Goal: Task Accomplishment & Management: Manage account settings

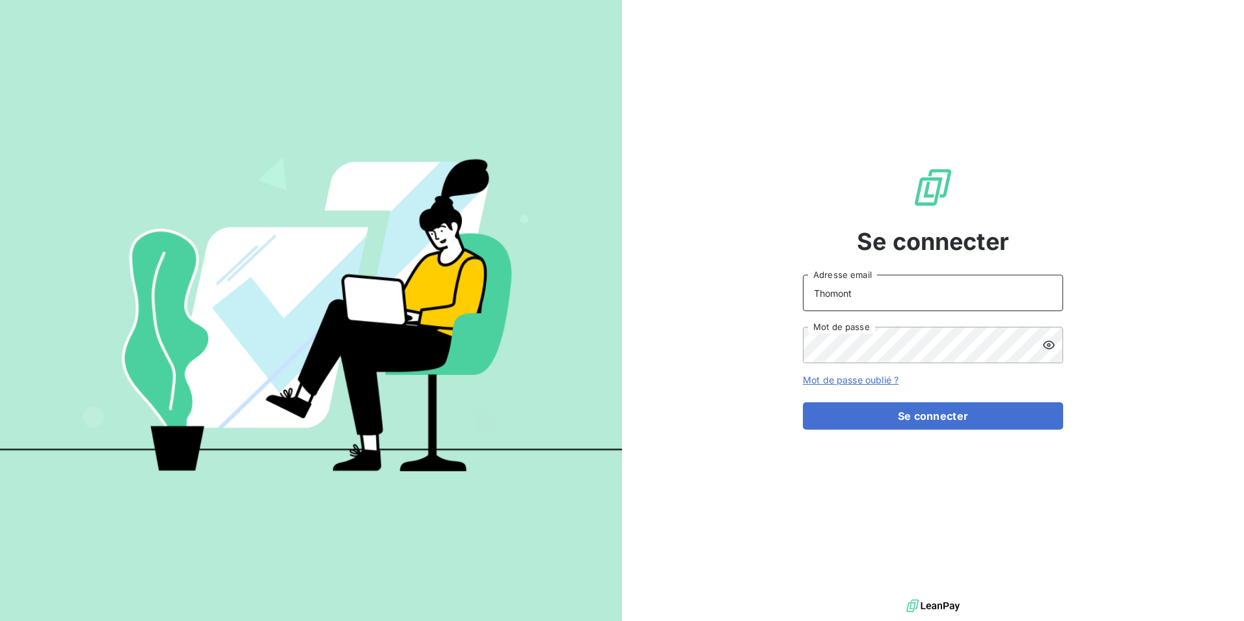
click at [848, 295] on input "Thomont" at bounding box center [933, 292] width 260 height 36
type input "[EMAIL_ADDRESS][DOMAIN_NAME]"
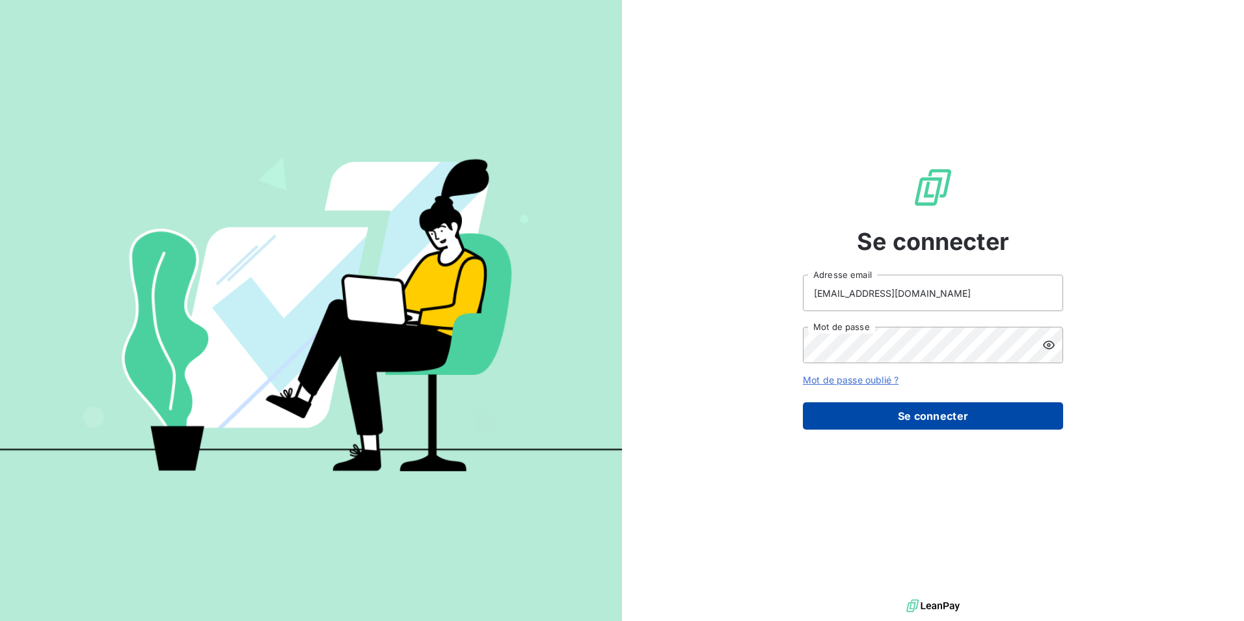
click at [878, 407] on button "Se connecter" at bounding box center [933, 415] width 260 height 27
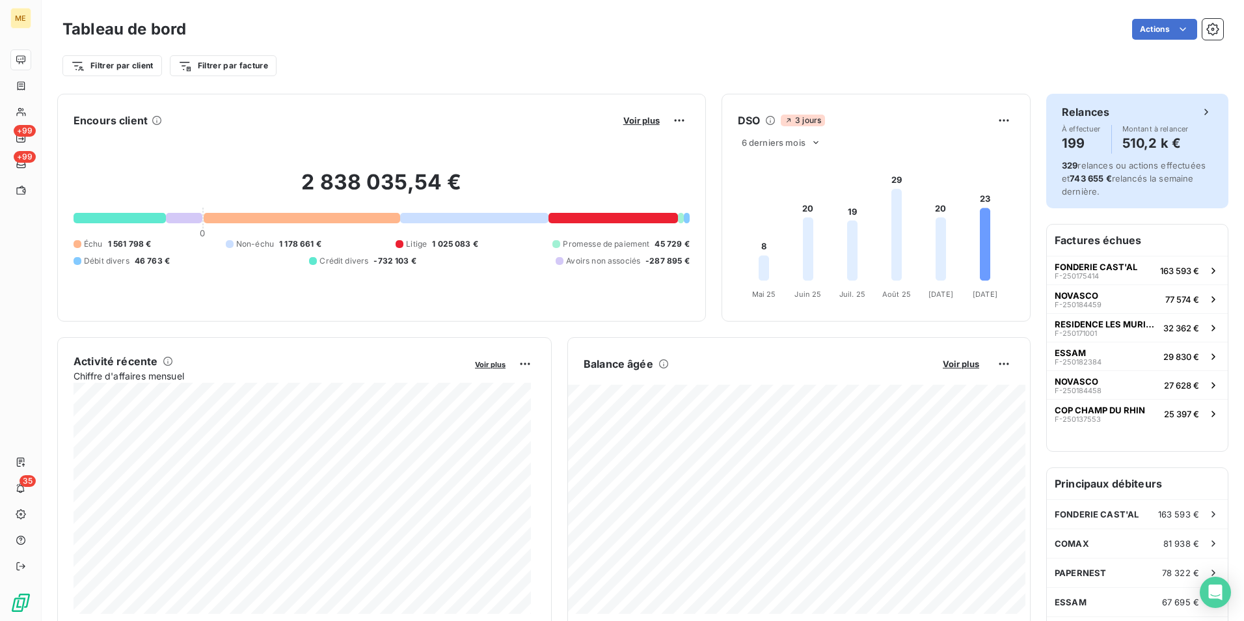
click at [1168, 122] on div "Relances À effectuer 199 Montant à relancer 510,2 k €" at bounding box center [1137, 128] width 151 height 49
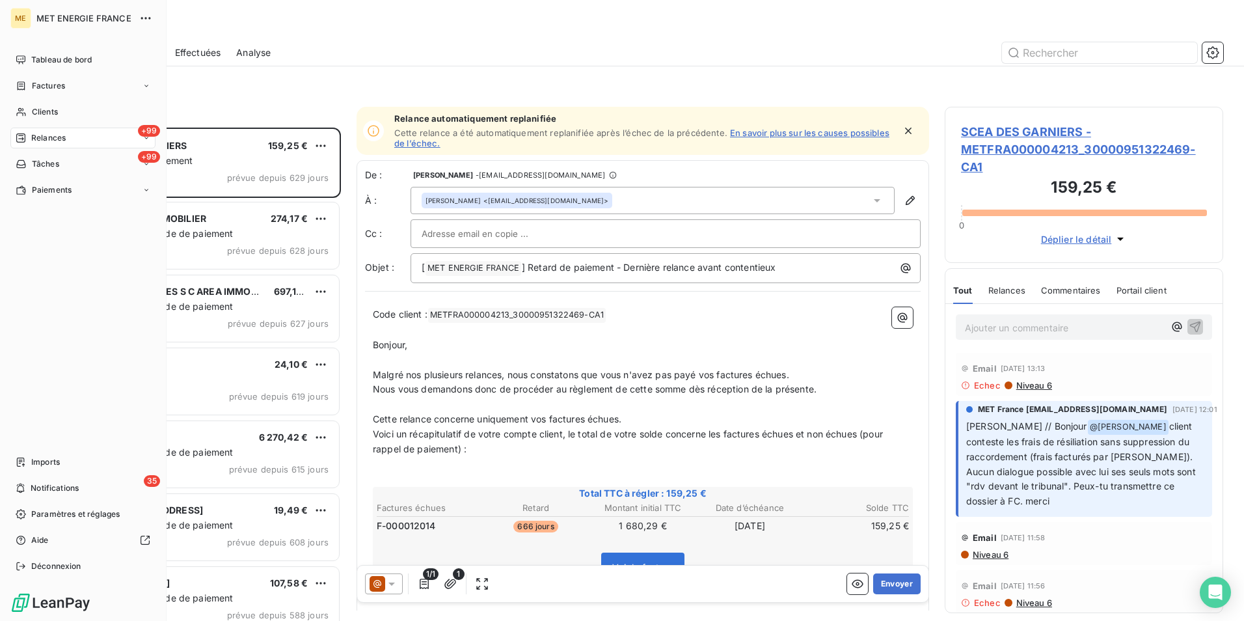
click at [50, 135] on span "Relances" at bounding box center [48, 138] width 34 height 12
click at [83, 113] on div "Clients" at bounding box center [82, 111] width 145 height 21
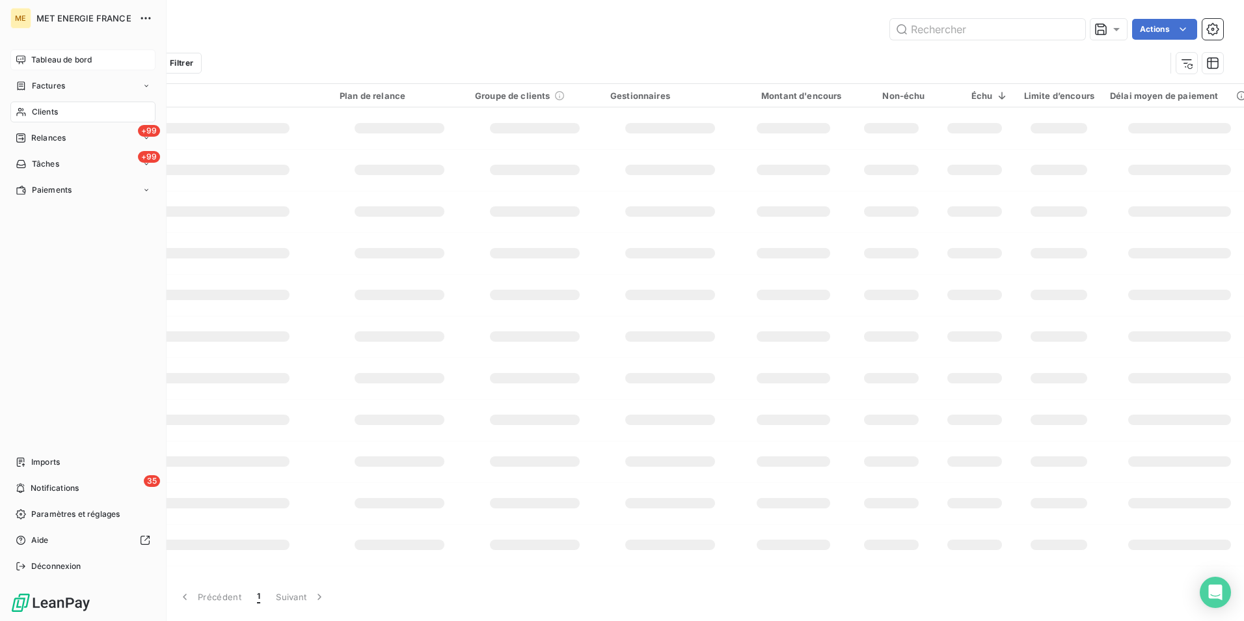
click at [31, 65] on span "Tableau de bord" at bounding box center [61, 60] width 60 height 12
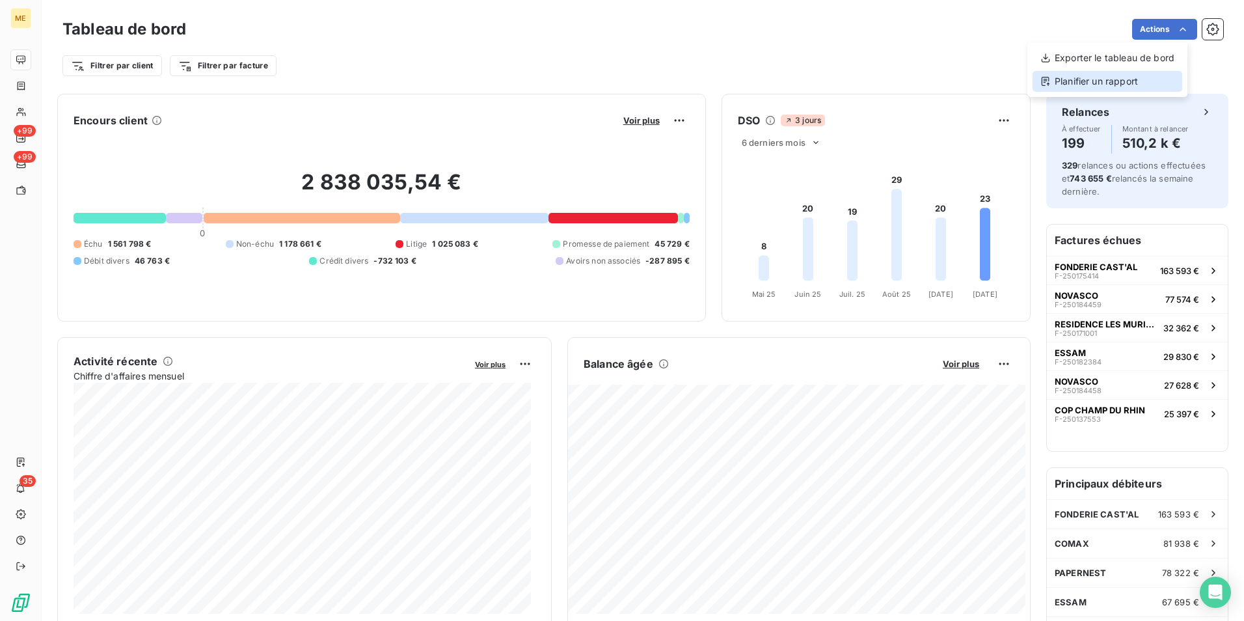
click at [1159, 78] on div "Planifier un rapport" at bounding box center [1107, 81] width 150 height 21
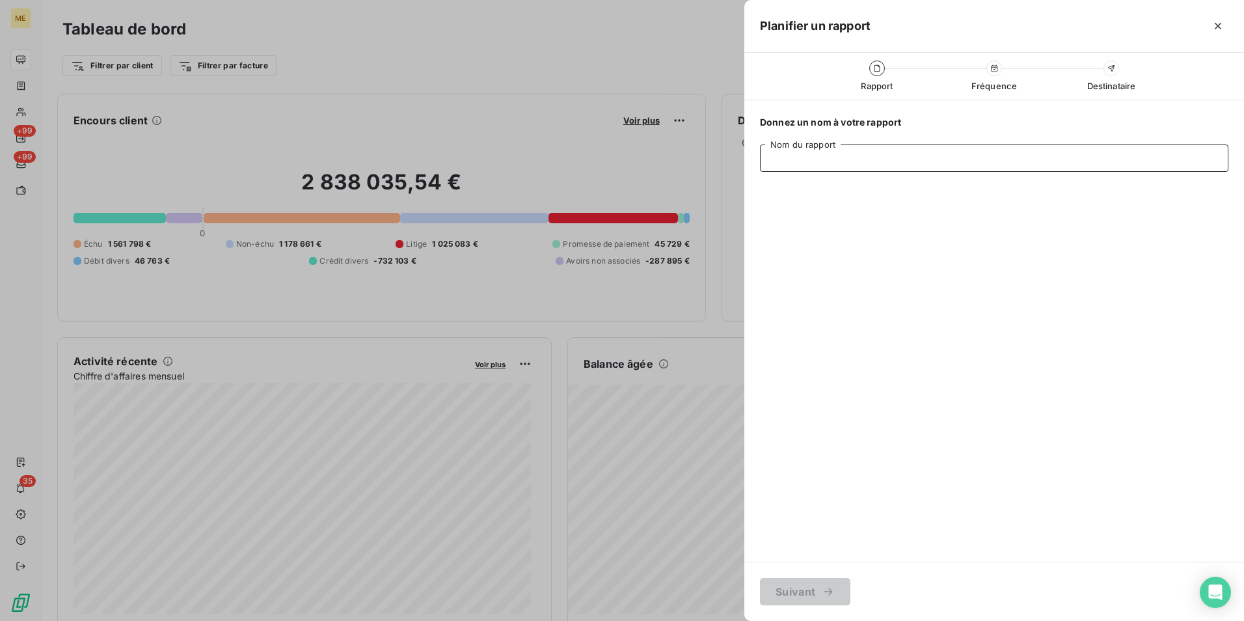
click at [913, 162] on input "Nom du rapport" at bounding box center [994, 157] width 468 height 27
click at [773, 152] on input "Weekly" at bounding box center [994, 157] width 468 height 27
type input "Suivi Weekly"
click at [822, 593] on icon "button" at bounding box center [828, 591] width 13 height 13
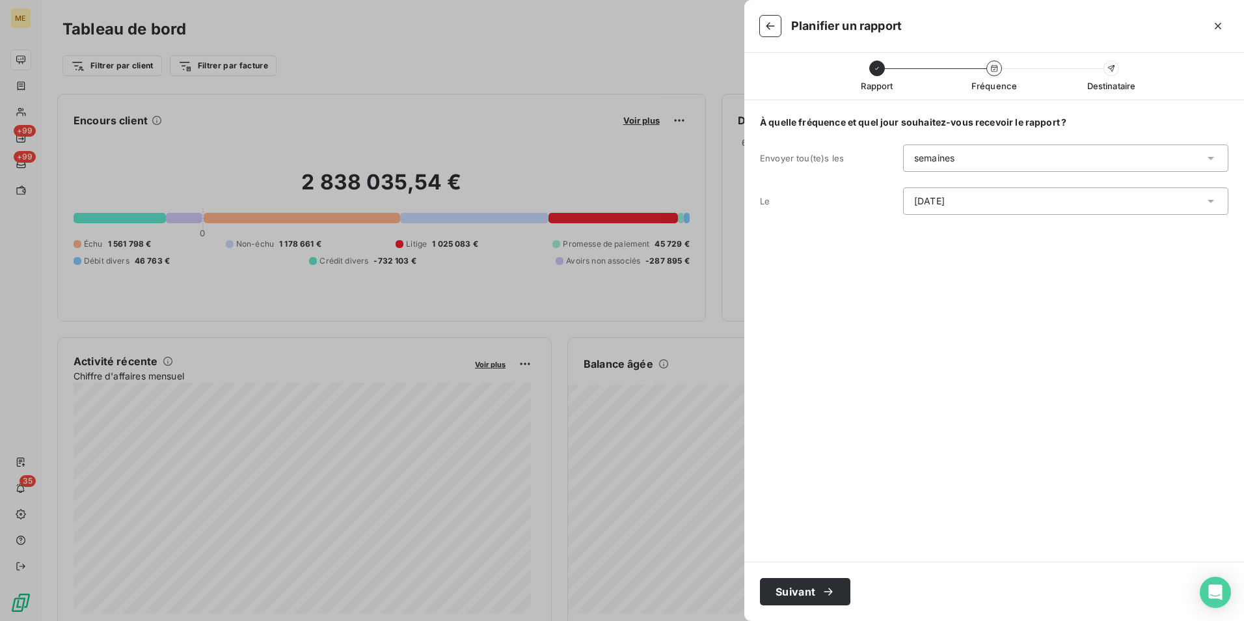
click at [1092, 157] on div "semaines" at bounding box center [1065, 157] width 325 height 27
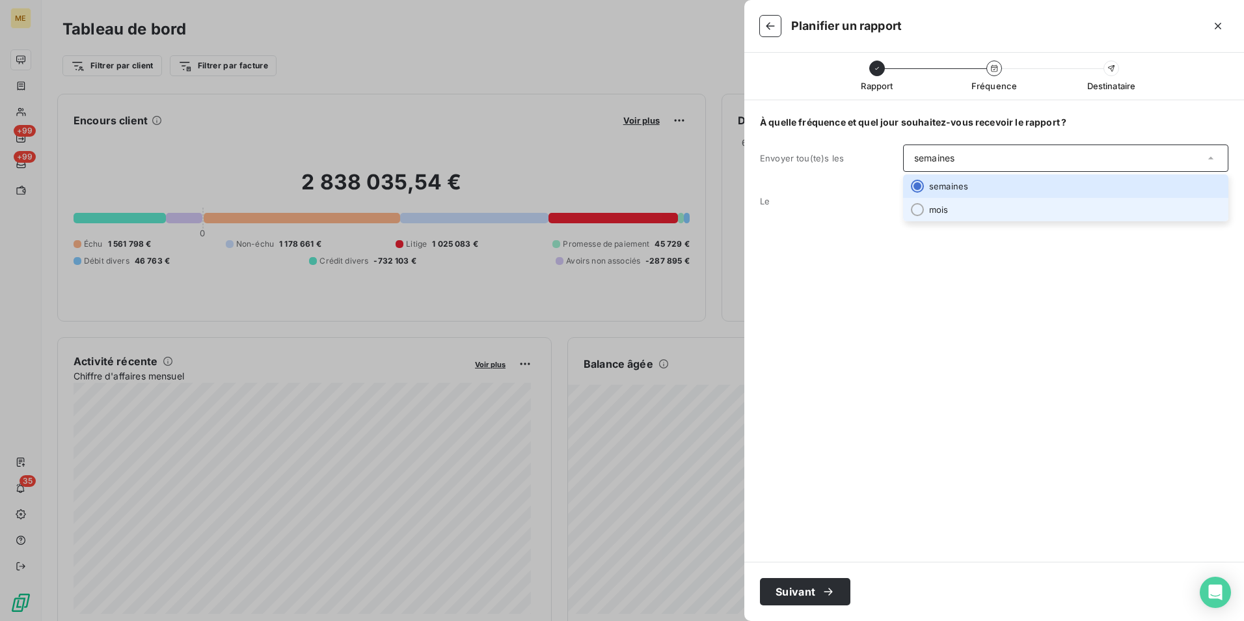
click at [1085, 237] on div "À quelle fréquence et quel jour souhaitez-vous recevoir le rapport ? Envoyer to…" at bounding box center [994, 330] width 500 height 461
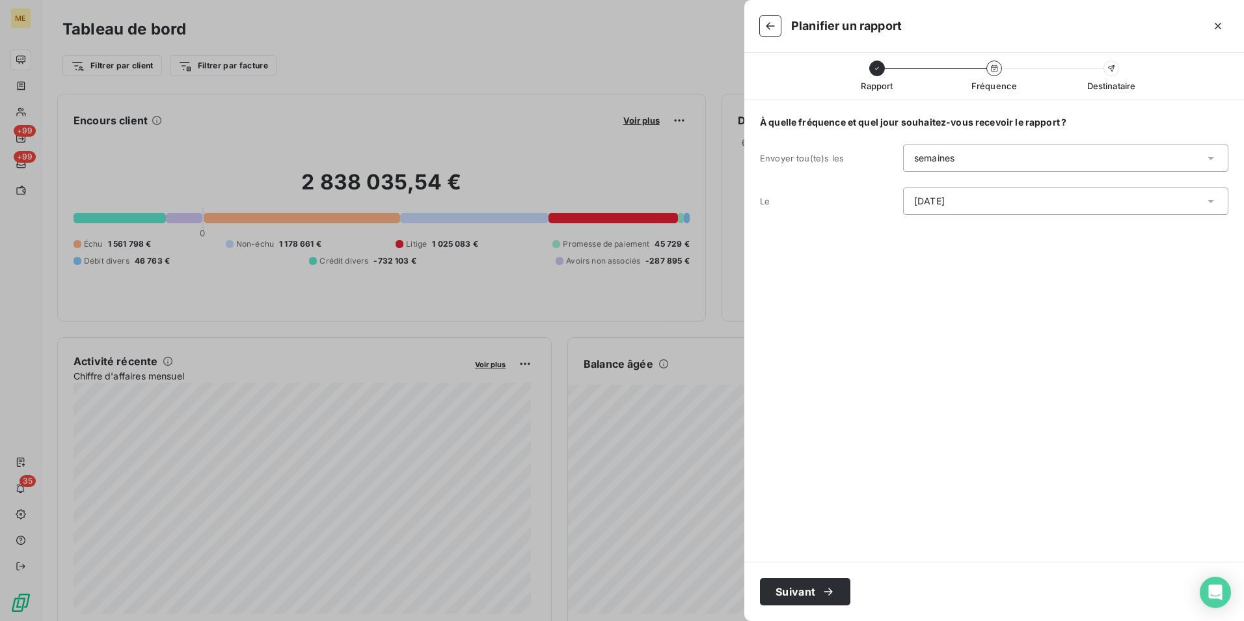
click at [1068, 194] on div "lundi" at bounding box center [1065, 200] width 325 height 27
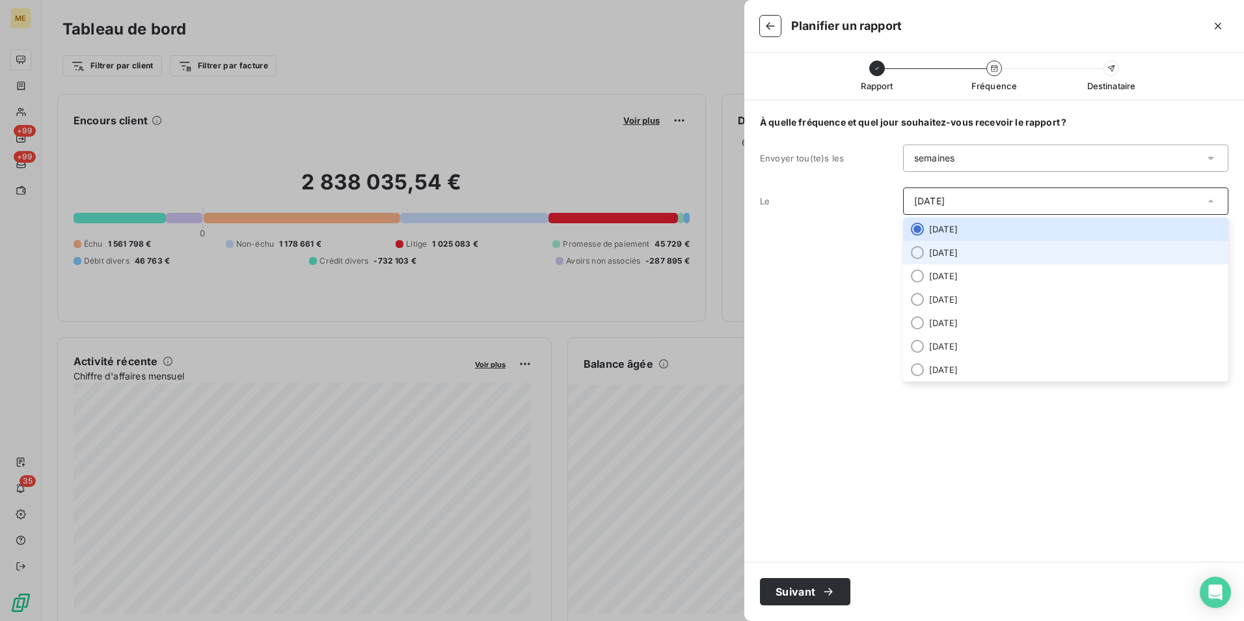
click at [1013, 260] on li "mardi" at bounding box center [1065, 252] width 325 height 23
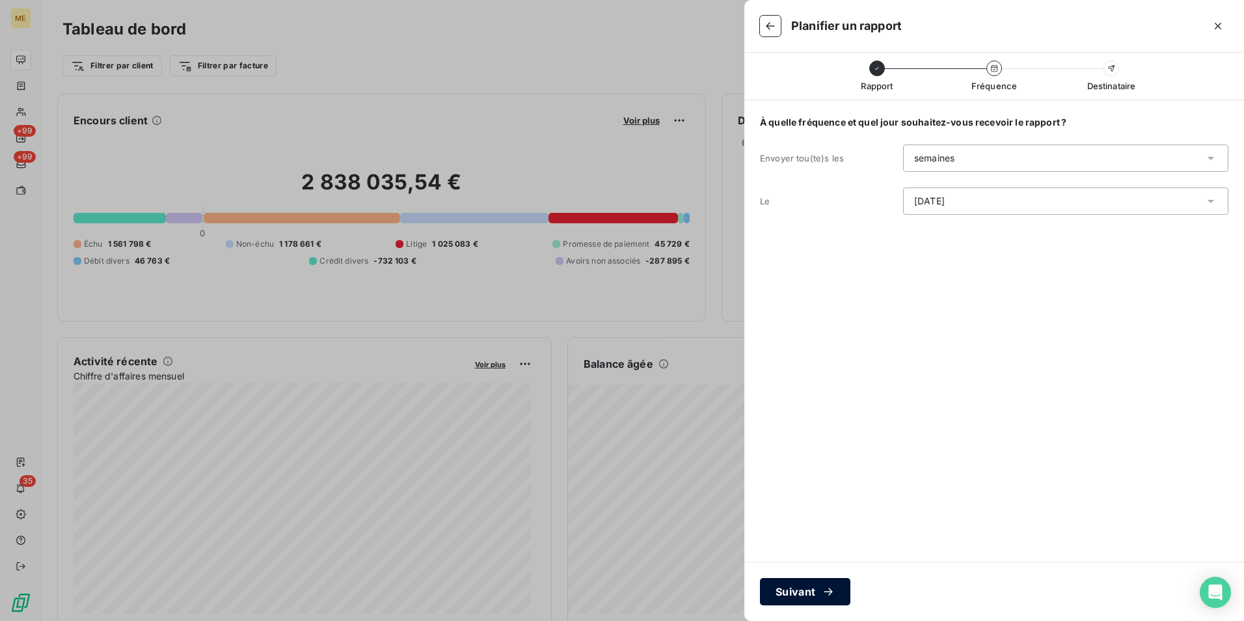
click at [822, 587] on icon "button" at bounding box center [828, 591] width 13 height 13
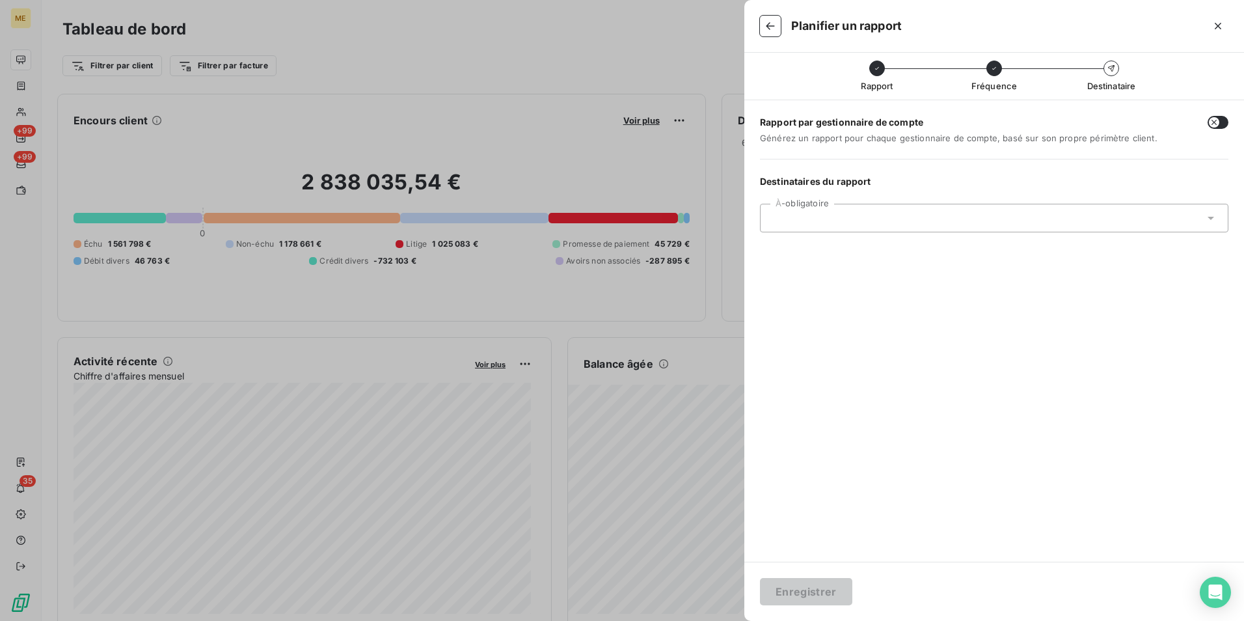
click at [922, 221] on div at bounding box center [987, 218] width 433 height 12
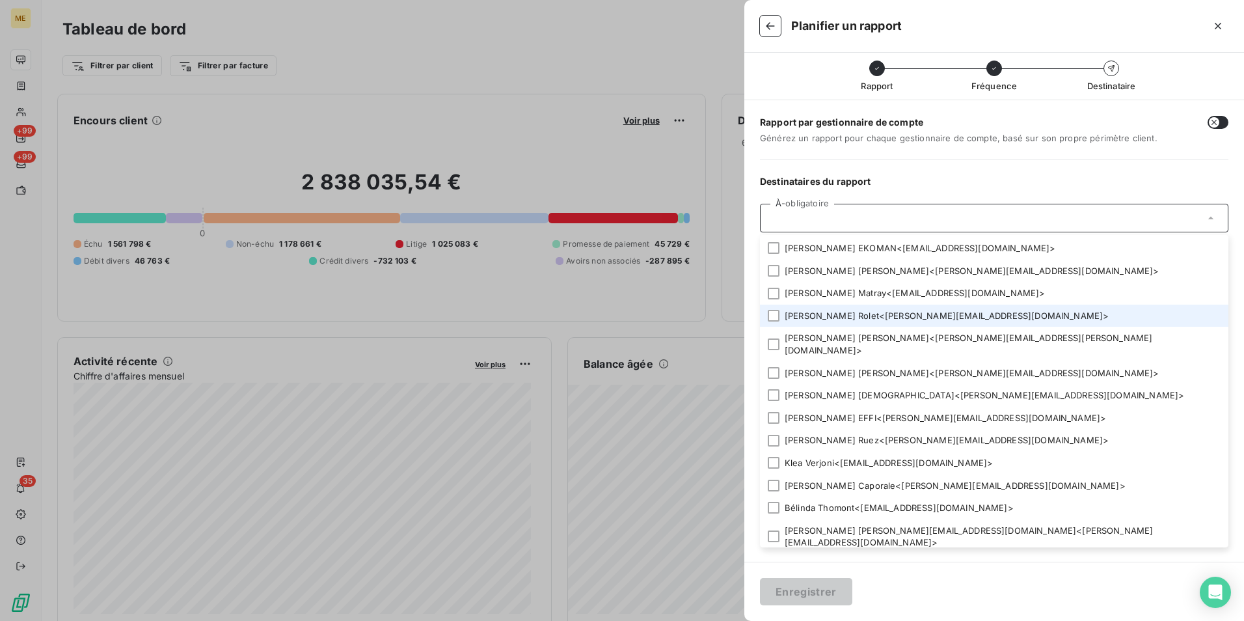
scroll to position [70, 0]
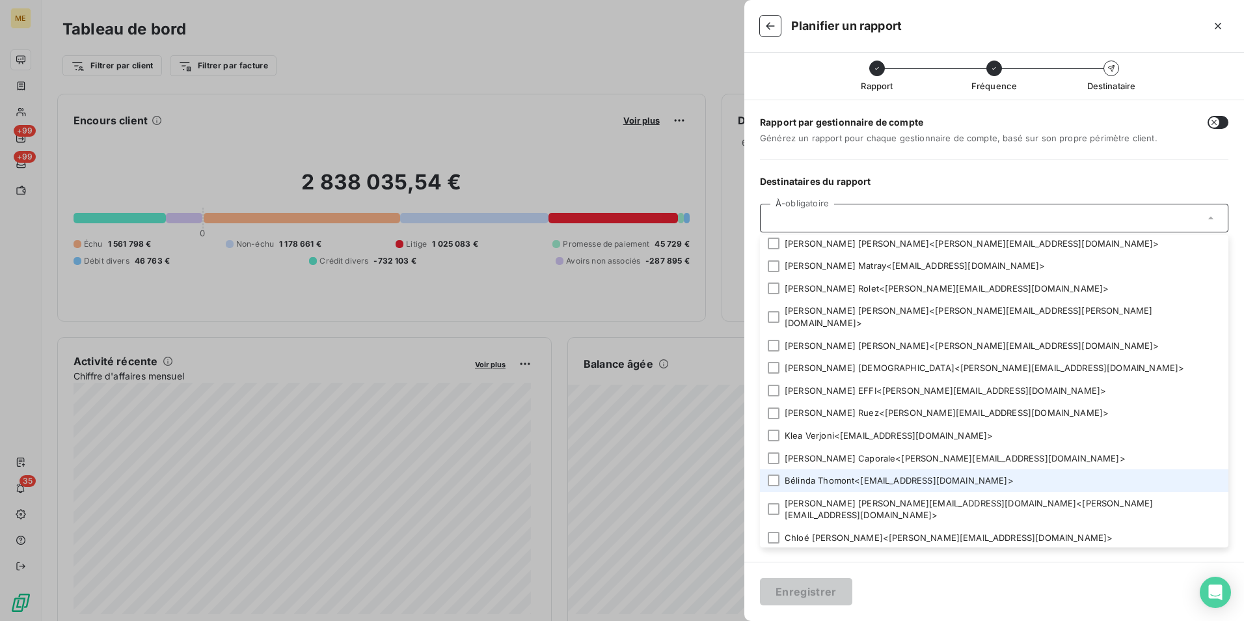
click at [835, 470] on li "Bélinda Thomont < belinda.thomont@met.com >" at bounding box center [994, 480] width 468 height 23
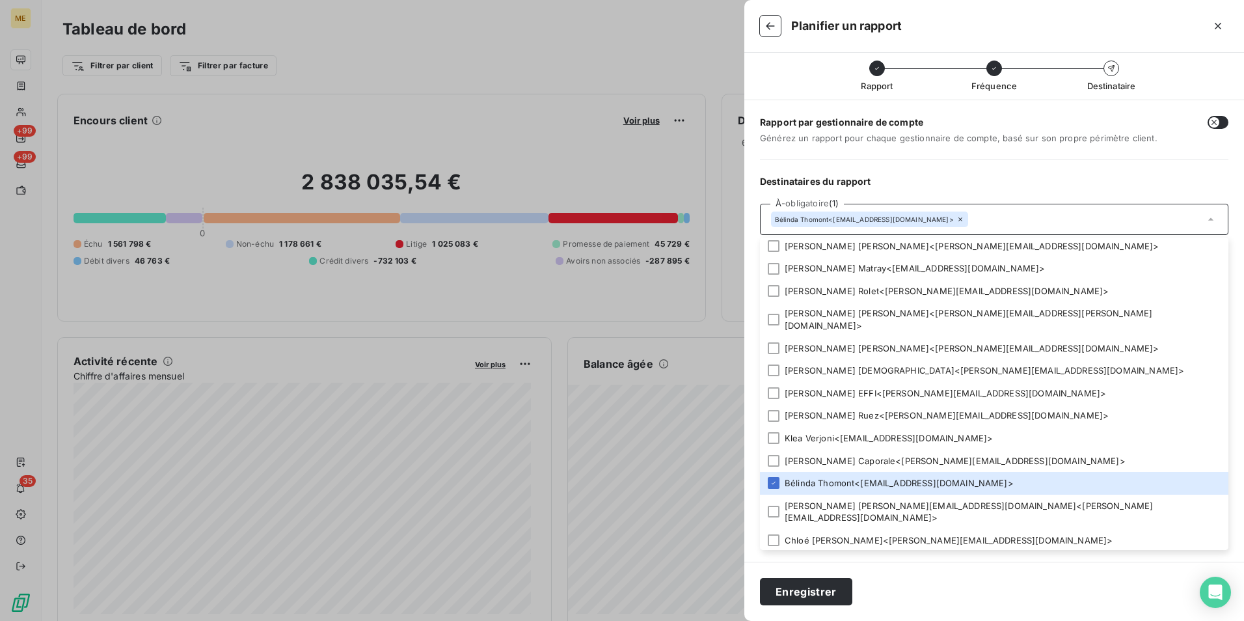
click at [990, 170] on div "Rapport par gestionnaire de compte Générez un rapport pour chaque gestionnaire …" at bounding box center [994, 330] width 500 height 461
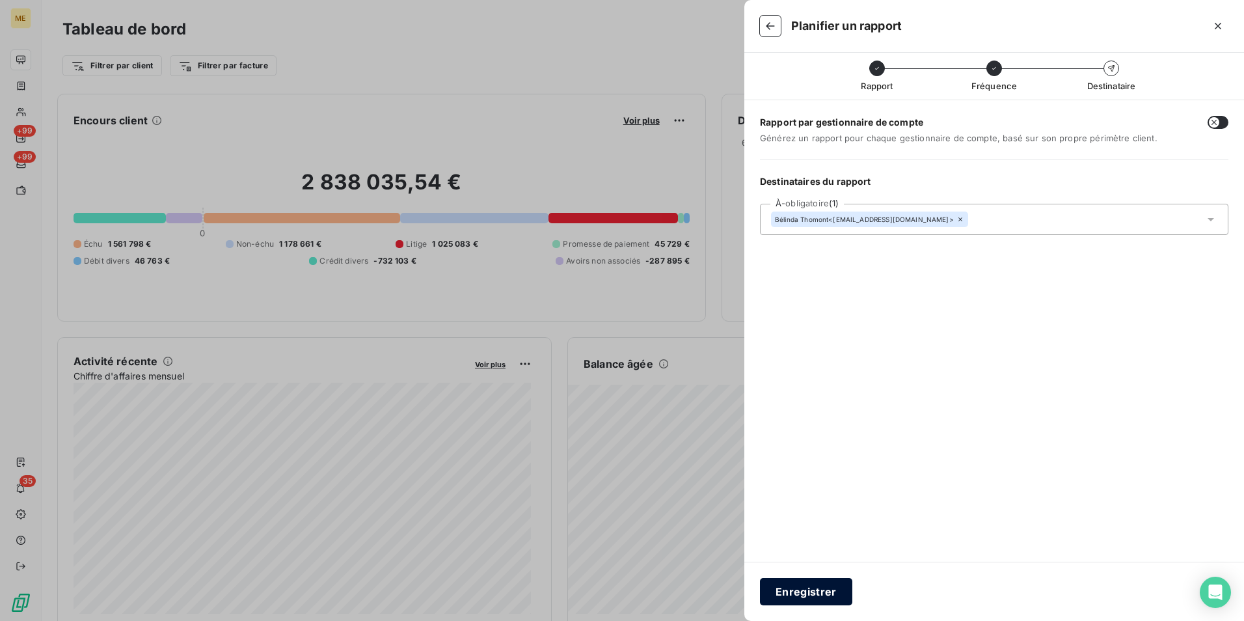
click at [825, 582] on button "Enregistrer" at bounding box center [806, 591] width 92 height 27
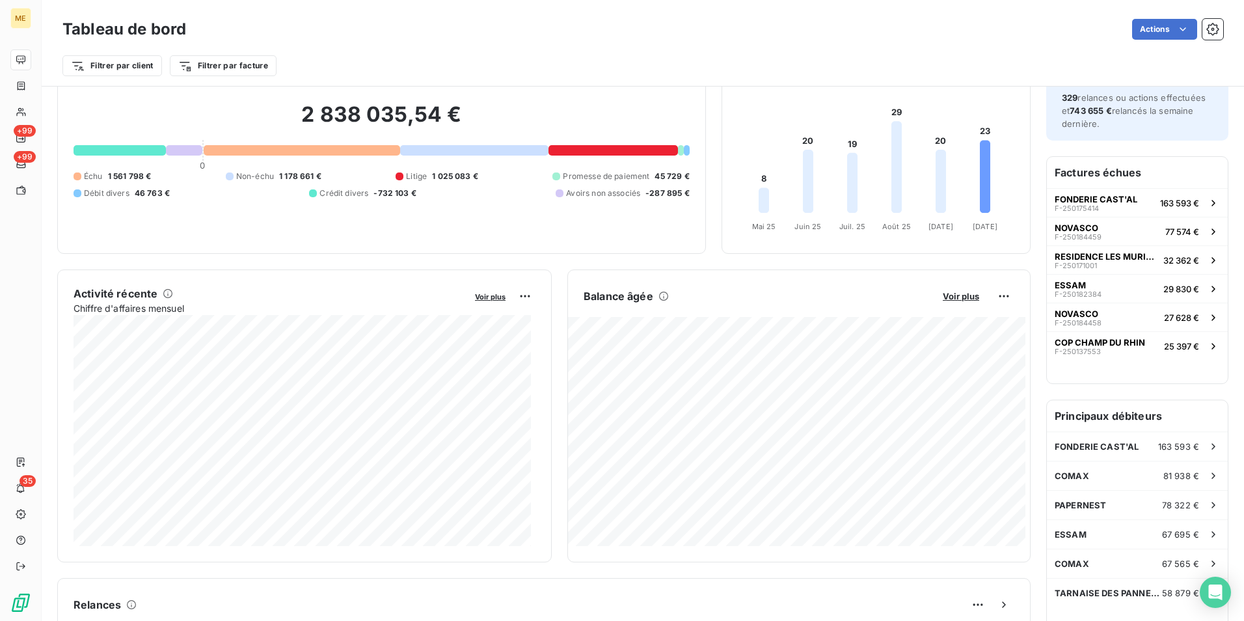
scroll to position [0, 0]
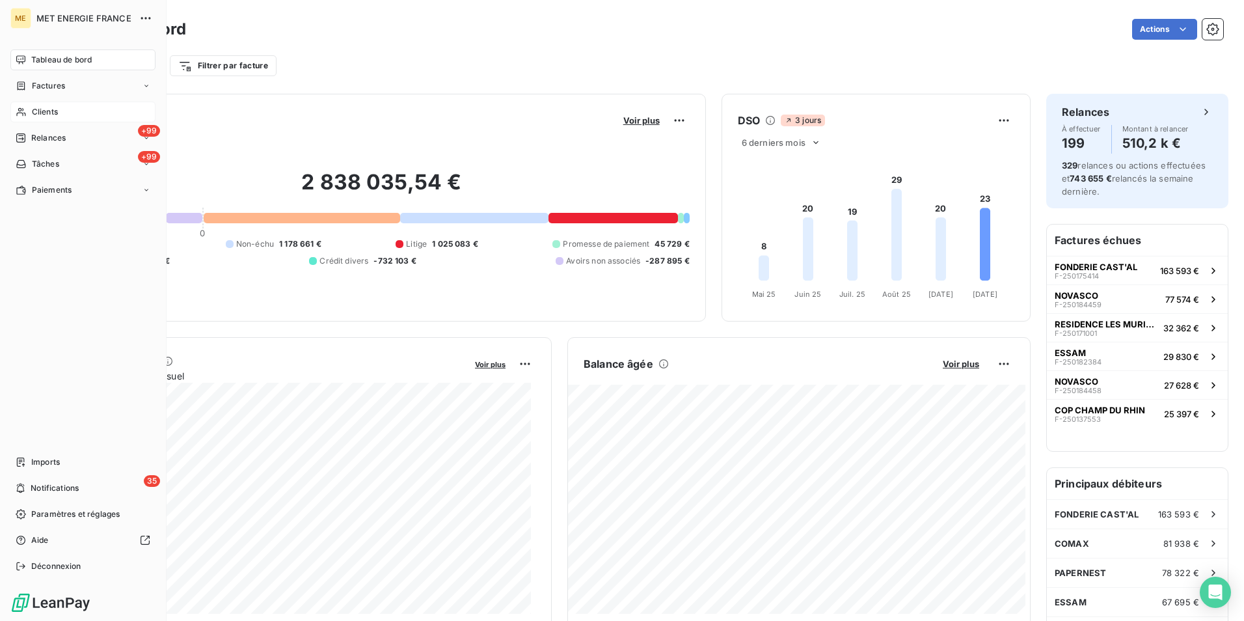
click at [47, 111] on span "Clients" at bounding box center [45, 112] width 26 height 12
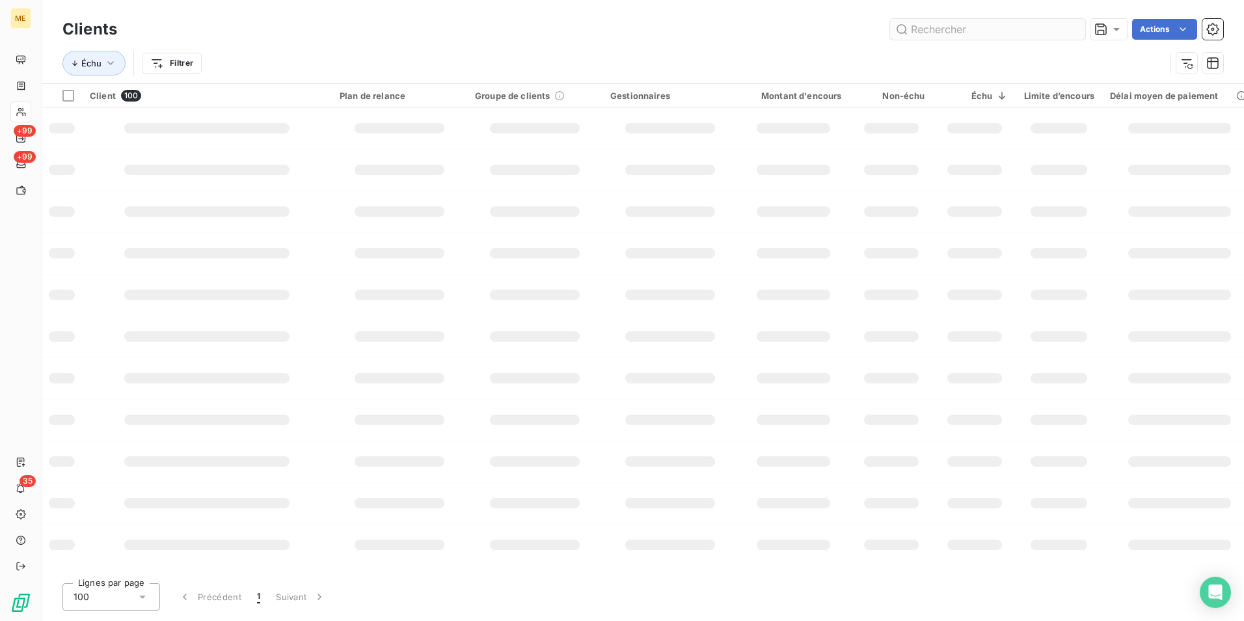
click at [1025, 31] on input "text" at bounding box center [987, 29] width 195 height 21
type input "scea"
click at [513, 32] on div "scea Actions" at bounding box center [678, 29] width 1090 height 21
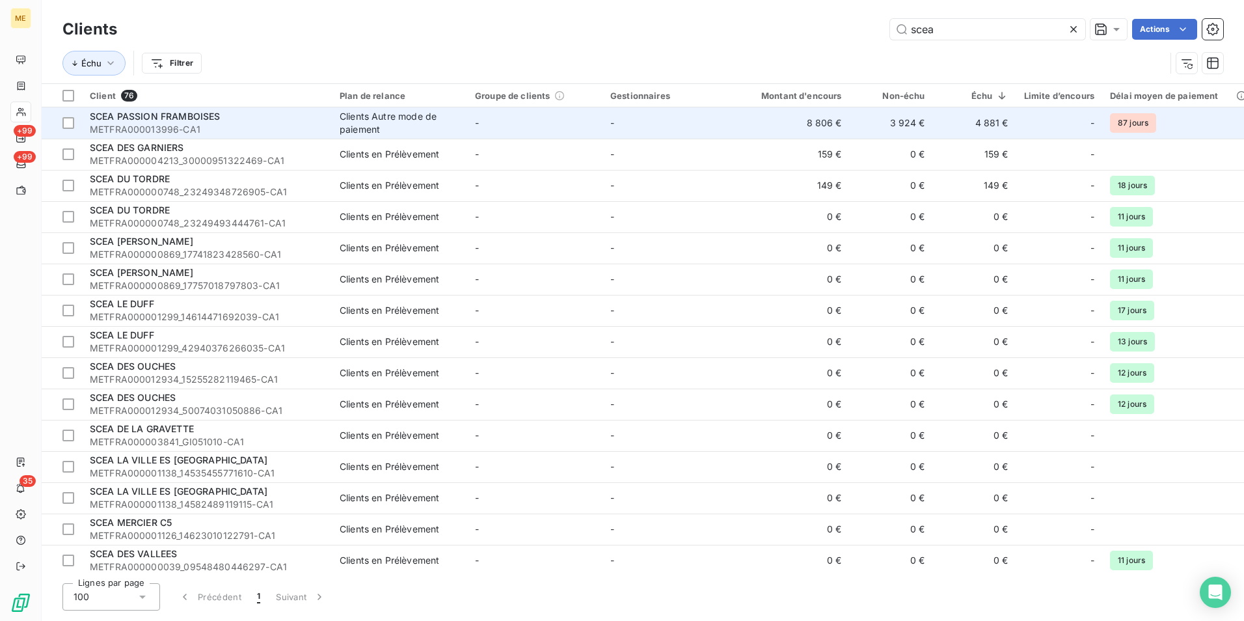
click at [488, 131] on td "-" at bounding box center [534, 122] width 135 height 31
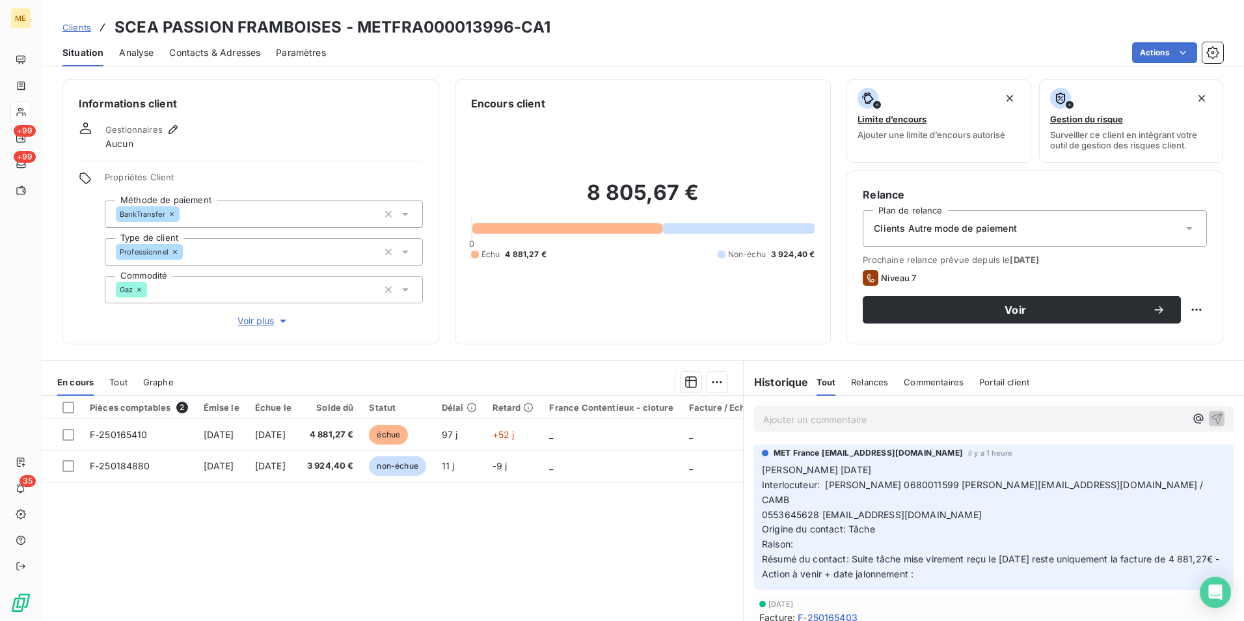
drag, startPoint x: 836, startPoint y: 483, endPoint x: 1063, endPoint y: 578, distance: 245.7
click at [1063, 578] on p "Valérie 06/10/2025 Interlocuteur: Mr huber 0680011599 christophe.martaillac@ora…" at bounding box center [994, 521] width 464 height 119
click at [849, 553] on span "Résumé du contact: Suite tâche mise virement reçu le 01/10/2025 reste uniquemen…" at bounding box center [990, 558] width 457 height 11
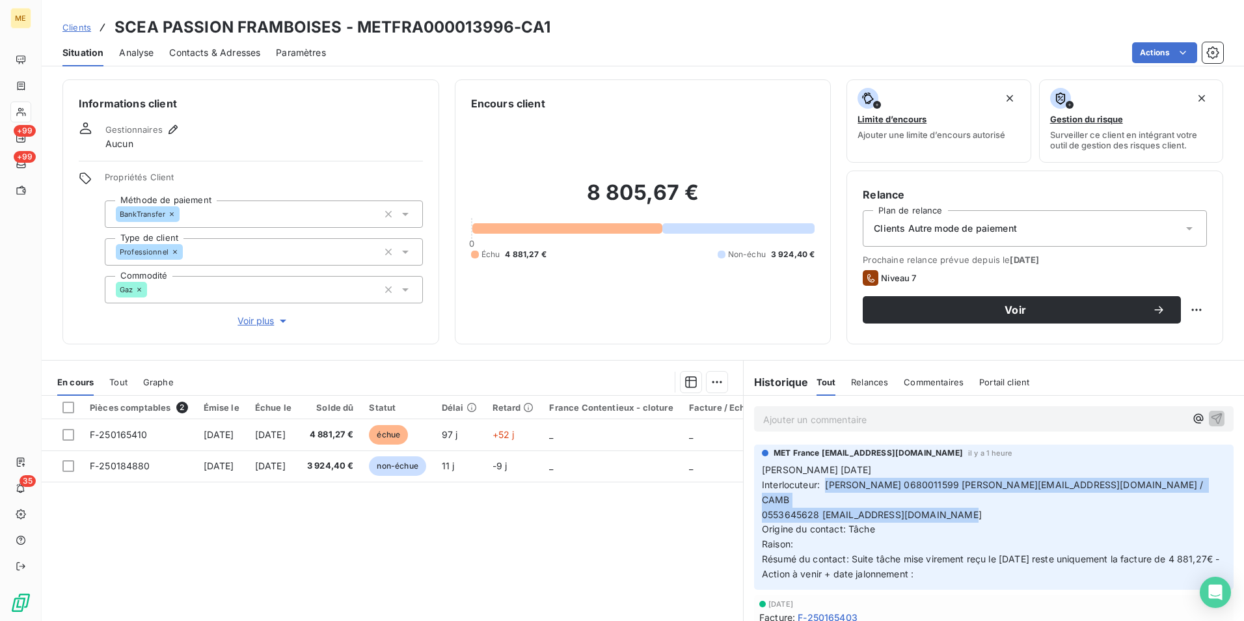
drag, startPoint x: 822, startPoint y: 482, endPoint x: 1136, endPoint y: 495, distance: 314.4
click at [1136, 495] on p "Valérie 06/10/2025 Interlocuteur: Mr huber 0680011599 christophe.martaillac@ora…" at bounding box center [994, 521] width 464 height 119
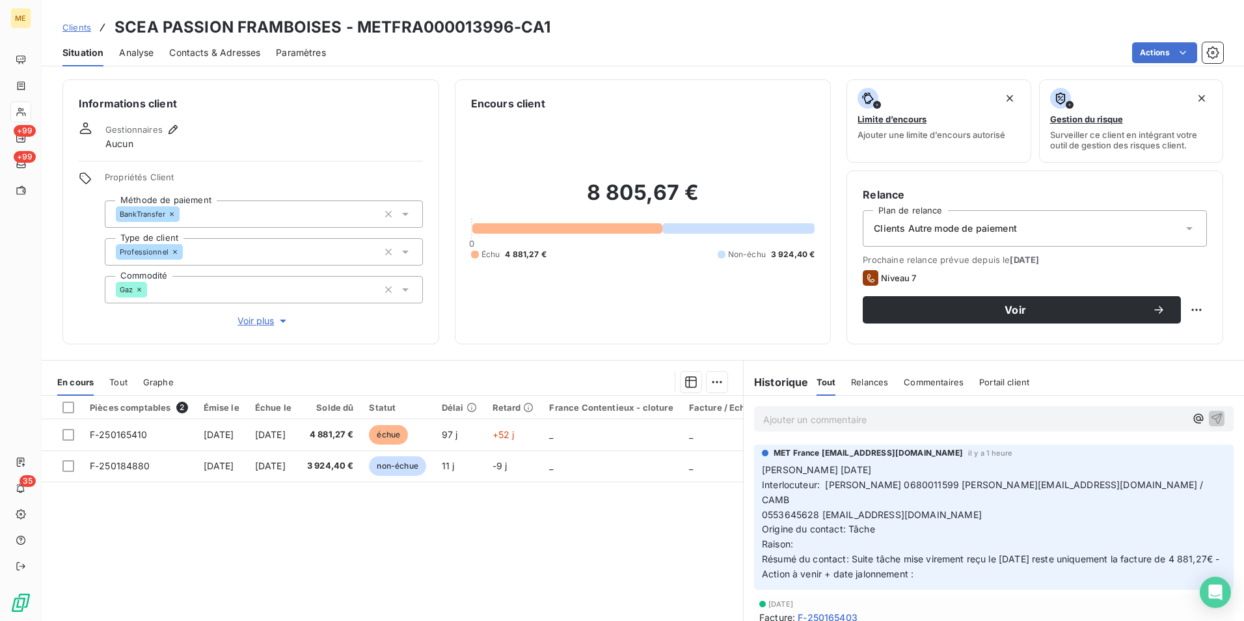
click at [849, 523] on span "Origine du contact: Tâche" at bounding box center [818, 528] width 113 height 11
drag, startPoint x: 846, startPoint y: 541, endPoint x: 1086, endPoint y: 553, distance: 240.3
click at [1086, 553] on p "Valérie 06/10/2025 Interlocuteur: Mr huber 0680011599 christophe.martaillac@ora…" at bounding box center [994, 521] width 464 height 119
click at [755, 470] on div "MET France met-france@recouvrement.met.com il y a 1 heure Valérie 06/10/2025 In…" at bounding box center [993, 516] width 479 height 145
drag, startPoint x: 758, startPoint y: 470, endPoint x: 1097, endPoint y: 483, distance: 338.5
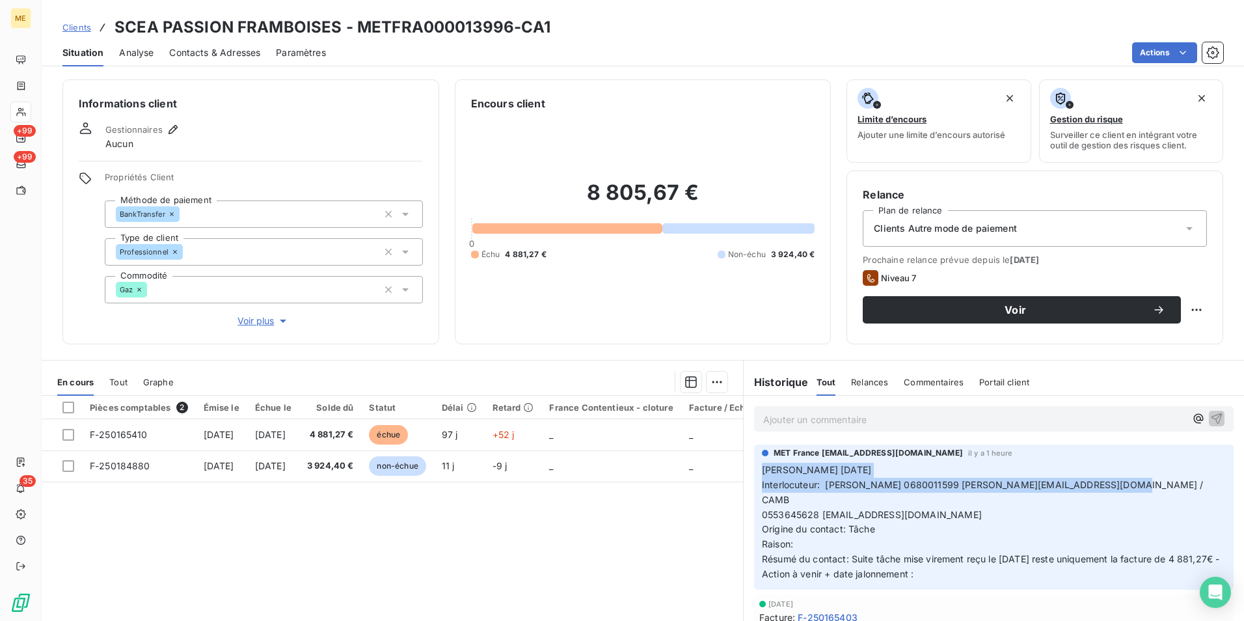
click at [1097, 483] on p "Valérie 06/10/2025 Interlocuteur: Mr huber 0680011599 christophe.martaillac@ora…" at bounding box center [994, 521] width 464 height 119
click at [836, 509] on span "0553645628 compta.perrinots2@orange.fr" at bounding box center [872, 514] width 220 height 11
drag, startPoint x: 757, startPoint y: 500, endPoint x: 935, endPoint y: 567, distance: 189.8
click at [935, 567] on p "Valérie 06/10/2025 Interlocuteur: Mr huber 0680011599 christophe.martaillac@ora…" at bounding box center [994, 521] width 464 height 119
click at [653, 556] on div "Pièces comptables 2 Émise le Échue le Solde dû Statut Délai Retard France Conte…" at bounding box center [392, 520] width 701 height 250
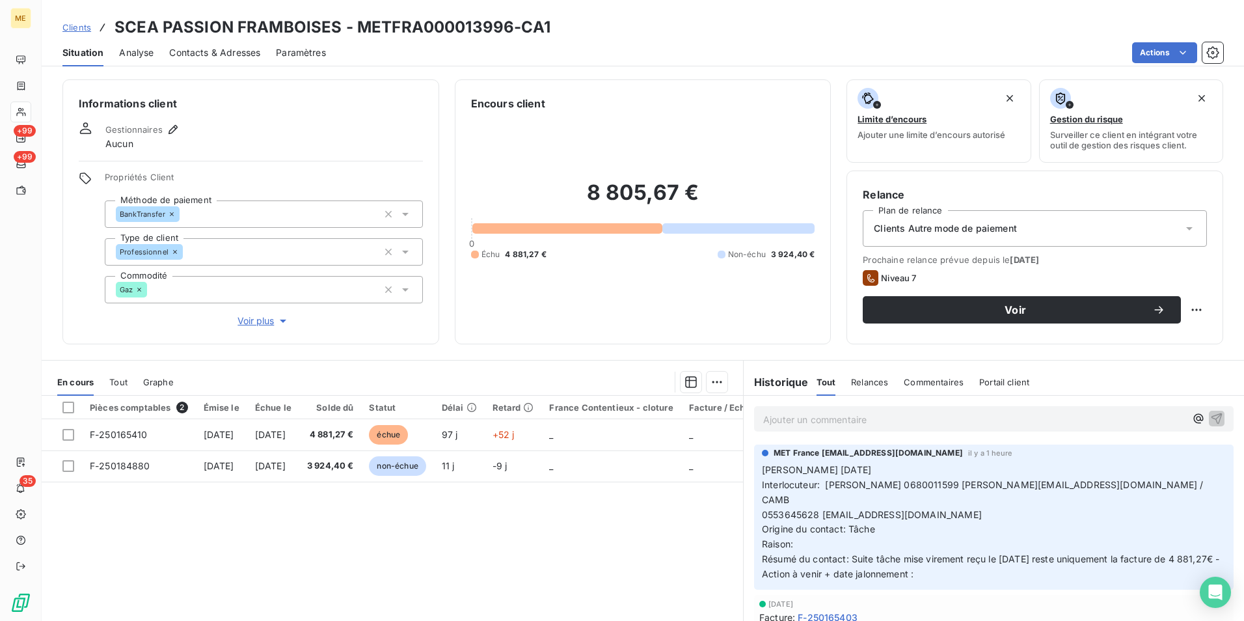
click at [269, 317] on span "Voir plus" at bounding box center [263, 320] width 52 height 13
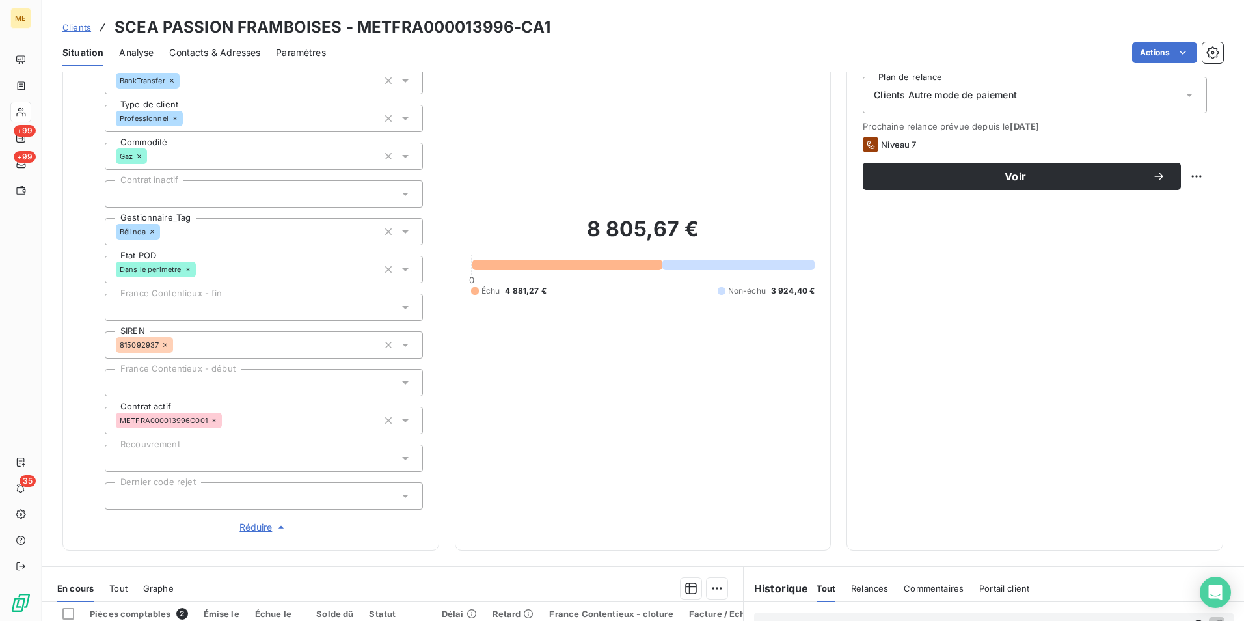
scroll to position [325, 0]
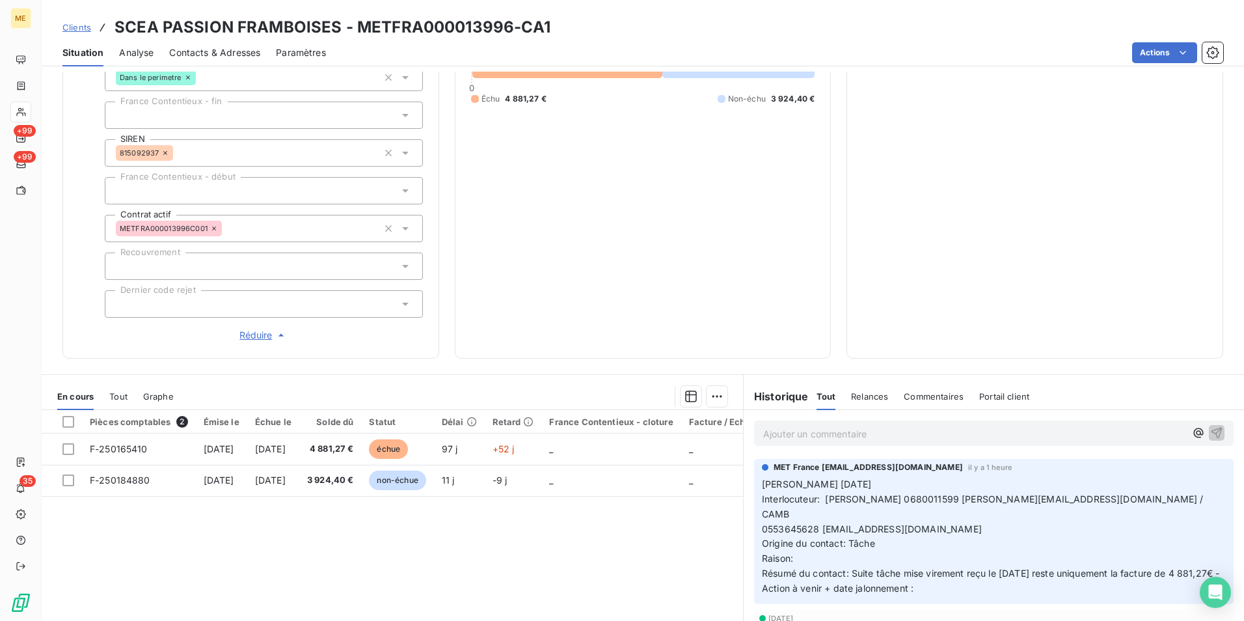
click at [861, 431] on p "Ajouter un commentaire ﻿" at bounding box center [974, 433] width 422 height 16
drag, startPoint x: 823, startPoint y: 496, endPoint x: 1125, endPoint y: 498, distance: 302.5
click at [1125, 498] on p "Valérie 06/10/2025 Interlocuteur: Mr huber 0680011599 christophe.martaillac@ora…" at bounding box center [994, 536] width 464 height 119
click at [961, 429] on p "Ajouter un commentaire ﻿" at bounding box center [974, 433] width 422 height 16
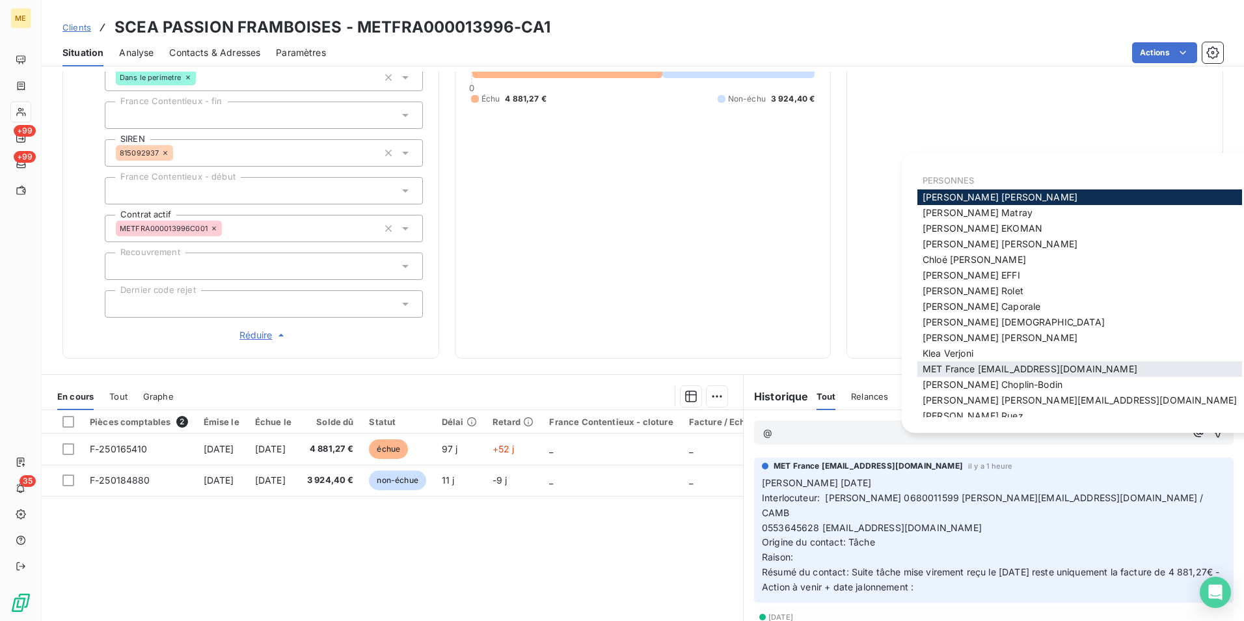
click at [1012, 374] on span "MET France [EMAIL_ADDRESS][DOMAIN_NAME]" at bounding box center [1029, 368] width 215 height 11
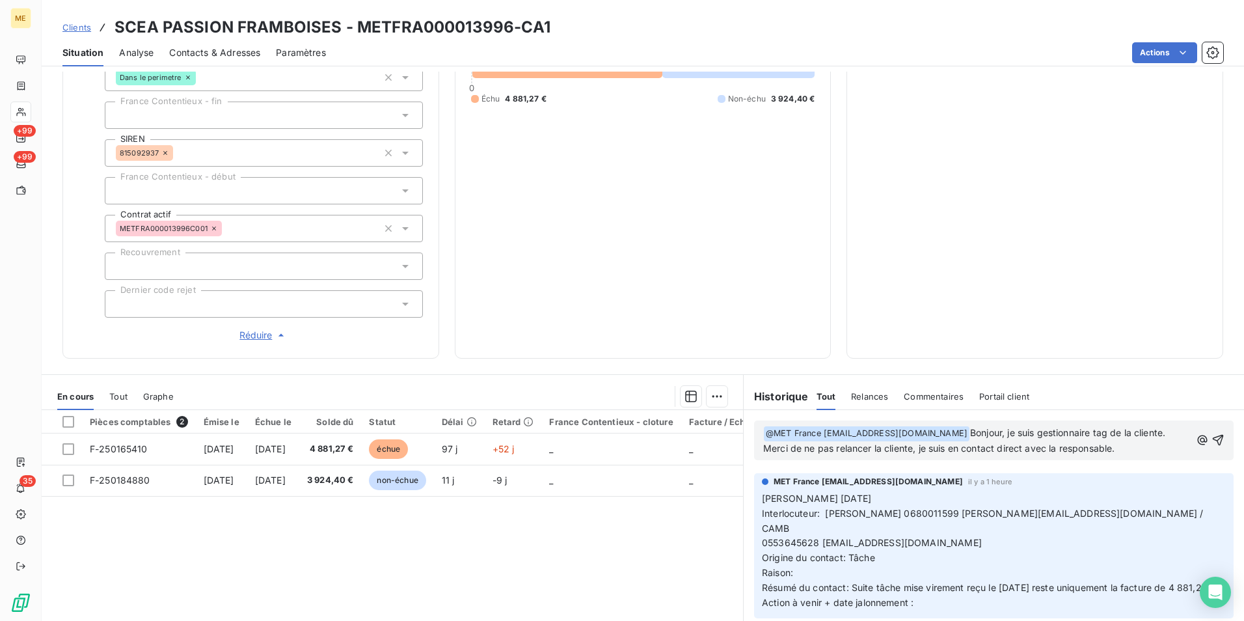
click at [1125, 445] on p "﻿ @ MET France met-france@recouvrement.met.com ﻿ Bonjour, je suis gestionnaire …" at bounding box center [976, 440] width 427 height 31
drag, startPoint x: 1020, startPoint y: 426, endPoint x: 923, endPoint y: 450, distance: 99.9
click at [923, 450] on p "﻿ @ MET France met-france@recouvrement.met.com ﻿ Bonjour, je suis gestionnaire …" at bounding box center [976, 440] width 427 height 31
click at [1141, 446] on p "﻿ @ MET France met-france@recouvrement.met.com ﻿ Bonjour, je suis gestionnaire …" at bounding box center [976, 440] width 427 height 31
click at [911, 449] on span "Bonjour, je suis gestionnaire tag de la cliente. Merci de ne pas relancer la cl…" at bounding box center [965, 440] width 405 height 27
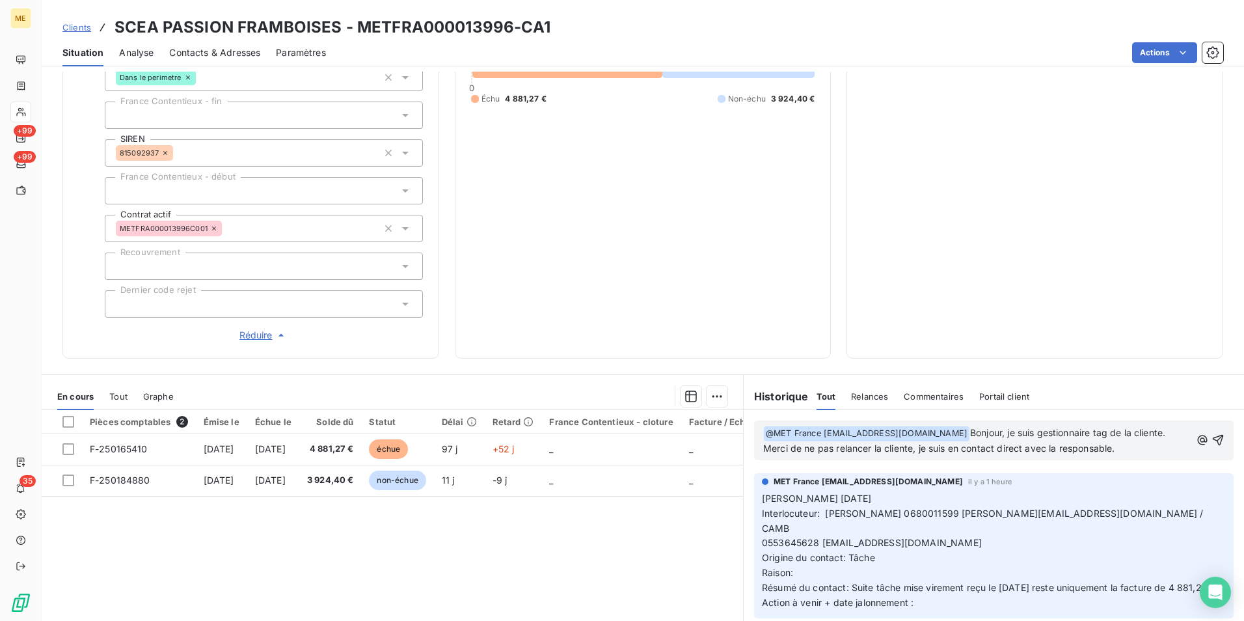
click at [1130, 446] on p "﻿ @ MET France met-france@recouvrement.met.com ﻿ Bonjour, je suis gestionnaire …" at bounding box center [976, 440] width 427 height 31
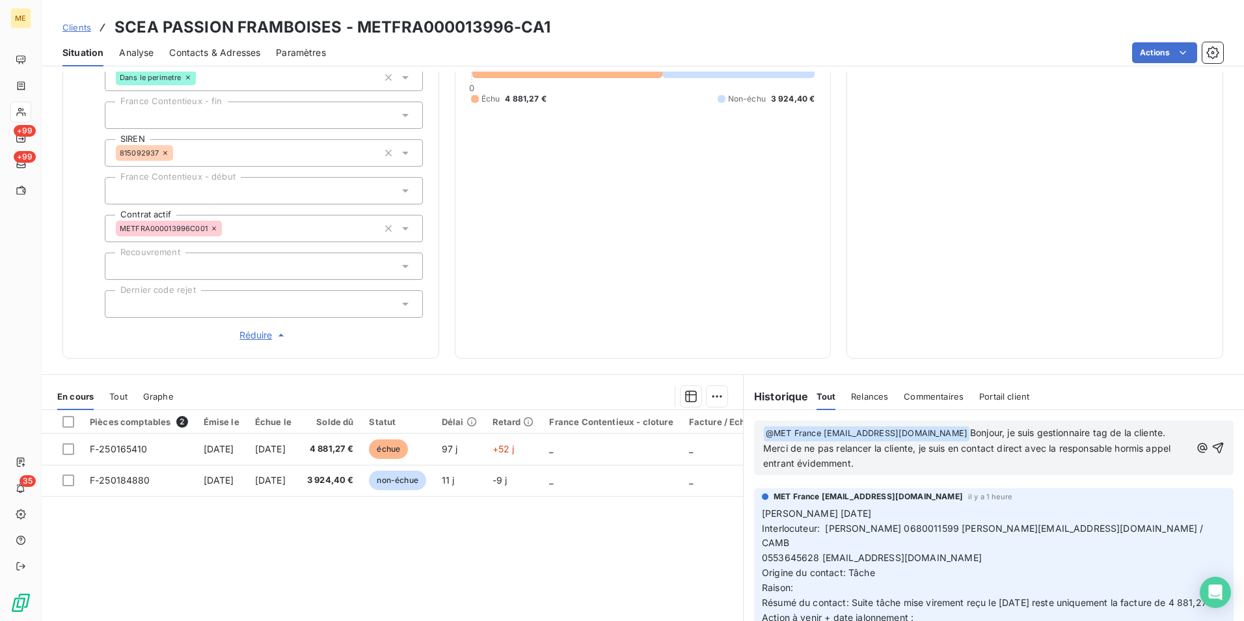
click at [787, 463] on span "Bonjour, je suis gestionnaire tag de la cliente. Merci de ne pas relancer la cl…" at bounding box center [968, 448] width 410 height 42
drag, startPoint x: 934, startPoint y: 464, endPoint x: 968, endPoint y: 432, distance: 46.9
click at [968, 432] on p "﻿ @ MET France met-france@recouvrement.met.com ﻿ Bonjour, je suis gestionnaire …" at bounding box center [976, 448] width 427 height 46
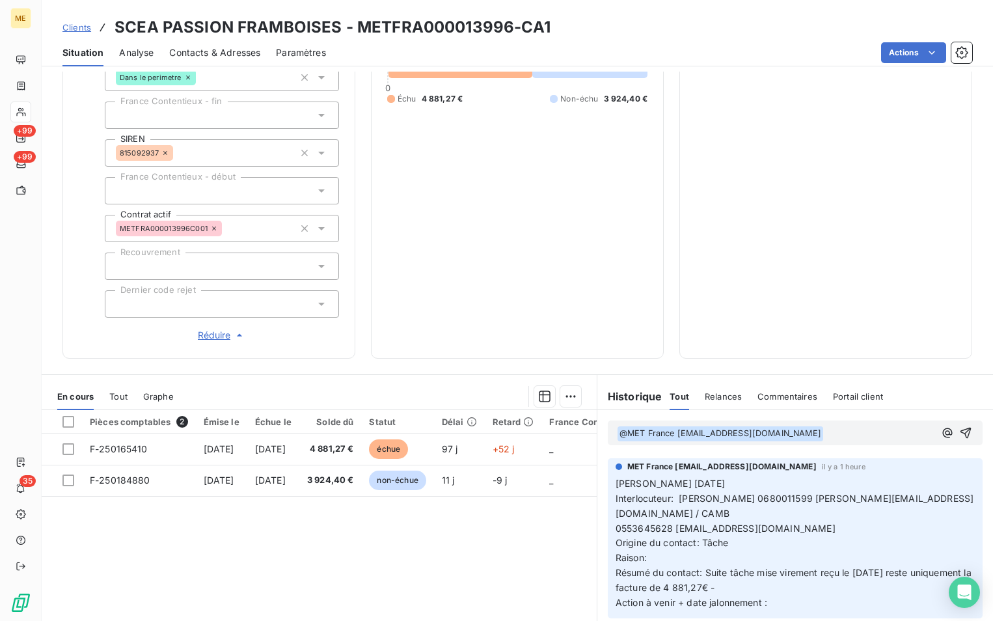
click at [841, 430] on p "﻿ @ MET France met-france@recouvrement.met.com ﻿" at bounding box center [775, 433] width 317 height 16
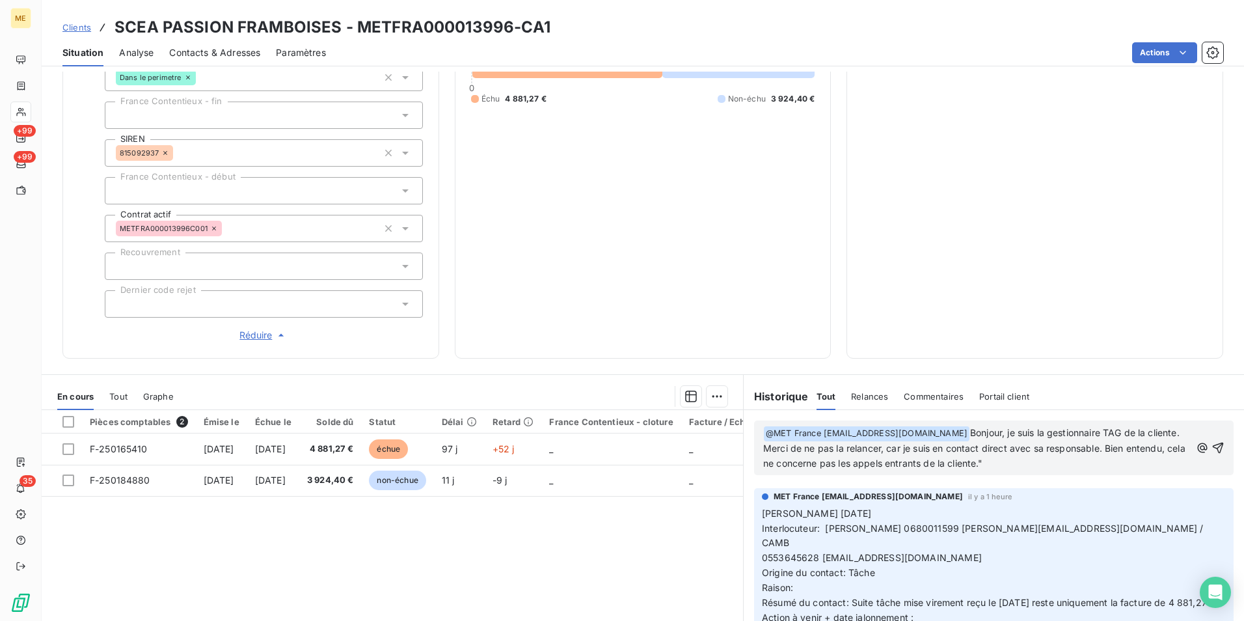
click at [1114, 430] on span "Bonjour, je suis la gestionnaire TAG de la cliente. Merci de ne pas la relancer…" at bounding box center [975, 448] width 425 height 42
drag, startPoint x: 797, startPoint y: 446, endPoint x: 921, endPoint y: 444, distance: 123.6
click at [921, 444] on span "Bonjour, je suis la gestionnaire tag de la cliente. Merci de ne pas la relancer…" at bounding box center [975, 448] width 425 height 42
click at [912, 453] on span "Bonjour, je suis la gestionnaire tag de la cliente. Merci de ne pas la relancer…" at bounding box center [975, 448] width 425 height 42
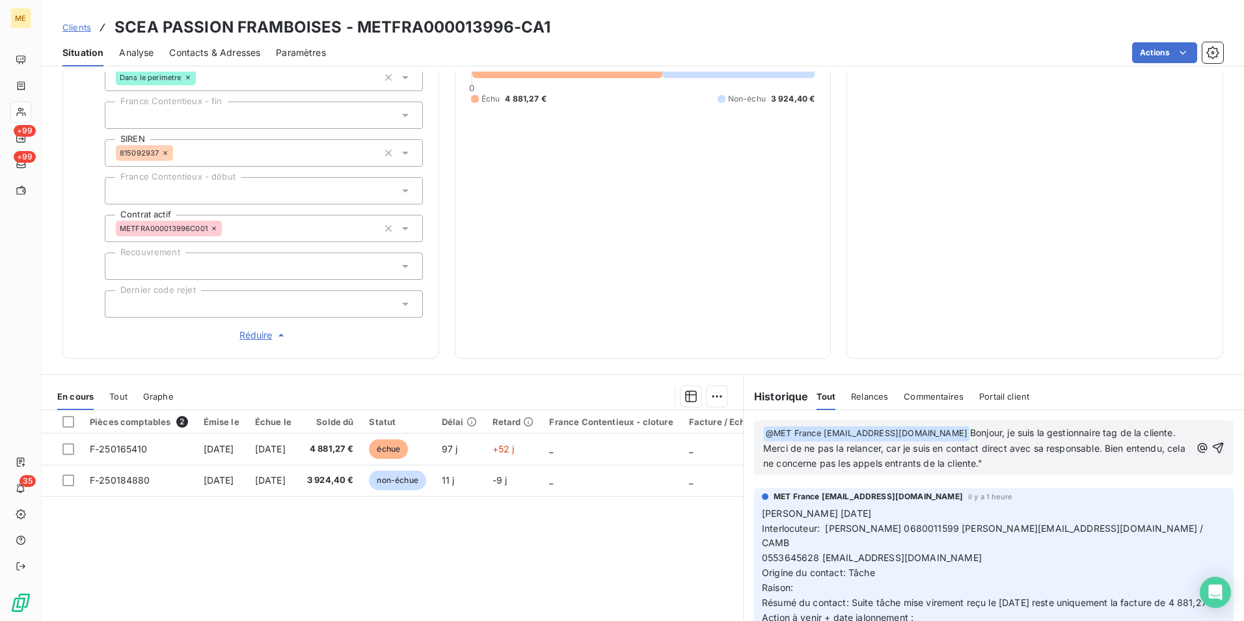
click at [911, 451] on span "Bonjour, je suis la gestionnaire tag de la cliente. Merci de ne pas la relancer…" at bounding box center [975, 448] width 425 height 42
drag, startPoint x: 786, startPoint y: 447, endPoint x: 758, endPoint y: 442, distance: 28.3
click at [763, 442] on span "Bonjour, je suis la gestionnaire tag de la cliente. Merci de ne pas la relancer…" at bounding box center [974, 448] width 423 height 42
click at [1067, 447] on span "Bonjour, je suis la gestionnaire tag de la cliente. Merci de ne pas la relancer…" at bounding box center [974, 448] width 423 height 42
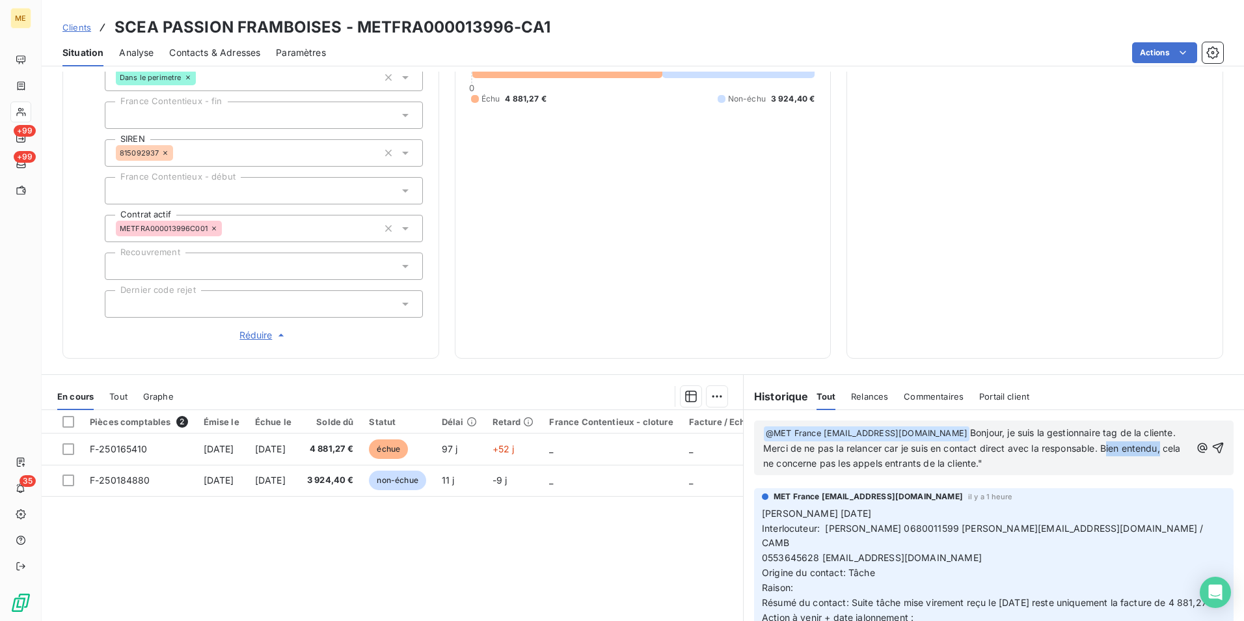
drag, startPoint x: 794, startPoint y: 463, endPoint x: 1131, endPoint y: 446, distance: 338.0
click at [1131, 446] on span "Bonjour, je suis la gestionnaire tag de la cliente. Merci de ne pas la relancer…" at bounding box center [973, 448] width 420 height 42
drag, startPoint x: 1051, startPoint y: 462, endPoint x: 1001, endPoint y: 462, distance: 50.1
click at [1001, 462] on span "Bonjour, je suis la gestionnaire tag de la cliente. Merci de ne pas la relancer…" at bounding box center [971, 448] width 417 height 42
drag, startPoint x: 829, startPoint y: 466, endPoint x: 818, endPoint y: 463, distance: 12.0
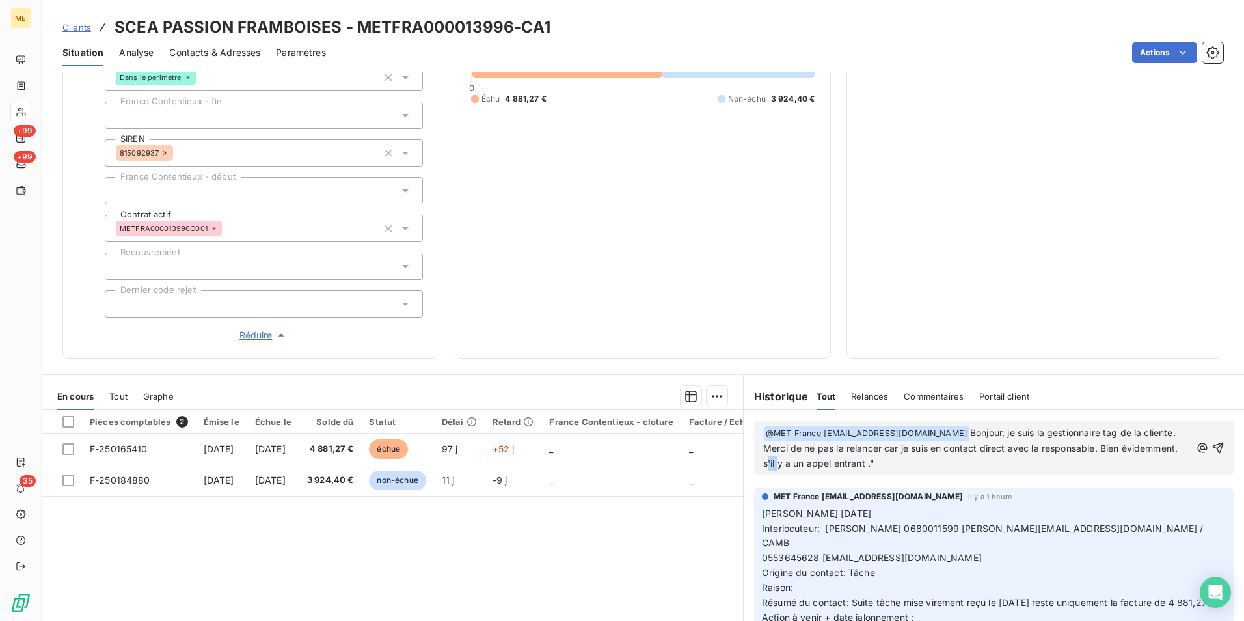
click at [818, 463] on span "Bonjour, je suis la gestionnaire tag de la cliente. Merci de ne pas la relancer…" at bounding box center [971, 448] width 417 height 42
drag, startPoint x: 1004, startPoint y: 462, endPoint x: 916, endPoint y: 457, distance: 88.0
click at [916, 457] on span "Bonjour, je suis la gestionnaire tag de la cliente. Merci de ne pas la relancer…" at bounding box center [971, 448] width 417 height 42
click at [1011, 453] on span "Bonjour, je suis la gestionnaire tag de la cliente. Merci de ne pas la relancer…" at bounding box center [971, 448] width 417 height 42
click at [1011, 457] on p "﻿ @ MET France met-france@recouvrement.met.com ﻿ Bonjour, je suis la gestionnai…" at bounding box center [976, 448] width 427 height 46
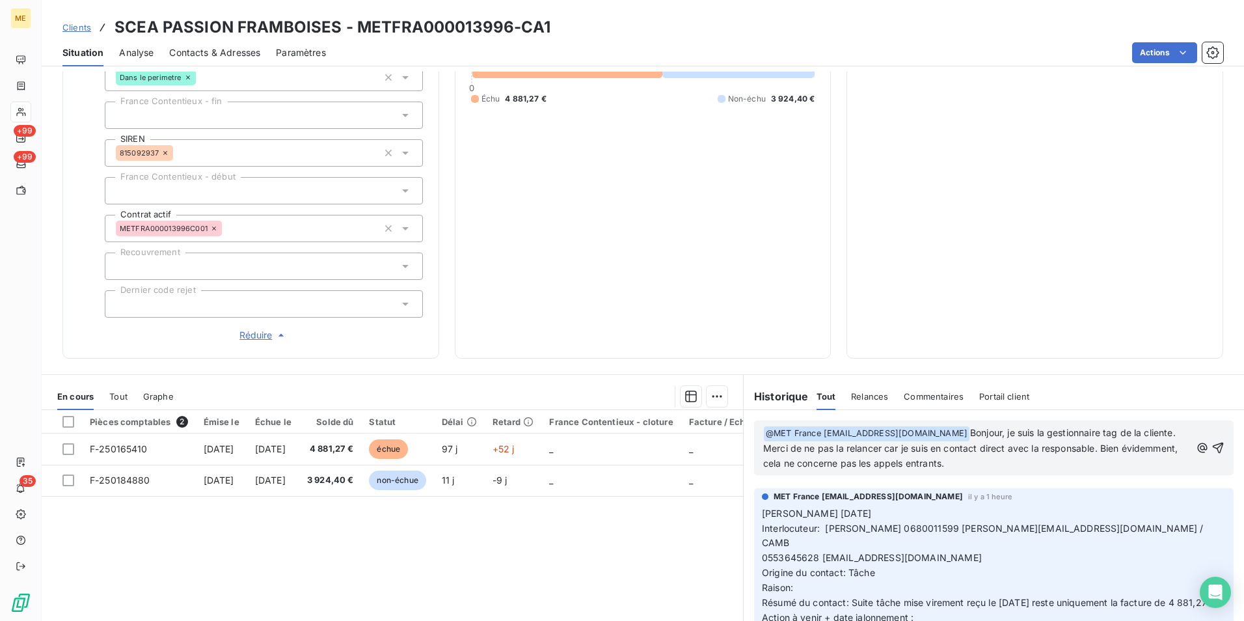
drag, startPoint x: 967, startPoint y: 433, endPoint x: 1074, endPoint y: 457, distance: 109.5
click at [1074, 457] on p "﻿ @ MET France met-france@recouvrement.met.com ﻿ Bonjour, je suis la gestionnai…" at bounding box center [976, 448] width 427 height 46
click at [1015, 468] on p "﻿ @ MET France met-france@recouvrement.met.com ﻿ Bonjour, je suis la gestionnai…" at bounding box center [976, 448] width 427 height 46
click at [1211, 448] on icon "button" at bounding box center [1217, 447] width 13 height 13
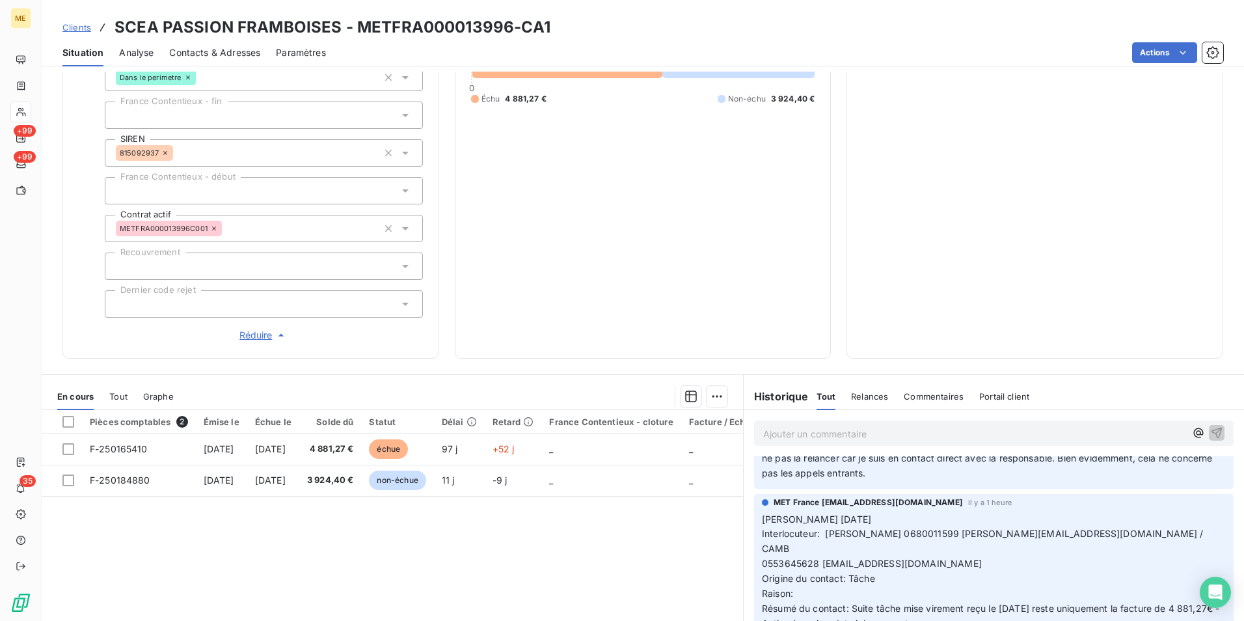
scroll to position [65, 0]
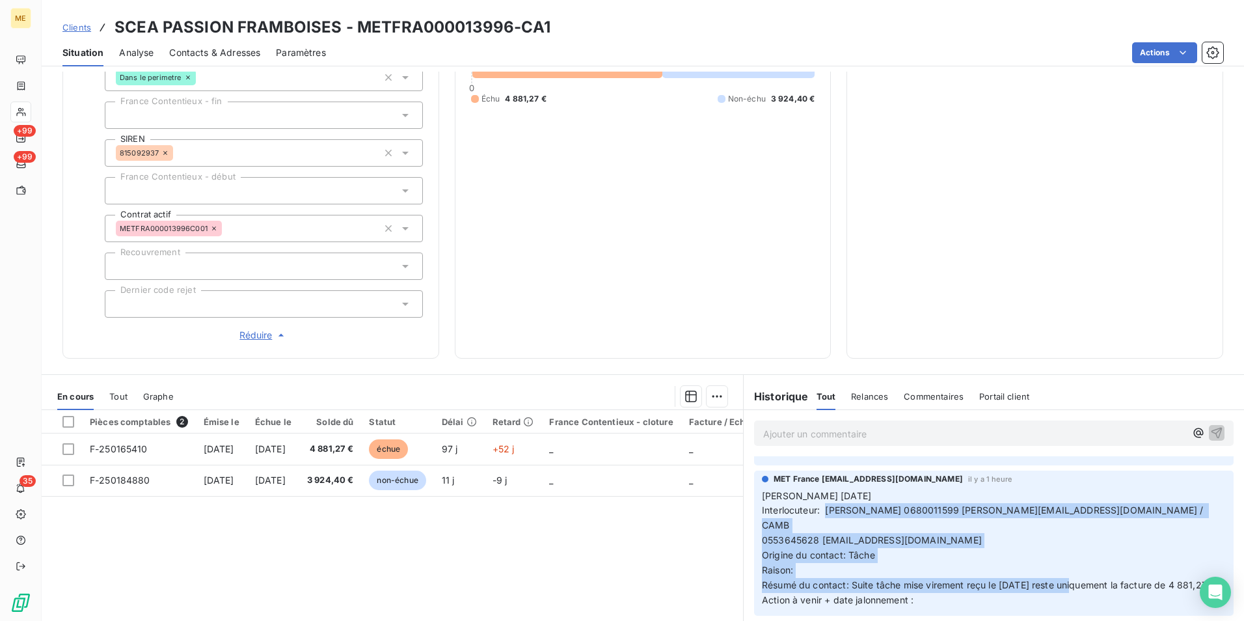
drag, startPoint x: 823, startPoint y: 503, endPoint x: 1067, endPoint y: 563, distance: 250.5
click at [1067, 563] on p "Valérie 06/10/2025 Interlocuteur: Mr huber 0680011599 christophe.martaillac@ora…" at bounding box center [994, 547] width 464 height 119
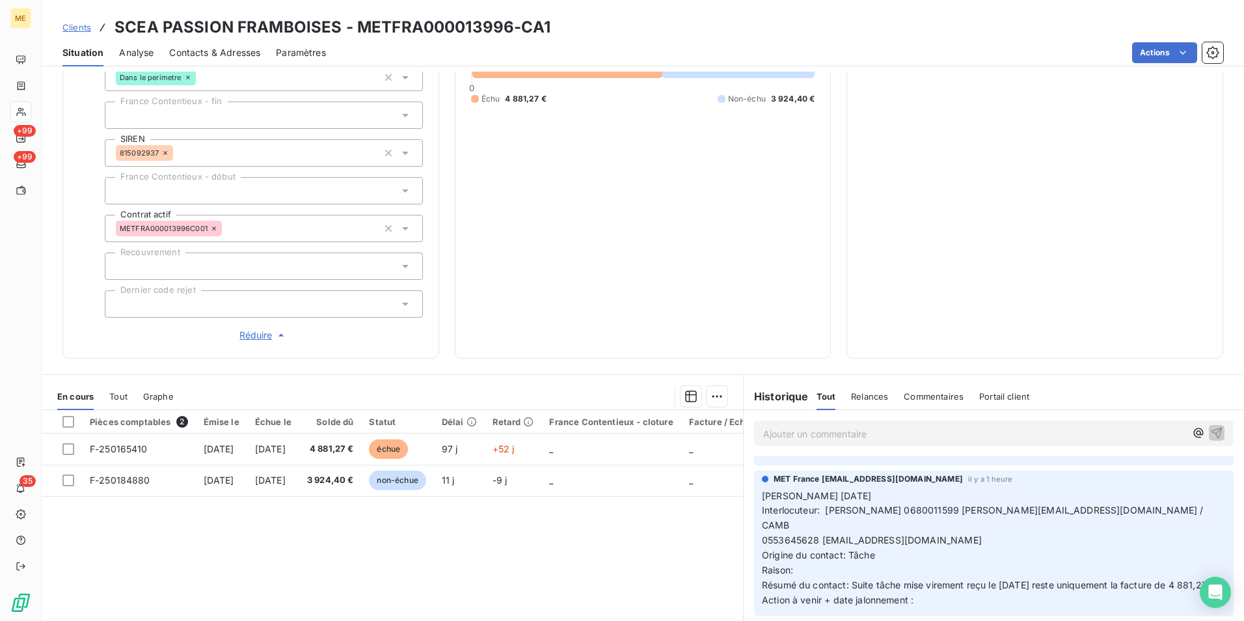
click at [890, 587] on p "Valérie 06/10/2025 Interlocuteur: Mr huber 0680011599 christophe.martaillac@ora…" at bounding box center [994, 547] width 464 height 119
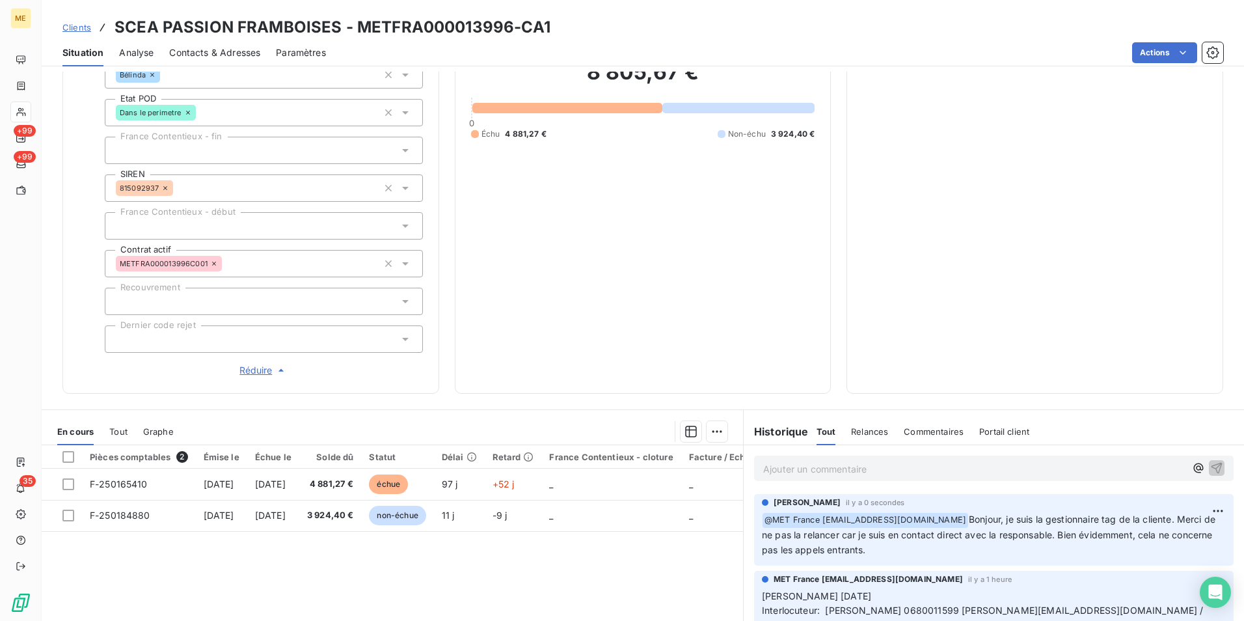
scroll to position [260, 0]
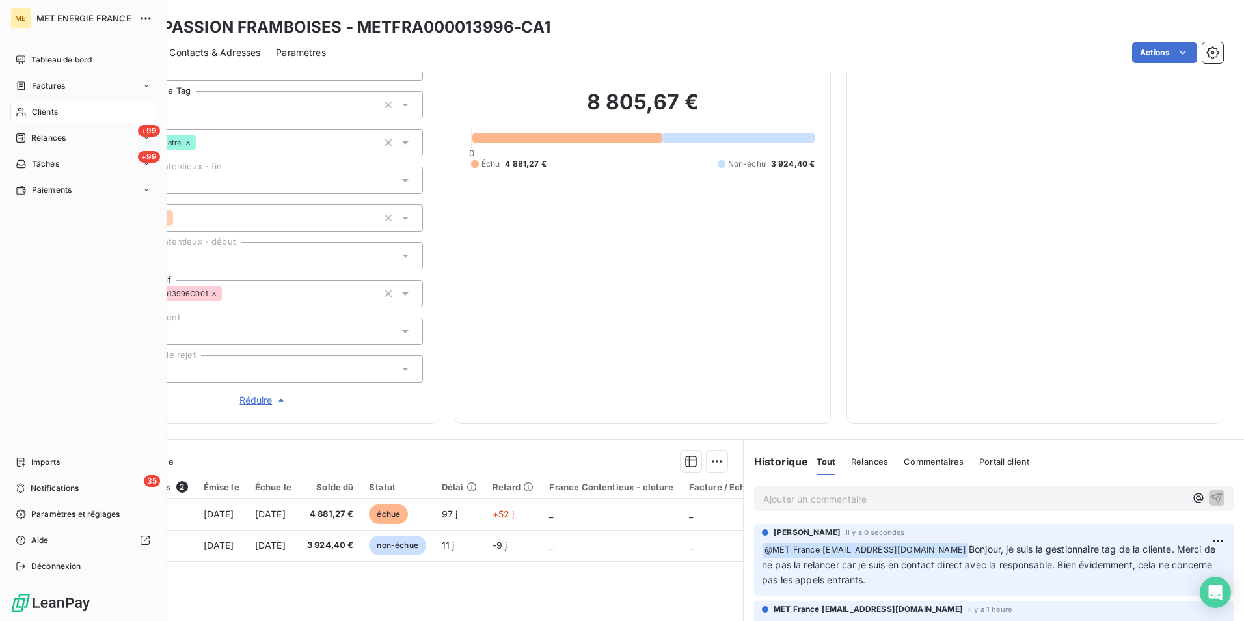
click at [34, 107] on span "Clients" at bounding box center [45, 112] width 26 height 12
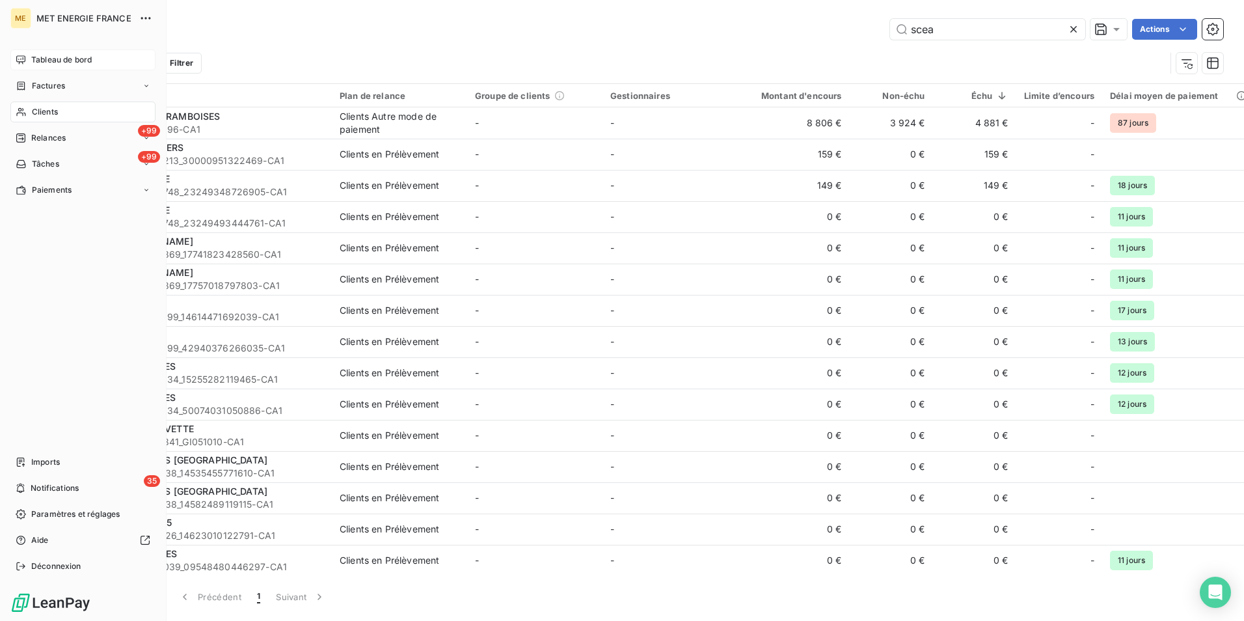
drag, startPoint x: 74, startPoint y: 62, endPoint x: 83, endPoint y: 62, distance: 9.8
click at [74, 62] on span "Tableau de bord" at bounding box center [61, 60] width 60 height 12
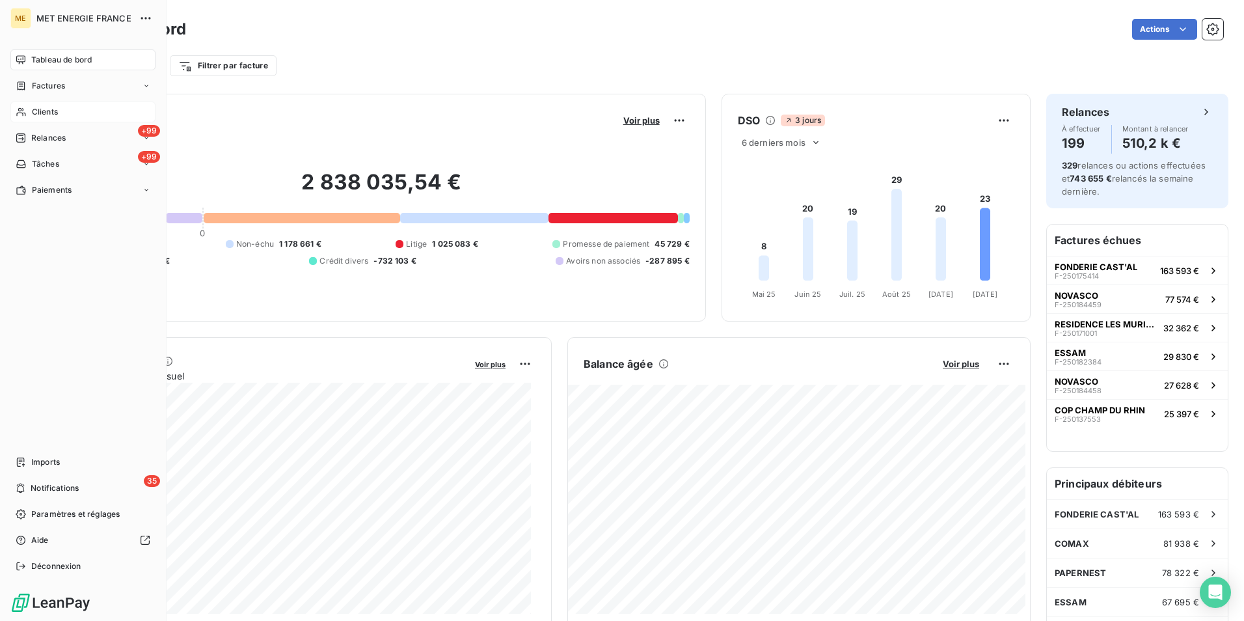
click at [76, 107] on div "Clients" at bounding box center [82, 111] width 145 height 21
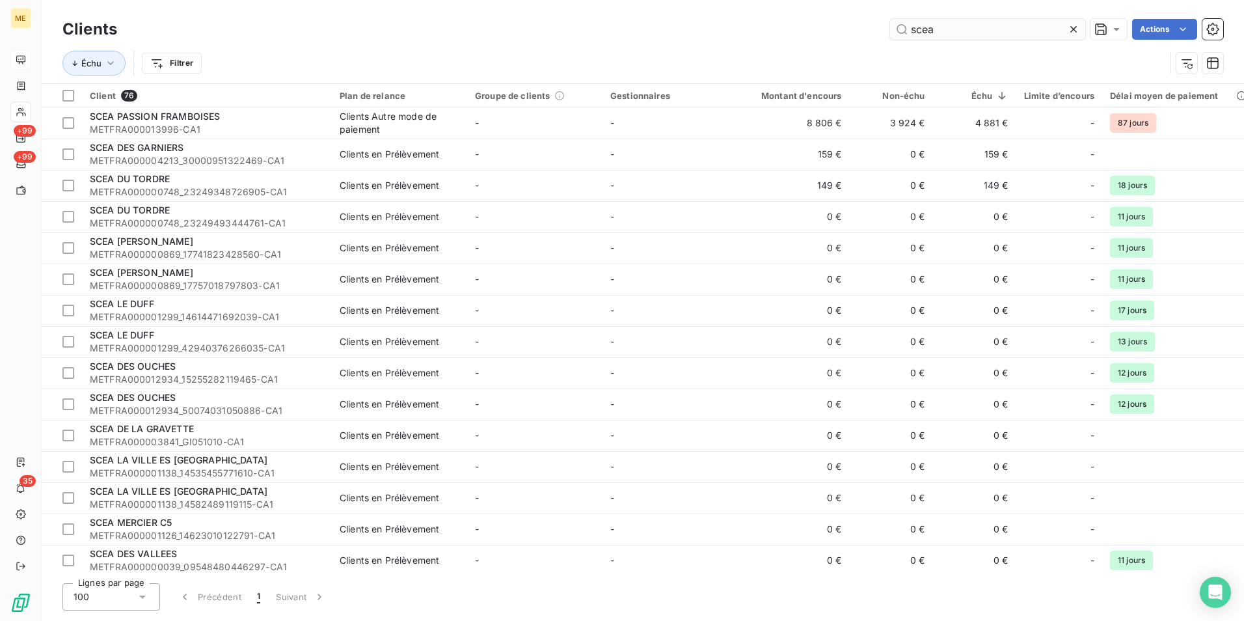
click at [1072, 30] on icon at bounding box center [1073, 29] width 7 height 7
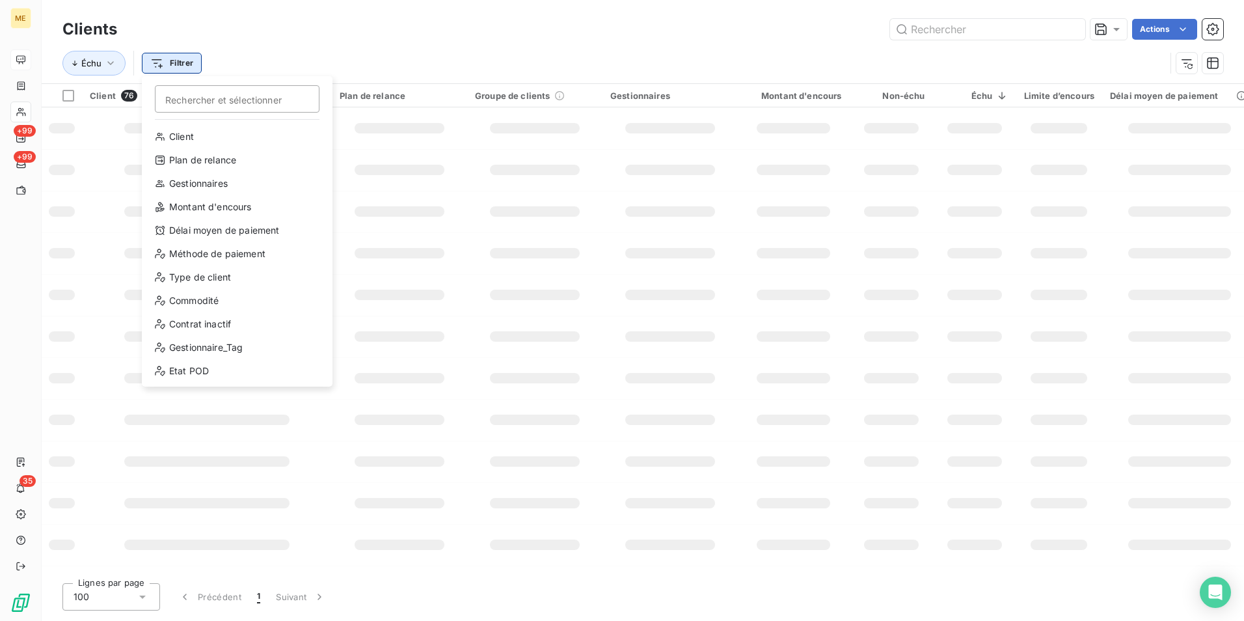
click at [186, 65] on html "ME +99 +99 35 Clients Actions Échu Filtrer Rechercher et sélectionner Client Pl…" at bounding box center [622, 310] width 1244 height 621
click at [218, 342] on div "Gestionnaire_Tag" at bounding box center [237, 347] width 180 height 21
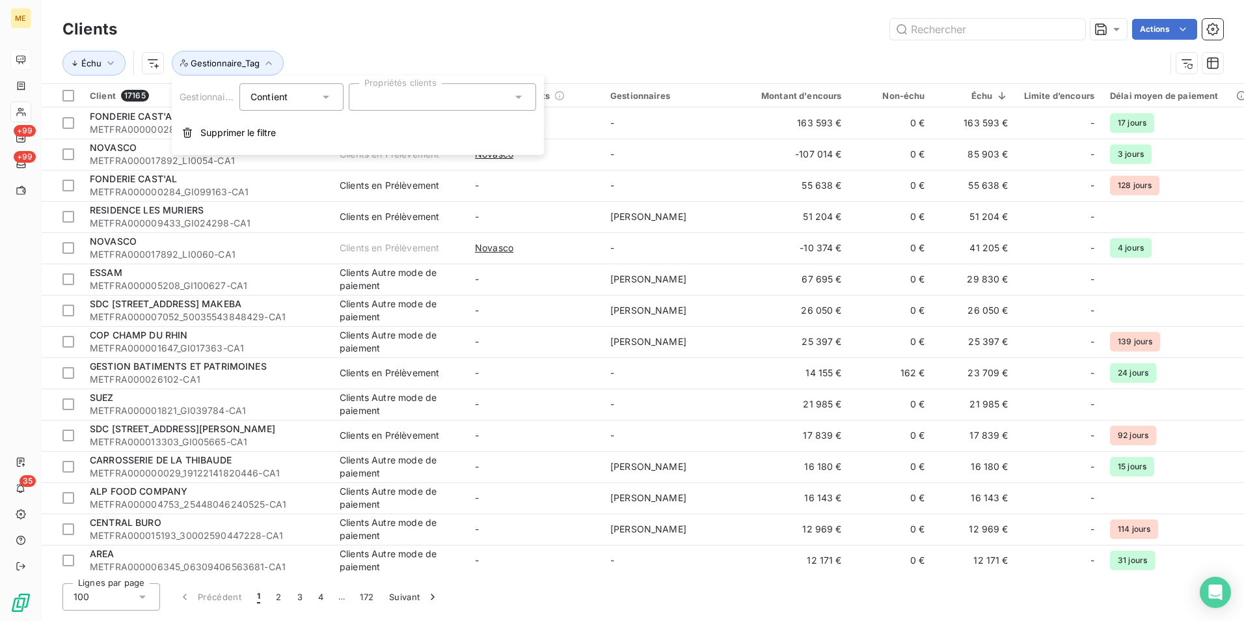
click at [405, 103] on div at bounding box center [442, 96] width 187 height 27
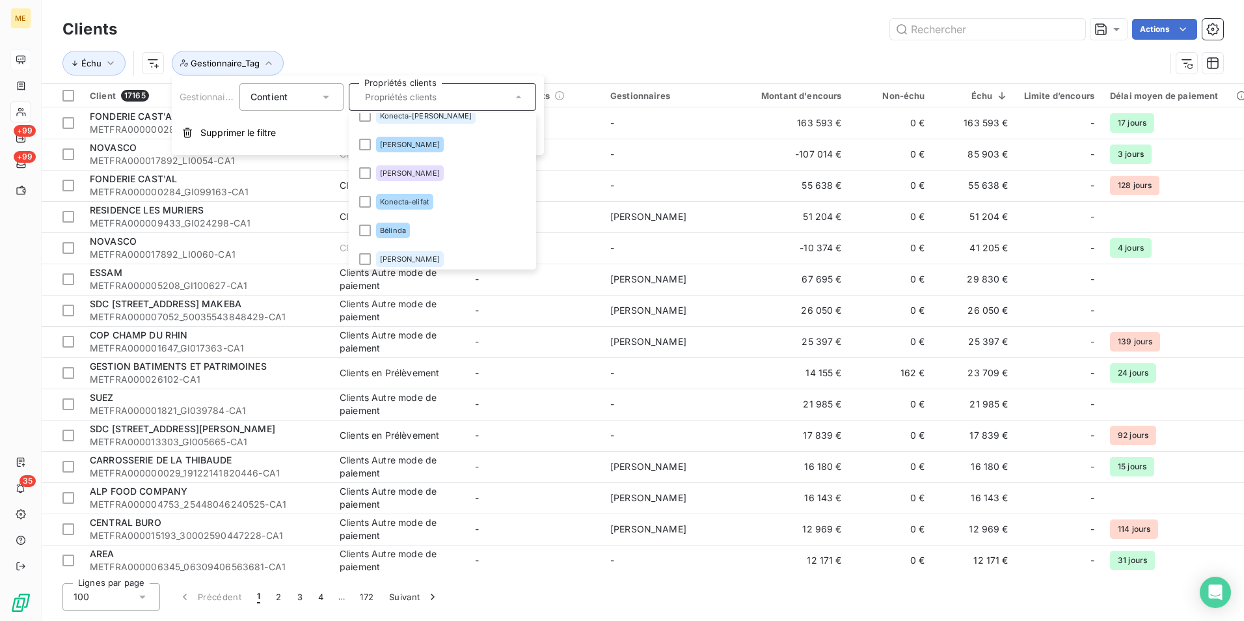
scroll to position [455, 0]
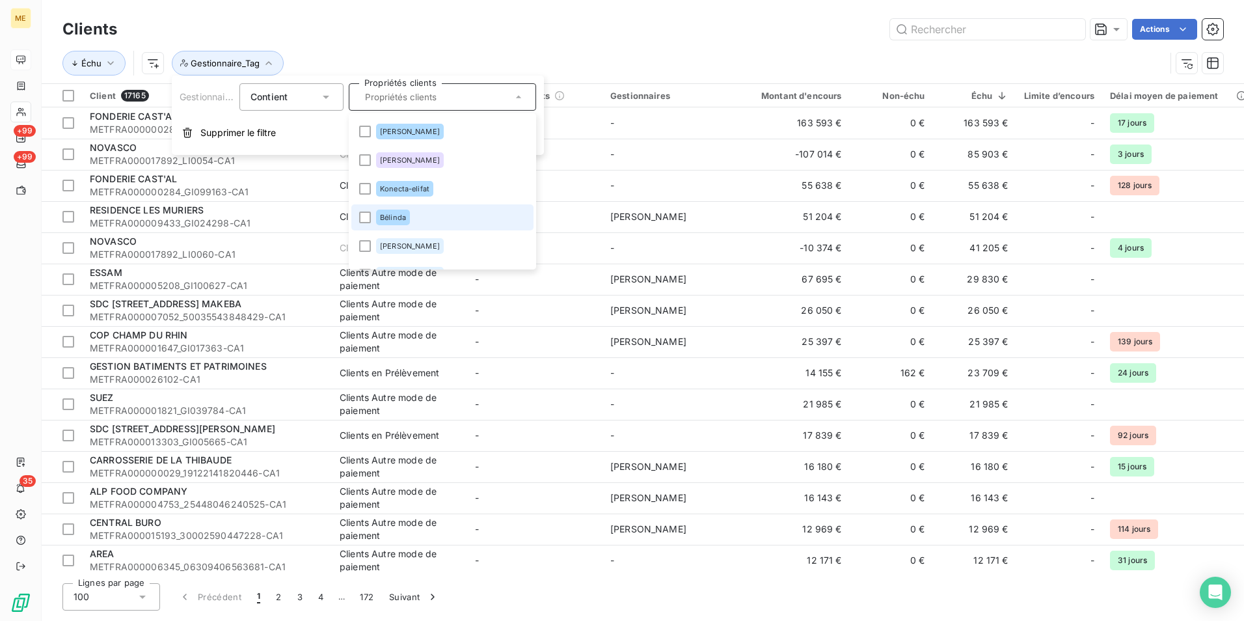
click at [453, 213] on li "Bélinda" at bounding box center [442, 217] width 182 height 26
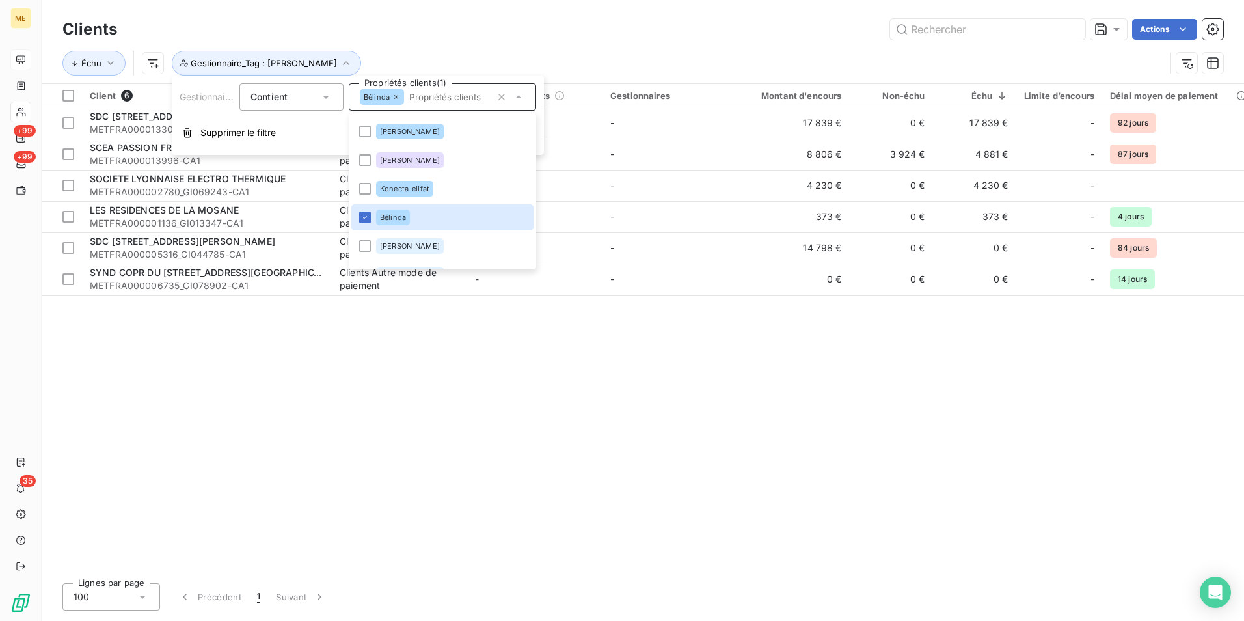
click at [520, 21] on div "Actions" at bounding box center [678, 29] width 1090 height 21
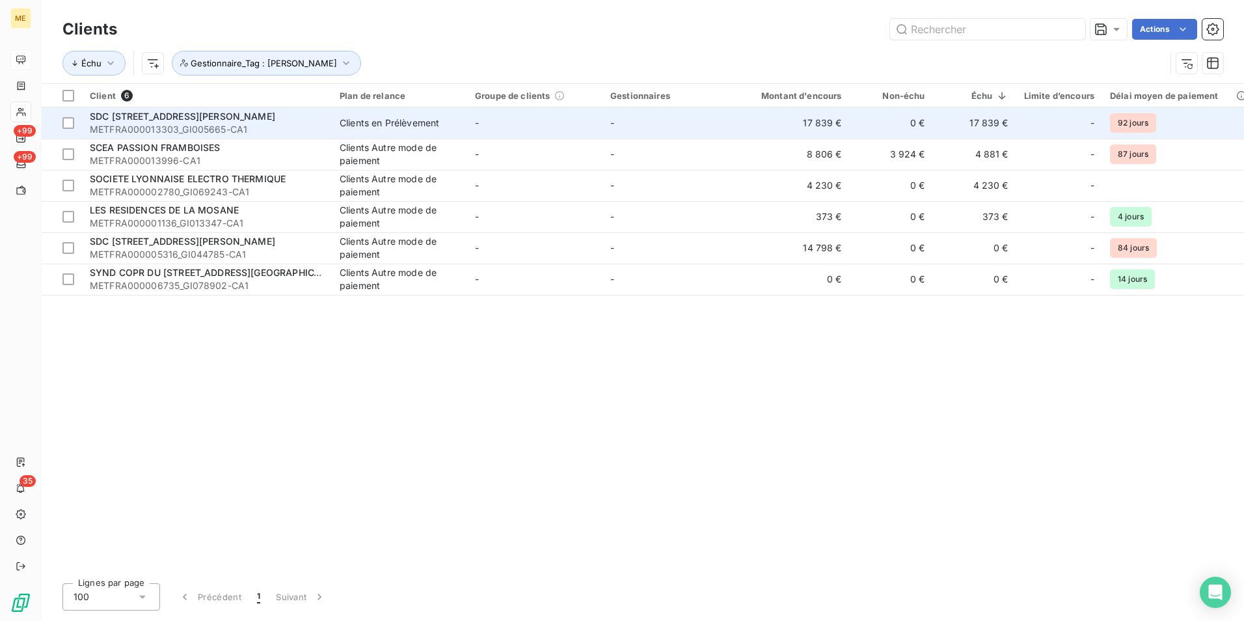
click at [704, 118] on td "-" at bounding box center [669, 122] width 135 height 31
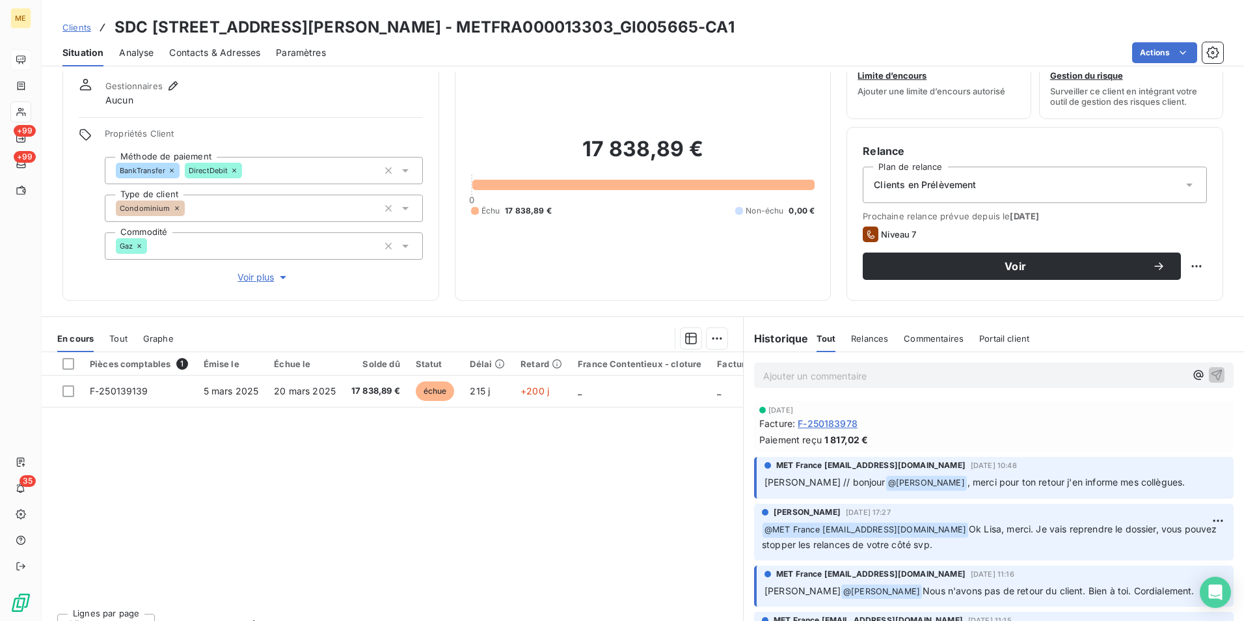
scroll to position [64, 0]
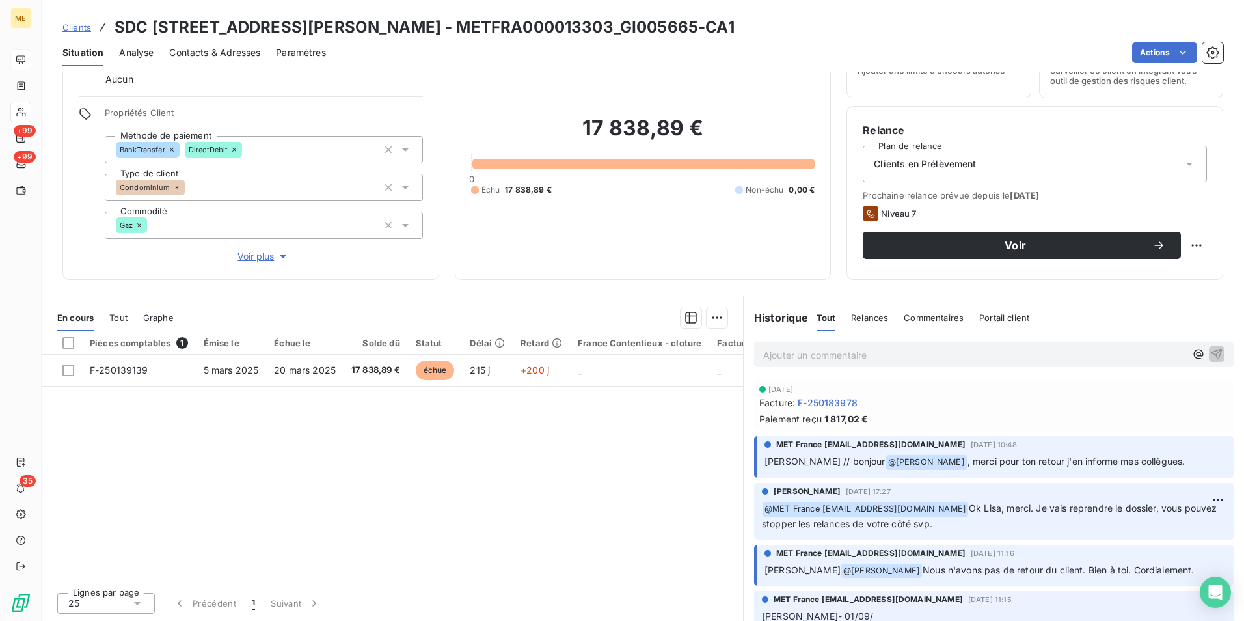
drag, startPoint x: 975, startPoint y: 507, endPoint x: 1122, endPoint y: 523, distance: 147.9
click at [1122, 523] on p "﻿ @ MET France met-france@recouvrement.met.com Ok Lisa, merci. Je vais reprendr…" at bounding box center [994, 516] width 464 height 31
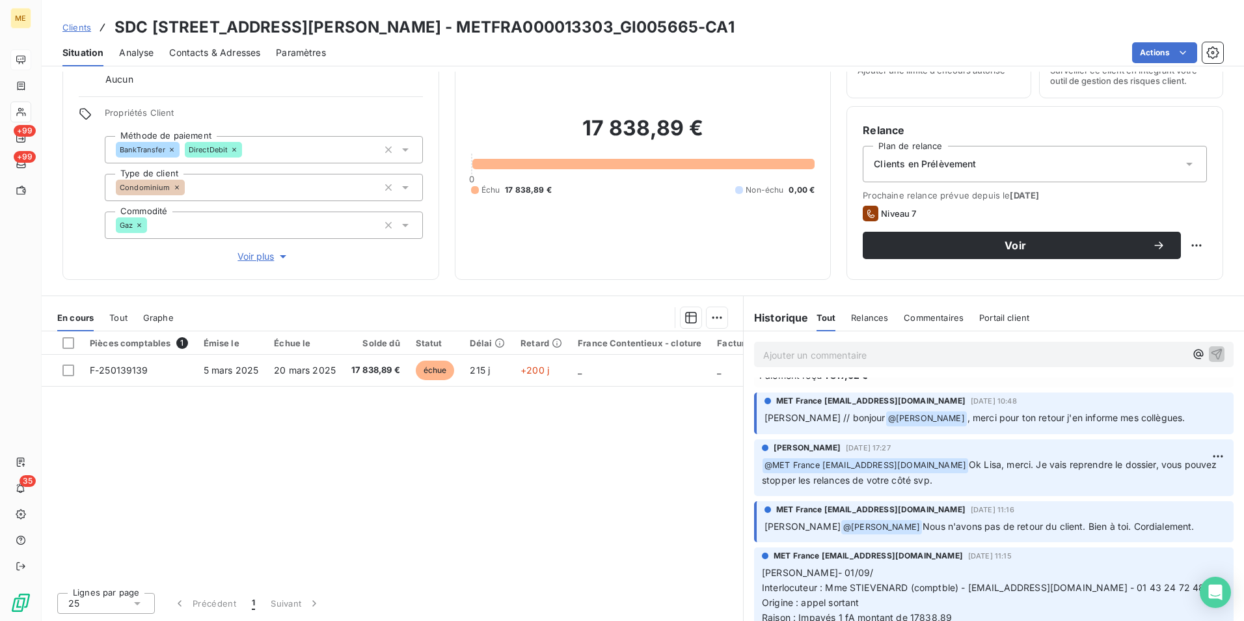
scroll to position [65, 0]
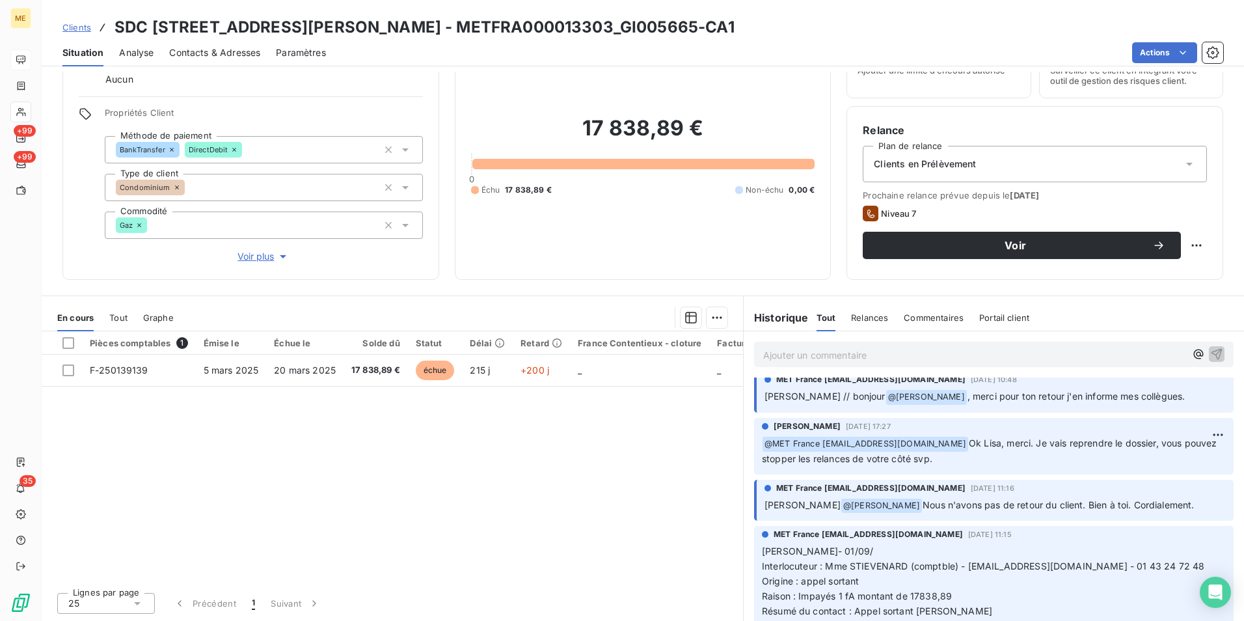
drag, startPoint x: 907, startPoint y: 504, endPoint x: 1206, endPoint y: 505, distance: 299.2
click at [1206, 505] on div "MET France met-france@recouvrement.met.com 1 sept. 2025, 11:16 Lisa - Bonjour @…" at bounding box center [993, 500] width 479 height 42
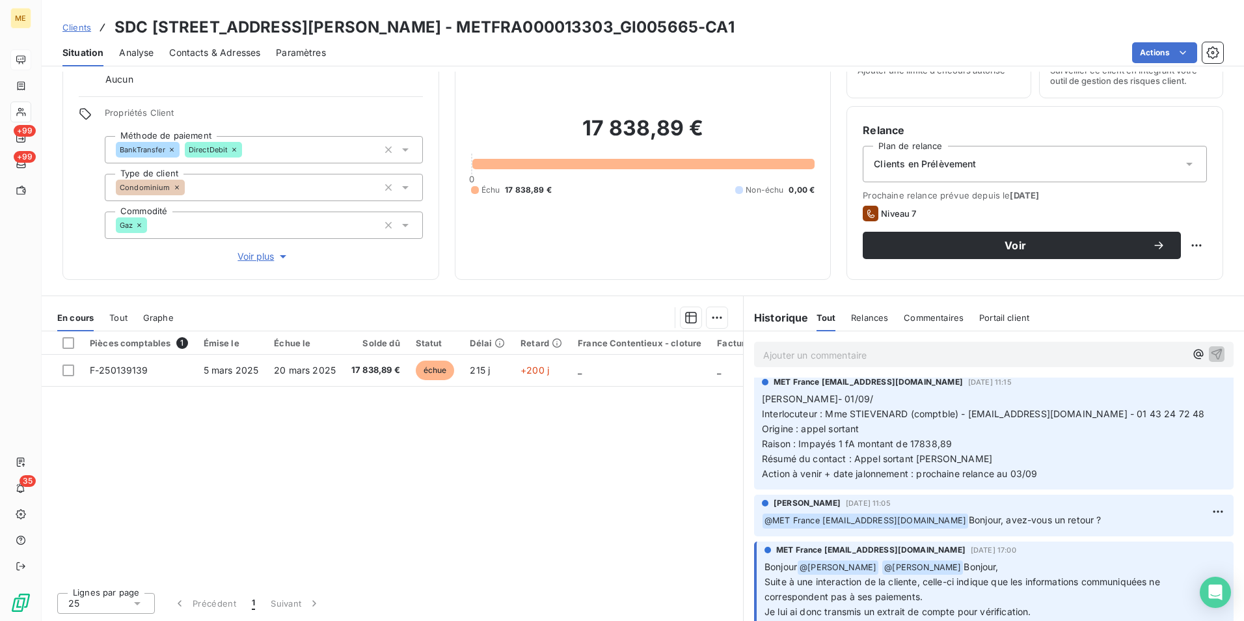
scroll to position [195, 0]
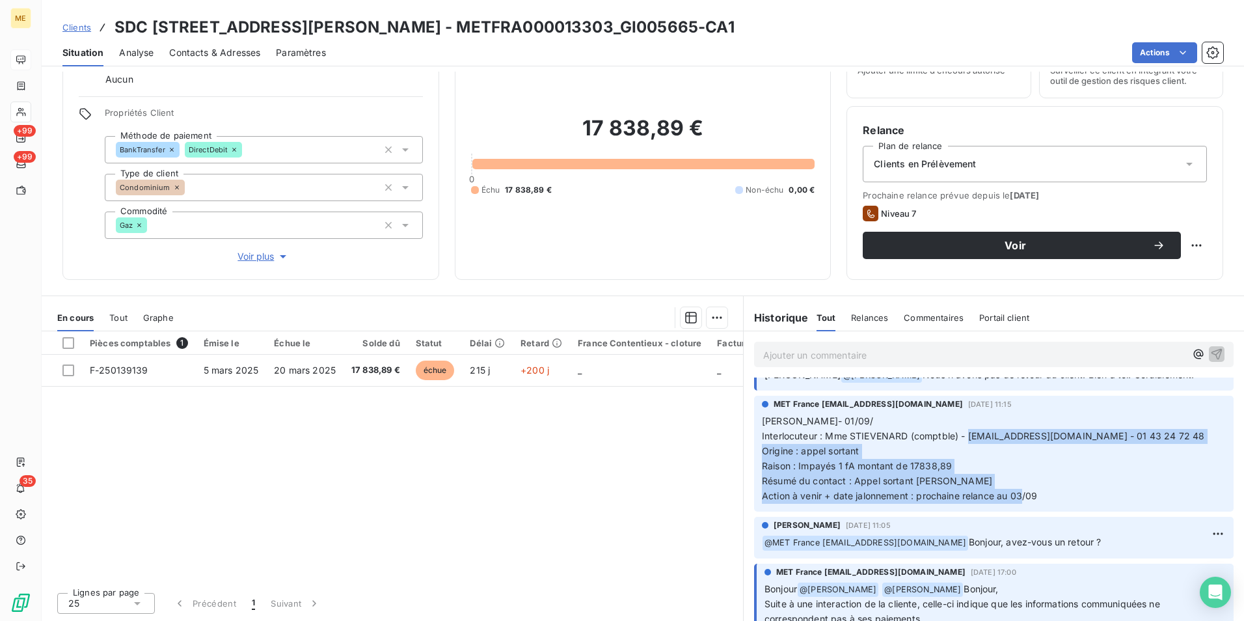
drag, startPoint x: 964, startPoint y: 435, endPoint x: 1017, endPoint y: 488, distance: 75.0
click at [1017, 488] on p "Lisa- 01/09/ Interlocuteur : Mme STIEVENARD (comptble) - vstievenard@citya.com …" at bounding box center [994, 458] width 464 height 89
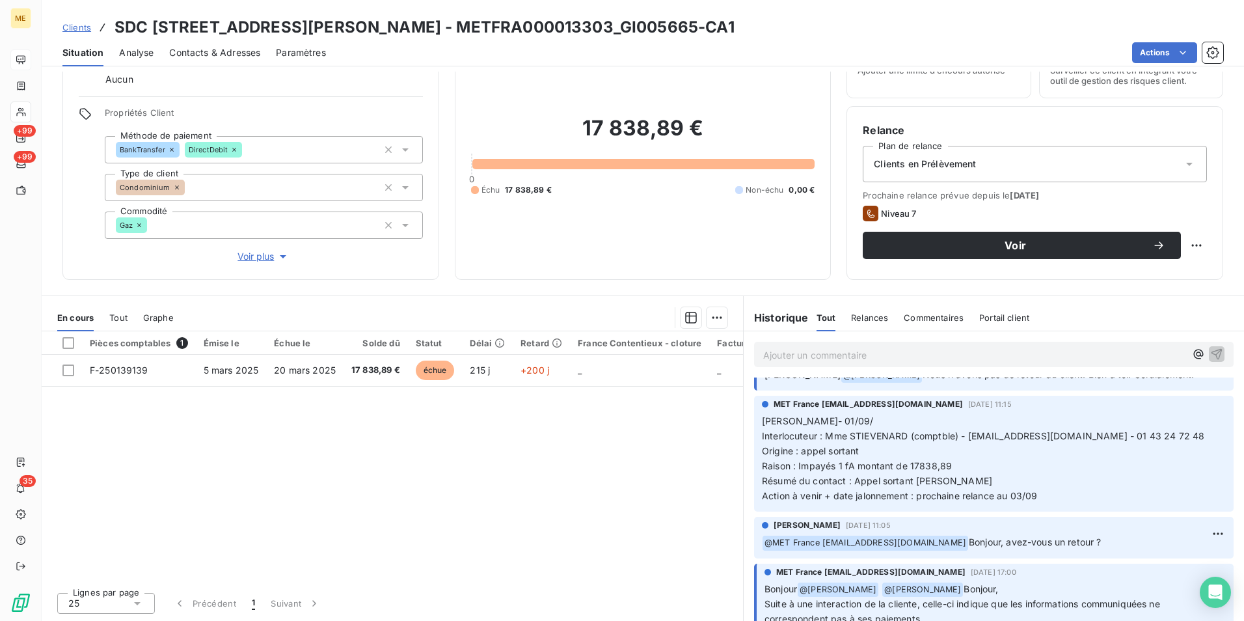
click at [595, 461] on div "Pièces comptables 1 Émise le Échue le Solde dû Statut Délai Retard France Conte…" at bounding box center [392, 456] width 701 height 250
click at [256, 252] on span "Voir plus" at bounding box center [263, 256] width 52 height 13
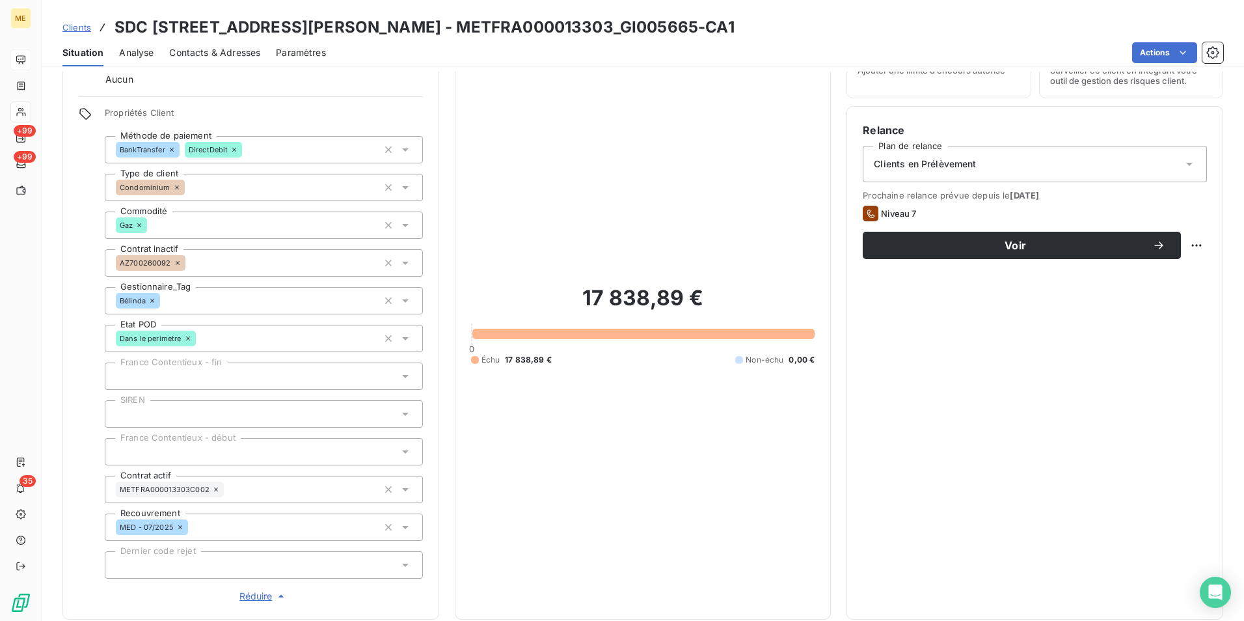
click at [258, 597] on span "Réduire" at bounding box center [263, 595] width 48 height 13
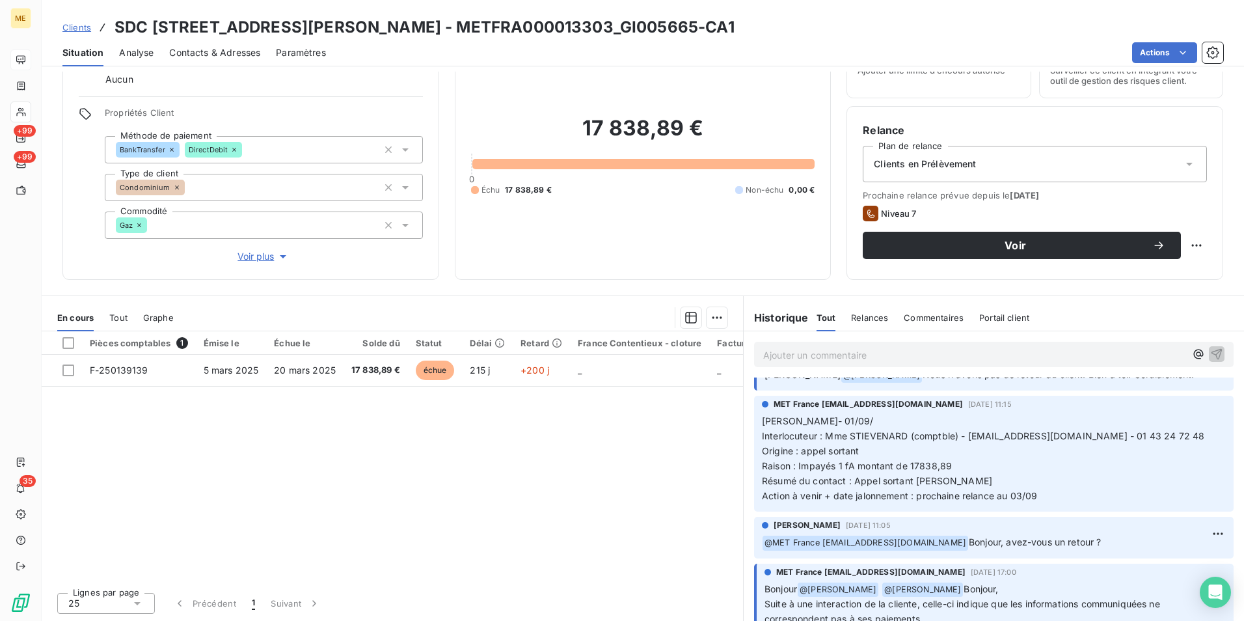
click at [239, 258] on span "Voir plus" at bounding box center [263, 256] width 52 height 13
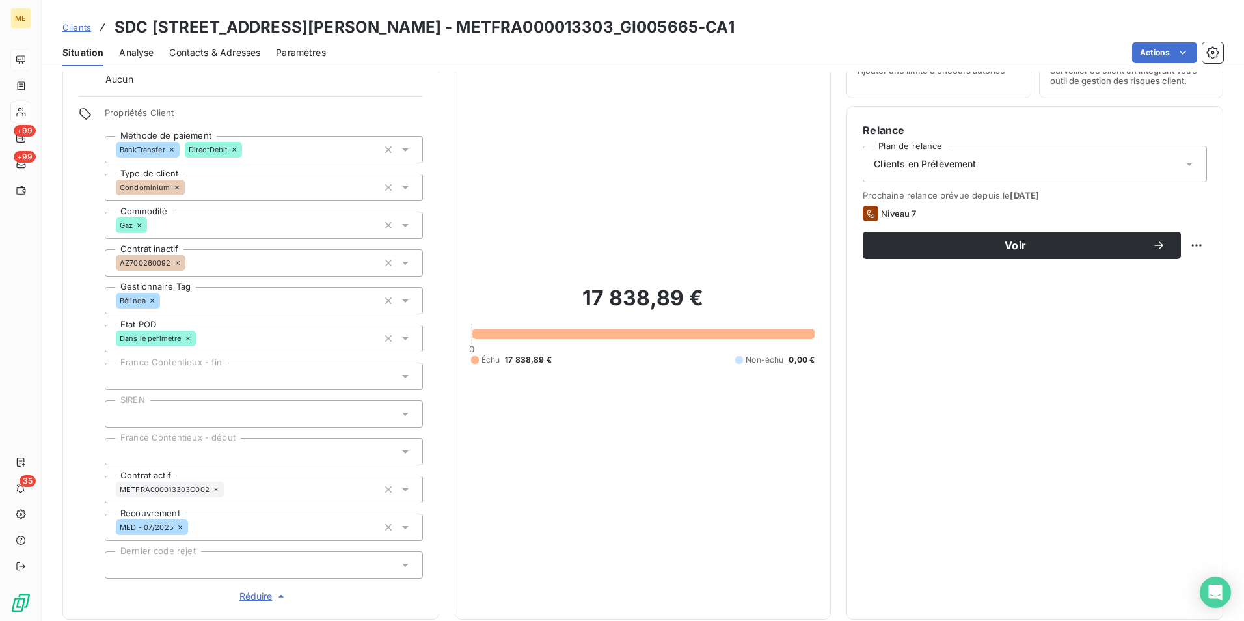
click at [263, 601] on span "Réduire" at bounding box center [263, 595] width 48 height 13
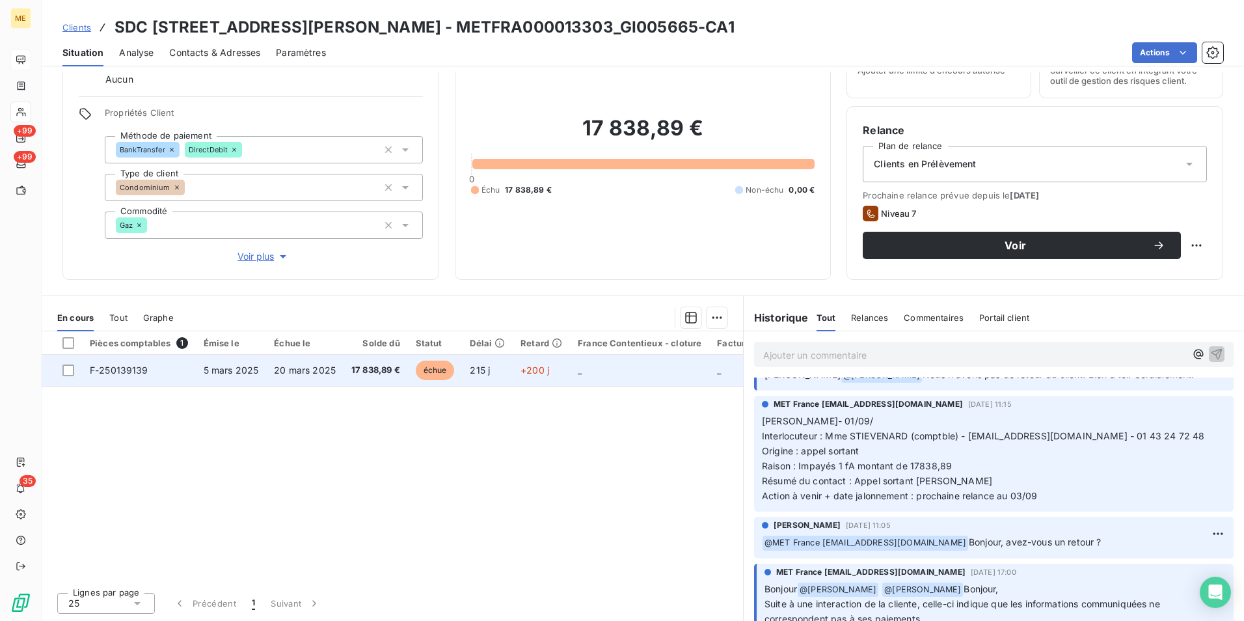
click at [385, 364] on span "17 838,89 €" at bounding box center [375, 370] width 49 height 13
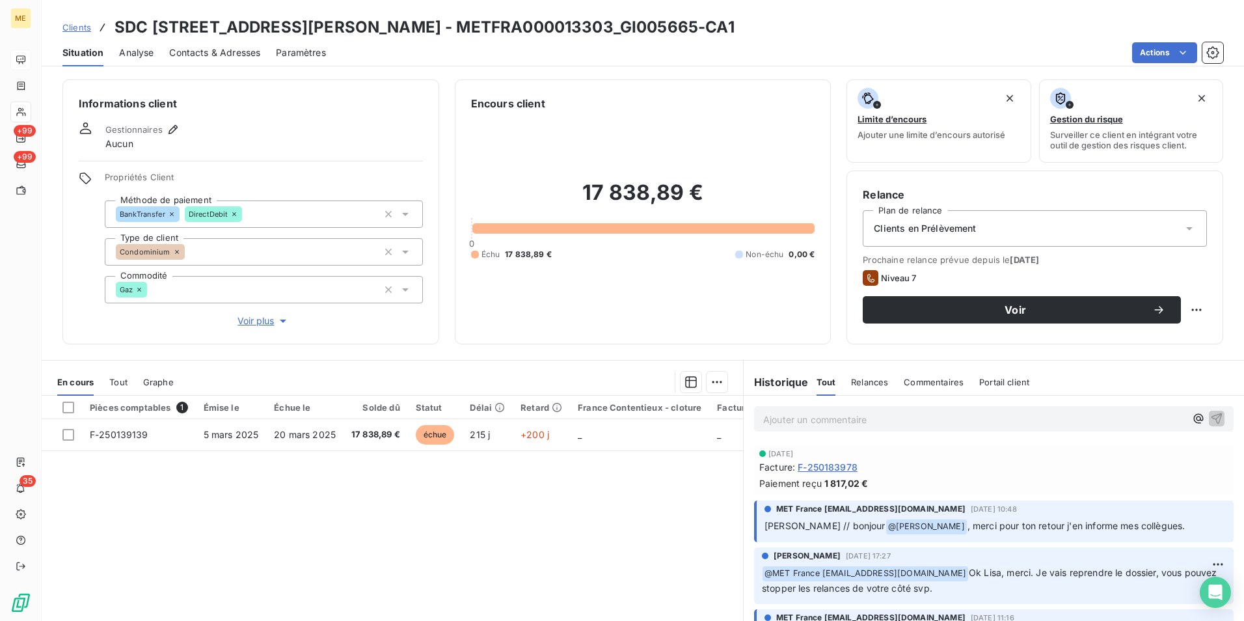
drag, startPoint x: 722, startPoint y: 25, endPoint x: 650, endPoint y: 11, distance: 73.6
click at [650, 11] on div "Clients SDC 98 100 AVENUE DU GENERAL DE GAULLE - METFRA000013303_GI005665-CA1 S…" at bounding box center [643, 33] width 1202 height 66
copy h3 "GI005665"
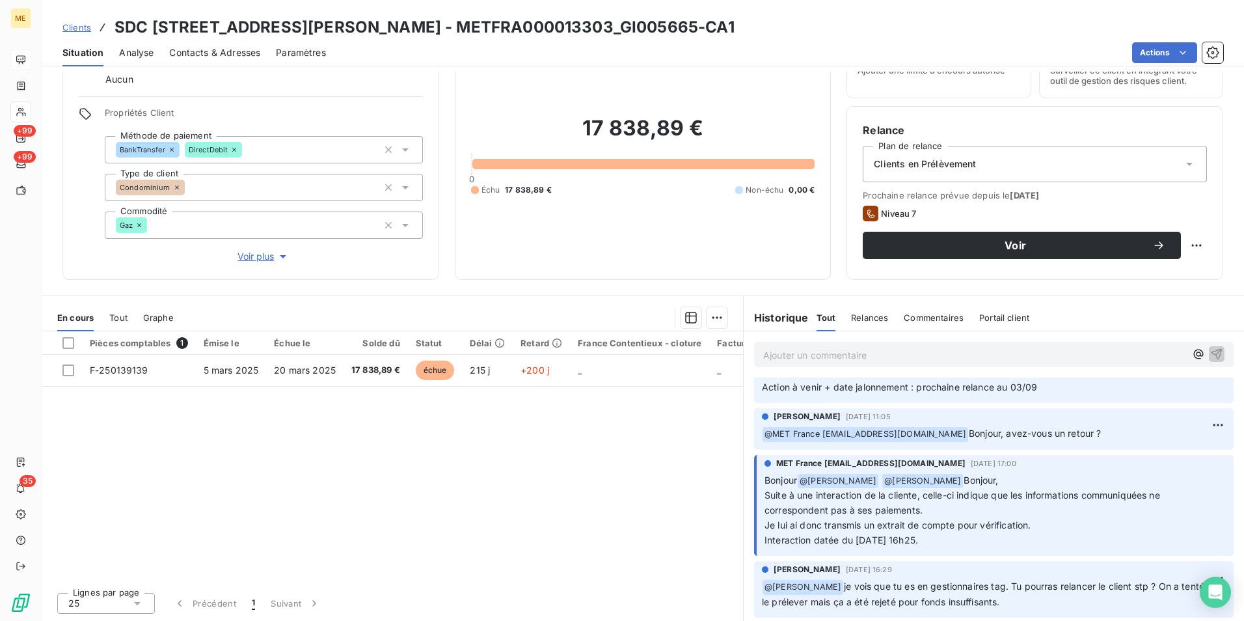
scroll to position [325, 0]
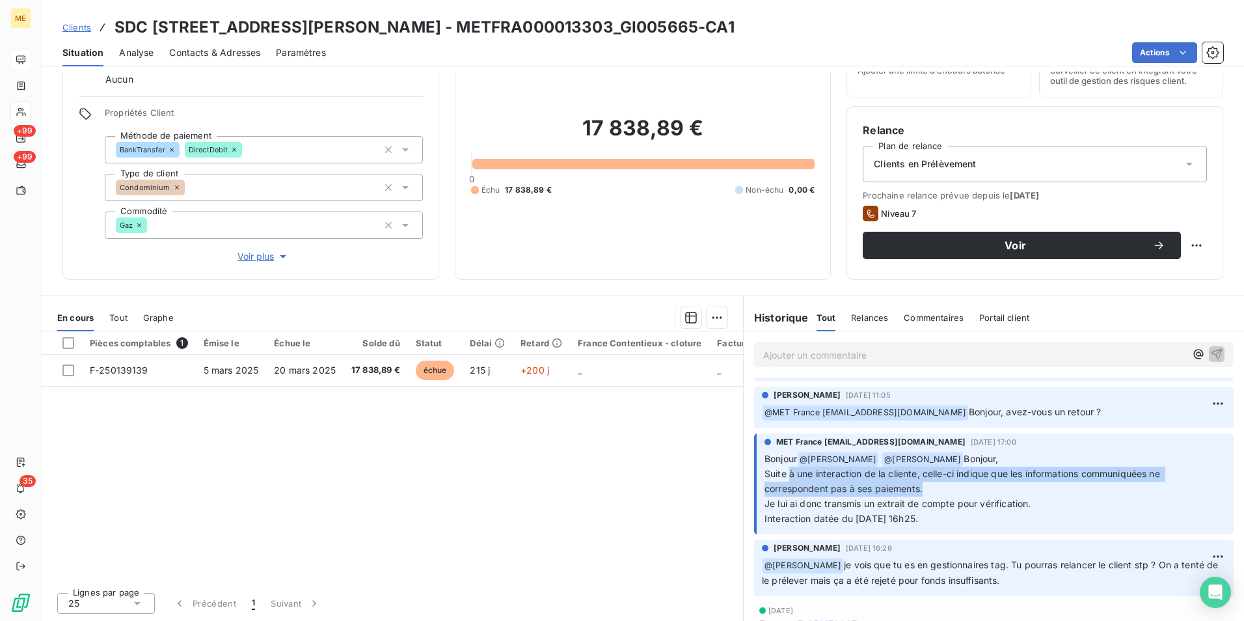
drag, startPoint x: 784, startPoint y: 470, endPoint x: 974, endPoint y: 490, distance: 191.7
click at [974, 490] on p "Bonjour @ Bélinda Thomont @ Bélinda Thomont Bonjour, Suite à une interaction de…" at bounding box center [994, 488] width 461 height 75
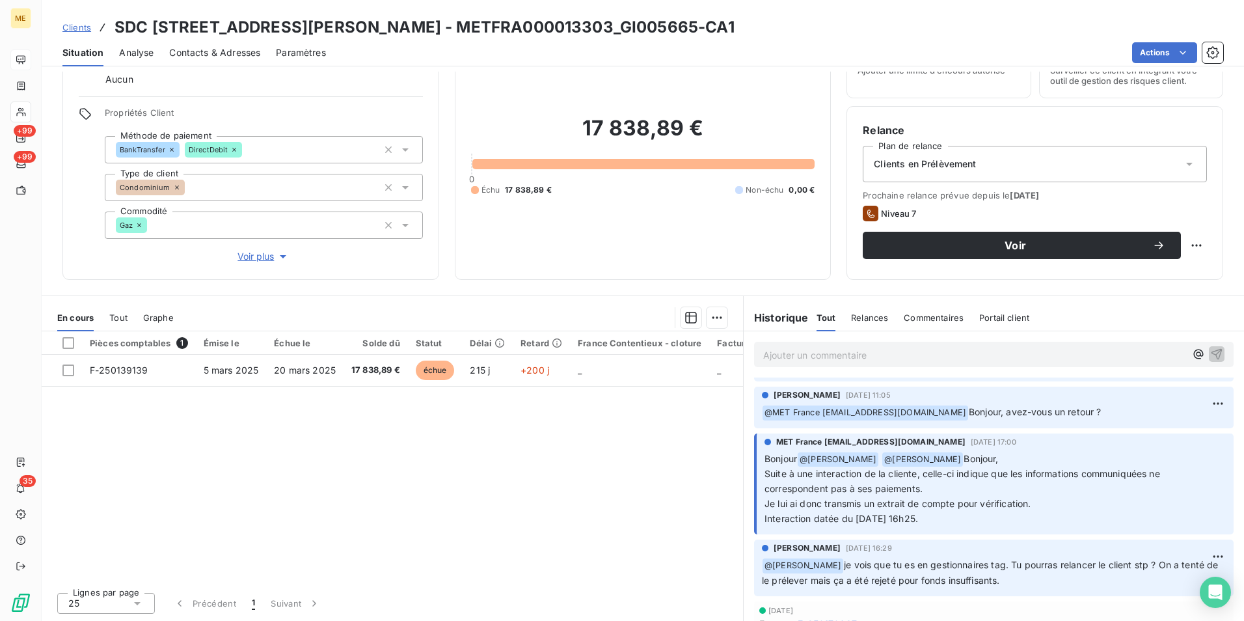
drag, startPoint x: 974, startPoint y: 490, endPoint x: 1004, endPoint y: 520, distance: 42.3
click at [1011, 520] on p "Bonjour @ Bélinda Thomont @ Bélinda Thomont Bonjour, Suite à une interaction de…" at bounding box center [994, 488] width 461 height 75
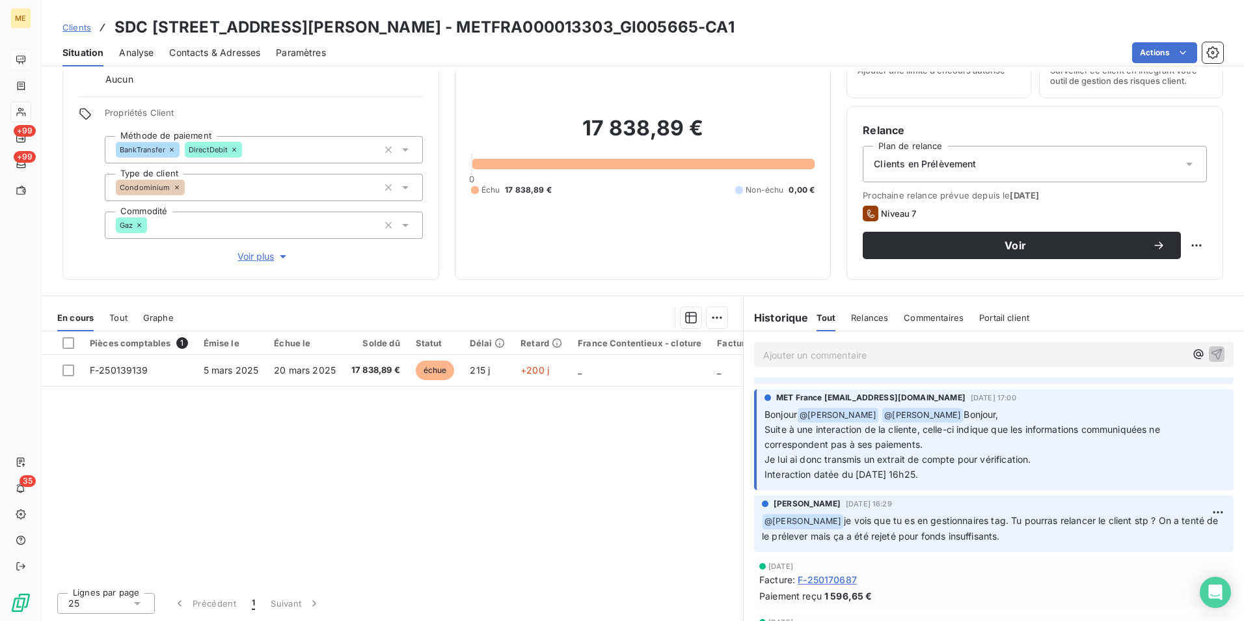
scroll to position [390, 0]
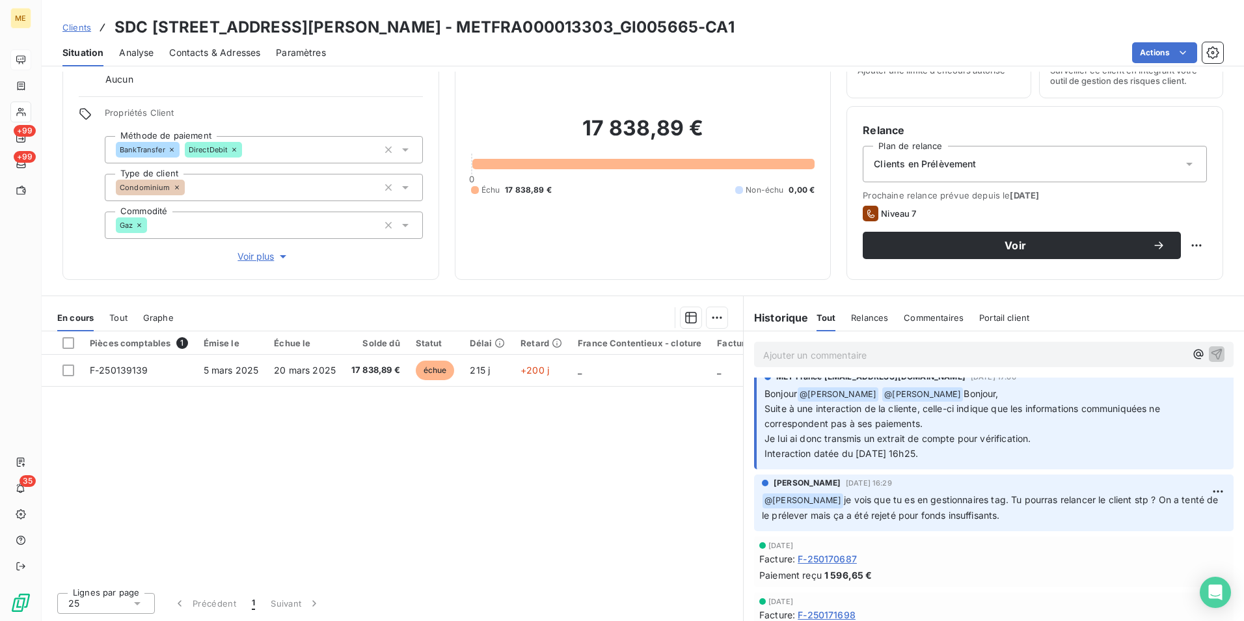
drag, startPoint x: 880, startPoint y: 501, endPoint x: 1090, endPoint y: 512, distance: 210.4
click at [1090, 512] on p "﻿ @ Géraldine Moutafis je vois que tu es en gestionnaires tag. Tu pourras relan…" at bounding box center [994, 507] width 464 height 31
drag, startPoint x: 1090, startPoint y: 512, endPoint x: 999, endPoint y: 544, distance: 96.5
click at [999, 544] on div "7 août 2025" at bounding box center [993, 545] width 469 height 8
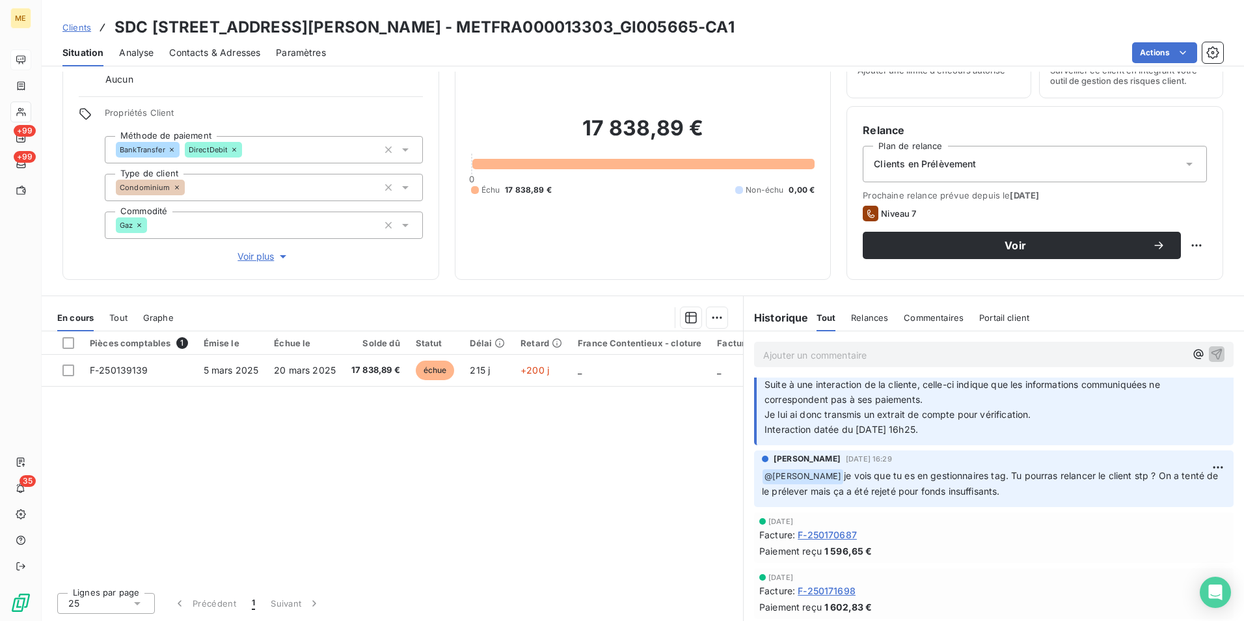
scroll to position [130, 0]
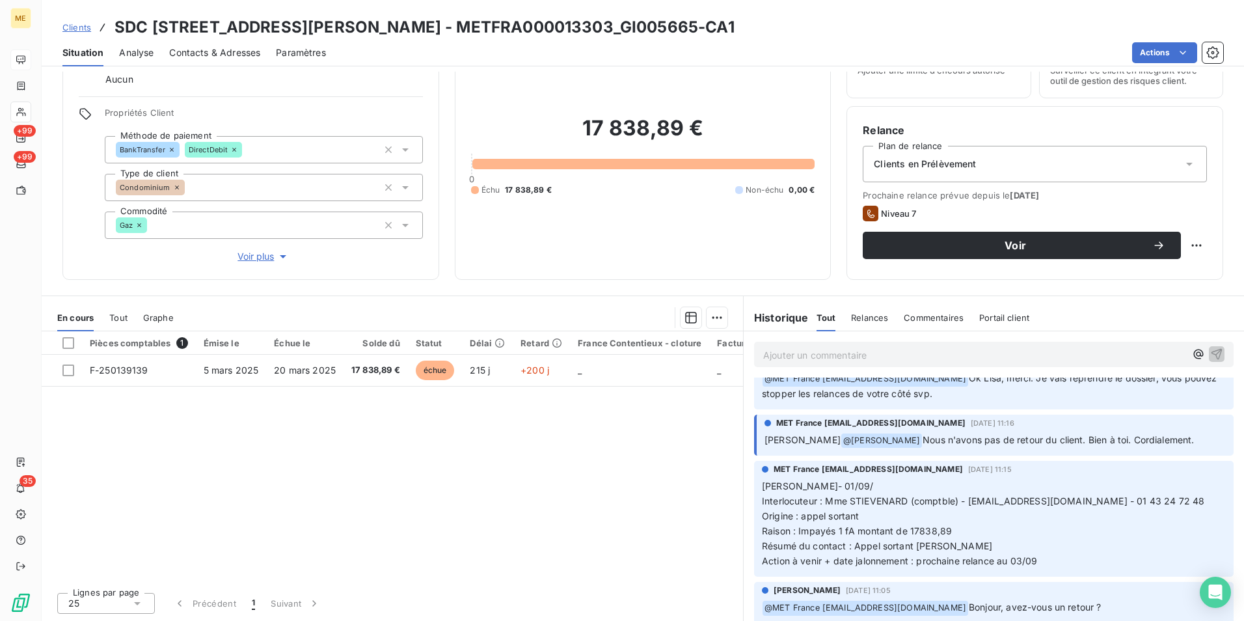
drag, startPoint x: 992, startPoint y: 543, endPoint x: 983, endPoint y: 544, distance: 8.5
drag, startPoint x: 983, startPoint y: 544, endPoint x: 937, endPoint y: 525, distance: 49.9
click at [937, 525] on span "Raison : Impayés 1 fA montant de 17838,89" at bounding box center [857, 530] width 190 height 11
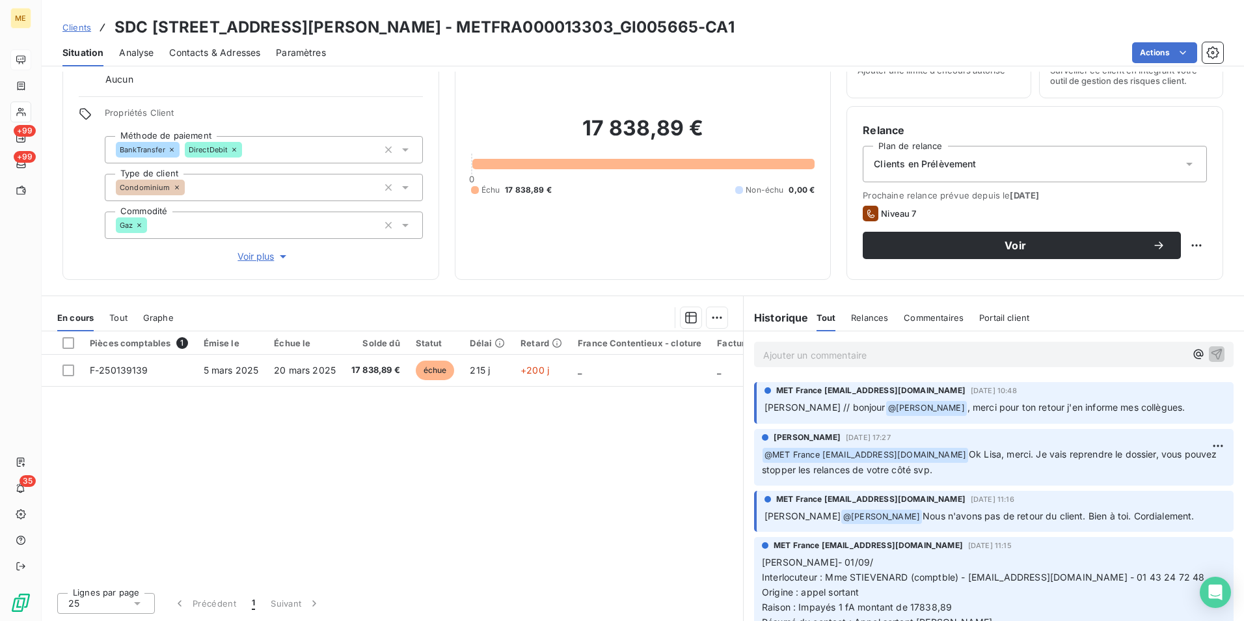
scroll to position [0, 0]
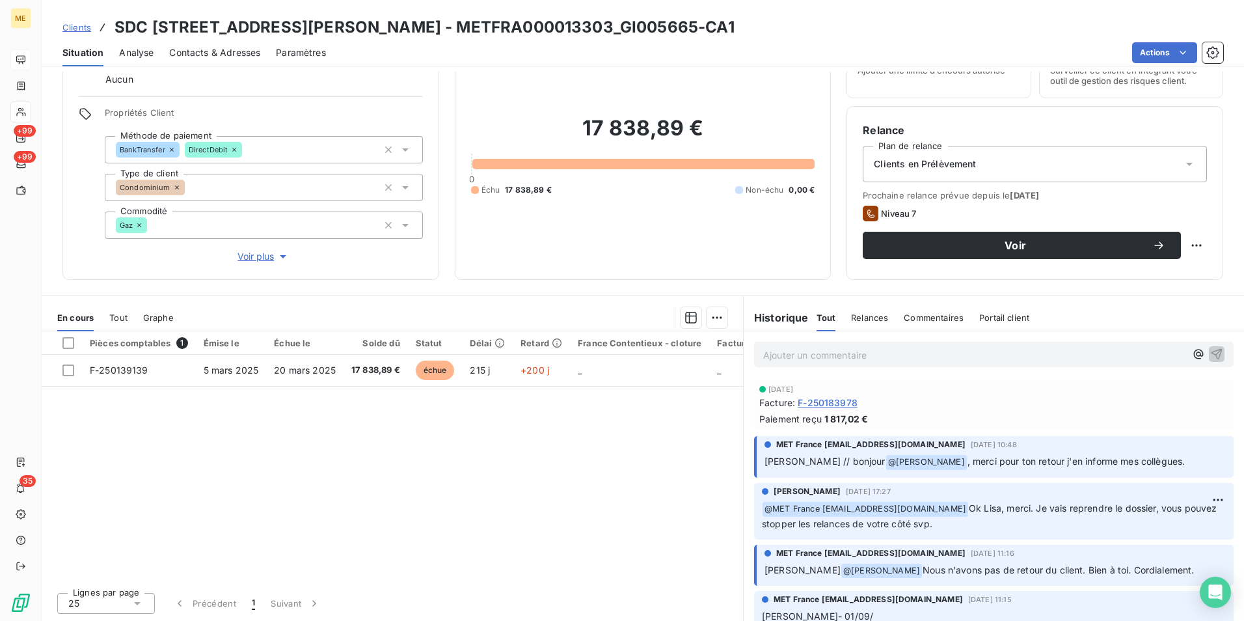
click at [265, 260] on span "Voir plus" at bounding box center [263, 256] width 52 height 13
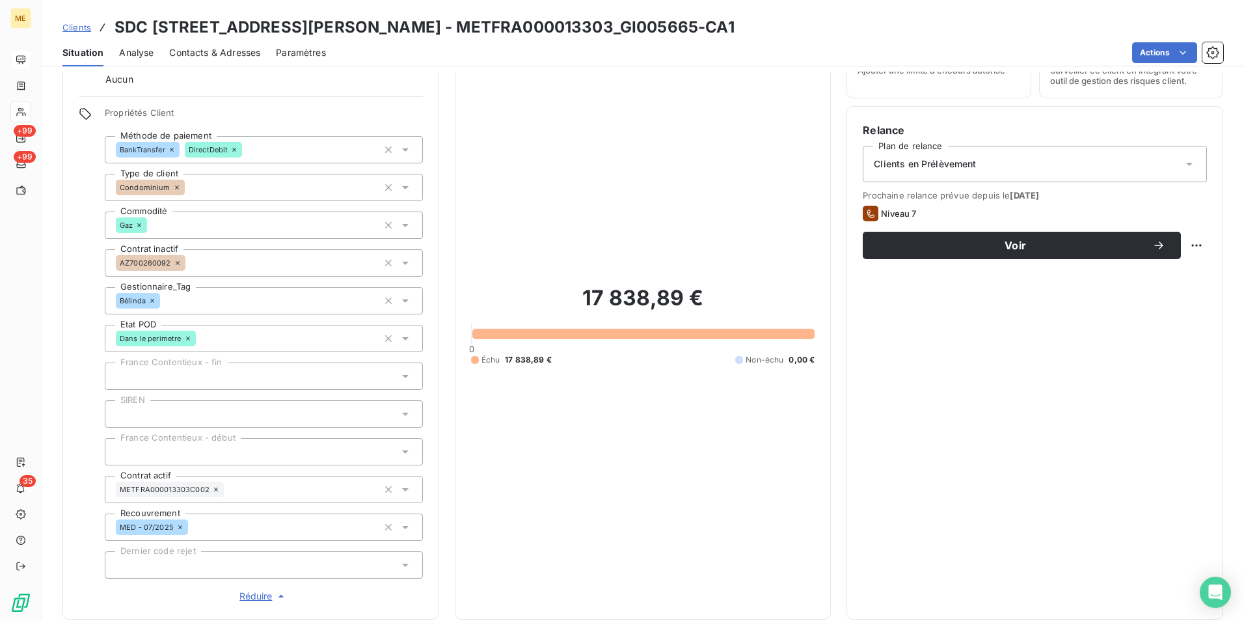
click at [261, 597] on span "Réduire" at bounding box center [263, 595] width 48 height 13
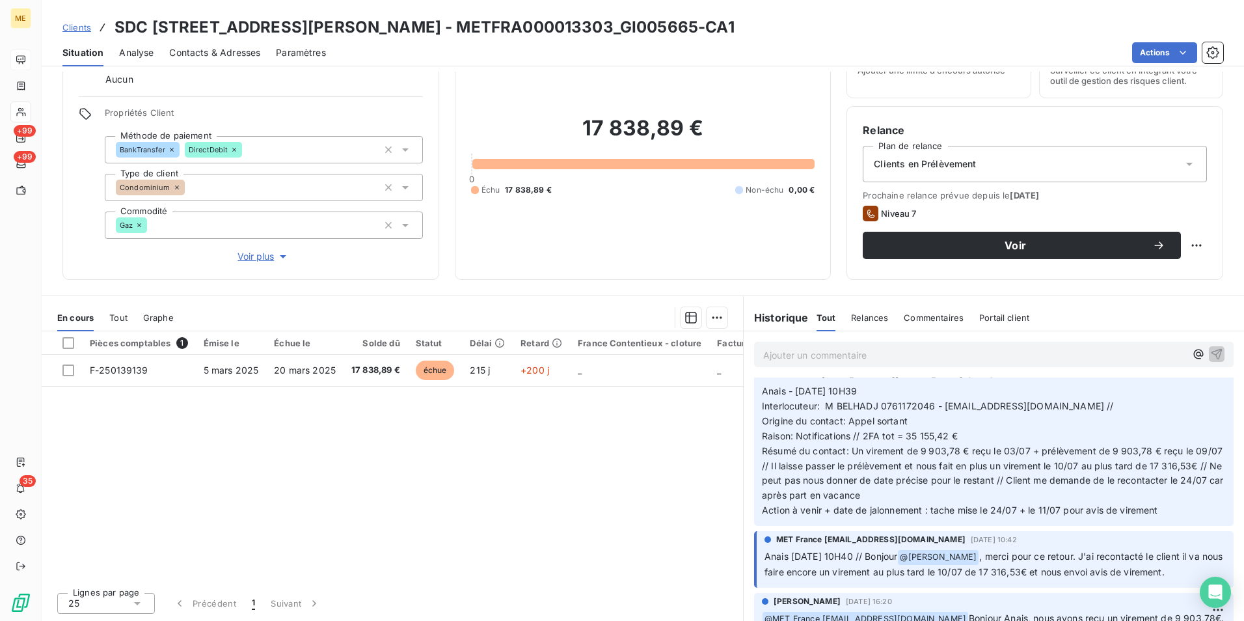
scroll to position [1106, 0]
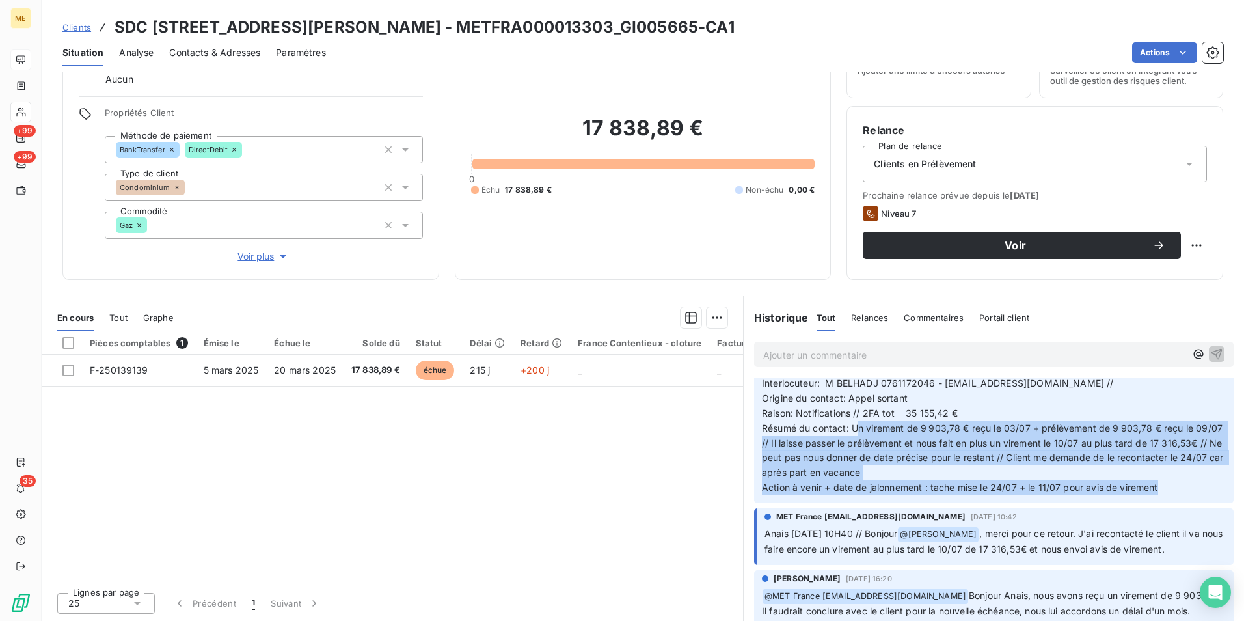
drag, startPoint x: 851, startPoint y: 421, endPoint x: 1173, endPoint y: 488, distance: 328.2
click at [1173, 488] on p "Anais - 09/07/2025 - 10H39 Interlocuteur: M BELHADJ 0761172046 - IBELHADJ@CITYA…" at bounding box center [994, 428] width 464 height 134
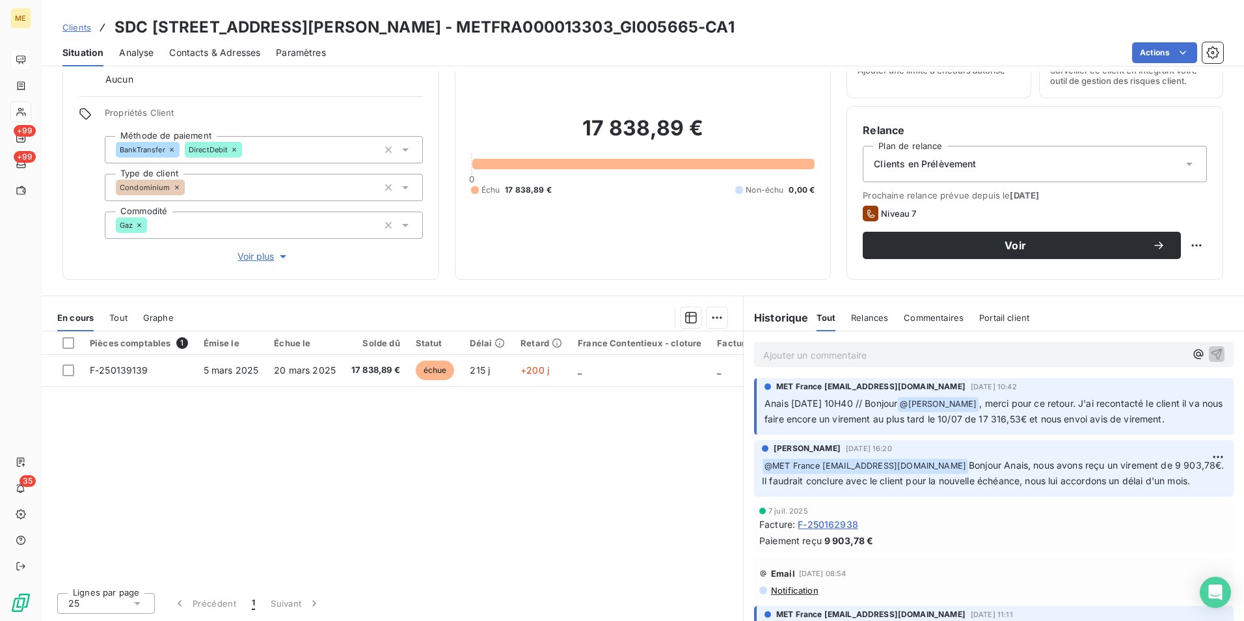
scroll to position [1431, 0]
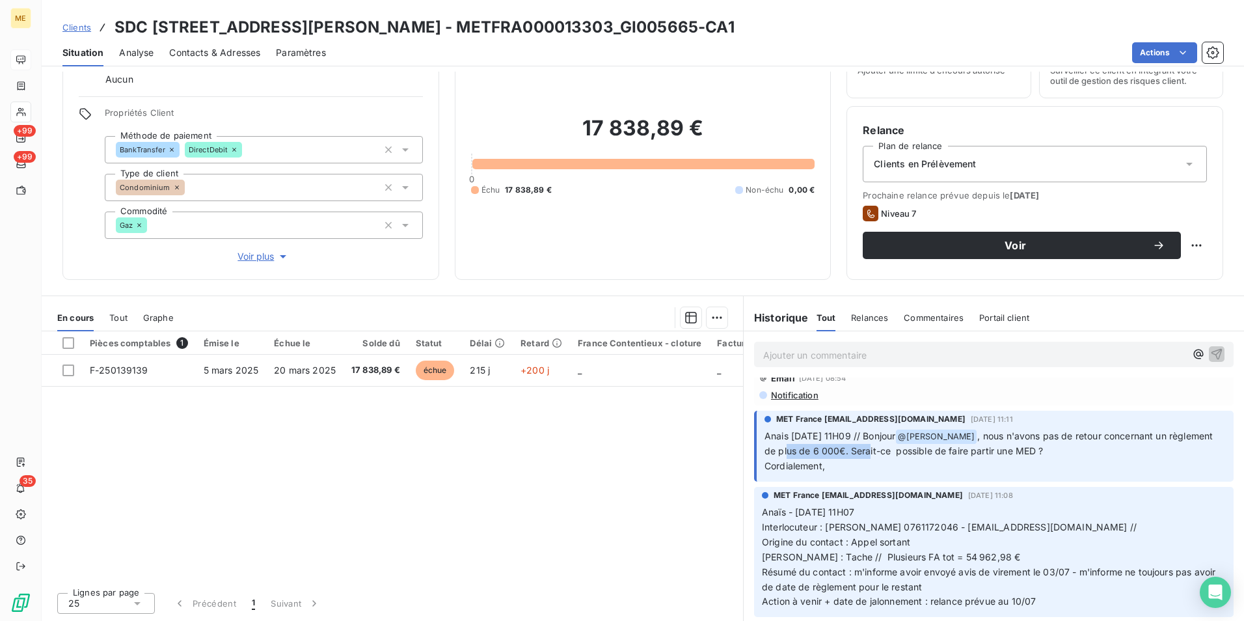
drag, startPoint x: 828, startPoint y: 483, endPoint x: 910, endPoint y: 484, distance: 82.0
click at [910, 472] on span ", nous n'avons pas de retour concernant un règlement de plus de 6 000€. Serait-…" at bounding box center [989, 451] width 451 height 42
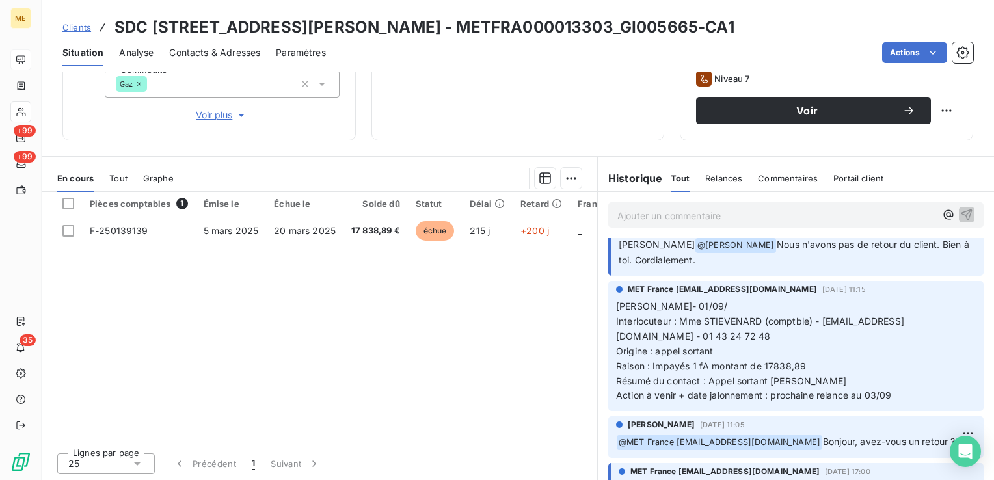
scroll to position [200, 0]
click at [200, 60] on div "Contacts & Adresses" at bounding box center [214, 52] width 91 height 27
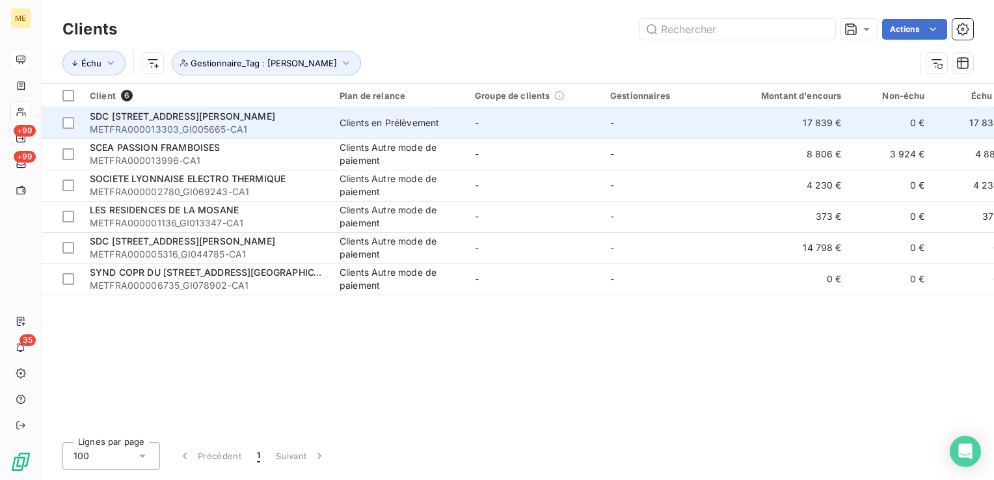
click at [457, 129] on td "Clients en Prélèvement" at bounding box center [399, 122] width 135 height 31
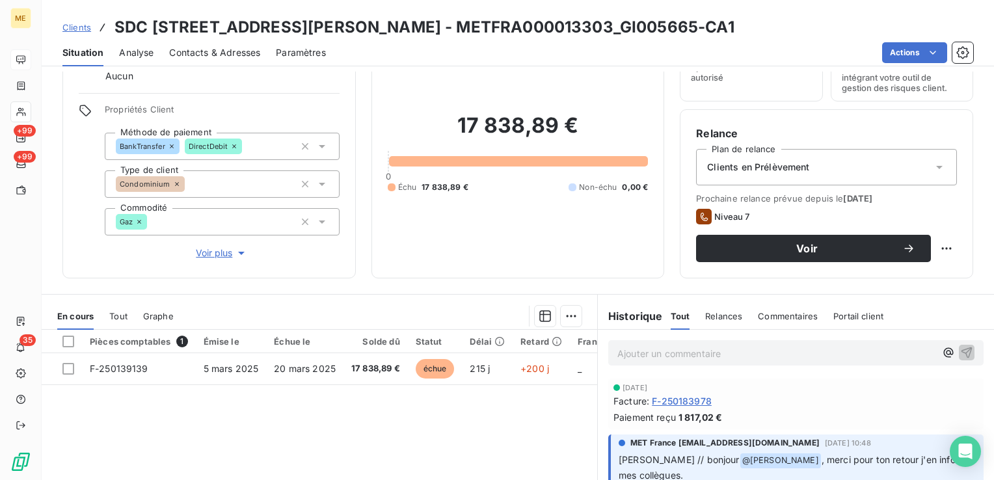
scroll to position [44, 0]
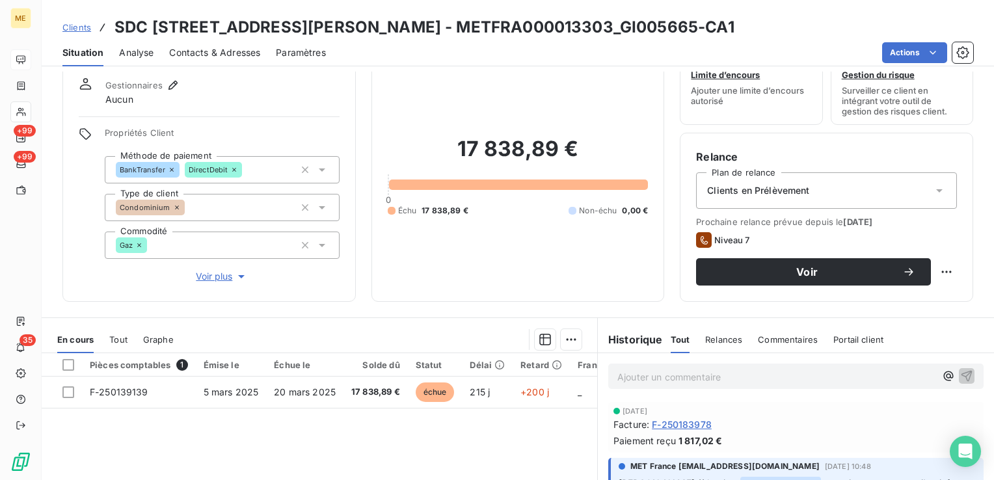
click at [665, 371] on p "Ajouter un commentaire ﻿" at bounding box center [776, 377] width 318 height 16
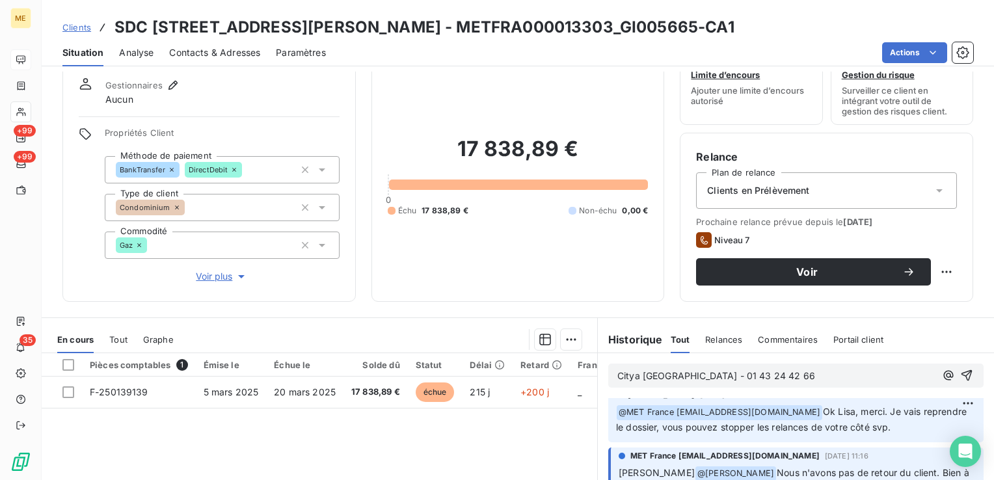
scroll to position [0, 0]
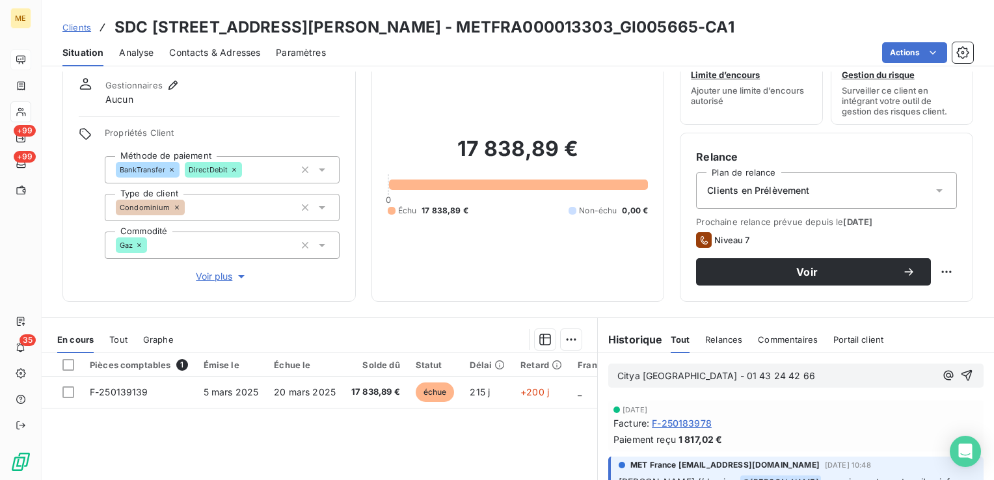
click at [704, 376] on span "Citya Val de marne - 01 43 24 42 66" at bounding box center [716, 375] width 198 height 11
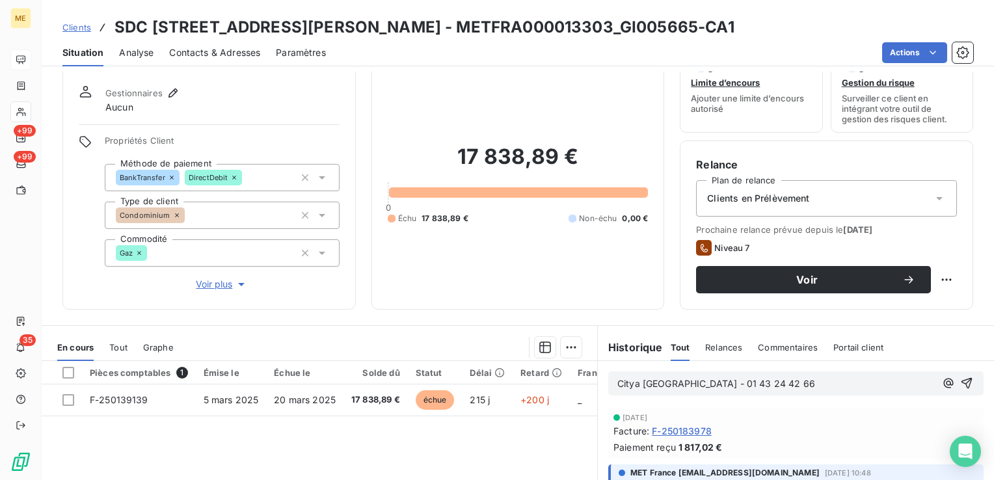
scroll to position [36, 0]
click at [617, 385] on span "Citya Val de marne - 01 43 24 42 66" at bounding box center [716, 383] width 198 height 11
click at [798, 390] on p "Citya Val de marne - 01 43 24 42 66" at bounding box center [776, 384] width 318 height 15
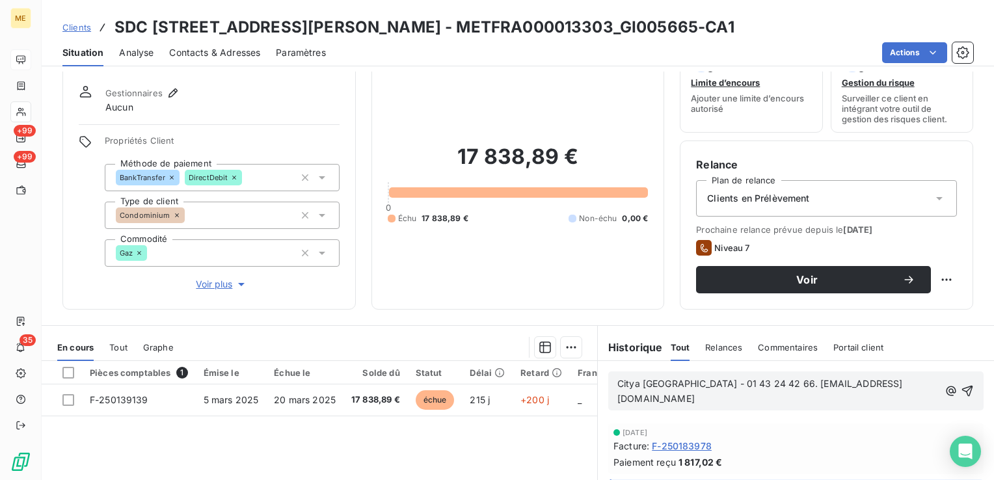
click at [775, 382] on span "Citya Val de marne - 01 43 24 42 66. gfofana@citya.com" at bounding box center [760, 391] width 286 height 26
click at [882, 387] on p "Citya Val de marne - 01 43 24 42 66. gfofana@citya.com" at bounding box center [777, 392] width 321 height 30
click at [610, 386] on div "Citya Val de marne - 01 43 24 42 66. gfofana@citya.com" at bounding box center [795, 390] width 375 height 39
click at [617, 384] on span "Citya Val de marne - 01 43 24 42 66. gfofana@citya.com" at bounding box center [760, 391] width 286 height 26
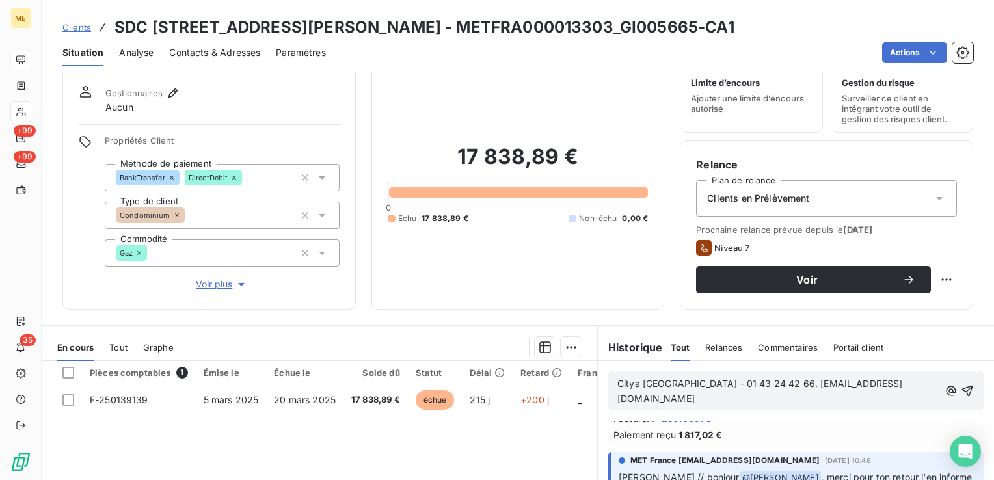
scroll to position [0, 0]
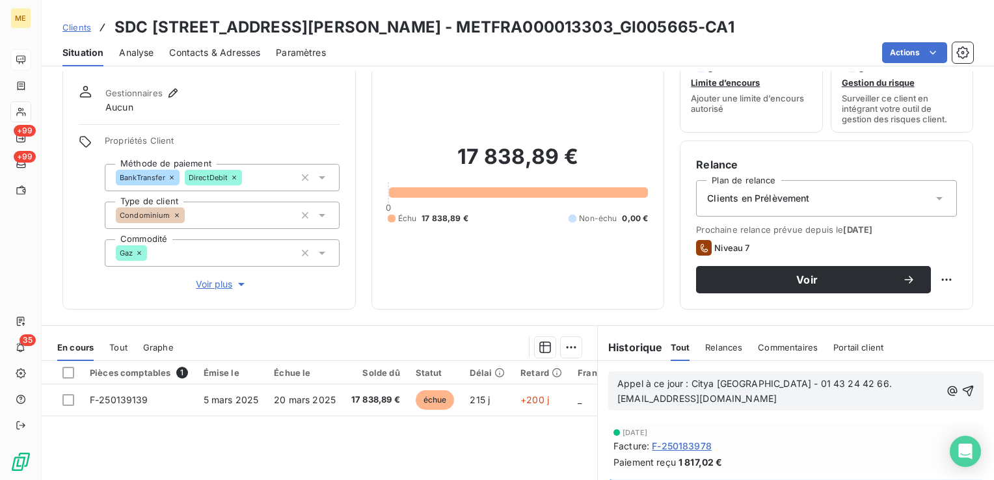
click at [856, 388] on p "Appel à ce jour : Citya Val de marne - 01 43 24 42 66. gfofana@citya.com" at bounding box center [778, 392] width 323 height 30
click at [820, 399] on p "Appel à ce jour : Citya Val de marne - 01 43 24 42 66. Nouvelle gestionnaire du…" at bounding box center [778, 392] width 323 height 30
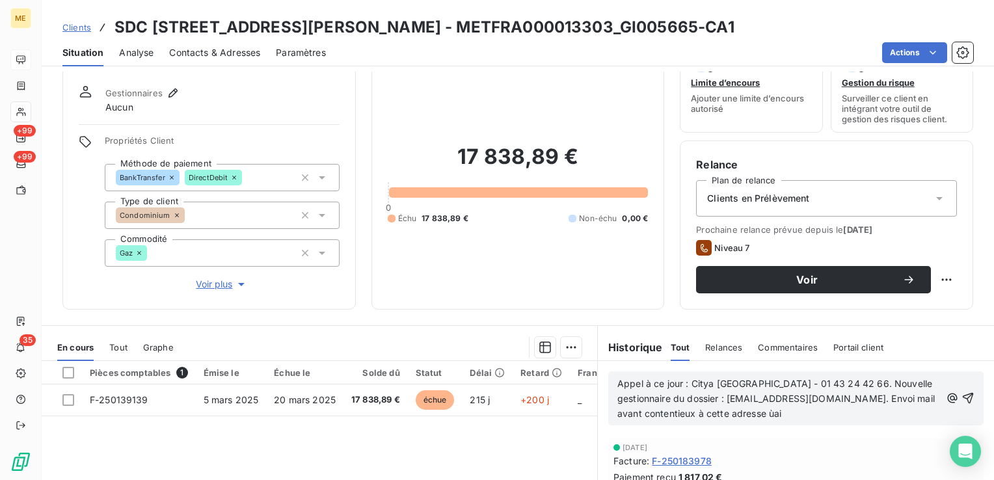
click at [642, 384] on span "Appel à ce jour : Citya Val de marne - 01 43 24 42 66. Nouvelle gestionnaire du…" at bounding box center [777, 398] width 320 height 41
drag, startPoint x: 671, startPoint y: 386, endPoint x: 641, endPoint y: 386, distance: 29.9
click at [641, 386] on span "Appel ce jour : Citya Val de marne - 01 43 24 42 66. Nouvelle gestionnaire du d…" at bounding box center [777, 398] width 320 height 41
click at [750, 414] on p "Appel aujourd'hui : Citya Val de marne - 01 43 24 42 66. Nouvelle gestionnaire …" at bounding box center [778, 399] width 323 height 45
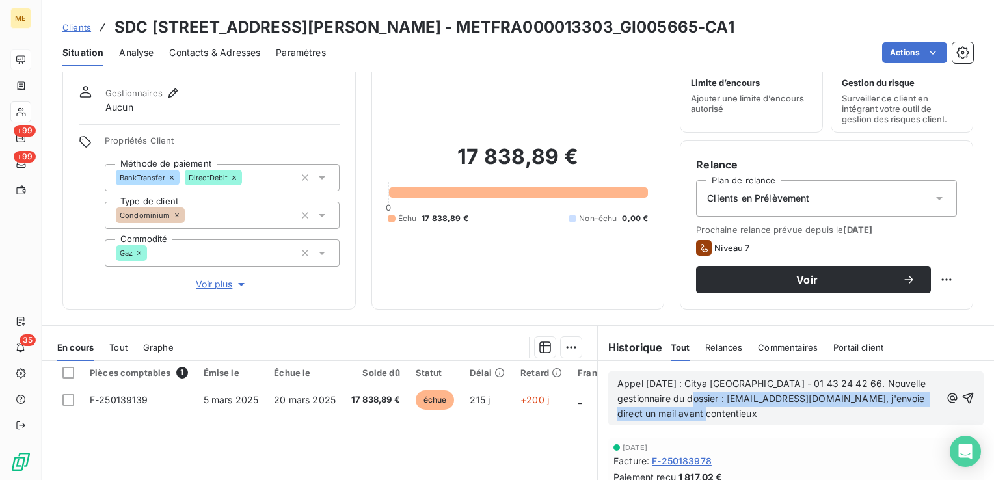
click at [734, 410] on p "Appel aujourd'hui : Citya Val de marne - 01 43 24 42 66. Nouvelle gestionnaire …" at bounding box center [778, 399] width 323 height 45
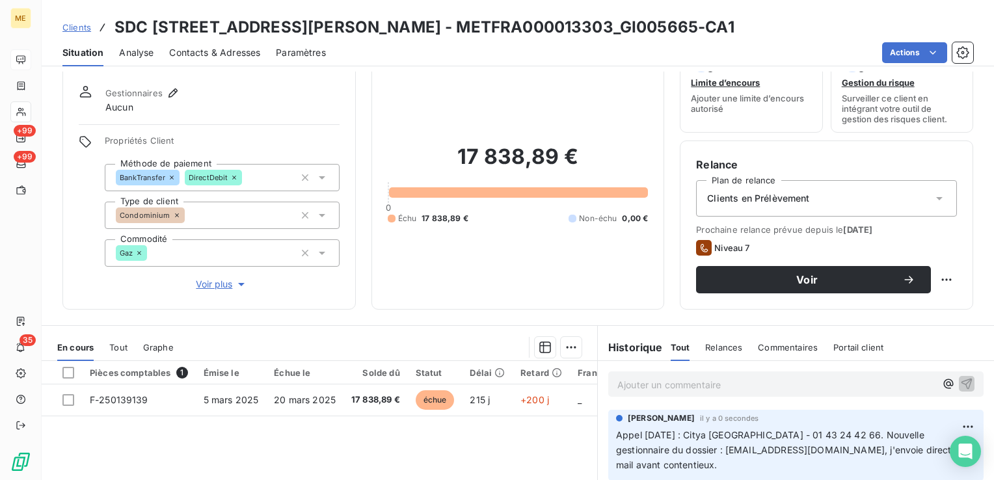
click at [25, 110] on icon at bounding box center [21, 112] width 11 height 10
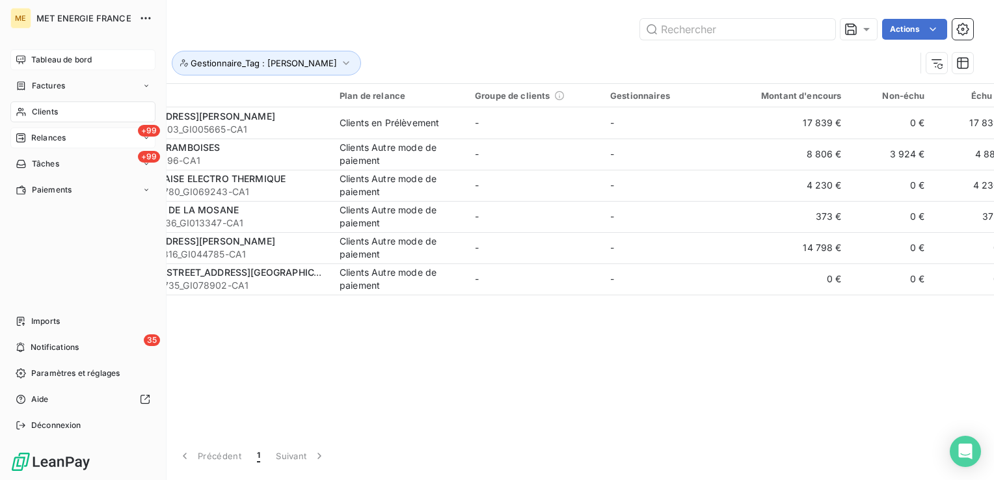
click at [61, 140] on span "Relances" at bounding box center [48, 138] width 34 height 12
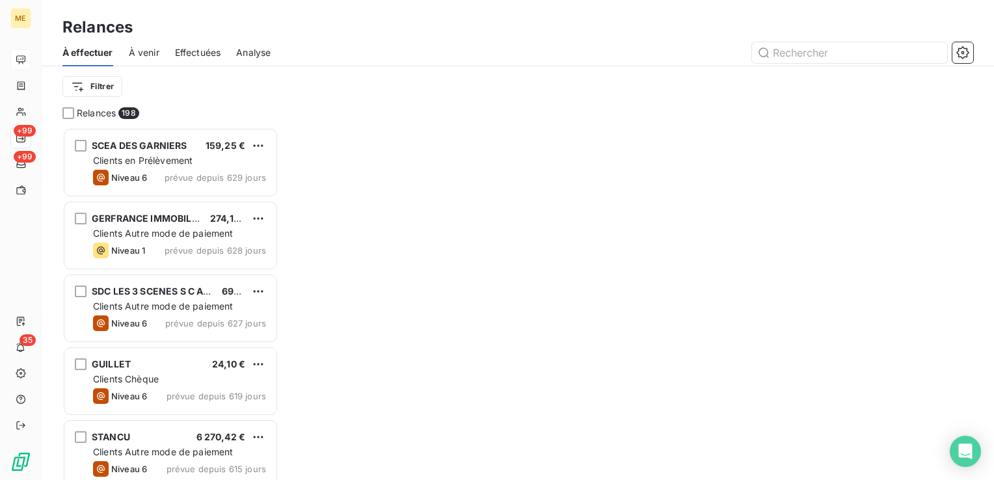
scroll to position [343, 206]
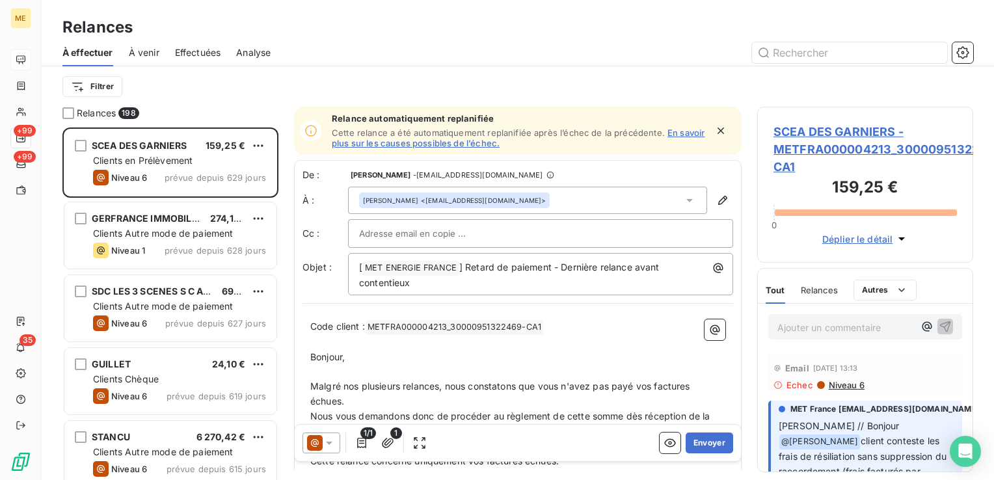
click at [185, 50] on span "Effectuées" at bounding box center [198, 52] width 46 height 13
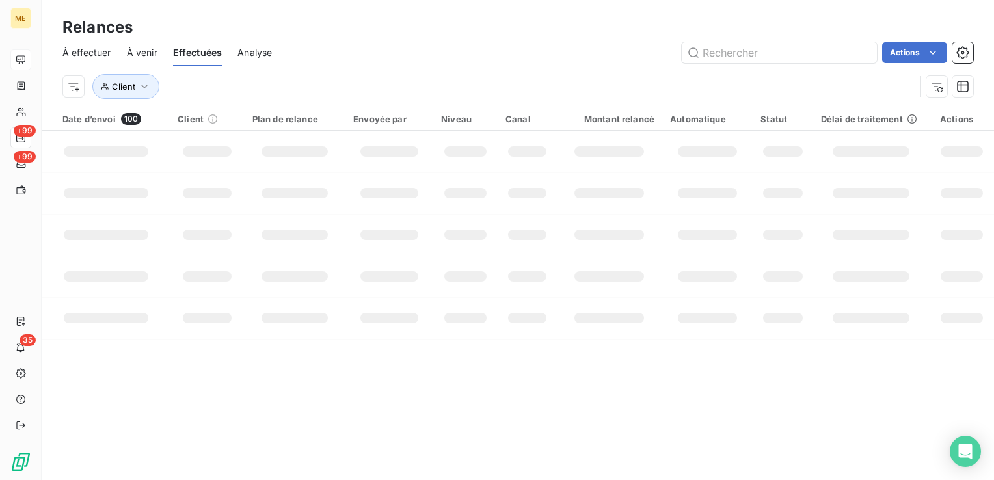
click at [91, 55] on span "À effectuer" at bounding box center [86, 52] width 49 height 13
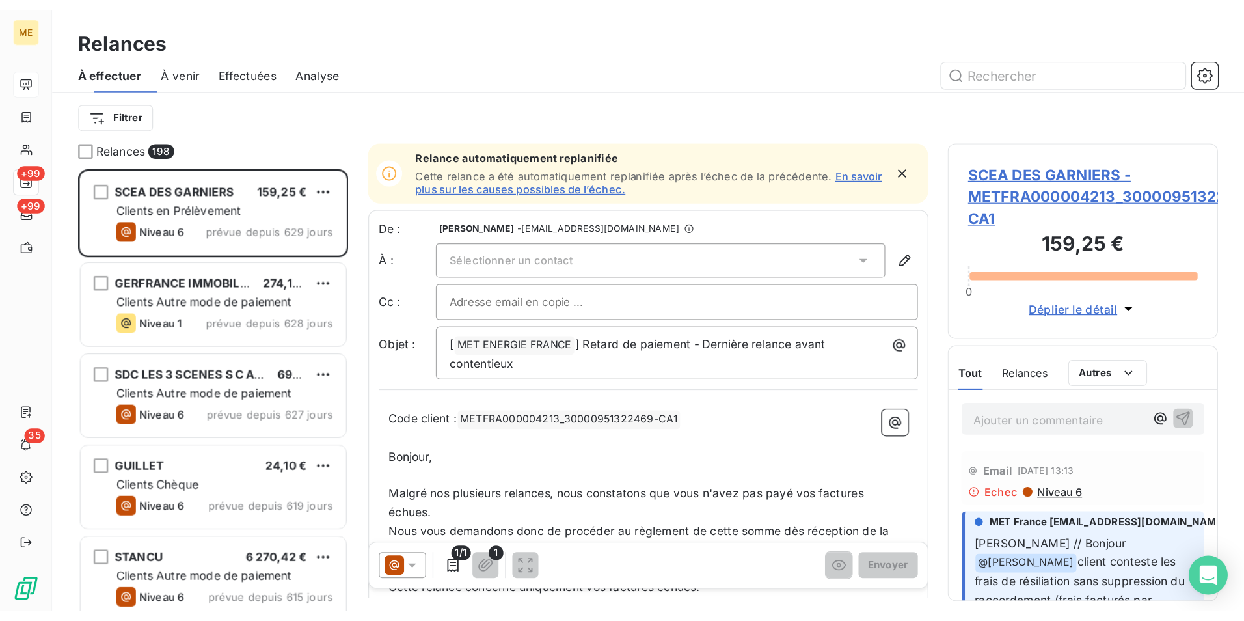
scroll to position [343, 206]
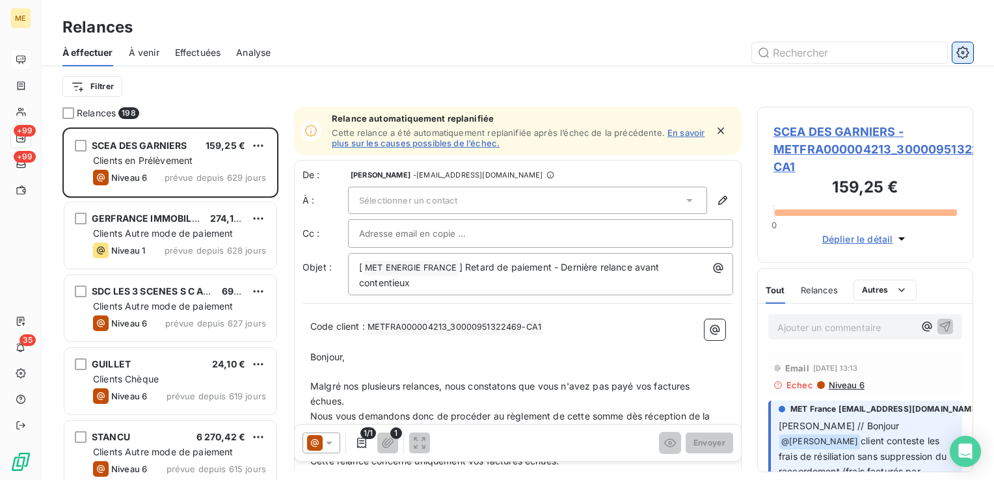
click at [960, 51] on icon "button" at bounding box center [962, 52] width 13 height 13
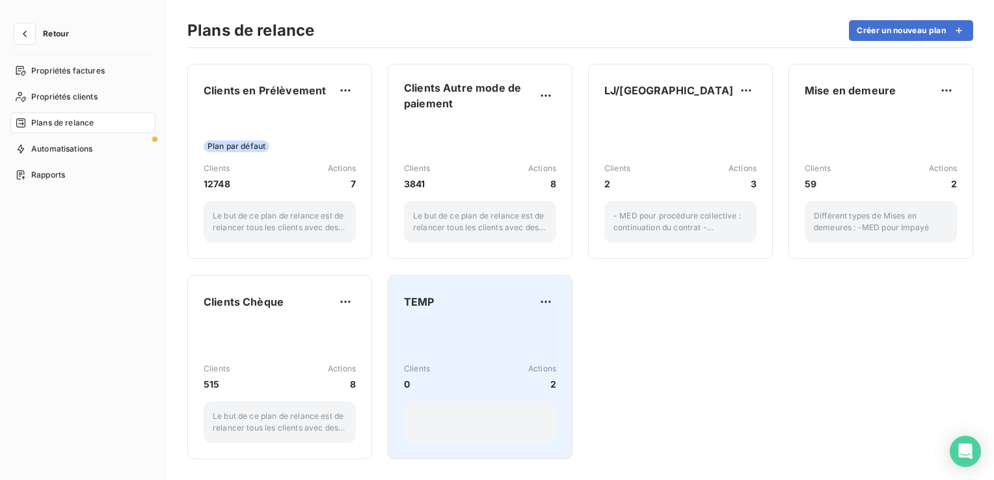
click at [493, 327] on div "Clients 0 Actions 2" at bounding box center [480, 383] width 152 height 120
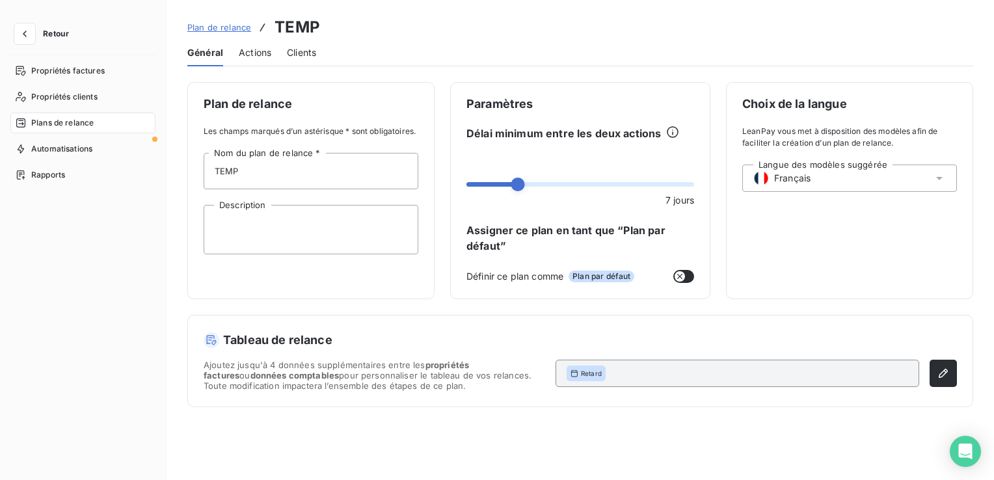
click at [258, 55] on span "Actions" at bounding box center [255, 52] width 33 height 13
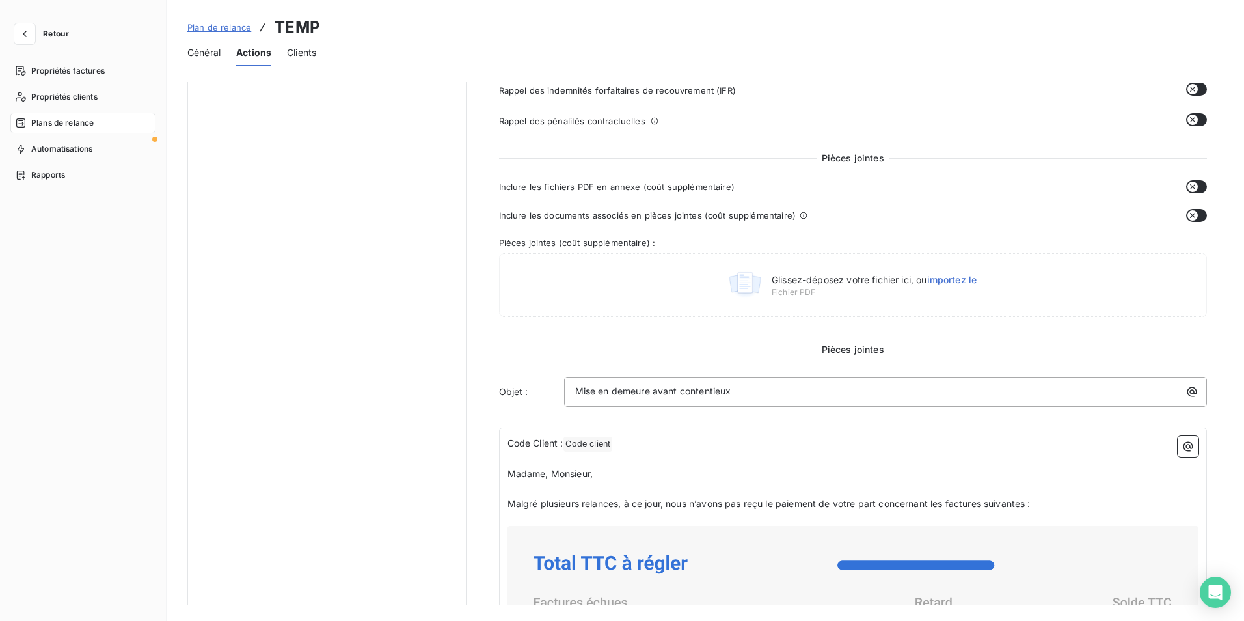
scroll to position [325, 0]
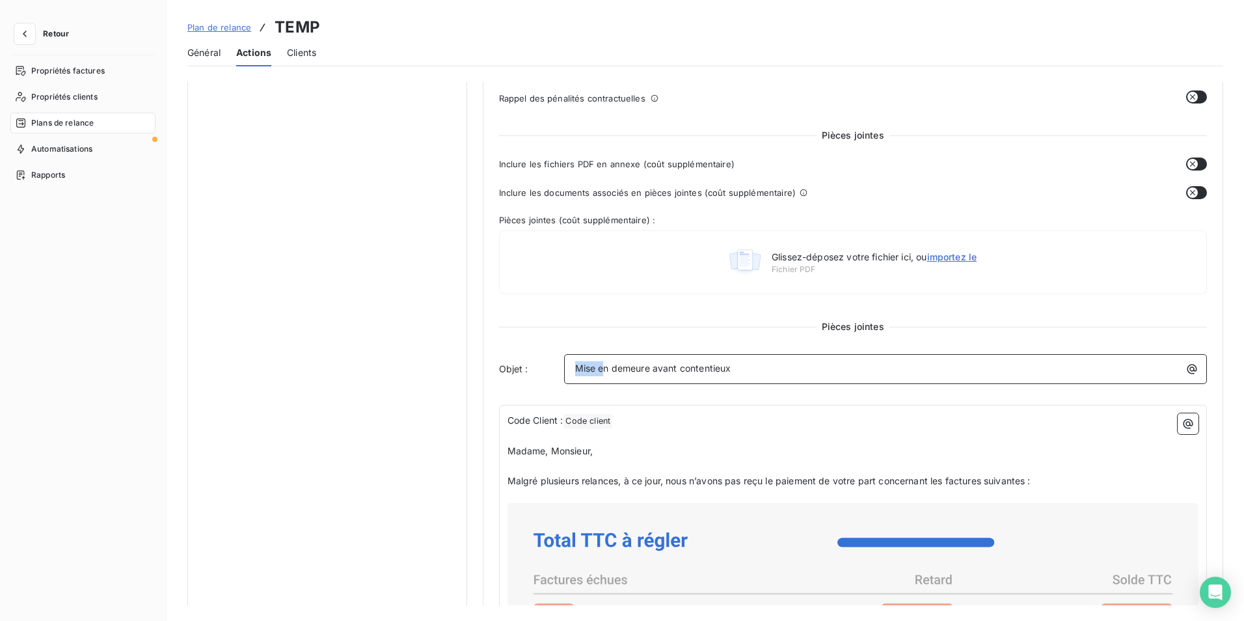
drag, startPoint x: 742, startPoint y: 368, endPoint x: 570, endPoint y: 375, distance: 172.5
click at [570, 375] on div "Mise en demeure avant contentieux" at bounding box center [885, 367] width 634 height 18
click at [746, 374] on p "Mise en demeure avant contentieux" at bounding box center [889, 368] width 628 height 15
drag, startPoint x: 758, startPoint y: 369, endPoint x: 574, endPoint y: 372, distance: 184.1
click at [575, 372] on p "Mise en demeure avant contentieux" at bounding box center [889, 368] width 628 height 15
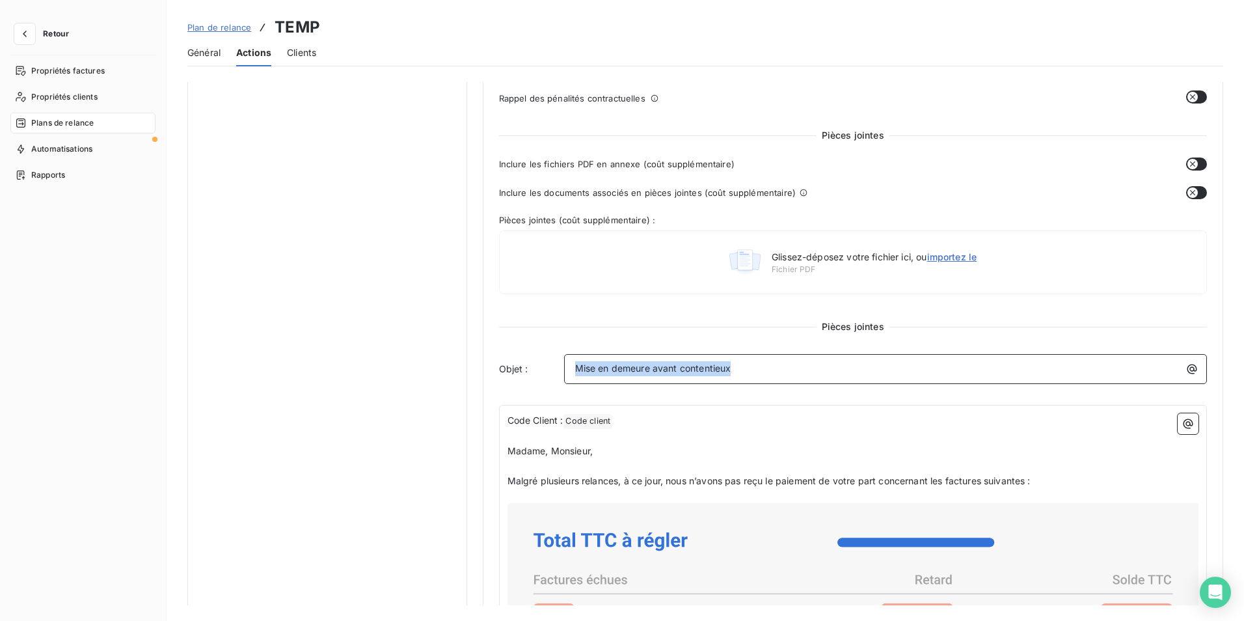
copy span "Mise en demeure avant contentieux"
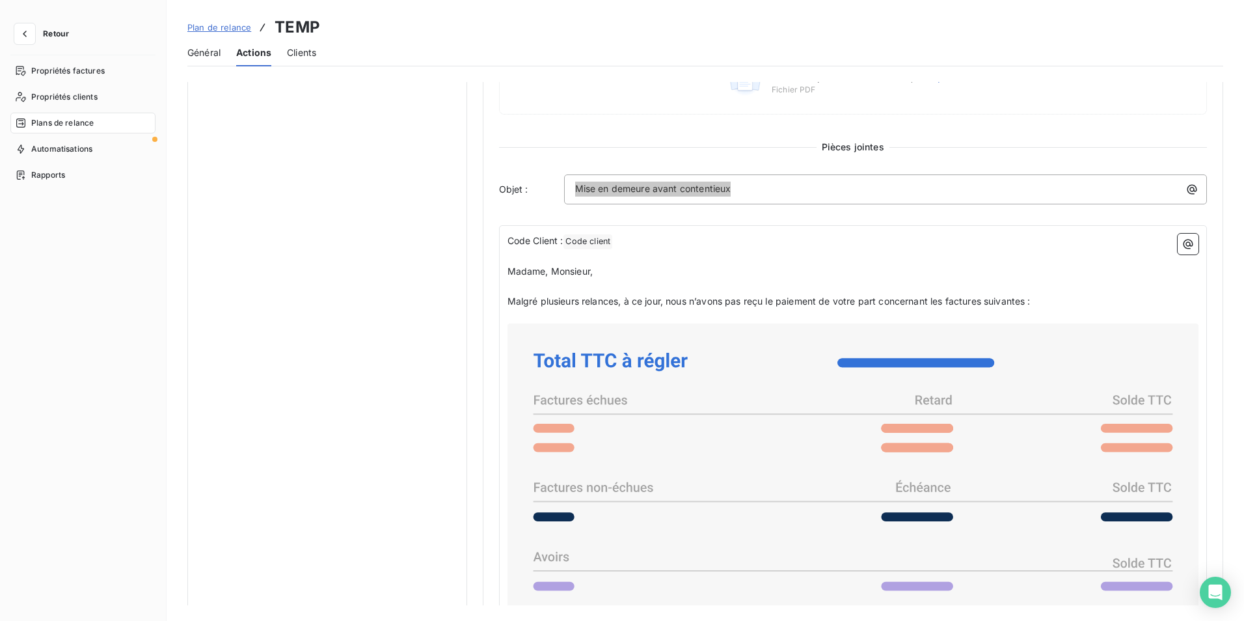
scroll to position [520, 0]
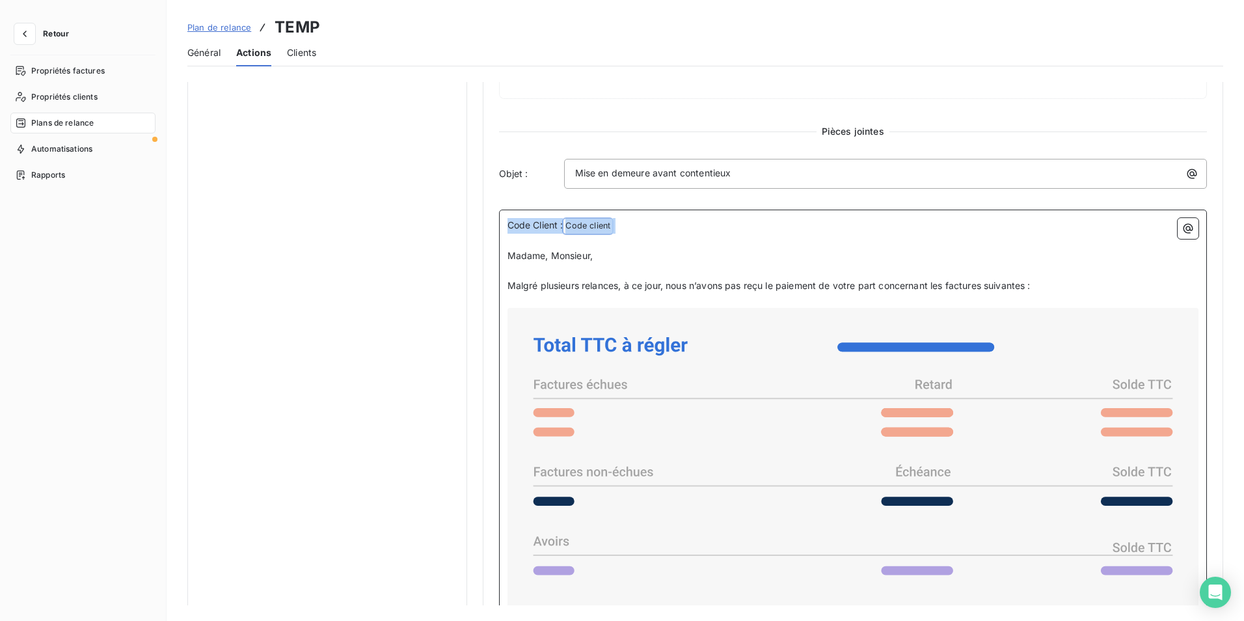
drag, startPoint x: 505, startPoint y: 222, endPoint x: 578, endPoint y: 242, distance: 75.6
click at [578, 242] on div "Code Client : Code client ﻿ ﻿ ﻿ Madame, Monsieur, ﻿ Malgré plusieurs relances, …" at bounding box center [852, 616] width 691 height 796
click at [572, 260] on span "Madame, Monsieur," at bounding box center [550, 255] width 86 height 11
drag, startPoint x: 505, startPoint y: 251, endPoint x: 611, endPoint y: 249, distance: 105.4
click at [611, 249] on p "Madame, Monsieur," at bounding box center [852, 255] width 691 height 15
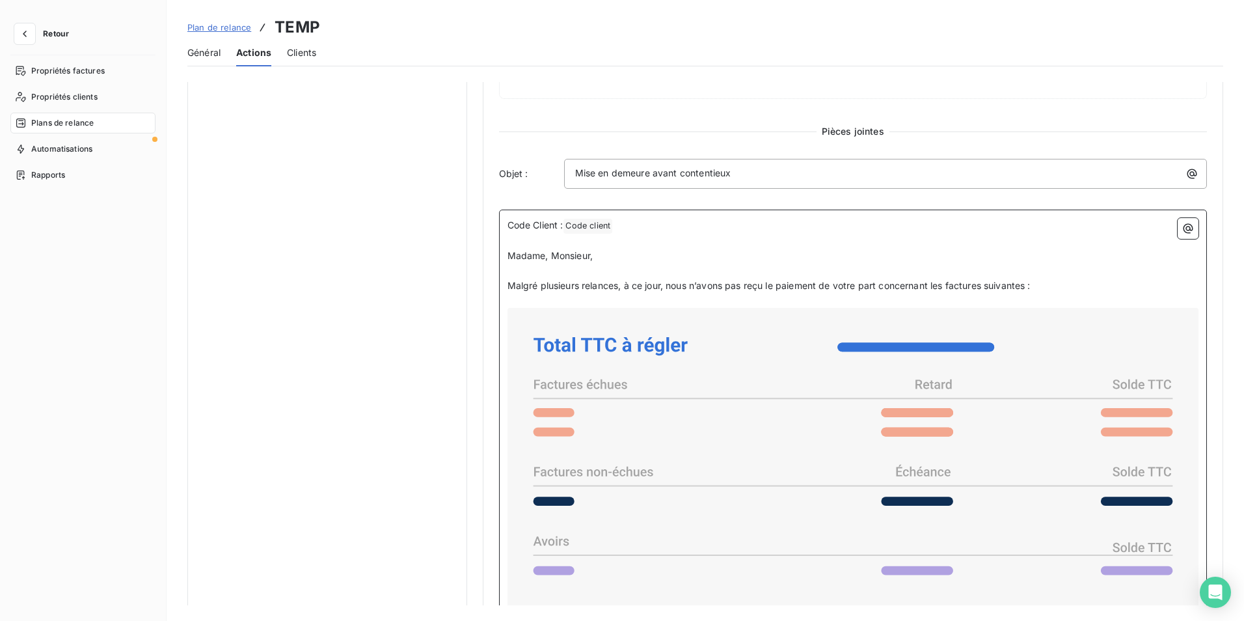
drag, startPoint x: 624, startPoint y: 247, endPoint x: 743, endPoint y: 292, distance: 127.2
click at [624, 247] on p "﻿" at bounding box center [852, 241] width 691 height 15
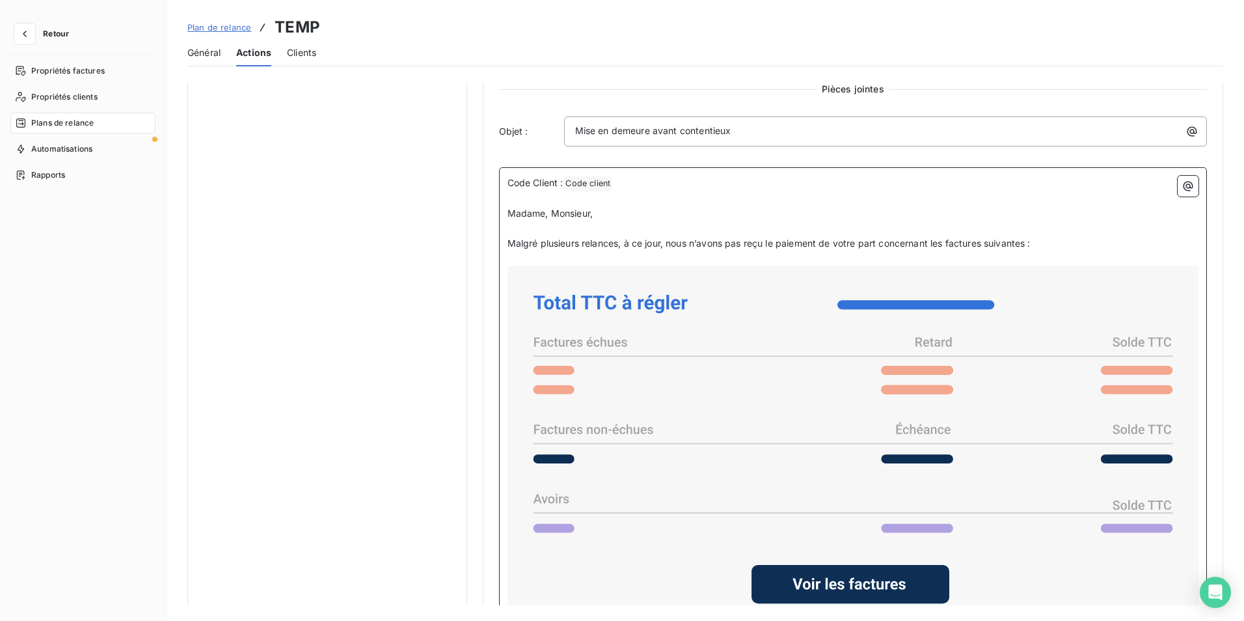
scroll to position [585, 0]
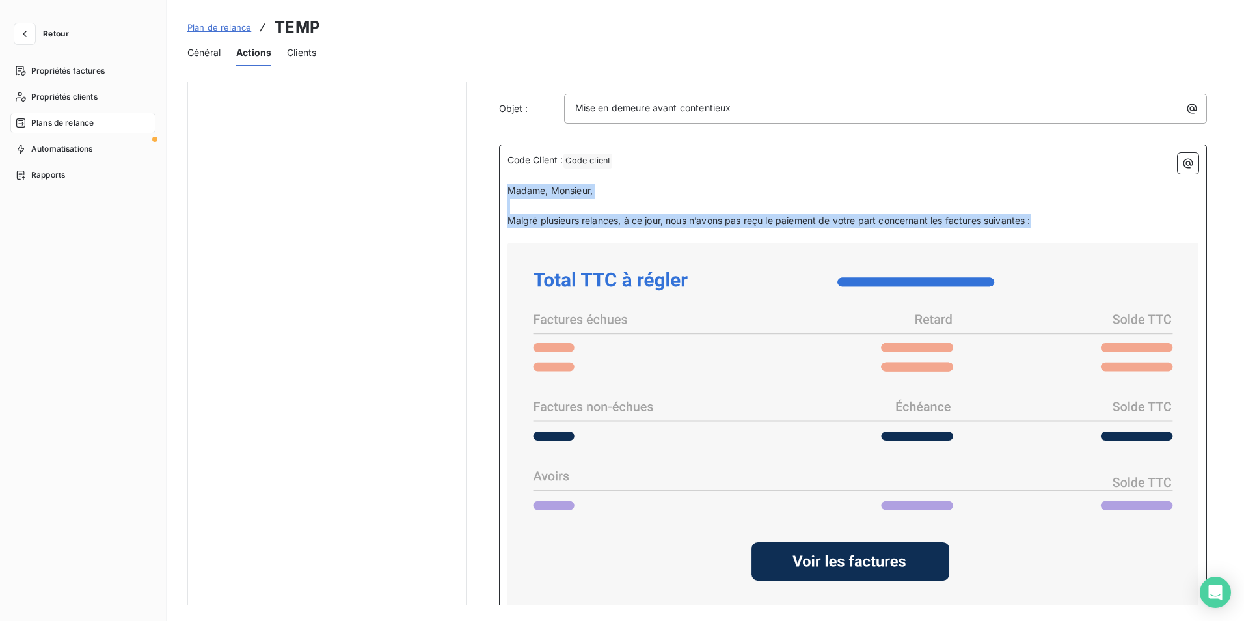
drag, startPoint x: 505, startPoint y: 189, endPoint x: 1095, endPoint y: 226, distance: 591.1
click at [1095, 226] on div "Code Client : Code client ﻿ ﻿ ﻿ Madame, Monsieur, ﻿ Malgré plusieurs relances, …" at bounding box center [852, 551] width 691 height 796
copy div "Madame, Monsieur, ﻿ Malgré plusieurs relances, à ce jour, nous n’avons pas reçu…"
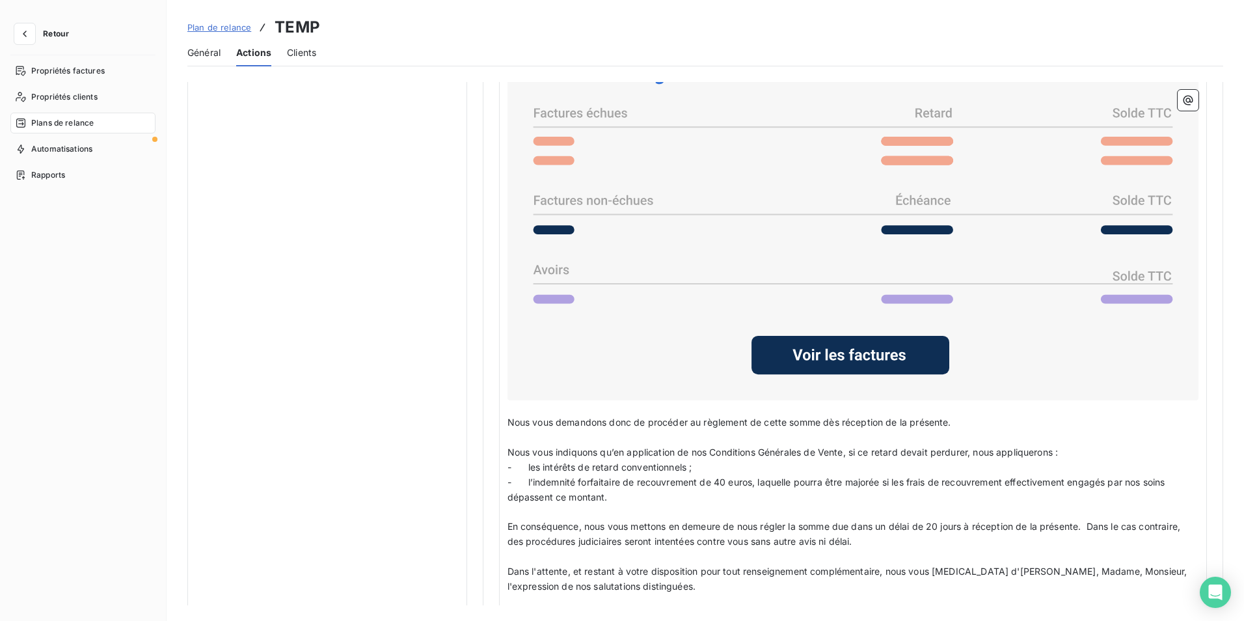
scroll to position [911, 0]
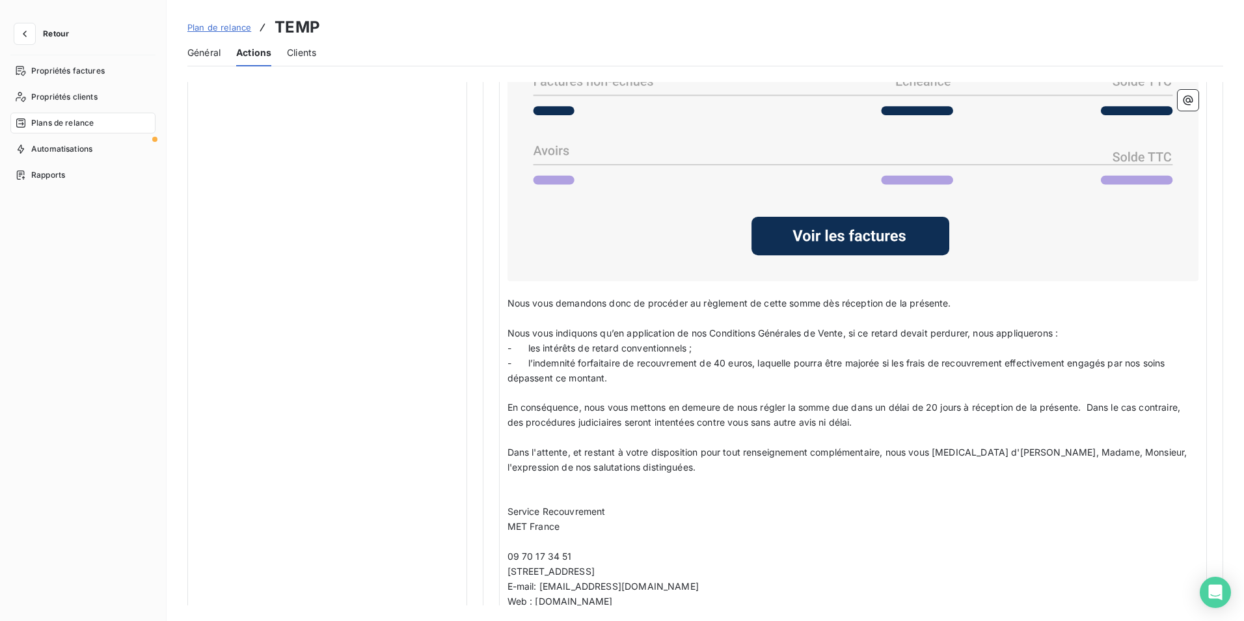
drag, startPoint x: 505, startPoint y: 301, endPoint x: 686, endPoint y: 413, distance: 213.0
click at [686, 413] on div "Code Client : Code client ﻿ ﻿ ﻿ Madame, Monsieur, ﻿ Malgré plusieurs relances, …" at bounding box center [853, 225] width 708 height 812
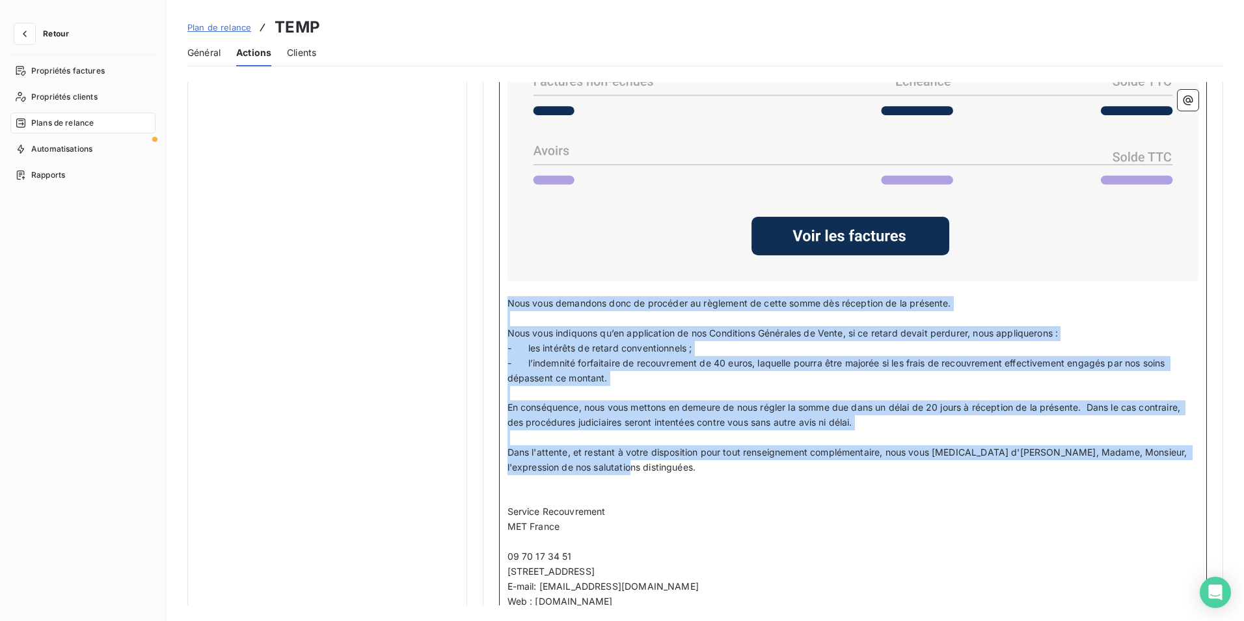
drag, startPoint x: 507, startPoint y: 299, endPoint x: 737, endPoint y: 463, distance: 282.6
click at [737, 463] on div "Code Client : Code client ﻿ ﻿ ﻿ Madame, Monsieur, ﻿ Malgré plusieurs relances, …" at bounding box center [852, 226] width 691 height 796
copy div "Nous vous demandons donc de procéder au règlement de cette somme dès réception …"
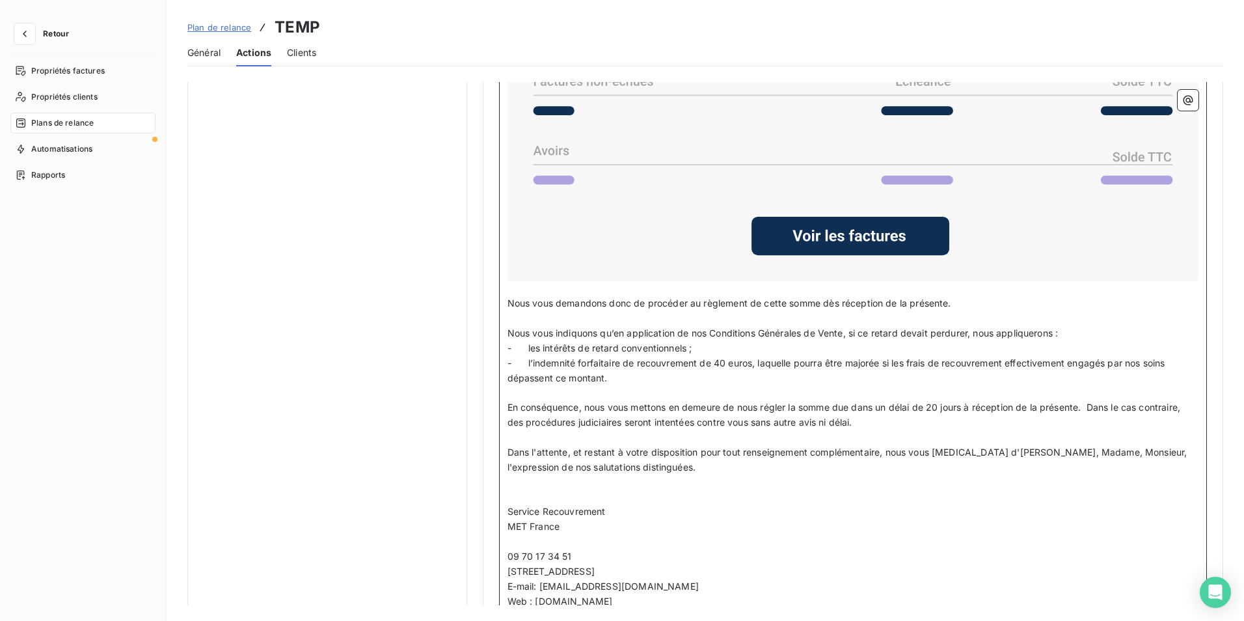
click at [704, 478] on p "﻿" at bounding box center [852, 482] width 691 height 15
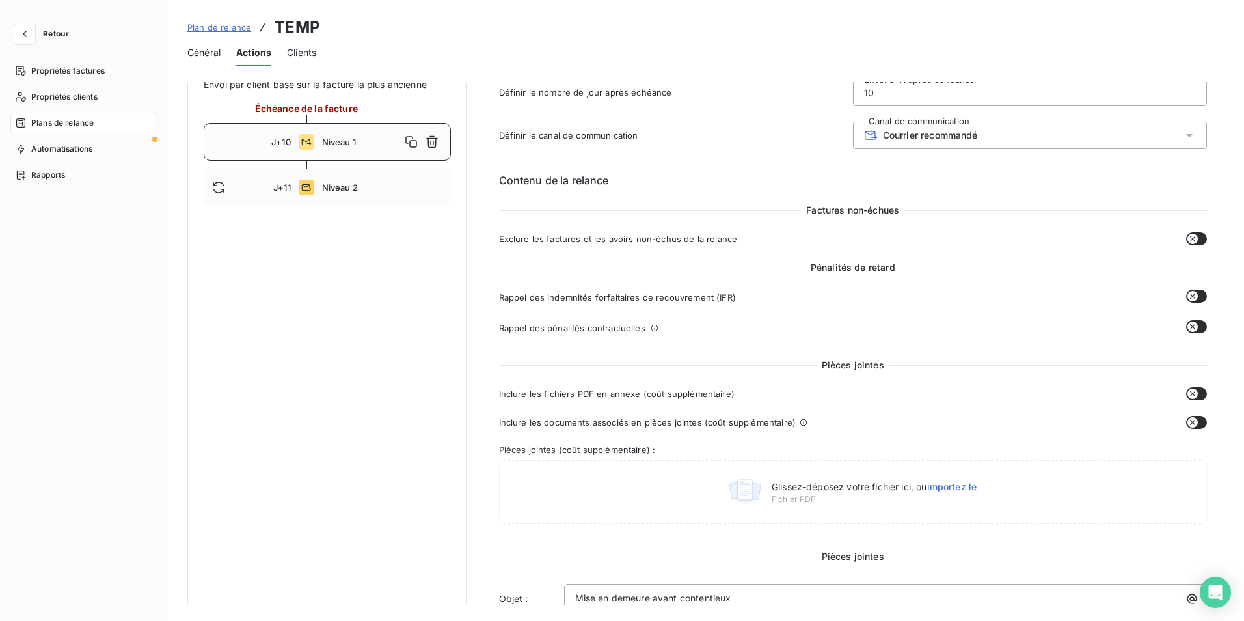
scroll to position [0, 0]
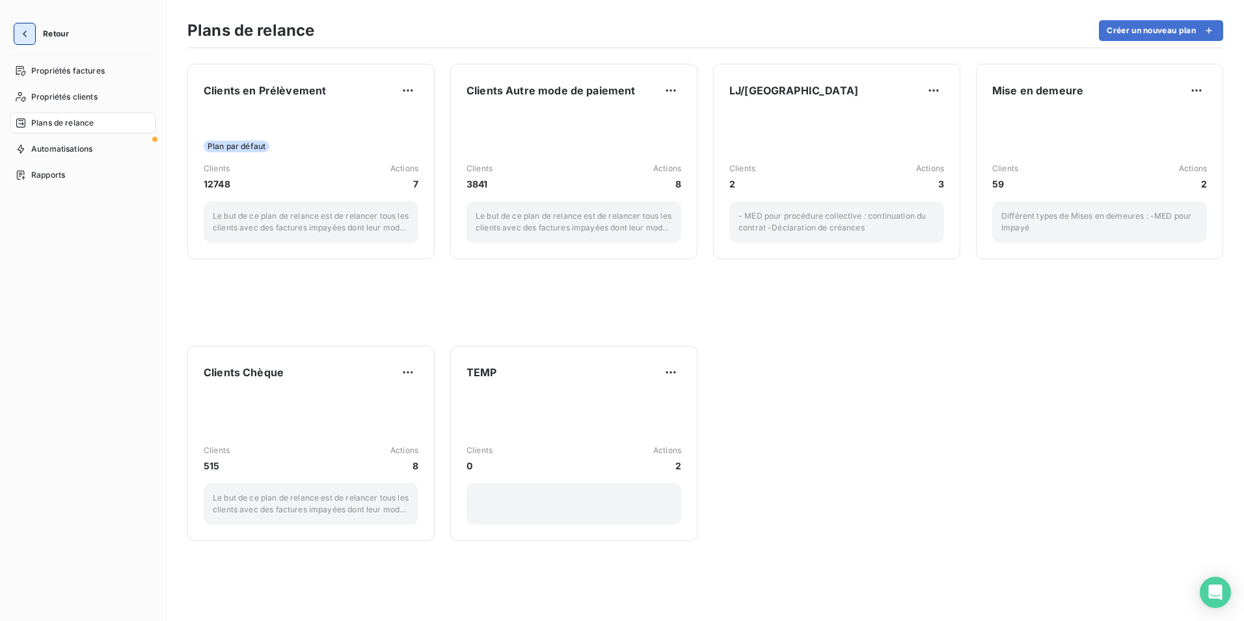
click at [32, 24] on button "button" at bounding box center [24, 33] width 21 height 21
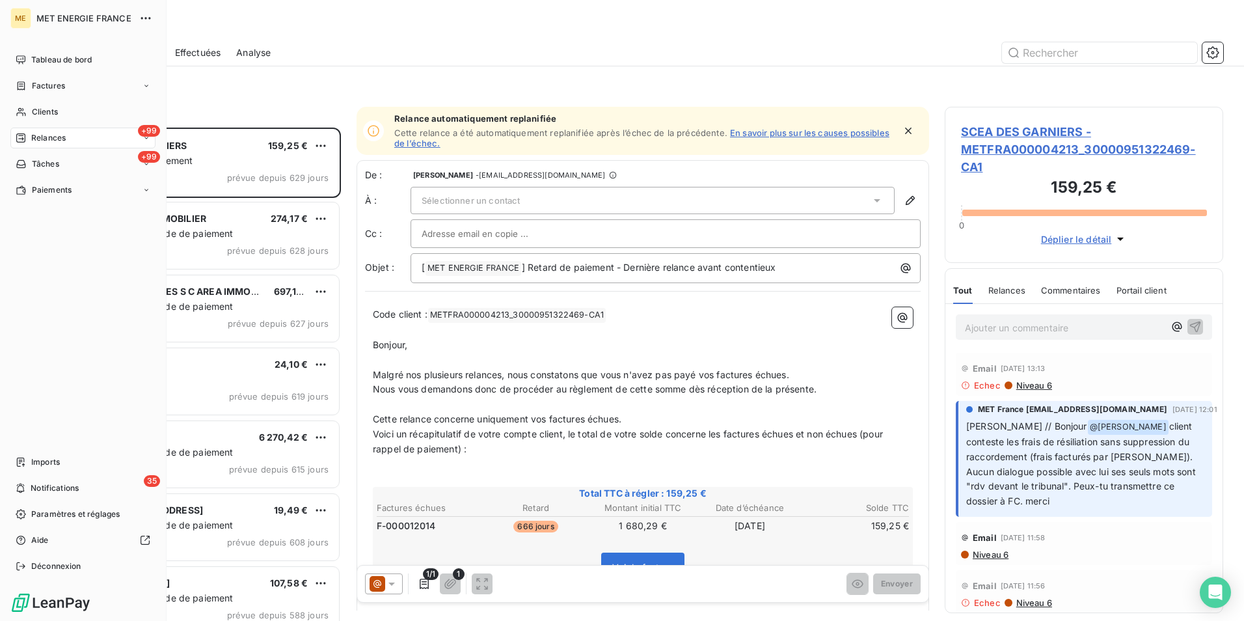
scroll to position [483, 269]
click at [64, 108] on div "Clients" at bounding box center [82, 111] width 145 height 21
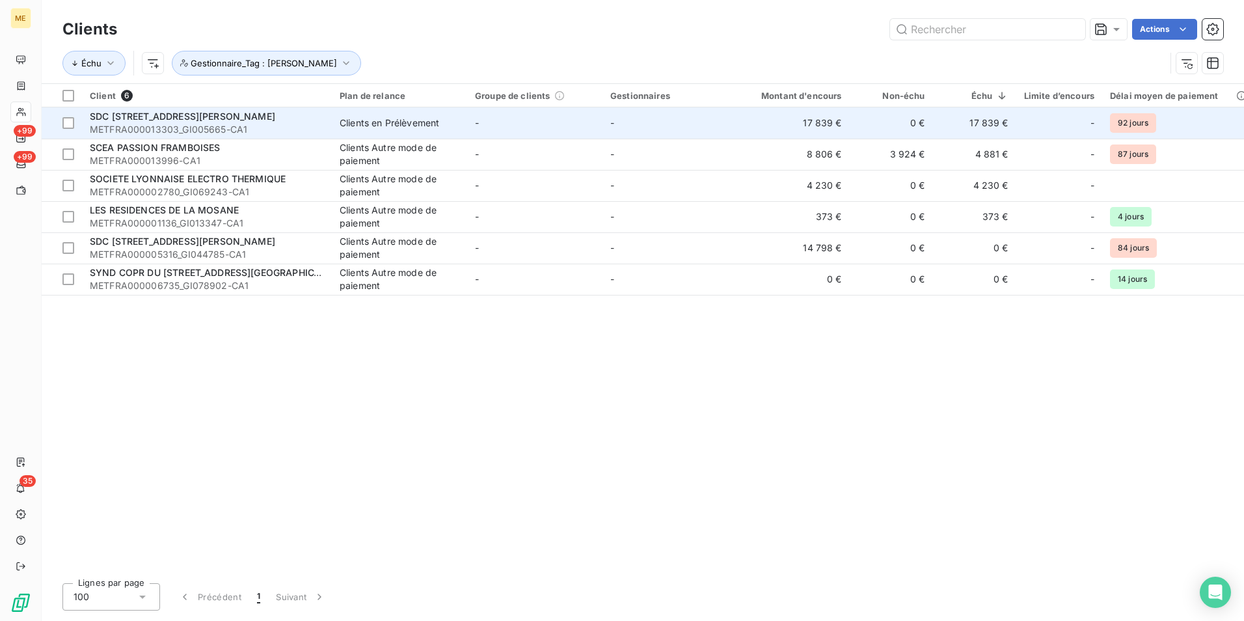
click at [261, 127] on span "METFRA000013303_GI005665-CA1" at bounding box center [207, 129] width 234 height 13
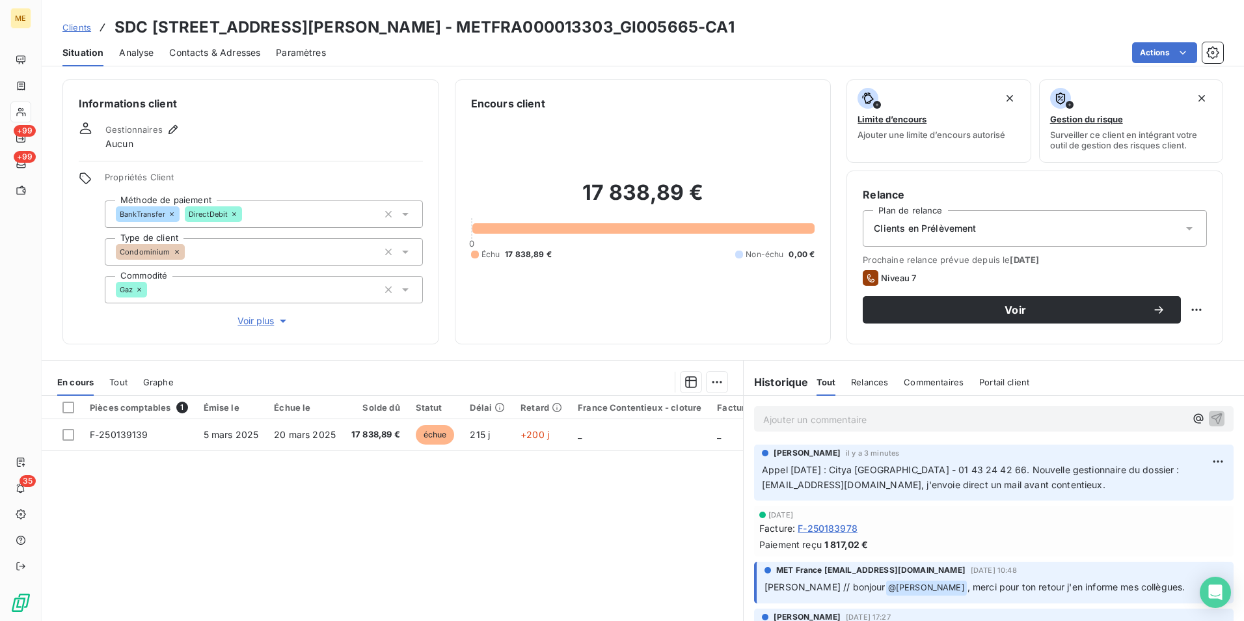
drag, startPoint x: 722, startPoint y: 26, endPoint x: 485, endPoint y: 36, distance: 237.0
click at [485, 36] on h3 "SDC 98 100 AVENUE DU GENERAL DE GAULLE - METFRA000013303_GI005665-CA1" at bounding box center [424, 27] width 620 height 23
copy h3 "METFRA000013303_GI005665"
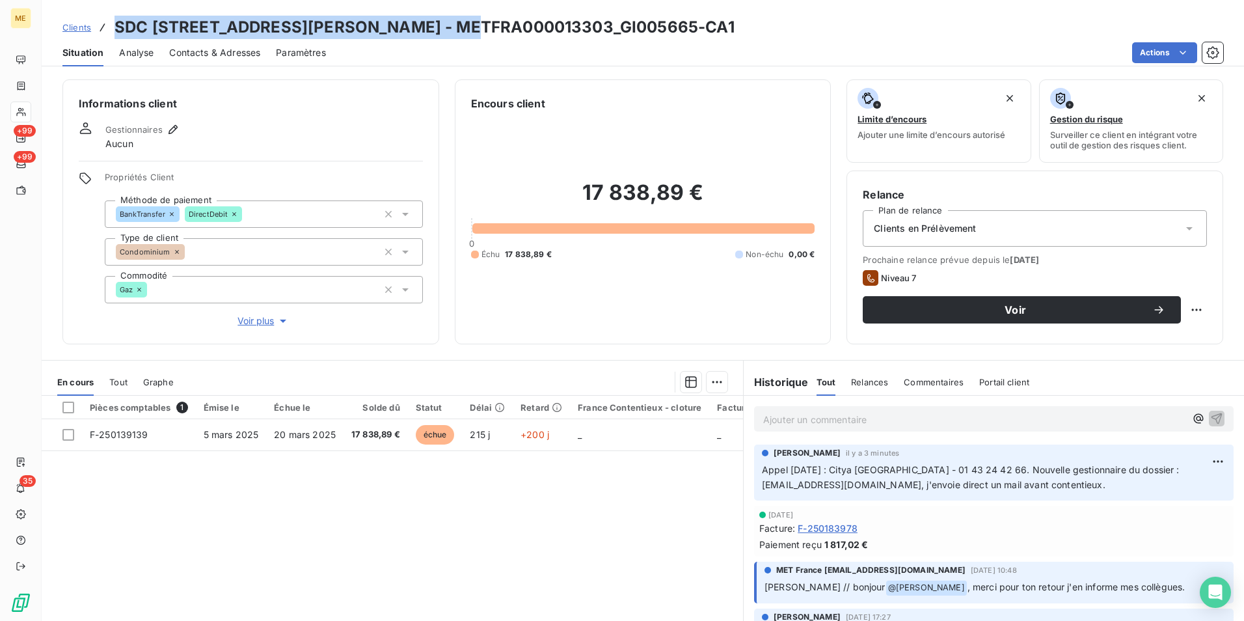
drag, startPoint x: 113, startPoint y: 22, endPoint x: 465, endPoint y: 8, distance: 352.8
click at [465, 8] on div "Clients SDC 98 100 AVENUE DU GENERAL DE GAULLE - METFRA000013303_GI005665-CA1 S…" at bounding box center [643, 33] width 1202 height 66
copy h3 "SDC [STREET_ADDRESS][PERSON_NAME]"
drag, startPoint x: 727, startPoint y: 27, endPoint x: 645, endPoint y: 27, distance: 82.0
click at [645, 27] on h3 "SDC 98 100 AVENUE DU GENERAL DE GAULLE - METFRA000013303_GI005665-CA1" at bounding box center [424, 27] width 620 height 23
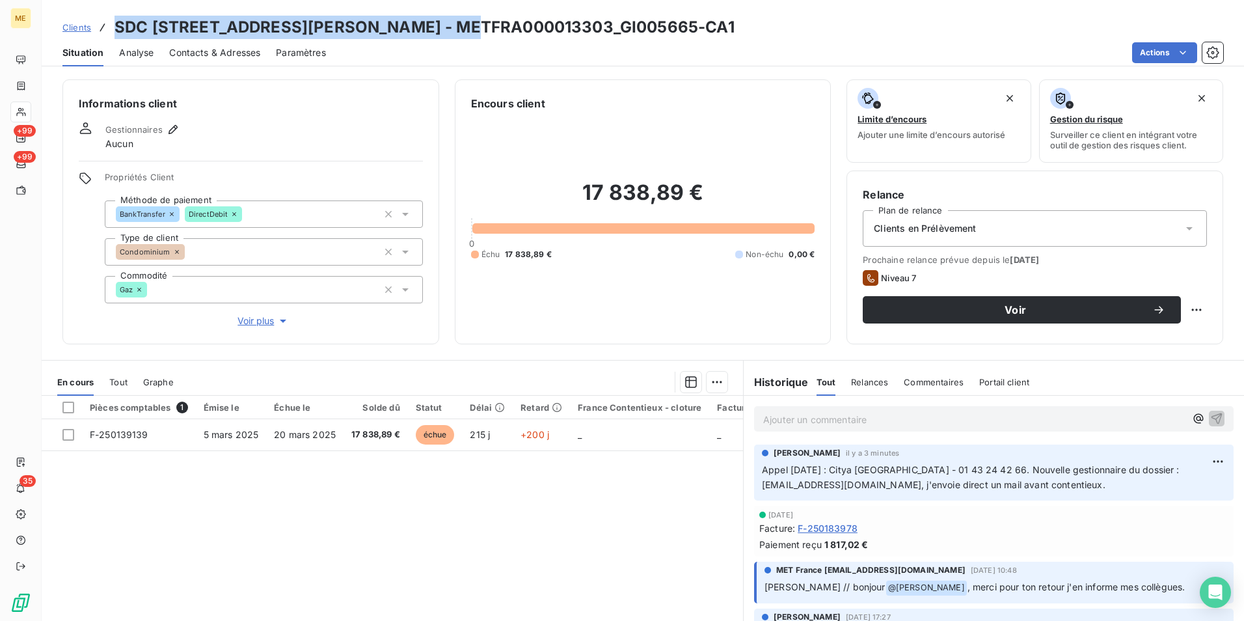
copy h3 "GI005665"
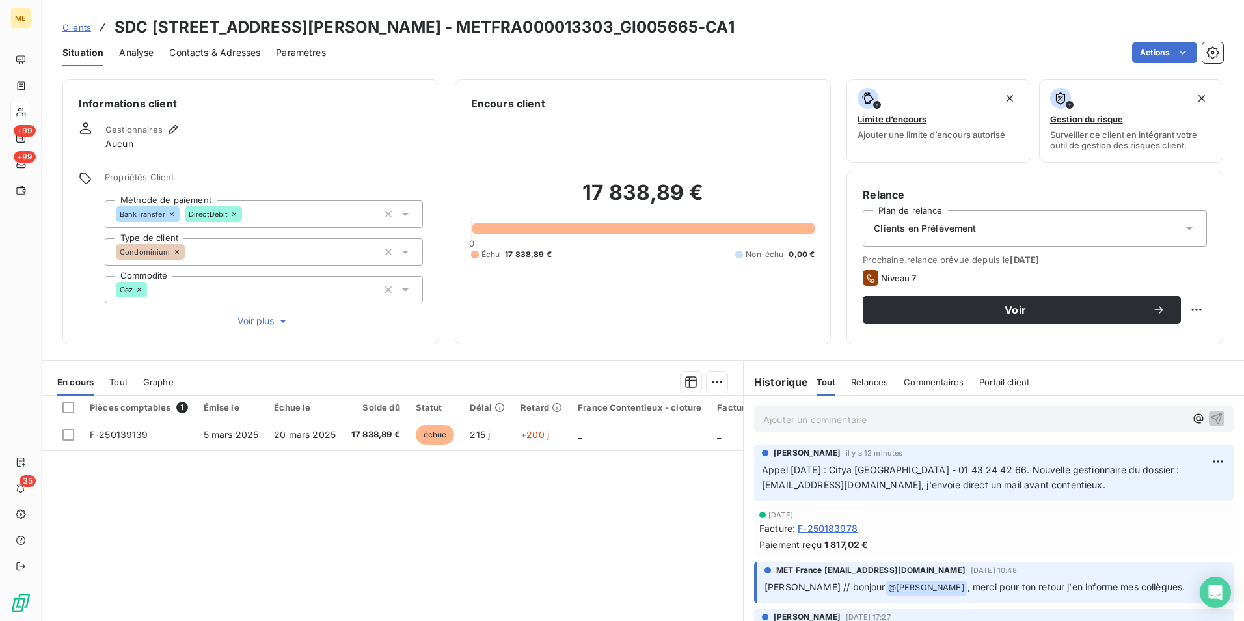
drag, startPoint x: 597, startPoint y: 501, endPoint x: 768, endPoint y: 376, distance: 211.8
click at [597, 501] on div "Pièces comptables 1 Émise le Échue le Solde dû Statut Délai Retard France Conte…" at bounding box center [392, 520] width 701 height 250
click at [1169, 43] on html "ME +99 +99 35 Clients SDC 98 100 AVENUE DU GENERAL DE GAULLE - METFRA000013303_…" at bounding box center [622, 310] width 1244 height 621
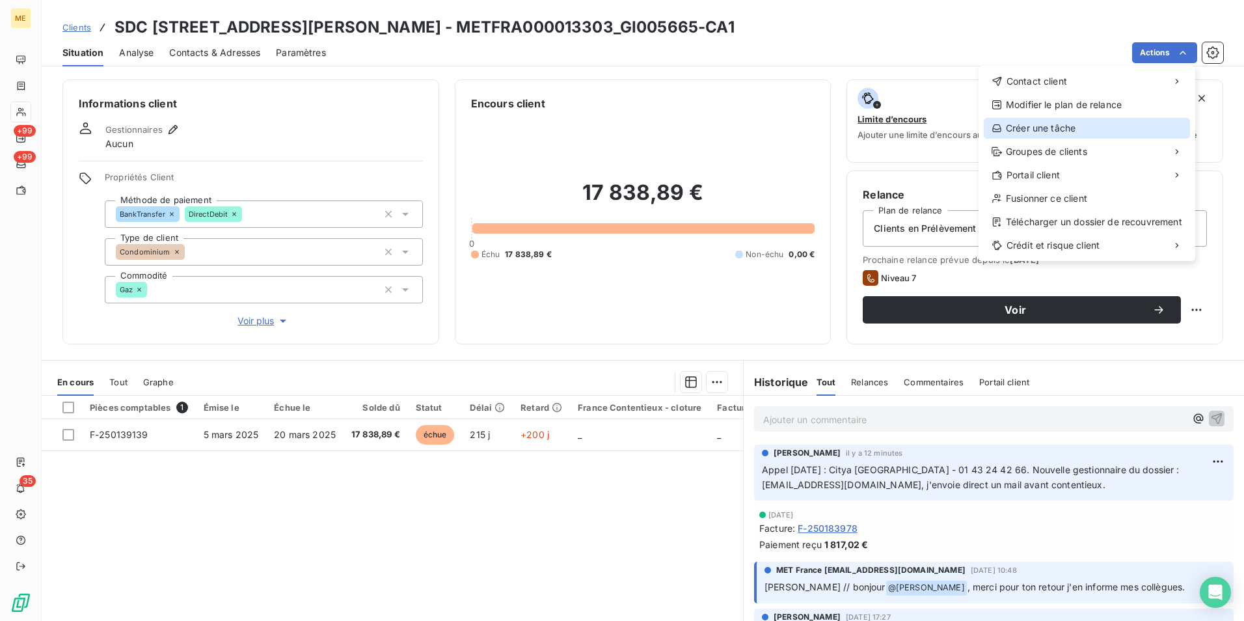
click at [1106, 127] on div "Créer une tâche" at bounding box center [1086, 128] width 206 height 21
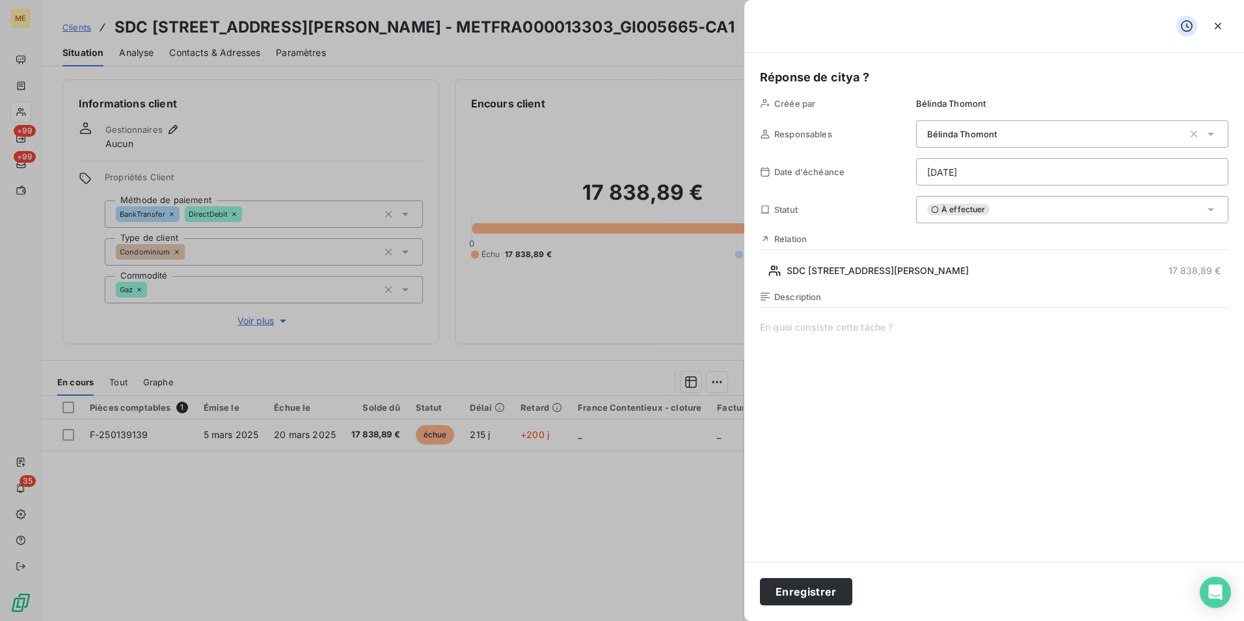
click at [992, 180] on html "ME +99 +99 35 Clients SDC 98 100 AVENUE DU GENERAL DE GAULLE - METFRA000013303_…" at bounding box center [622, 310] width 1244 height 621
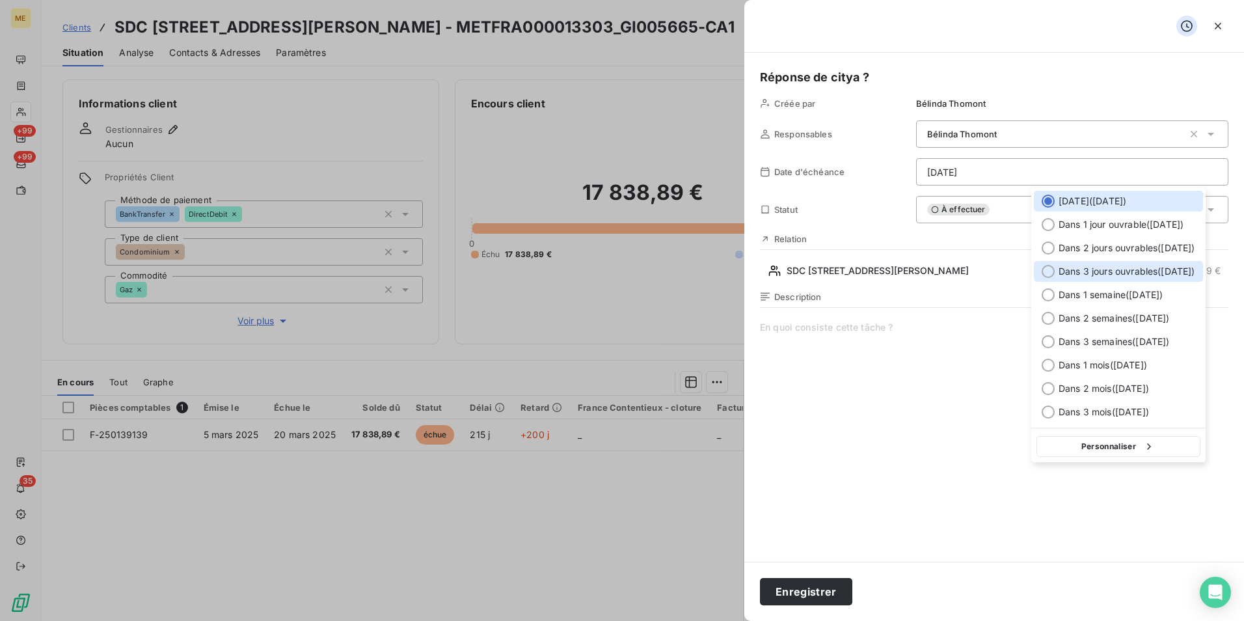
click at [1134, 261] on div "Dans 3 jours ouvrables ( jeudi )" at bounding box center [1118, 271] width 169 height 21
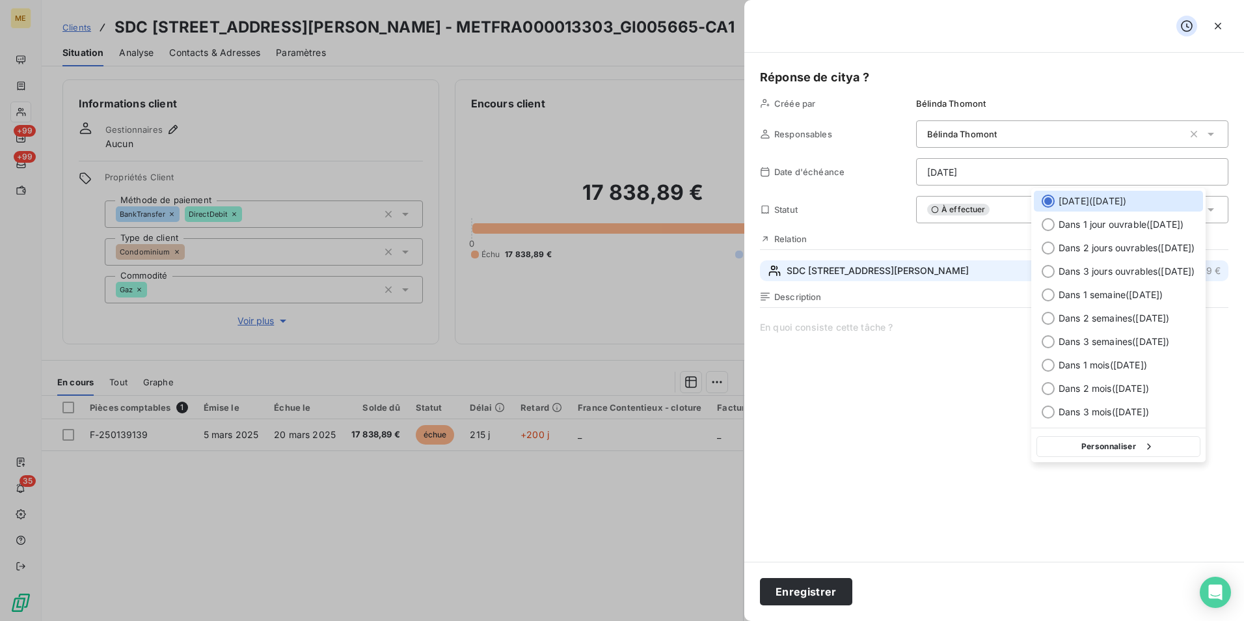
type input "09/10/2025"
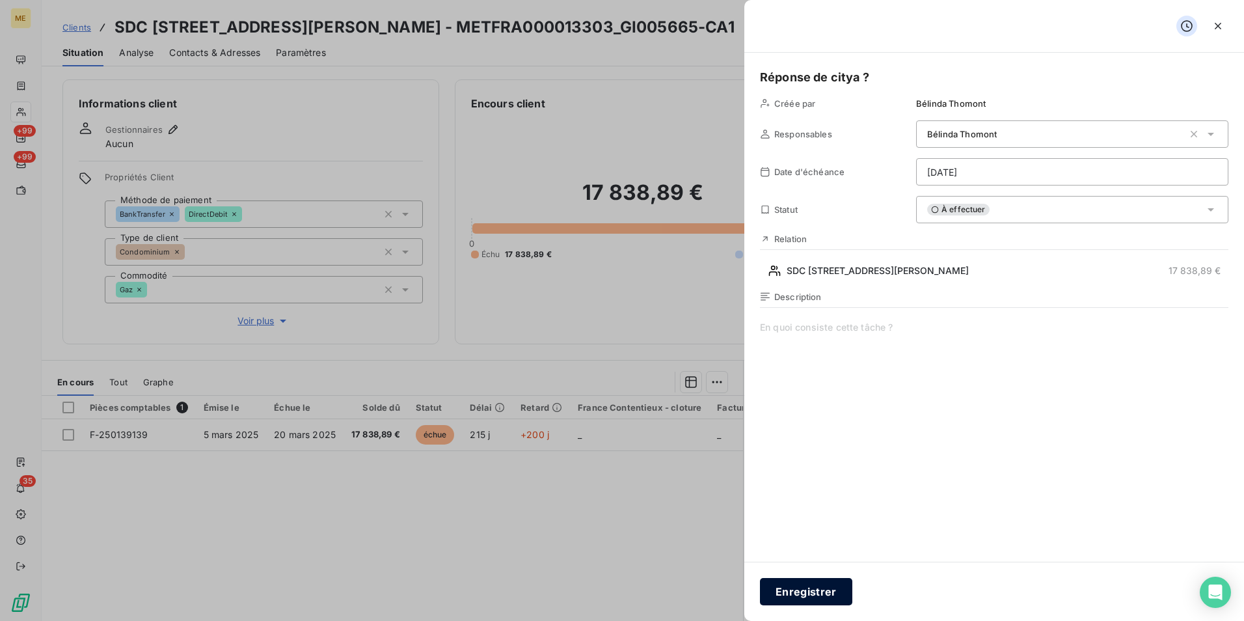
click at [826, 595] on button "Enregistrer" at bounding box center [806, 591] width 92 height 27
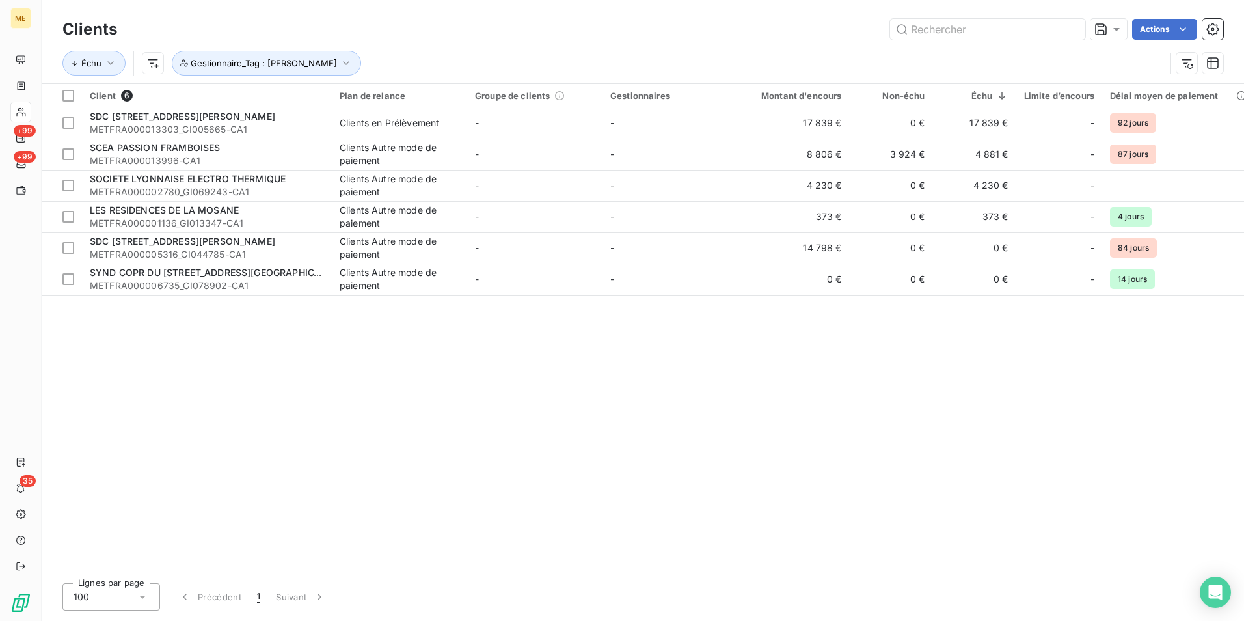
click at [388, 438] on div "Client 6 Plan de relance Groupe de clients Gestionnaires Montant d'encours Non-…" at bounding box center [643, 328] width 1202 height 488
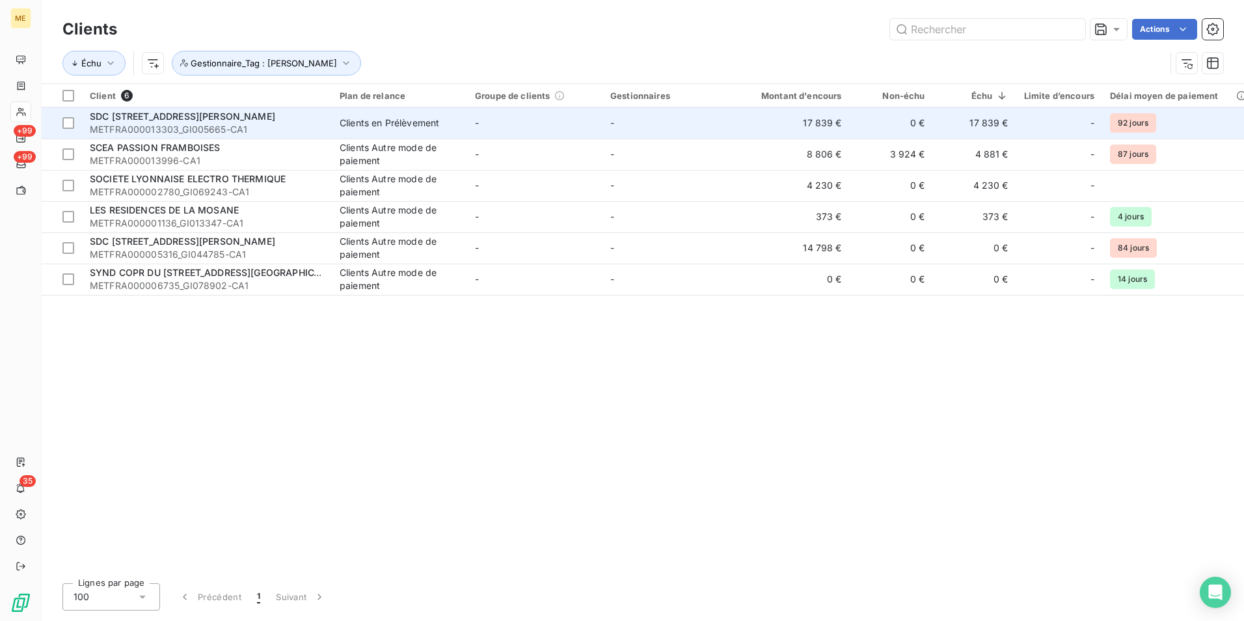
click at [515, 114] on td "-" at bounding box center [534, 122] width 135 height 31
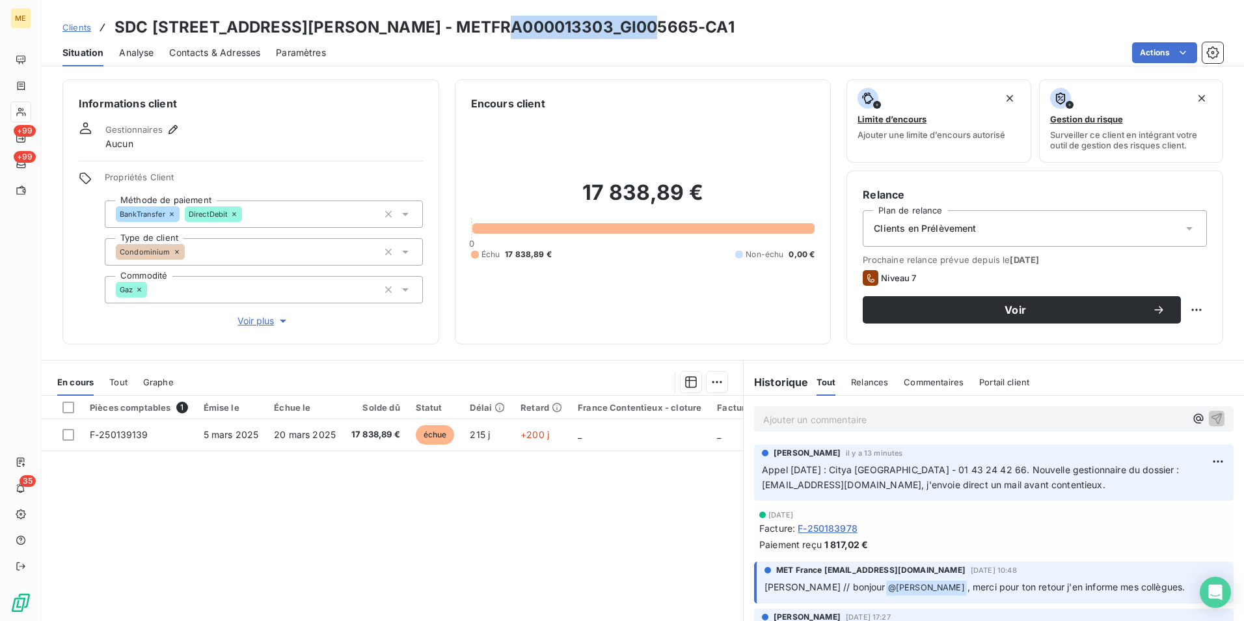
drag, startPoint x: 638, startPoint y: 30, endPoint x: 484, endPoint y: 23, distance: 154.3
click at [484, 23] on h3 "SDC 98 100 AVENUE DU GENERAL DE GAULLE - METFRA000013303_GI005665-CA1" at bounding box center [424, 27] width 620 height 23
copy h3 "METFRA000013303"
click at [198, 53] on span "Contacts & Adresses" at bounding box center [214, 52] width 91 height 13
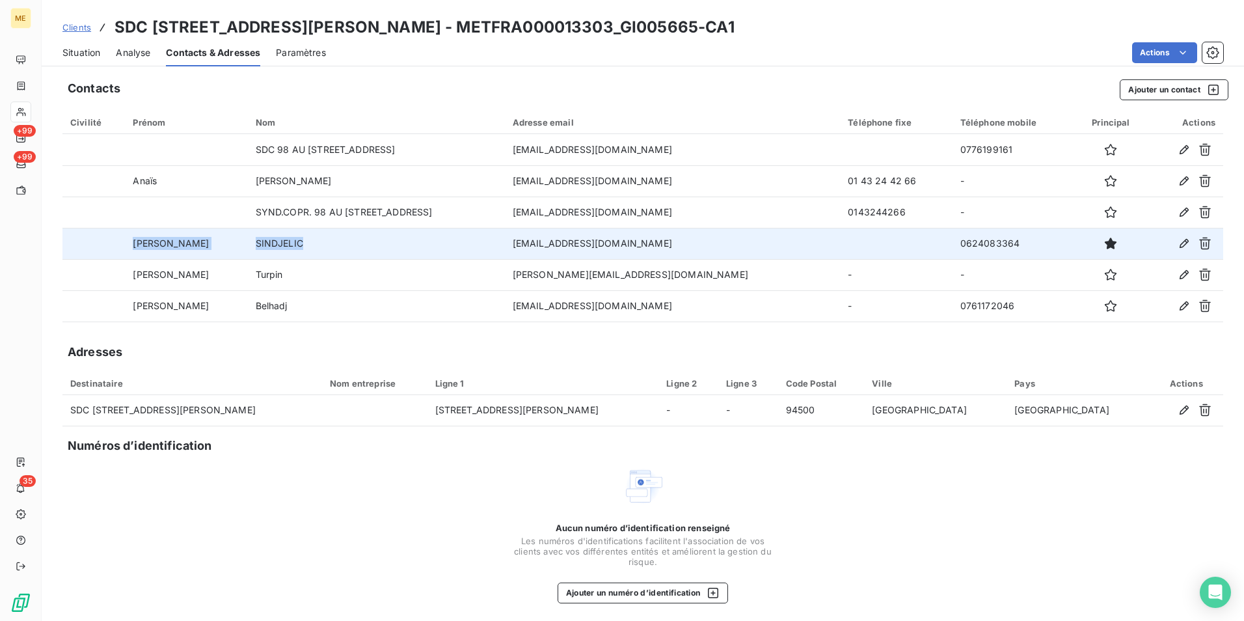
drag, startPoint x: 131, startPoint y: 245, endPoint x: 301, endPoint y: 248, distance: 169.8
click at [301, 248] on tr "KATARINA SINDJELIC ksindjelic@citya.com 0624083364" at bounding box center [642, 243] width 1160 height 31
drag, startPoint x: 301, startPoint y: 248, endPoint x: 230, endPoint y: 245, distance: 70.9
click at [272, 241] on td "SINDJELIC" at bounding box center [376, 243] width 257 height 31
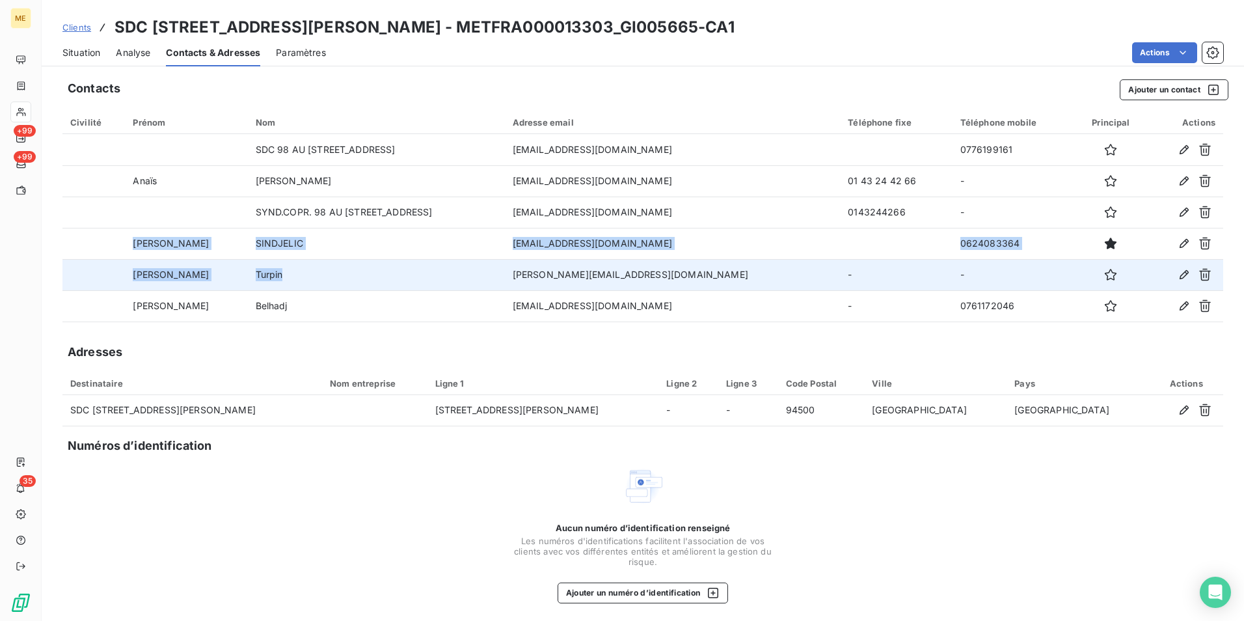
drag, startPoint x: 133, startPoint y: 240, endPoint x: 479, endPoint y: 259, distance: 347.2
click at [479, 259] on tbody "SDC 98 AU 100 AV DU GAL DE GAULLE REPRE adjelou@citya.com 0776199161 Anaïs Rodr…" at bounding box center [642, 227] width 1160 height 187
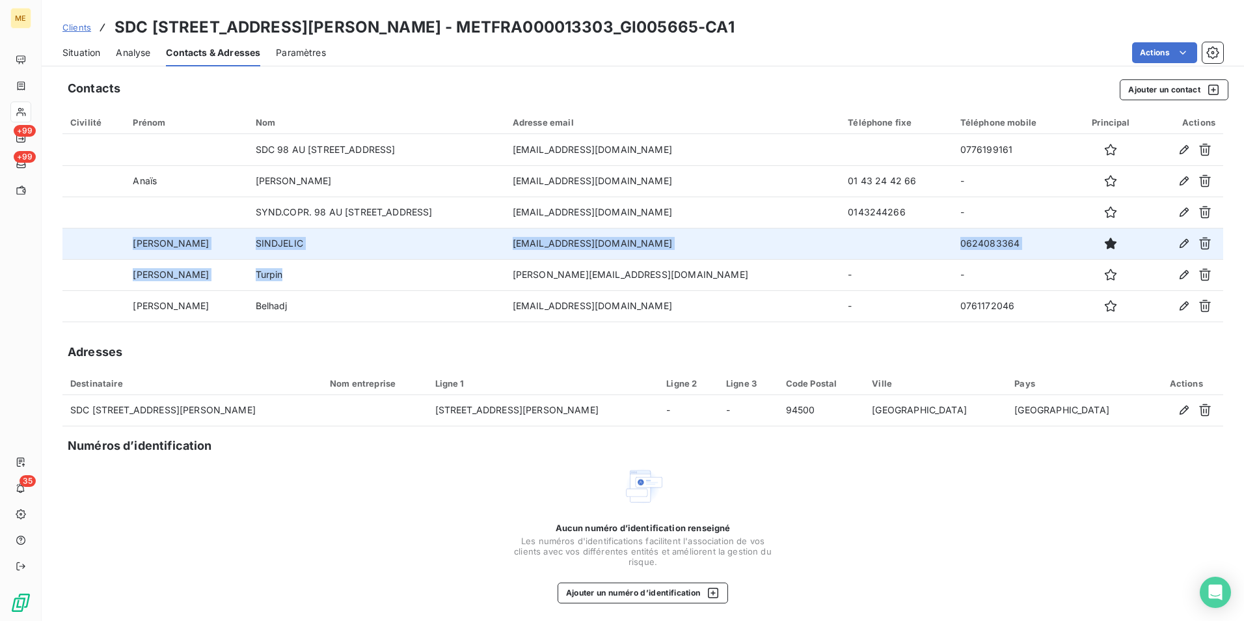
click at [885, 239] on td at bounding box center [896, 243] width 112 height 31
drag, startPoint x: 906, startPoint y: 243, endPoint x: 965, endPoint y: 241, distance: 58.6
click at [965, 241] on td "0624083364" at bounding box center [1013, 243] width 123 height 31
click at [952, 245] on td "0624083364" at bounding box center [1013, 243] width 123 height 31
drag, startPoint x: 909, startPoint y: 240, endPoint x: 967, endPoint y: 239, distance: 58.5
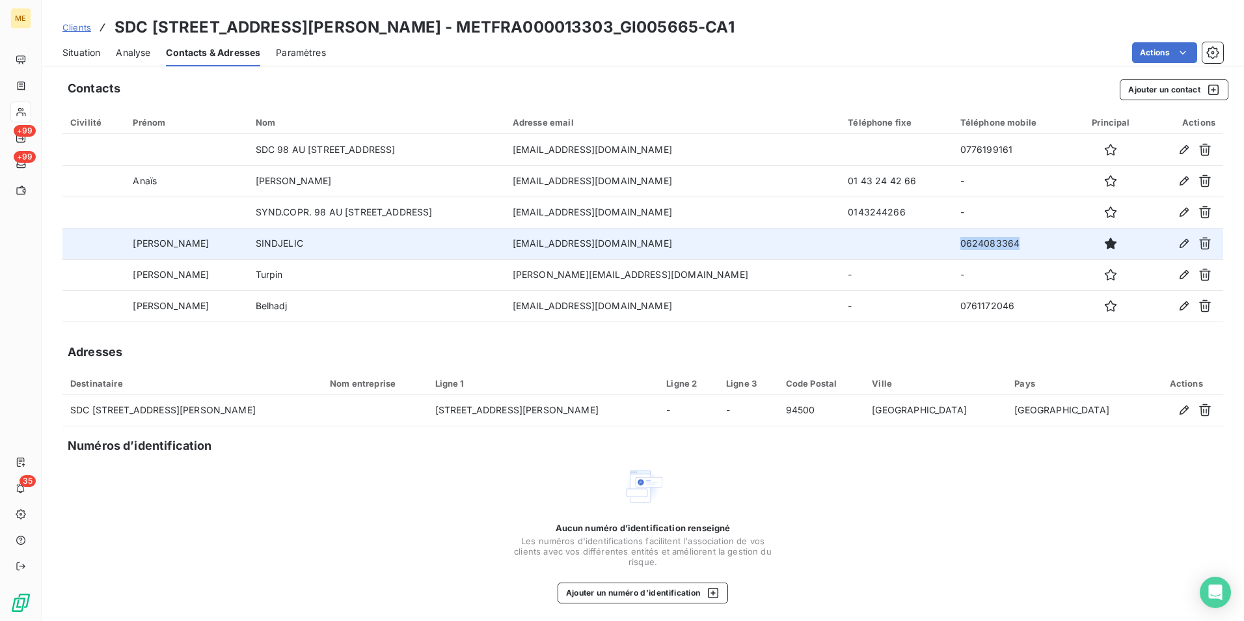
click at [967, 239] on td "0624083364" at bounding box center [1013, 243] width 123 height 31
drag, startPoint x: 967, startPoint y: 239, endPoint x: 944, endPoint y: 235, distance: 23.2
click at [952, 235] on td "0624083364" at bounding box center [1013, 243] width 123 height 31
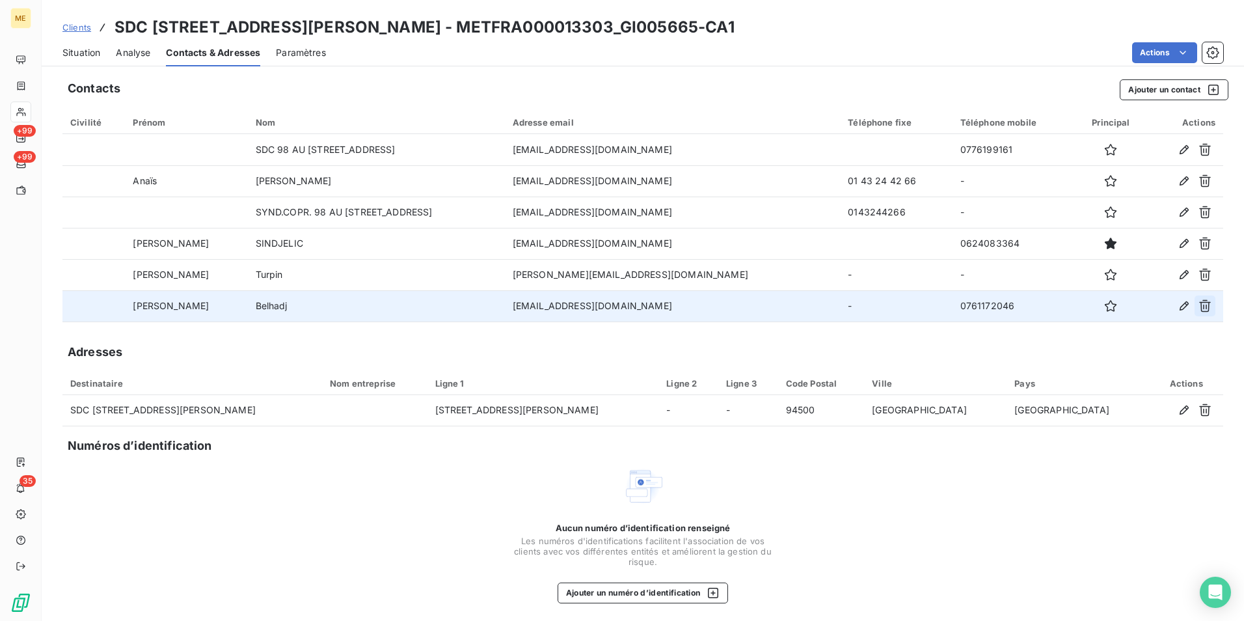
click at [1199, 306] on icon "button" at bounding box center [1204, 305] width 13 height 13
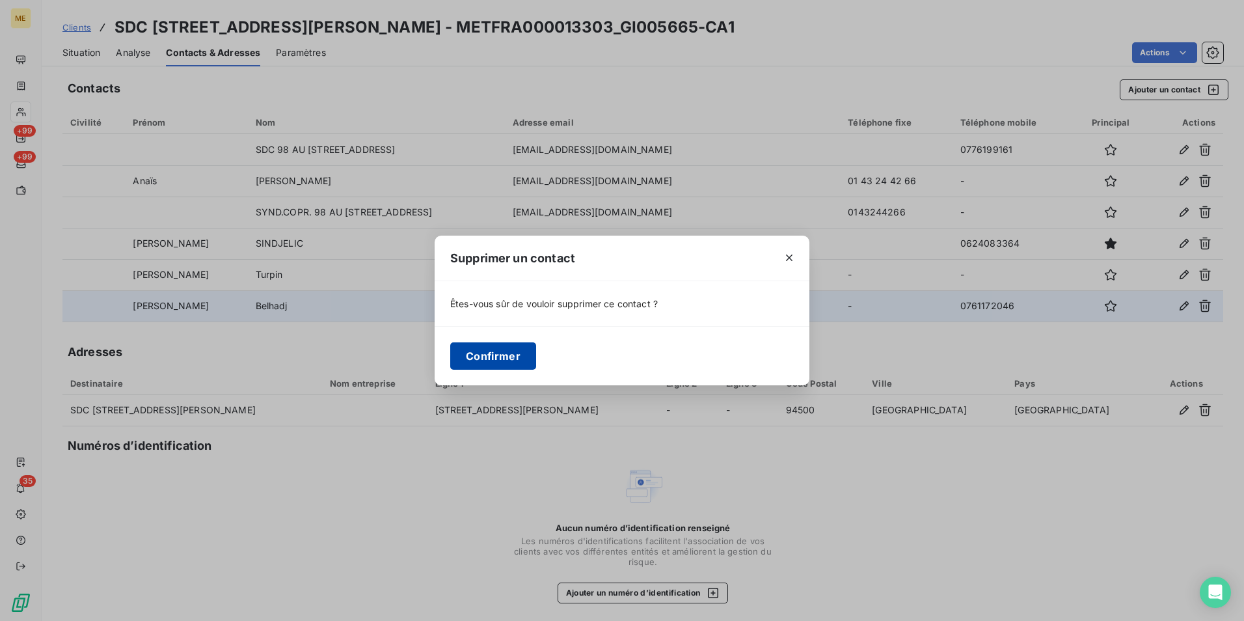
click at [501, 353] on button "Confirmer" at bounding box center [493, 355] width 86 height 27
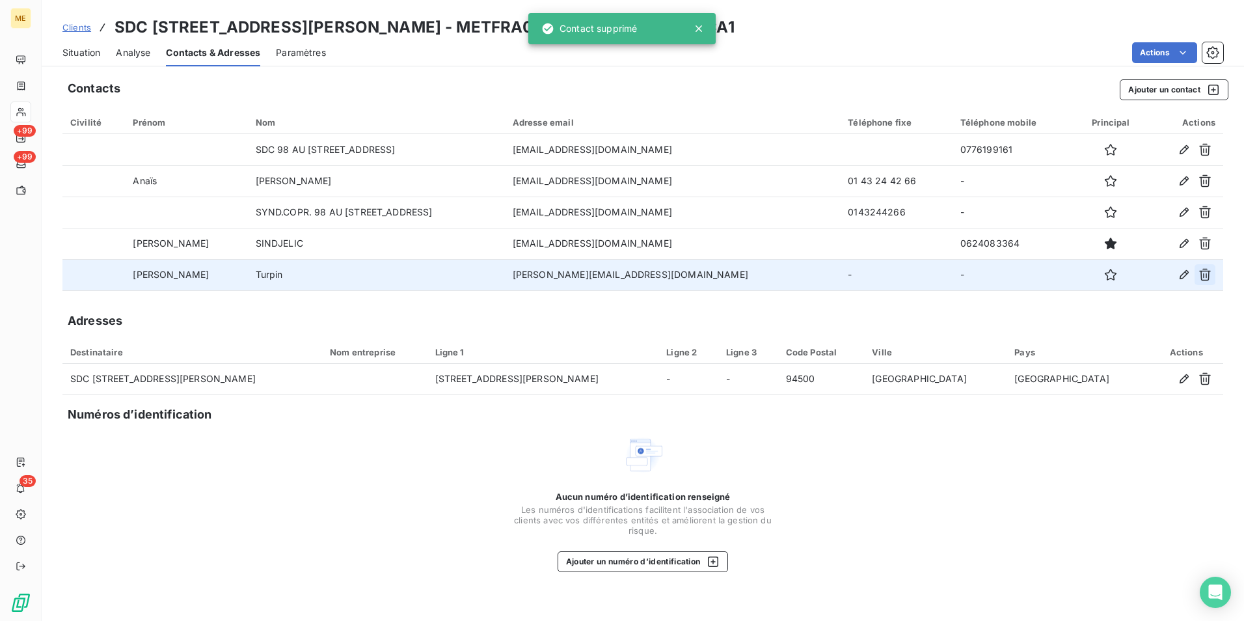
click at [1205, 276] on icon "button" at bounding box center [1204, 274] width 13 height 13
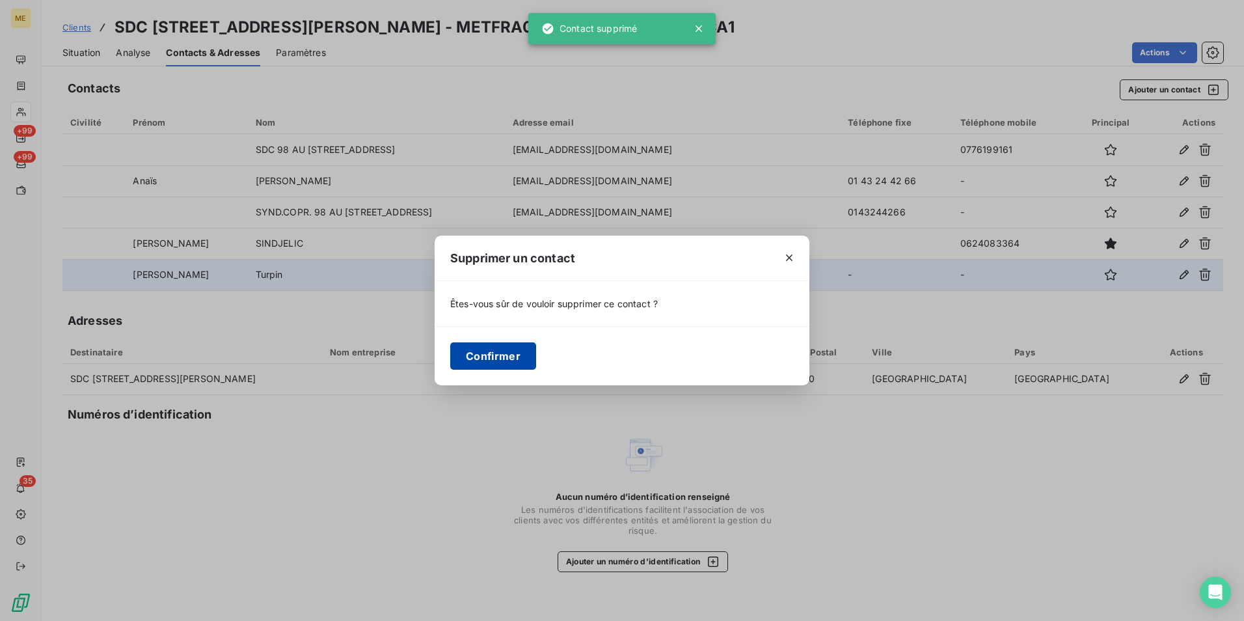
click at [501, 353] on button "Confirmer" at bounding box center [493, 355] width 86 height 27
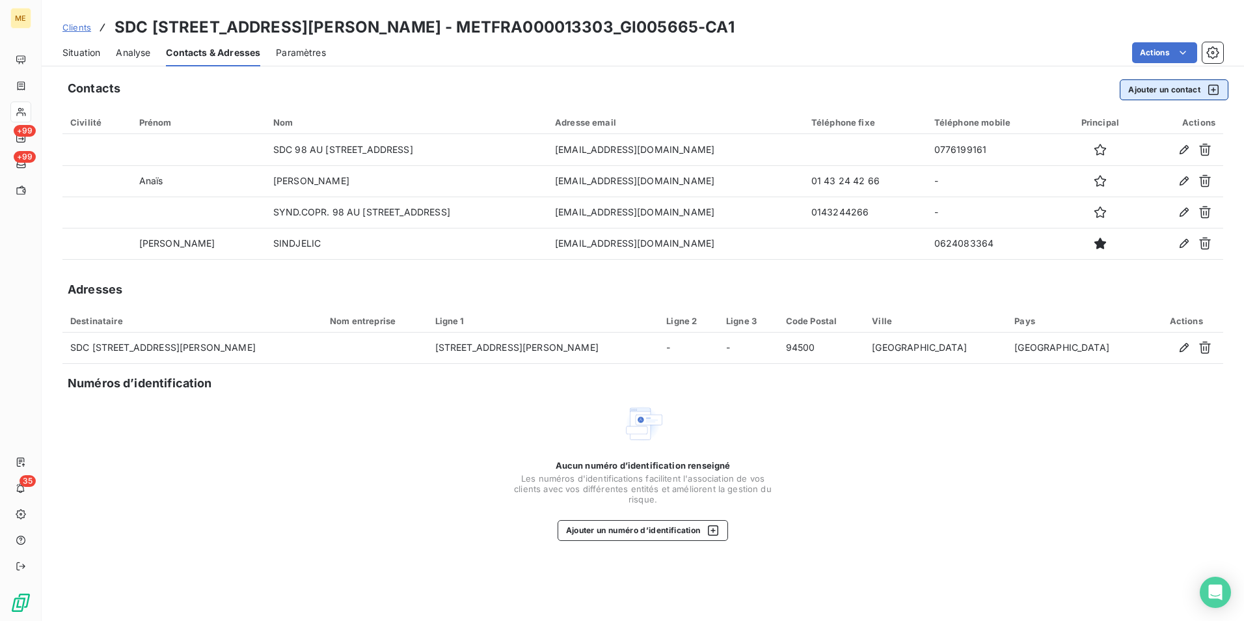
click at [1171, 86] on button "Ajouter un contact" at bounding box center [1173, 89] width 109 height 21
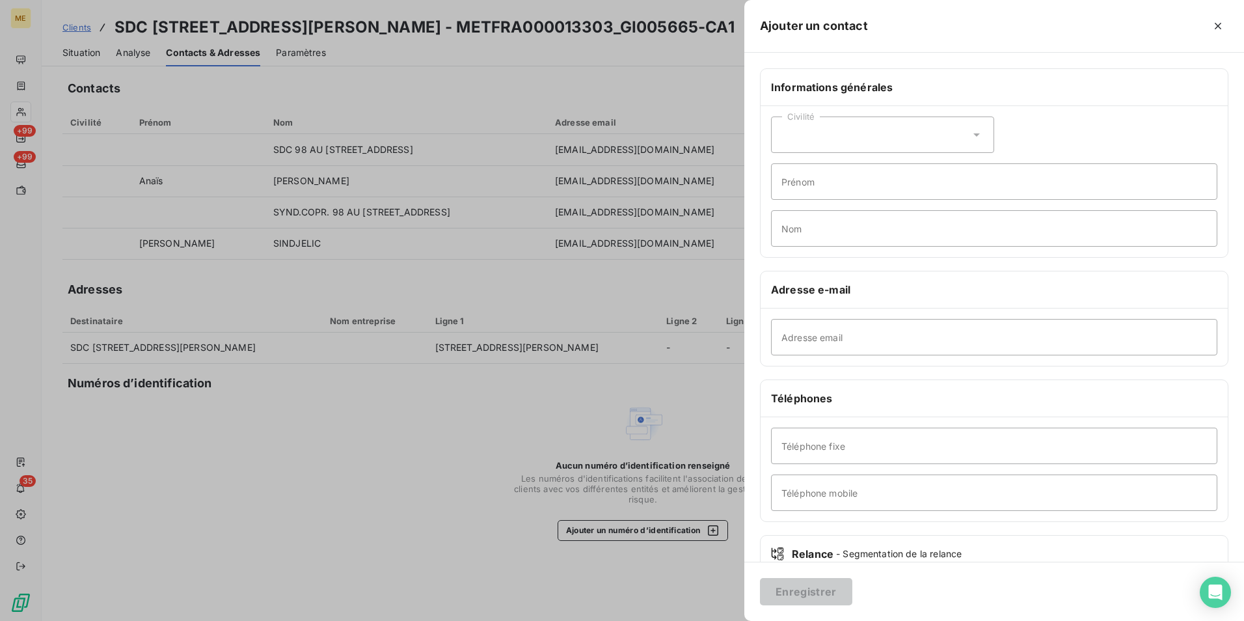
click at [869, 133] on div "Civilité" at bounding box center [882, 134] width 223 height 36
click at [1062, 115] on div "Civilité Madame Monsieur Prénom Nom" at bounding box center [993, 181] width 467 height 151
click at [855, 226] on input "Nom" at bounding box center [994, 228] width 446 height 36
type input "Fofana"
type input "Citya"
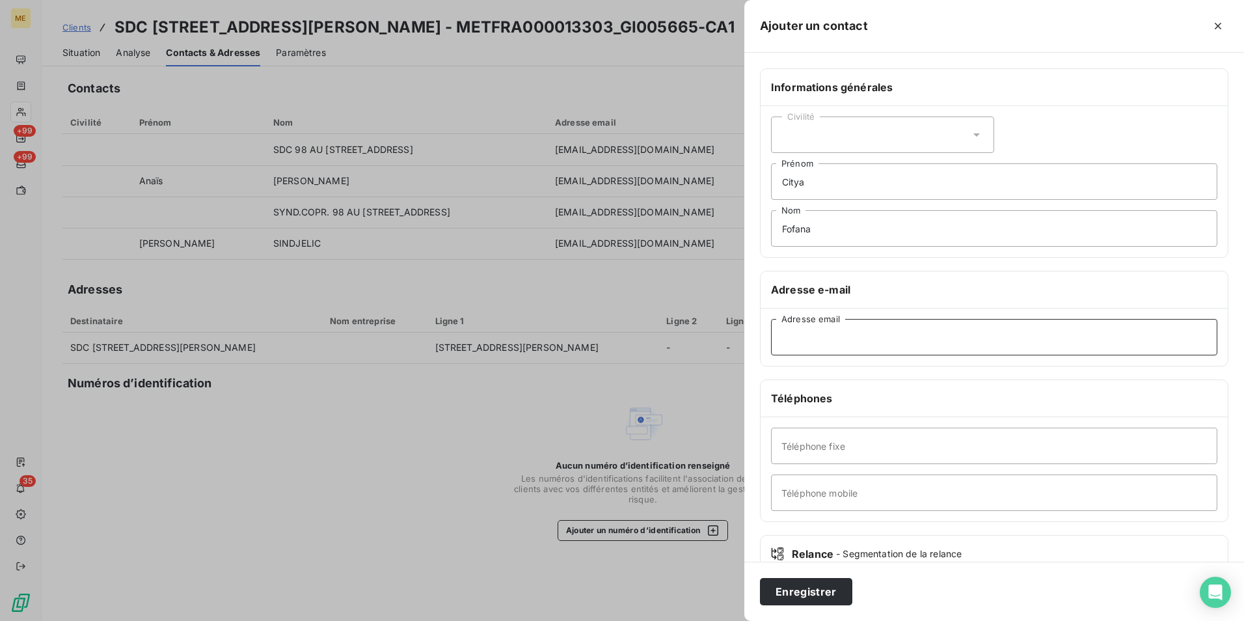
type input "gfofana@citya.com"
type input "0143244266"
type input "Fofana"
drag, startPoint x: 809, startPoint y: 174, endPoint x: 753, endPoint y: 180, distance: 56.3
click at [753, 180] on div "Informations générales Civilité Citya Prénom Fofana Nom Adresse e-mail gfofana@…" at bounding box center [994, 357] width 500 height 578
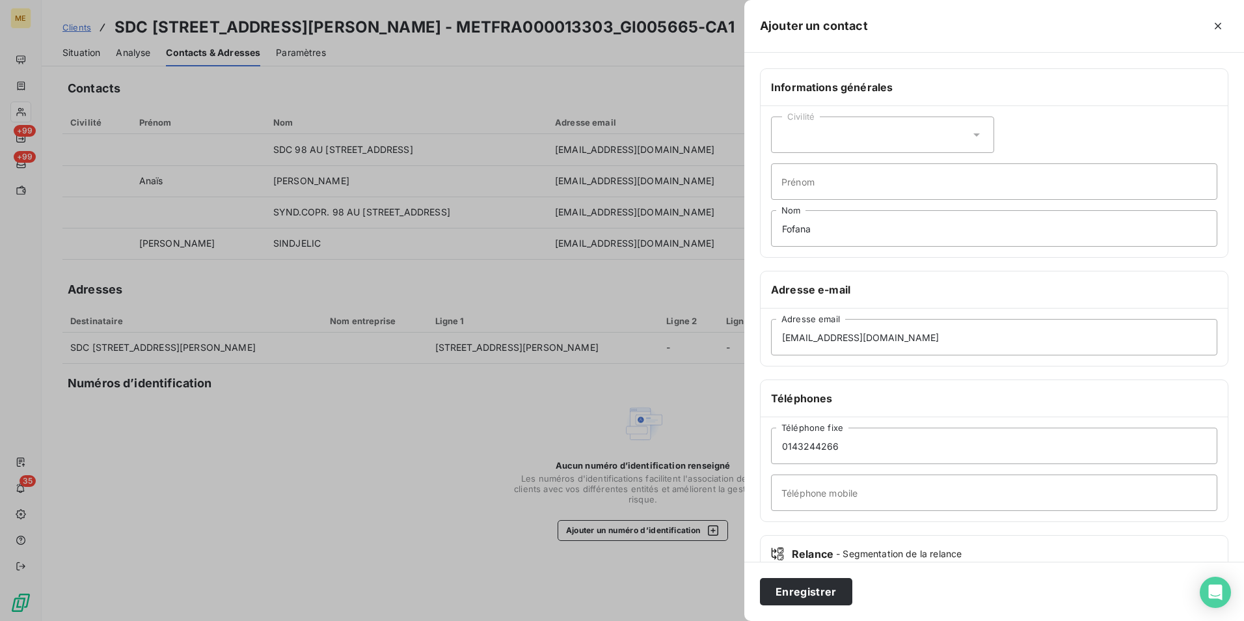
click at [1066, 106] on div "Civilité Prénom Fofana Nom" at bounding box center [993, 181] width 467 height 151
click at [818, 596] on button "Enregistrer" at bounding box center [806, 591] width 92 height 27
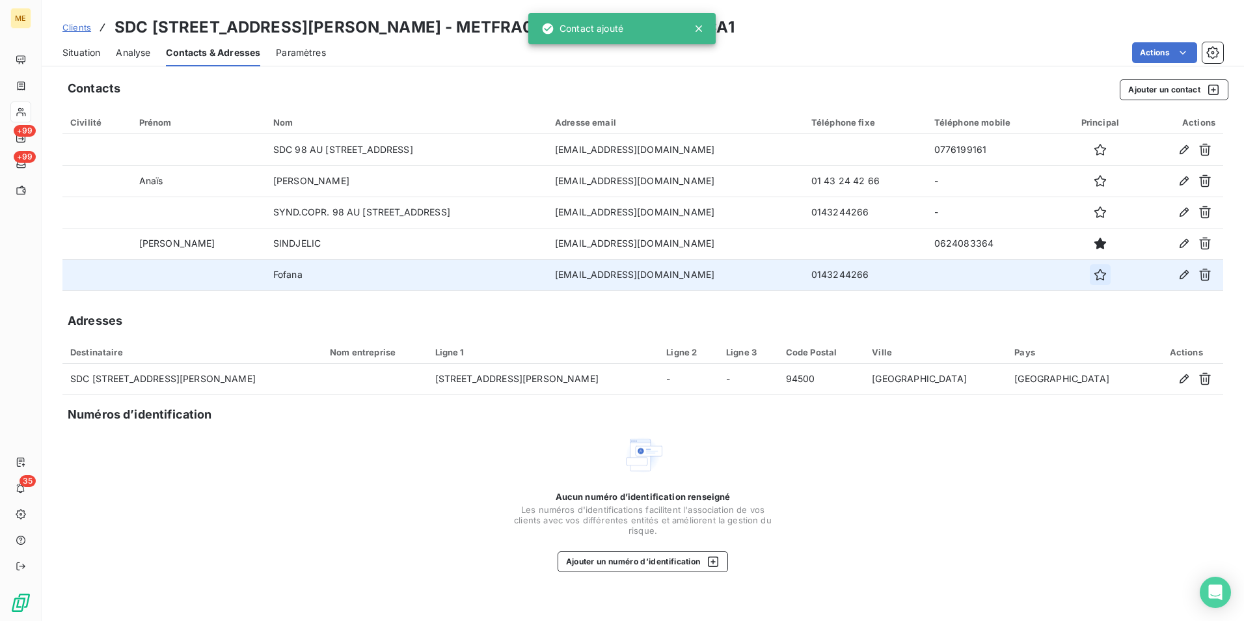
click at [1093, 274] on icon "button" at bounding box center [1099, 274] width 13 height 13
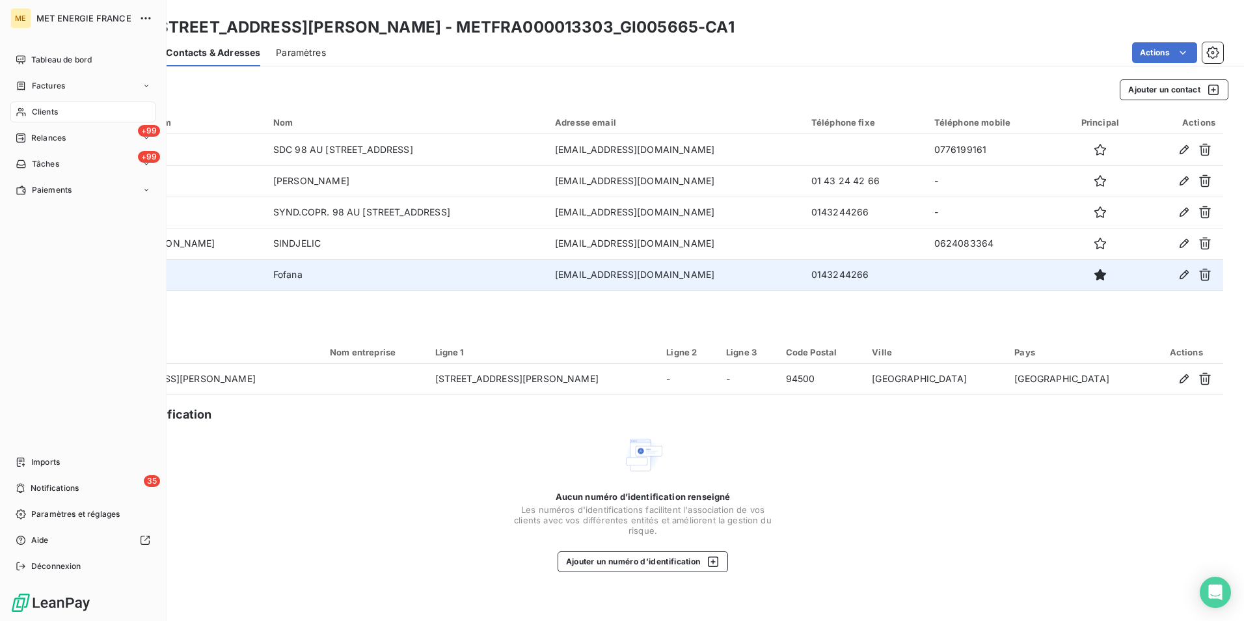
click at [38, 107] on span "Clients" at bounding box center [45, 112] width 26 height 12
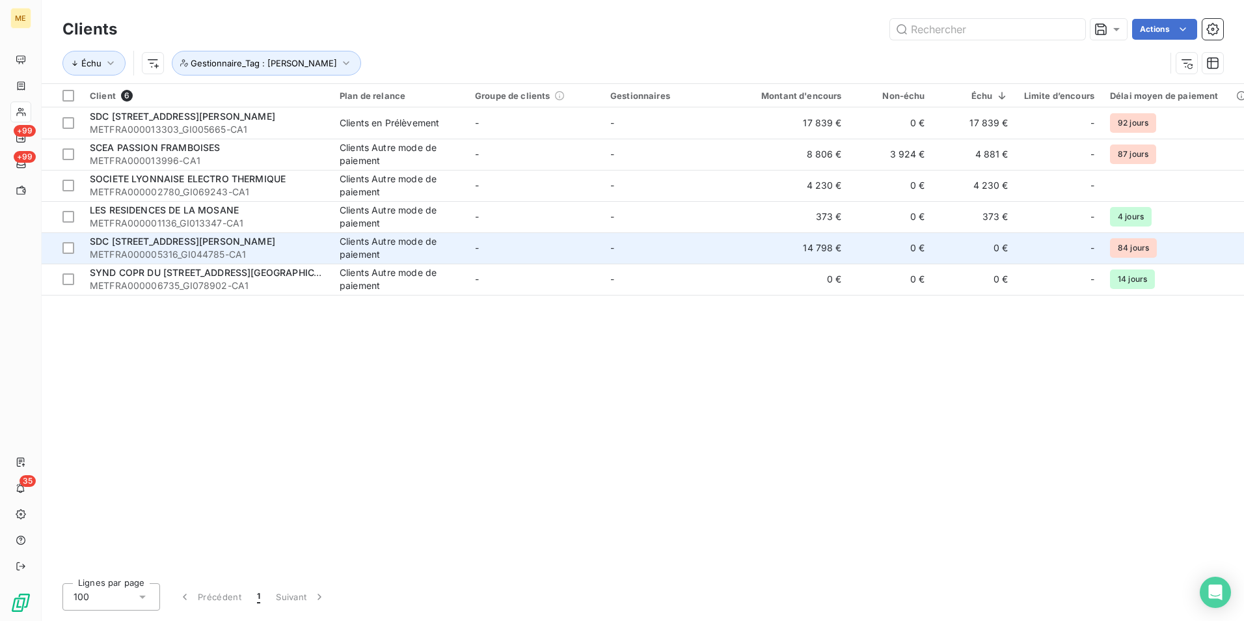
click at [519, 249] on td "-" at bounding box center [534, 247] width 135 height 31
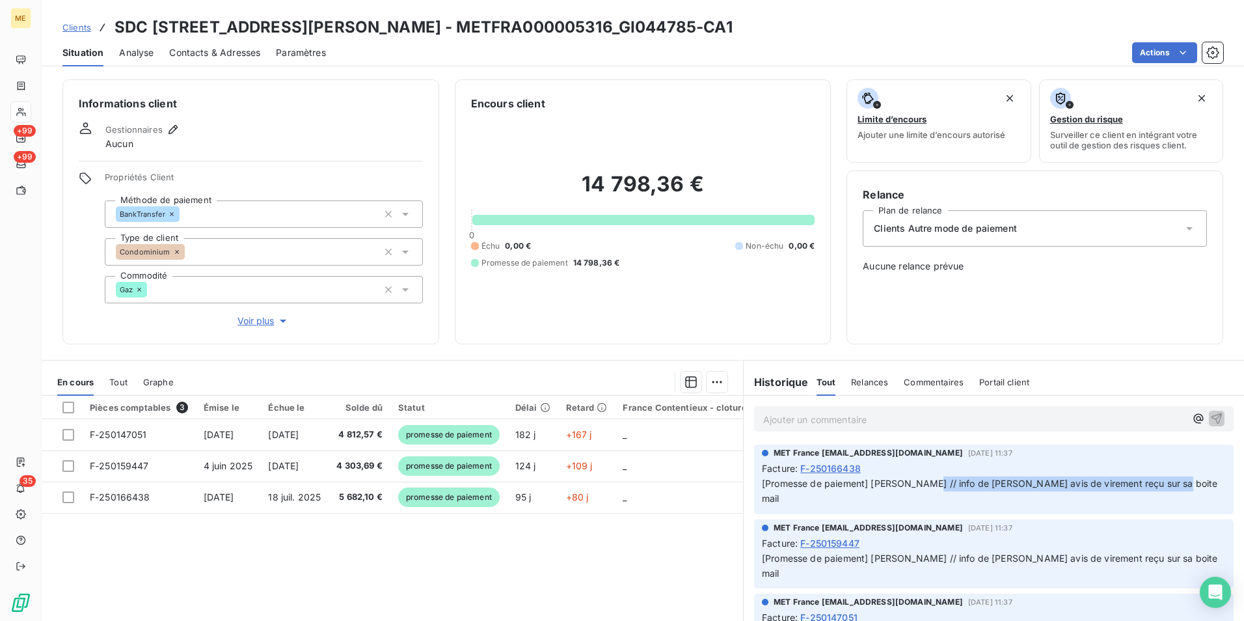
drag, startPoint x: 914, startPoint y: 485, endPoint x: 1149, endPoint y: 479, distance: 235.6
click at [1149, 479] on span "[Promesse de paiement] Sylvain // info de Bélinda avis de virement reçu sur sa …" at bounding box center [991, 490] width 459 height 26
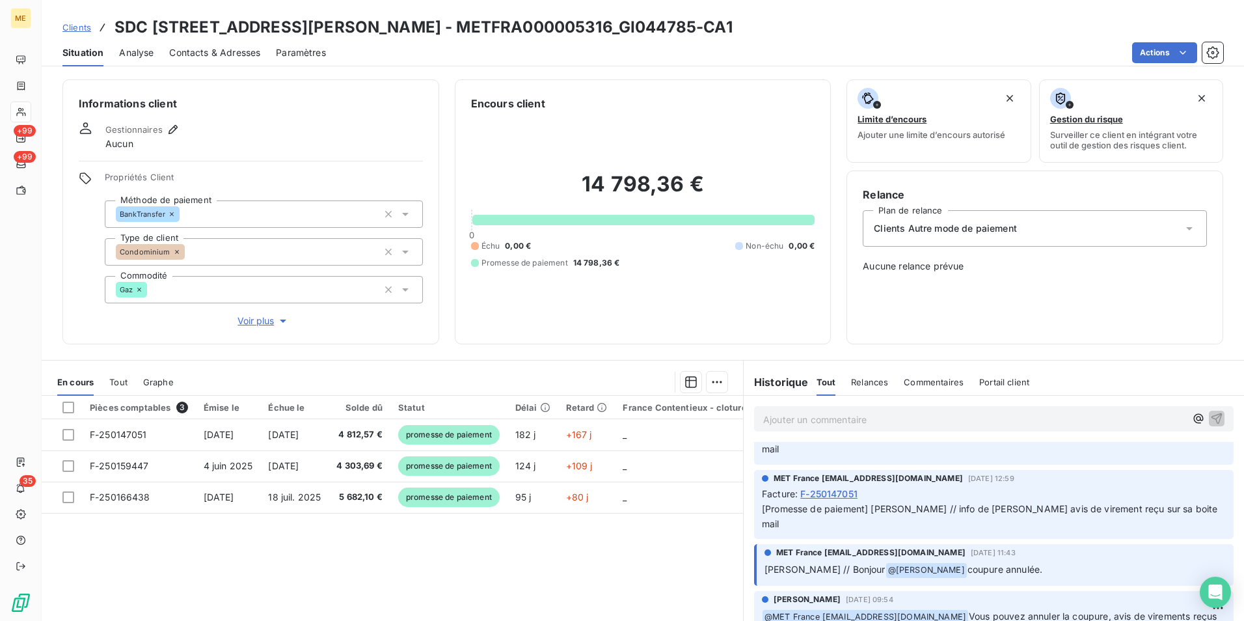
scroll to position [325, 0]
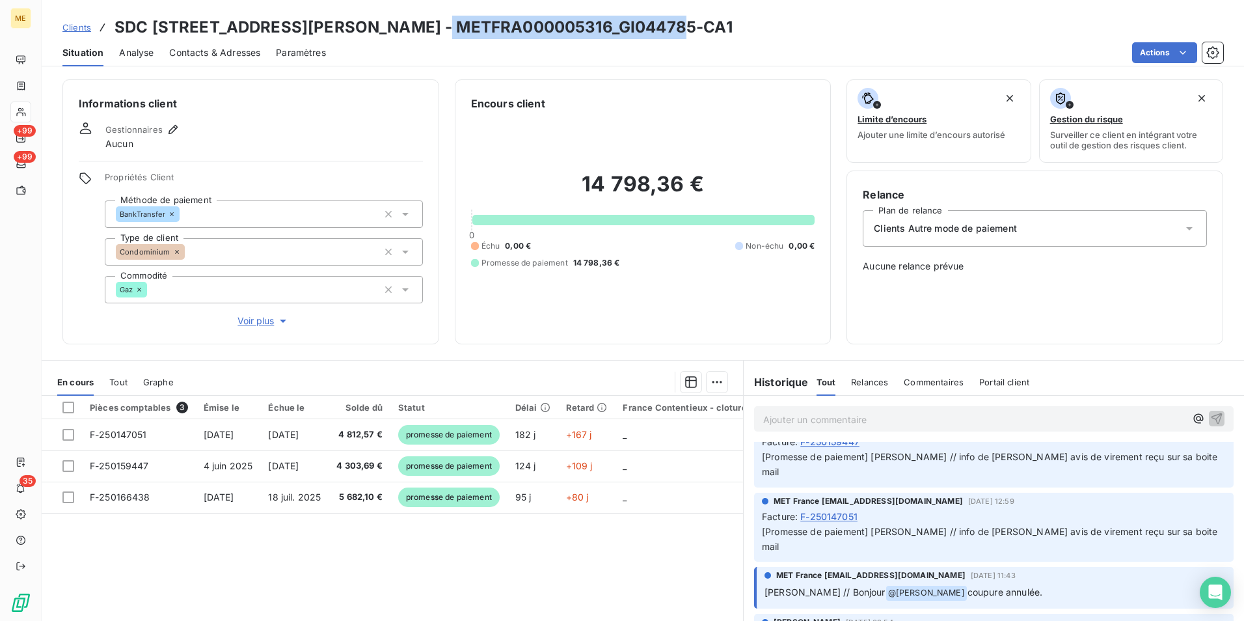
drag, startPoint x: 665, startPoint y: 25, endPoint x: 429, endPoint y: 23, distance: 236.8
click at [429, 23] on h3 "SDC 54 RUE LOUIS AUGUSTE BLANQUI - METFRA000005316_GI044785-CA1" at bounding box center [423, 27] width 618 height 23
copy h3 "METFRA000005316_GI044785"
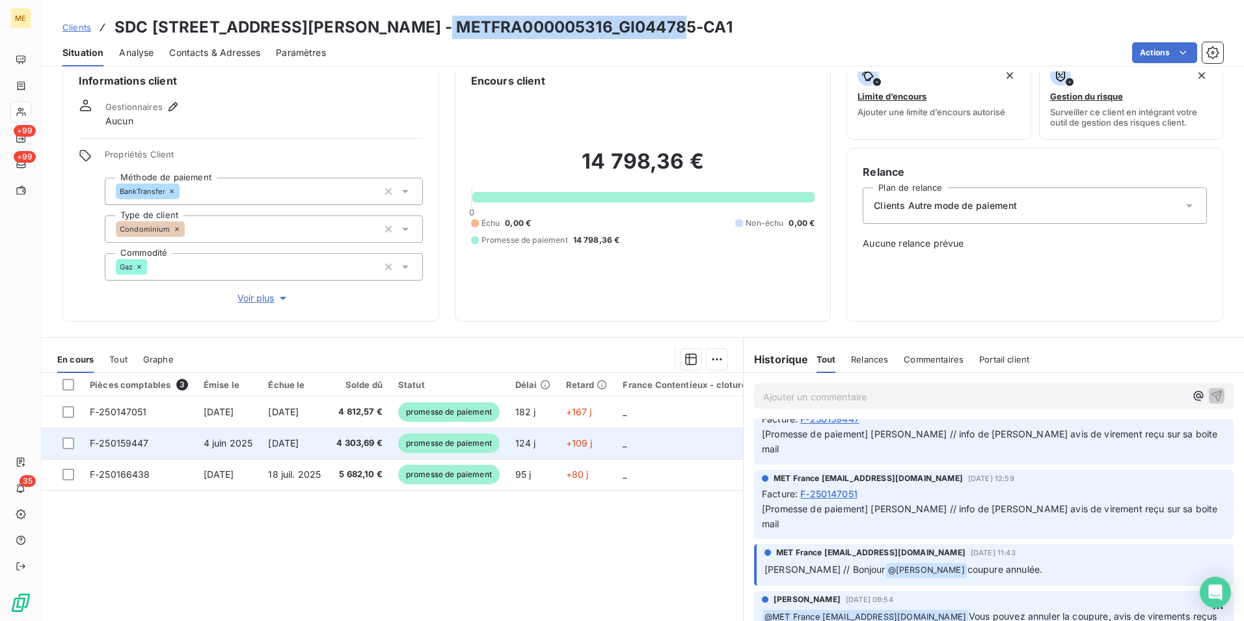
scroll to position [0, 0]
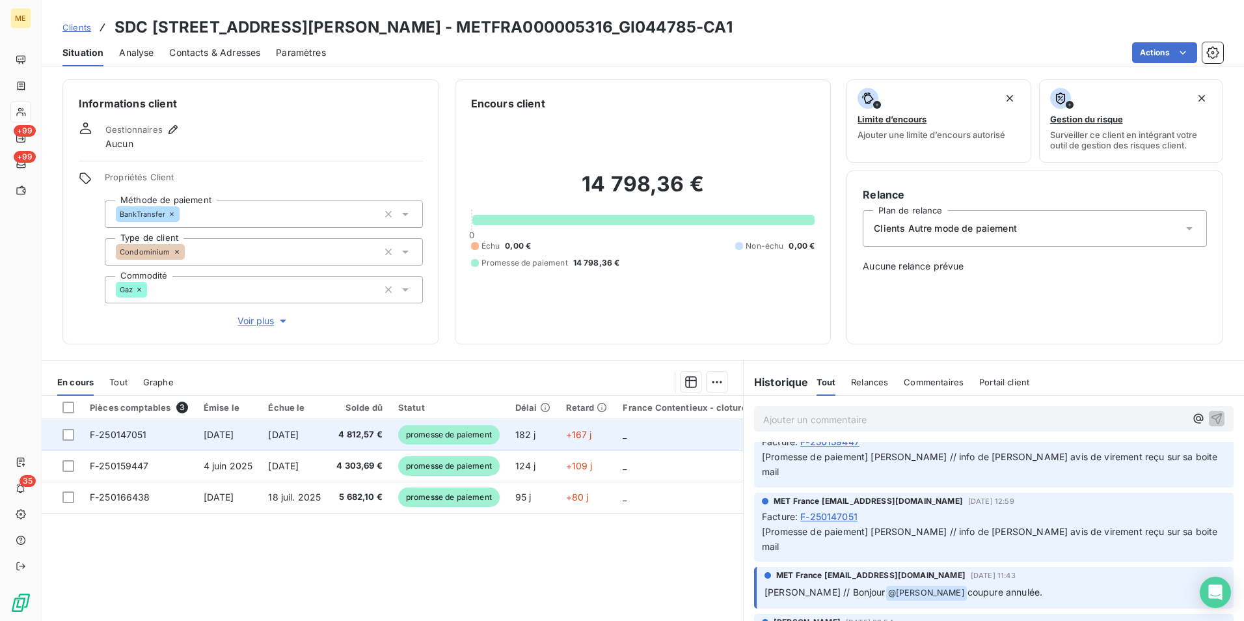
click at [486, 436] on span "promesse de paiement" at bounding box center [448, 435] width 101 height 20
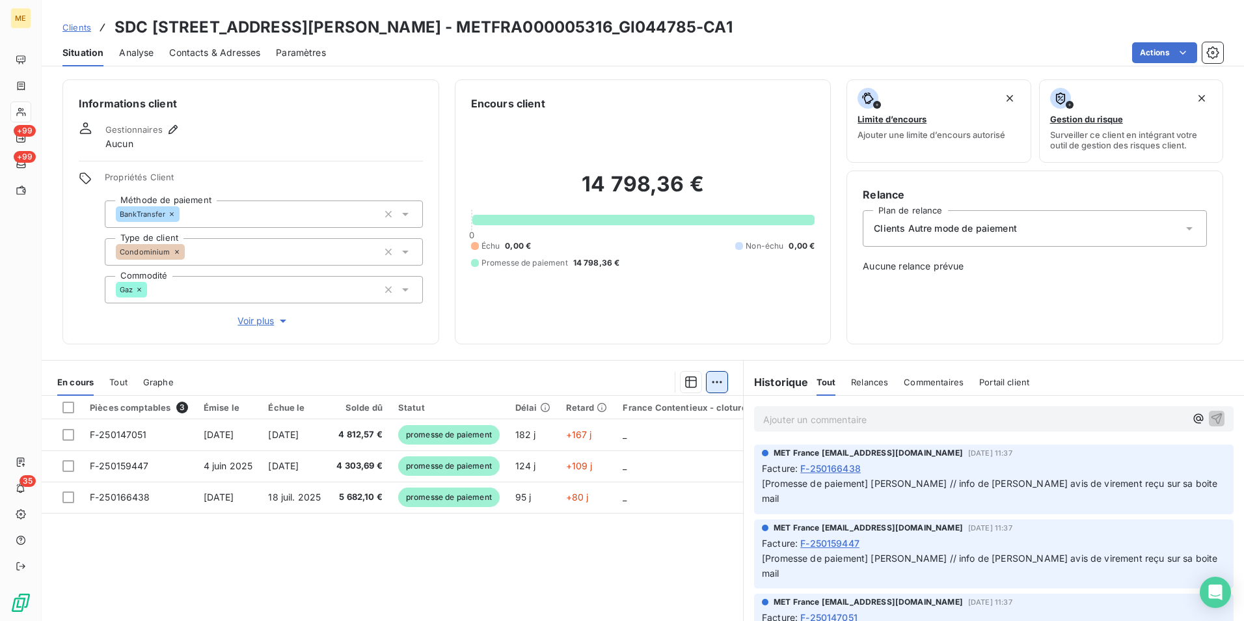
click at [709, 384] on html "ME +99 +99 35 Clients SDC 54 RUE LOUIS AUGUSTE BLANQUI - METFRA000005316_GI0447…" at bounding box center [622, 310] width 1244 height 621
click at [522, 520] on html "ME +99 +99 35 Clients SDC 54 RUE LOUIS AUGUSTE BLANQUI - METFRA000005316_GI0447…" at bounding box center [622, 310] width 1244 height 621
click at [68, 407] on div at bounding box center [68, 407] width 12 height 12
click at [706, 381] on html "ME +99 +99 35 Clients SDC 54 RUE LOUIS AUGUSTE BLANQUI - METFRA000005316_GI0447…" at bounding box center [622, 310] width 1244 height 621
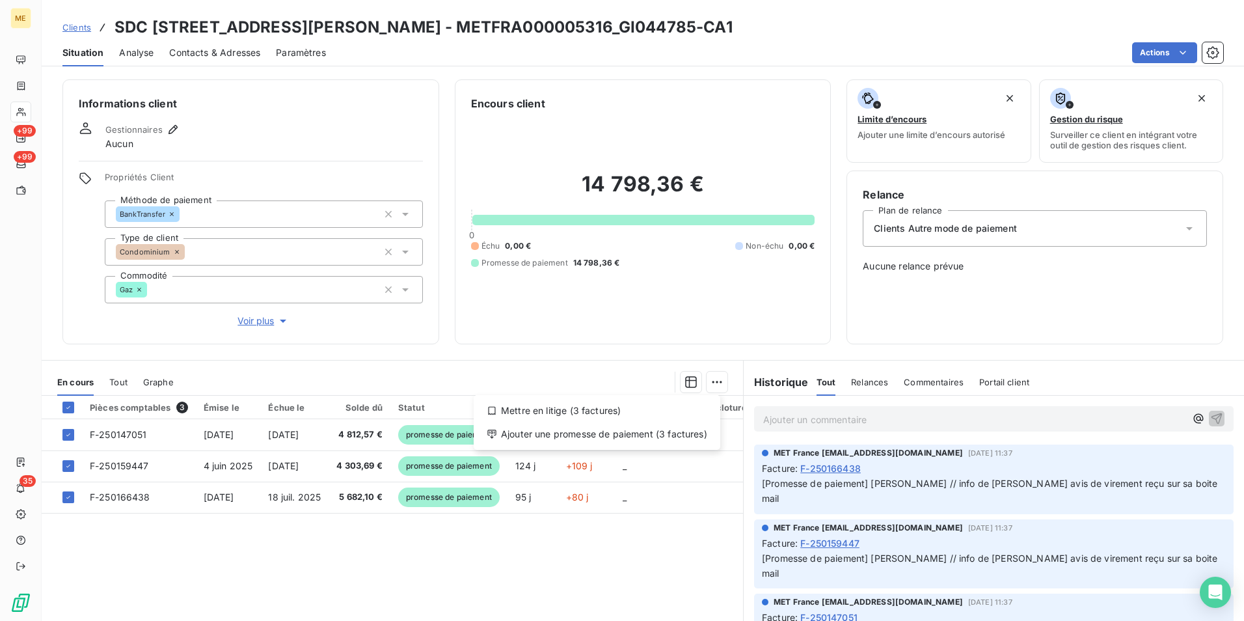
click at [646, 524] on html "ME +99 +99 35 Clients SDC 54 RUE LOUIS AUGUSTE BLANQUI - METFRA000005316_GI0447…" at bounding box center [622, 310] width 1244 height 621
click at [1190, 50] on html "ME +99 +99 35 Clients SDC 54 RUE LOUIS AUGUSTE BLANQUI - METFRA000005316_GI0447…" at bounding box center [622, 310] width 1244 height 621
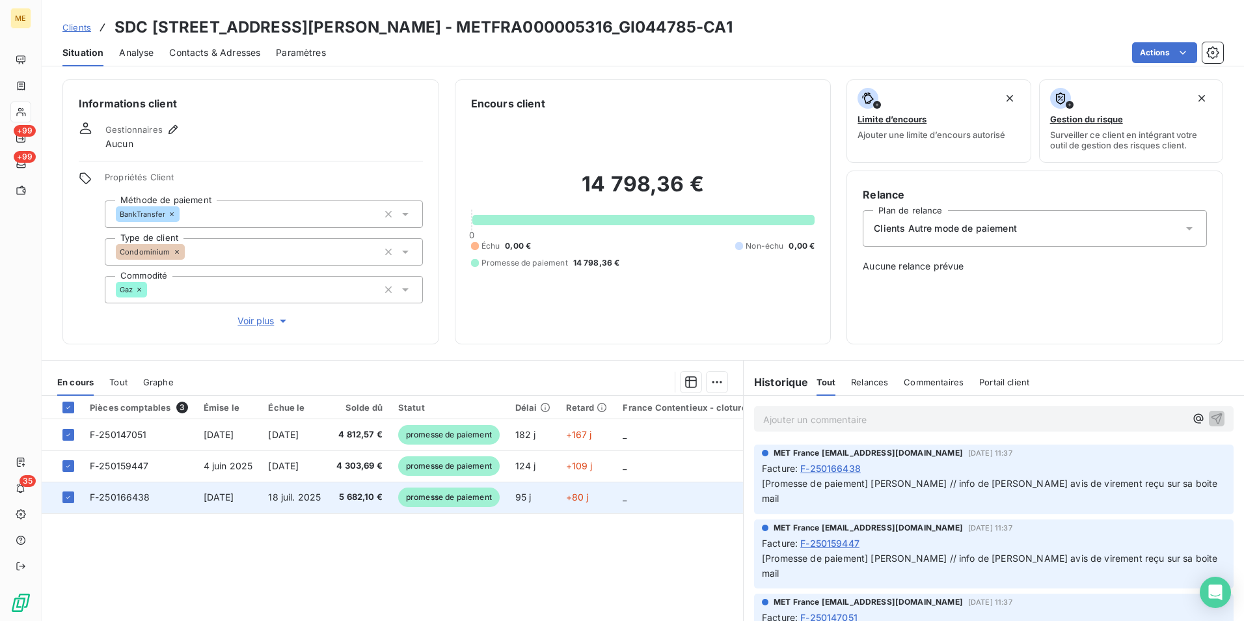
drag, startPoint x: 613, startPoint y: 568, endPoint x: 563, endPoint y: 495, distance: 88.4
click at [612, 568] on html "ME +99 +99 35 Clients SDC 54 RUE LOUIS AUGUSTE BLANQUI - METFRA000005316_GI0447…" at bounding box center [622, 310] width 1244 height 621
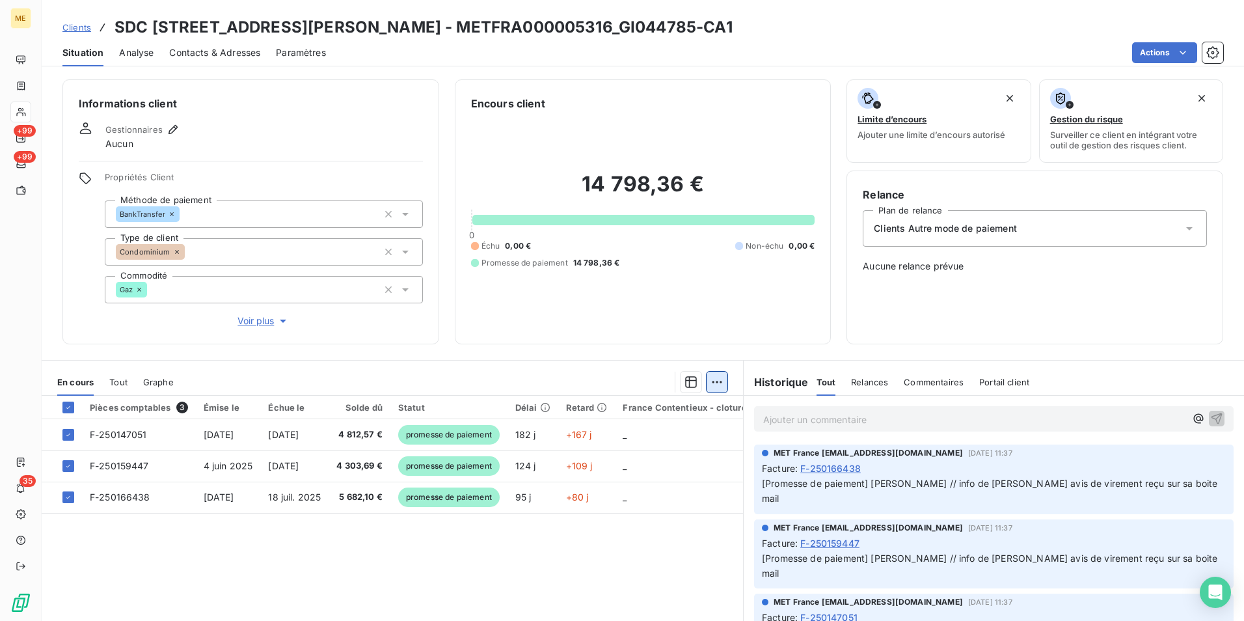
click at [710, 376] on html "ME +99 +99 35 Clients SDC 54 RUE LOUIS AUGUSTE BLANQUI - METFRA000005316_GI0447…" at bounding box center [622, 310] width 1244 height 621
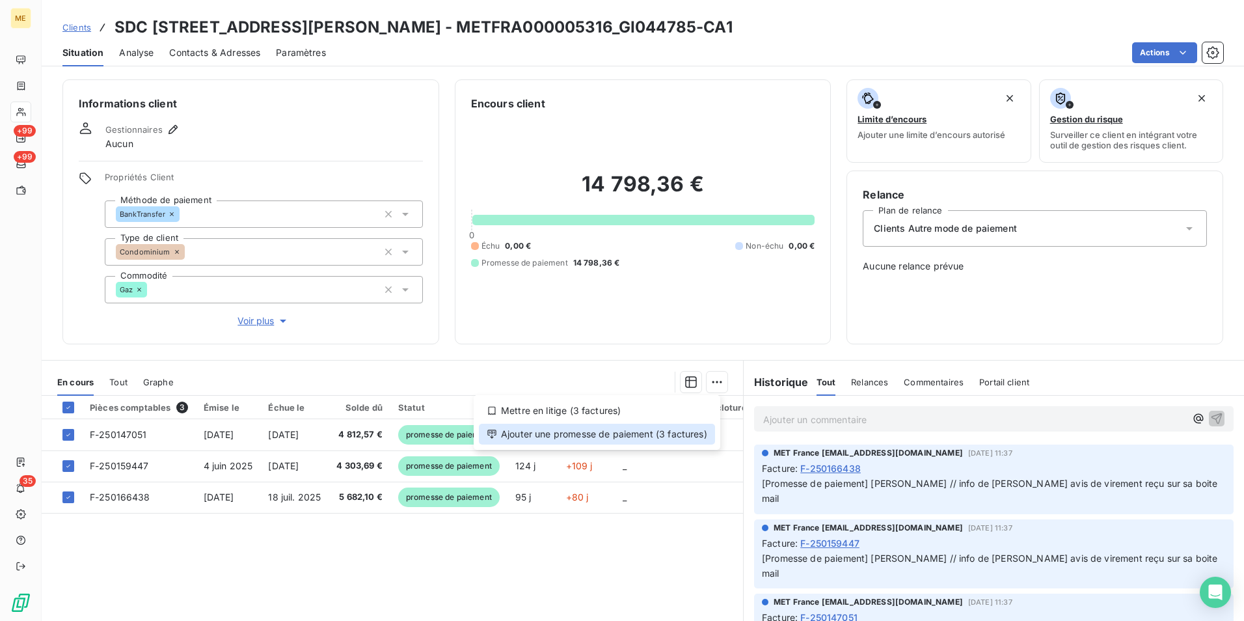
click at [696, 436] on div "Ajouter une promesse de paiement (3 factures)" at bounding box center [597, 433] width 236 height 21
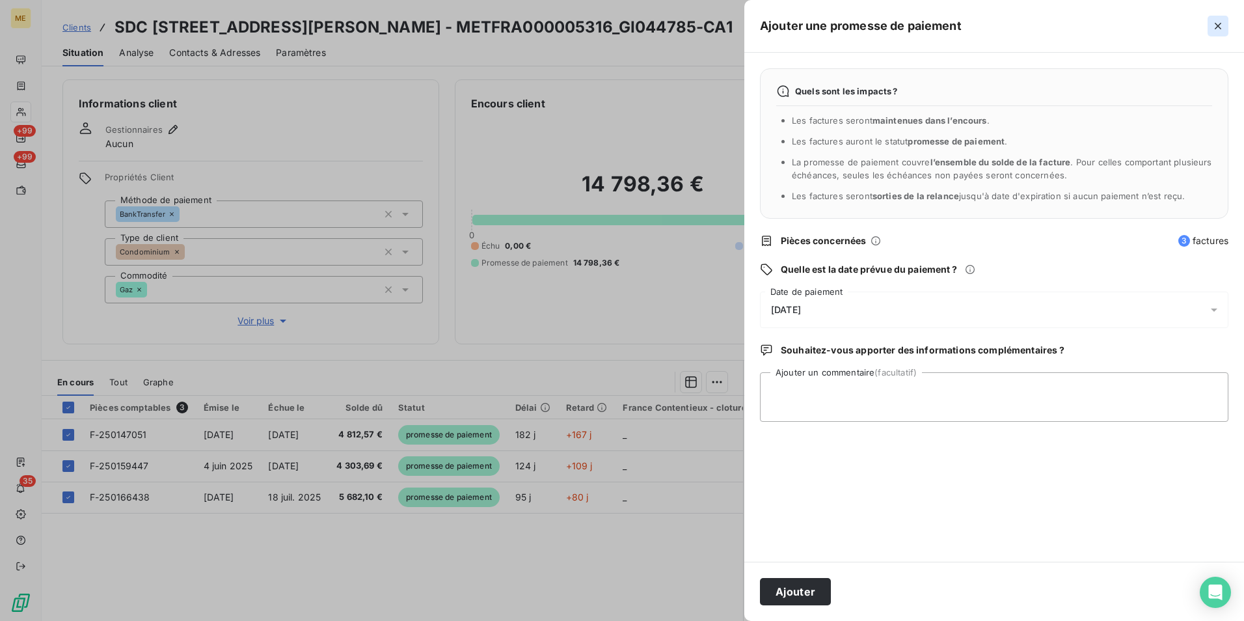
click at [1222, 21] on icon "button" at bounding box center [1217, 26] width 13 height 13
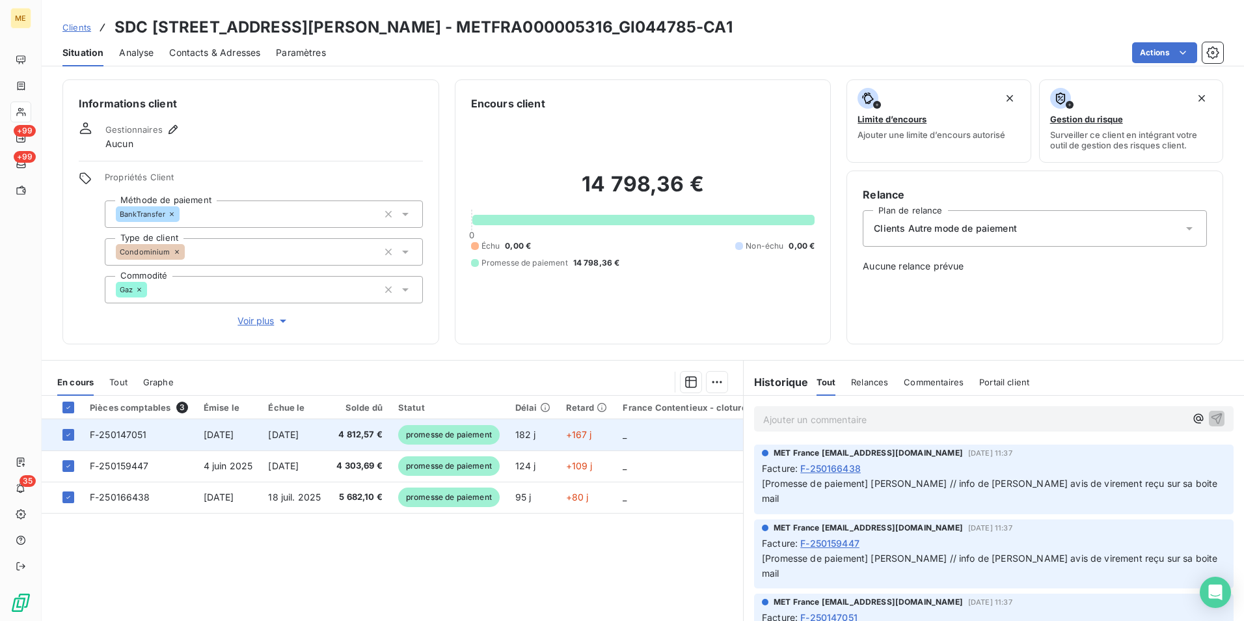
click at [515, 432] on td "182 j" at bounding box center [532, 434] width 51 height 31
click at [651, 430] on td "_" at bounding box center [684, 434] width 139 height 31
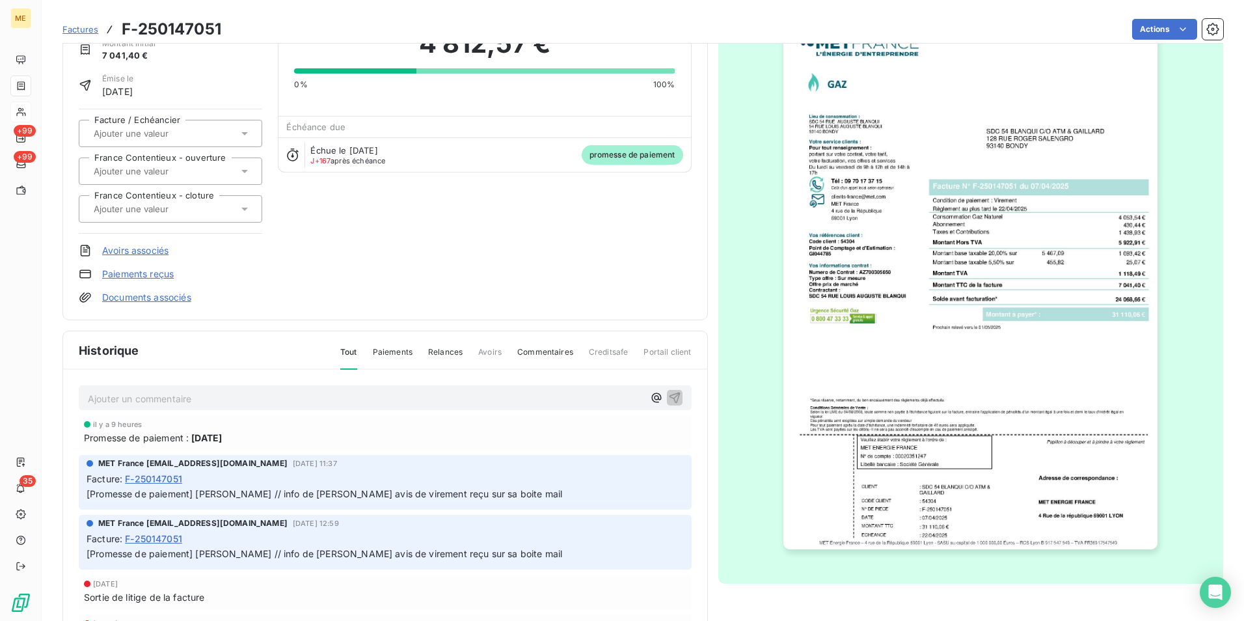
scroll to position [100, 0]
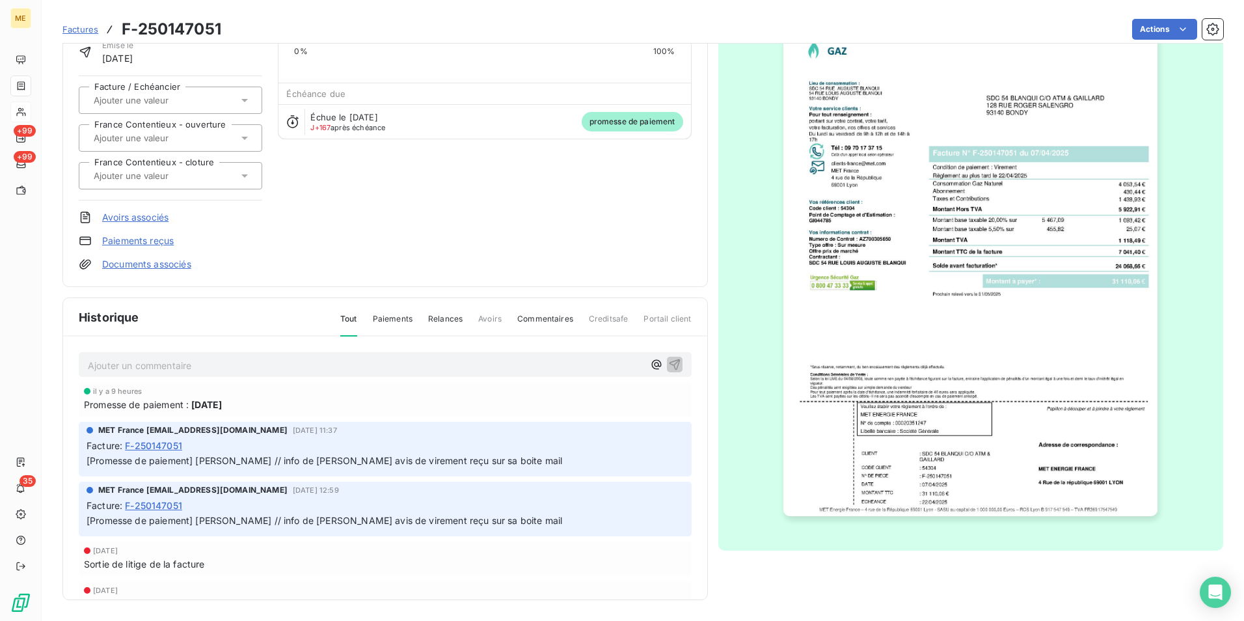
drag, startPoint x: 261, startPoint y: 403, endPoint x: 81, endPoint y: 405, distance: 180.2
click at [81, 405] on div "il y a 9 heures Promesse de paiement : 6 oct. 2025" at bounding box center [385, 399] width 613 height 34
click at [315, 405] on div "Promesse de paiement : 6 oct. 2025" at bounding box center [385, 404] width 602 height 14
drag, startPoint x: 254, startPoint y: 460, endPoint x: 485, endPoint y: 460, distance: 230.3
click at [485, 460] on p "[Promesse de paiement] Sylvain // info de Bélinda avis de virement reçu sur sa …" at bounding box center [385, 460] width 597 height 15
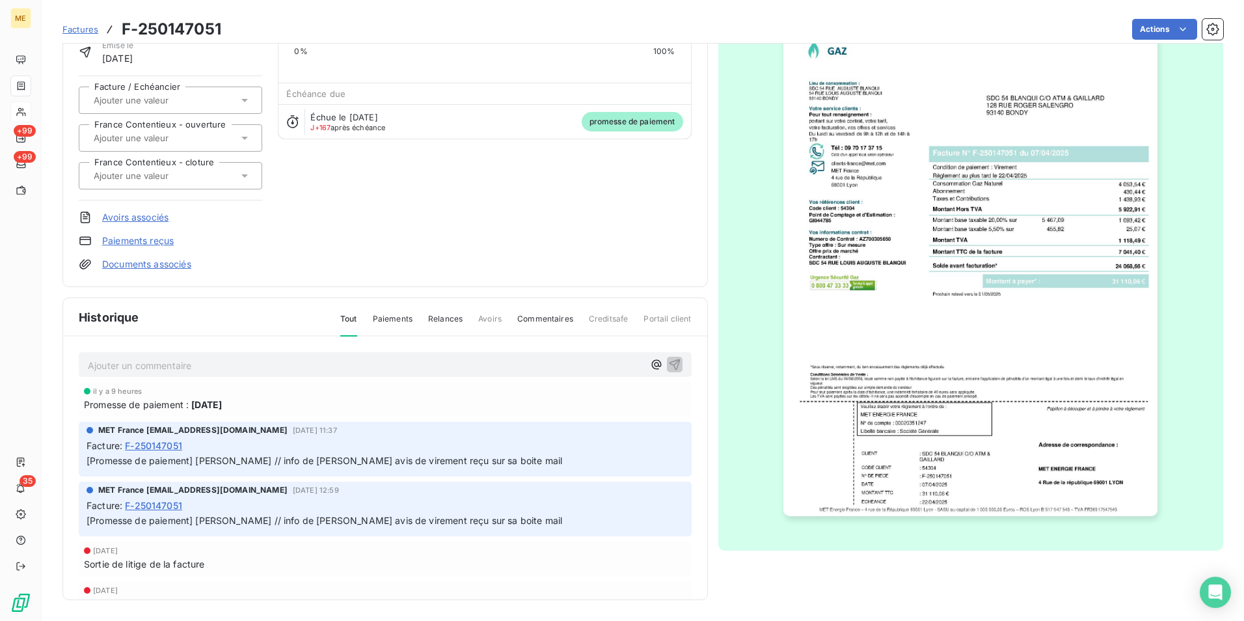
drag, startPoint x: 485, startPoint y: 460, endPoint x: 407, endPoint y: 541, distance: 112.7
click at [411, 542] on div "26 sept. 2025 Sortie de litige de la facture" at bounding box center [385, 558] width 613 height 34
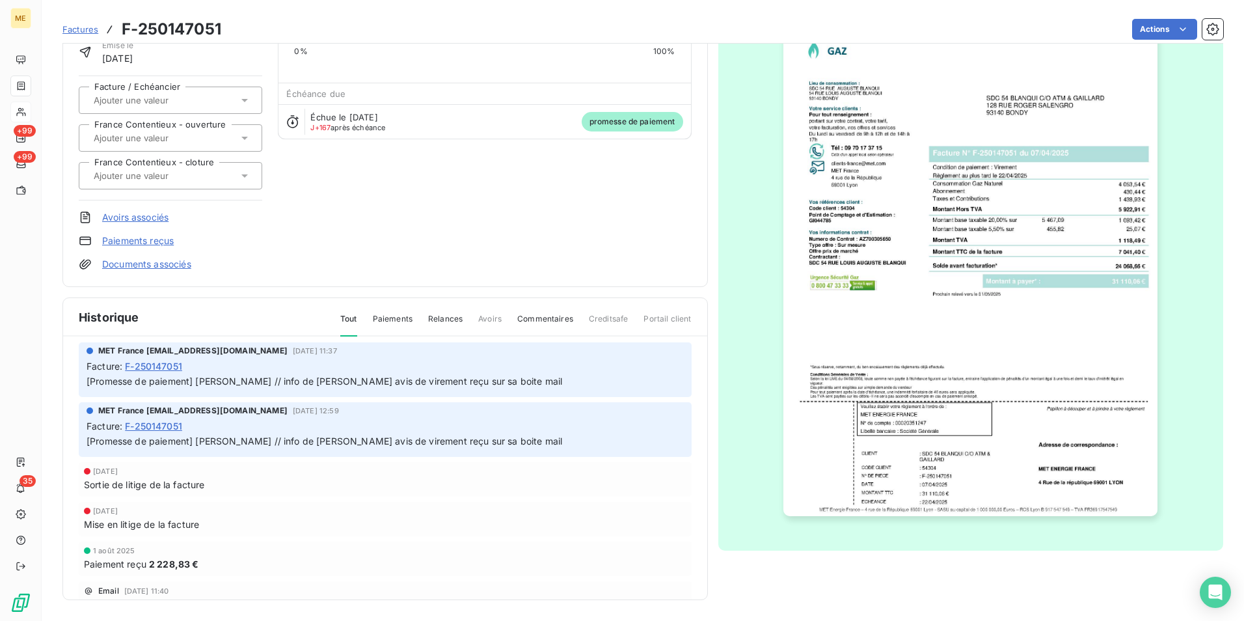
scroll to position [0, 0]
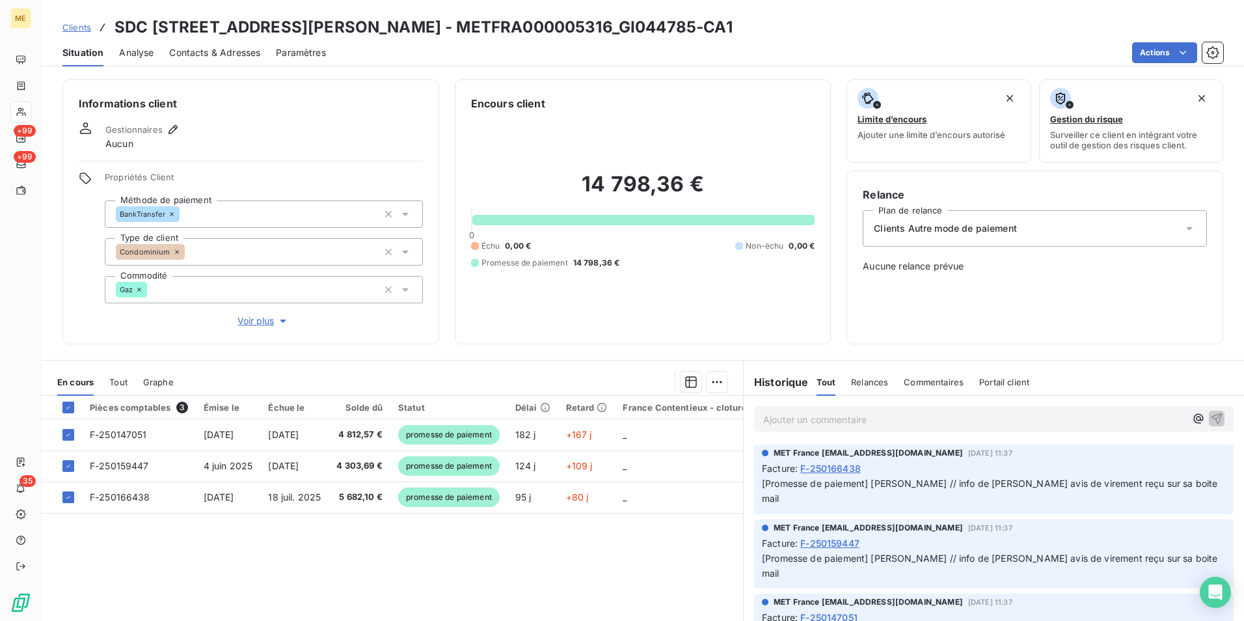
drag, startPoint x: 595, startPoint y: 561, endPoint x: 622, endPoint y: 562, distance: 28.0
click at [595, 561] on div "Pièces comptables 3 Émise le Échue le Solde dû Statut Délai Retard France Conte…" at bounding box center [392, 520] width 701 height 250
click at [564, 582] on div "Pièces comptables 3 Émise le Échue le Solde dû Statut Délai Retard France Conte…" at bounding box center [392, 520] width 701 height 250
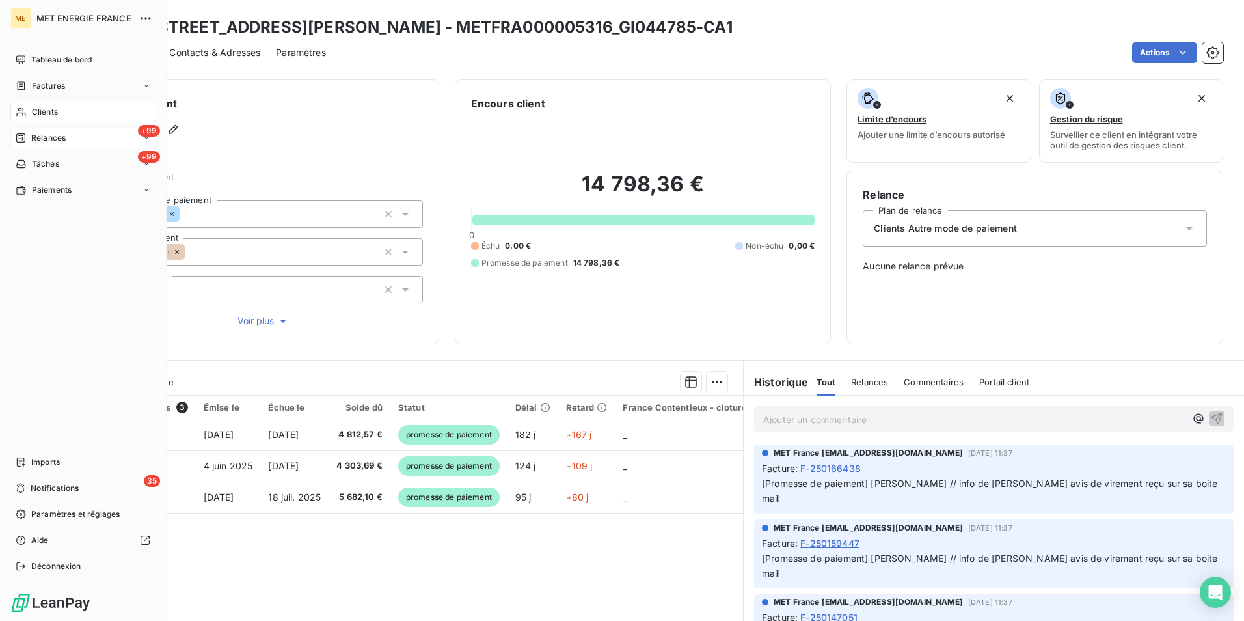
click at [78, 129] on div "+99 Relances" at bounding box center [82, 137] width 145 height 21
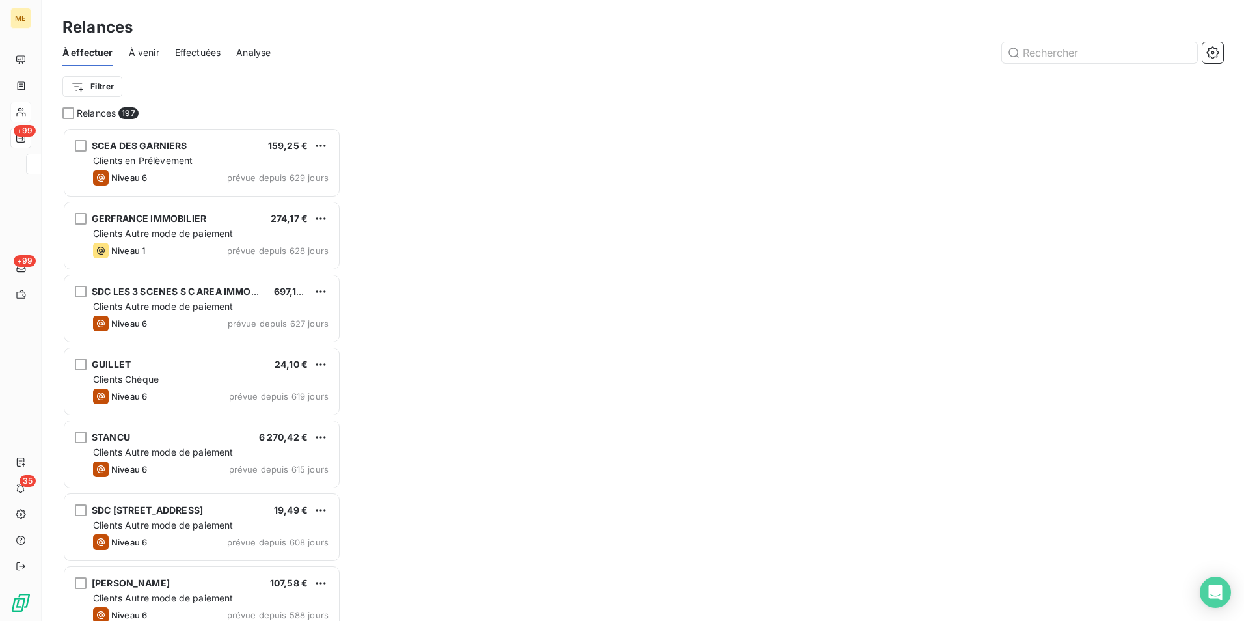
scroll to position [483, 269]
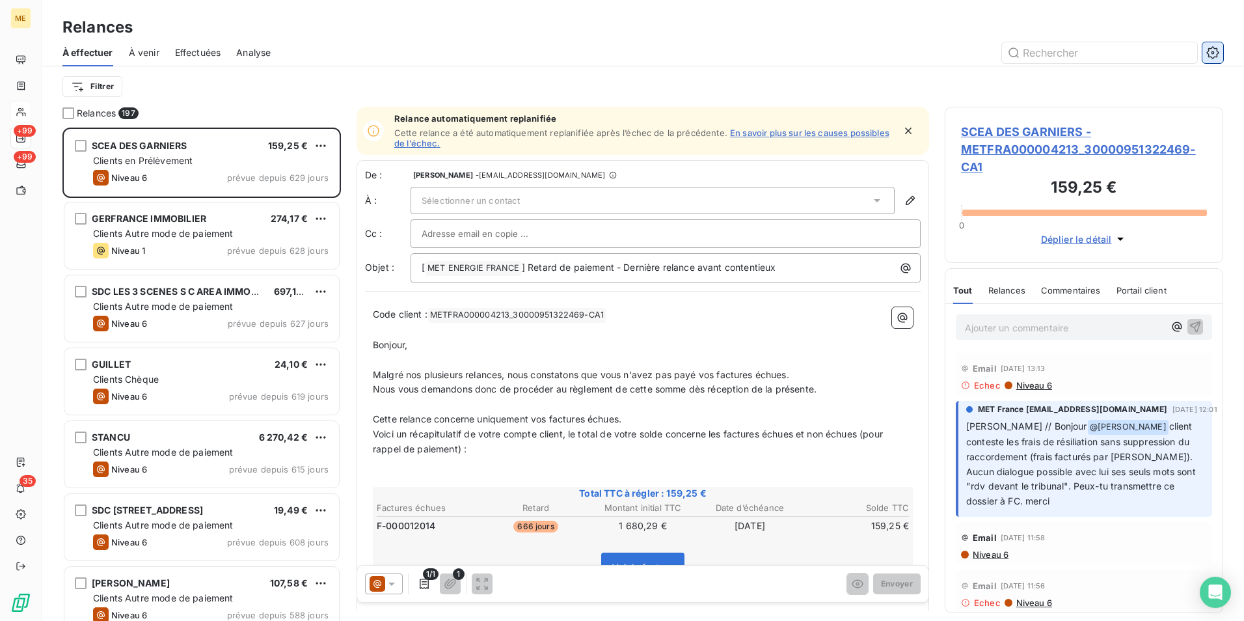
click at [1218, 53] on icon "button" at bounding box center [1212, 52] width 13 height 13
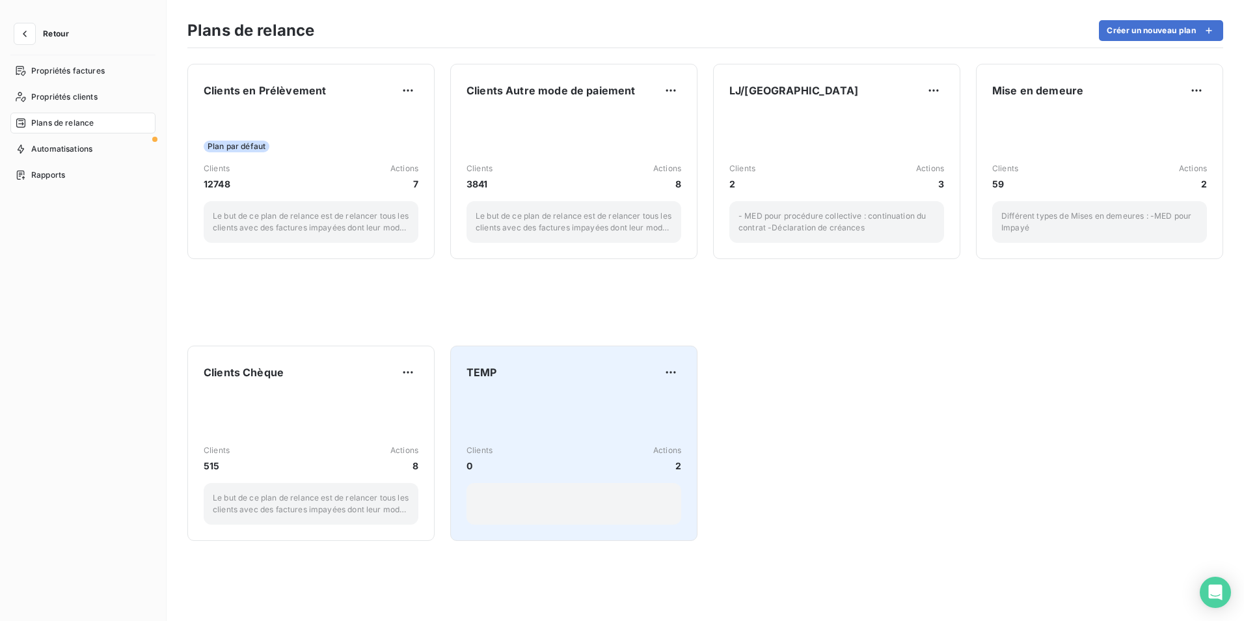
click at [537, 394] on div "Clients 0 Actions 2" at bounding box center [573, 458] width 215 height 131
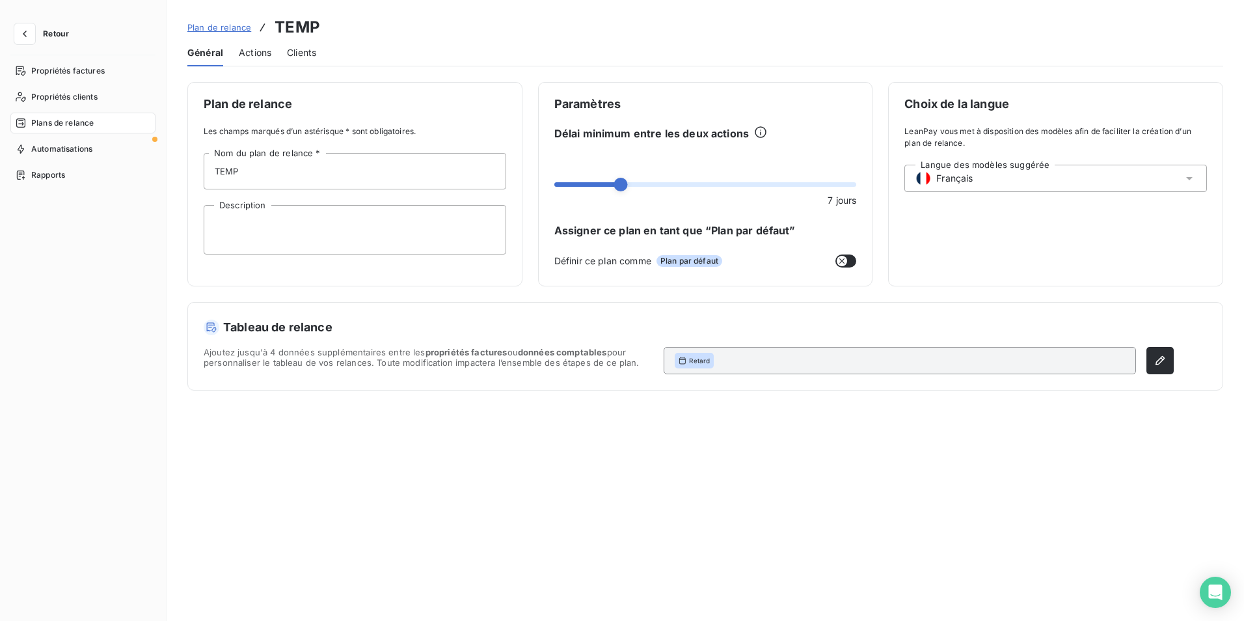
click at [257, 52] on span "Actions" at bounding box center [255, 52] width 33 height 13
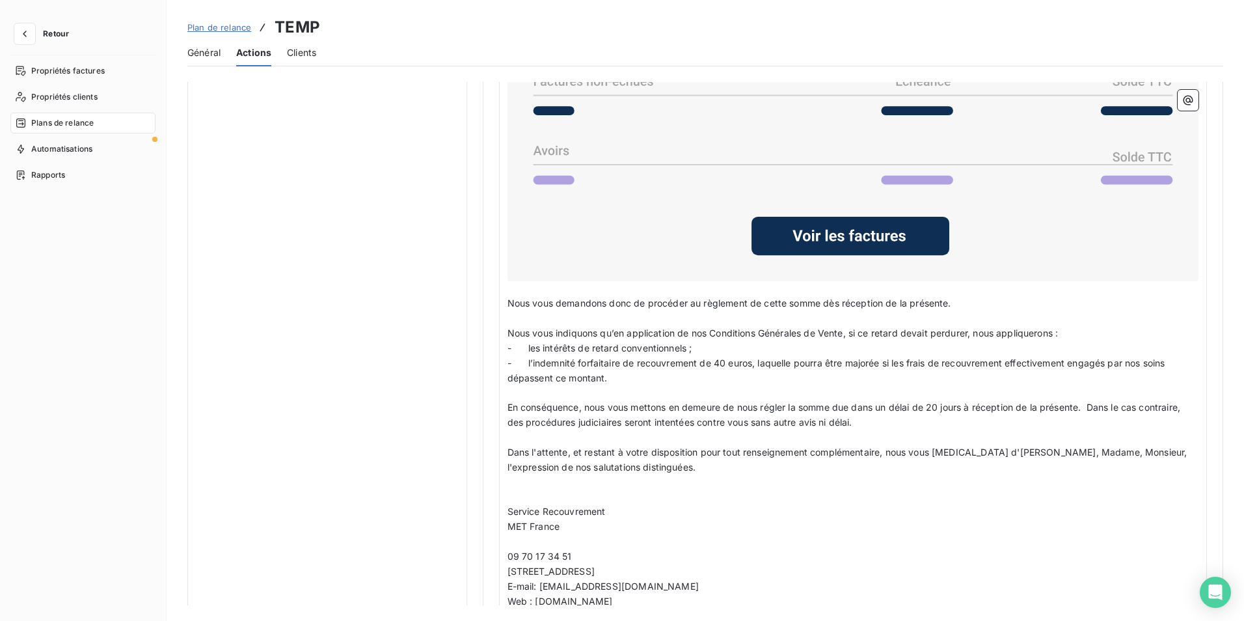
scroll to position [965, 0]
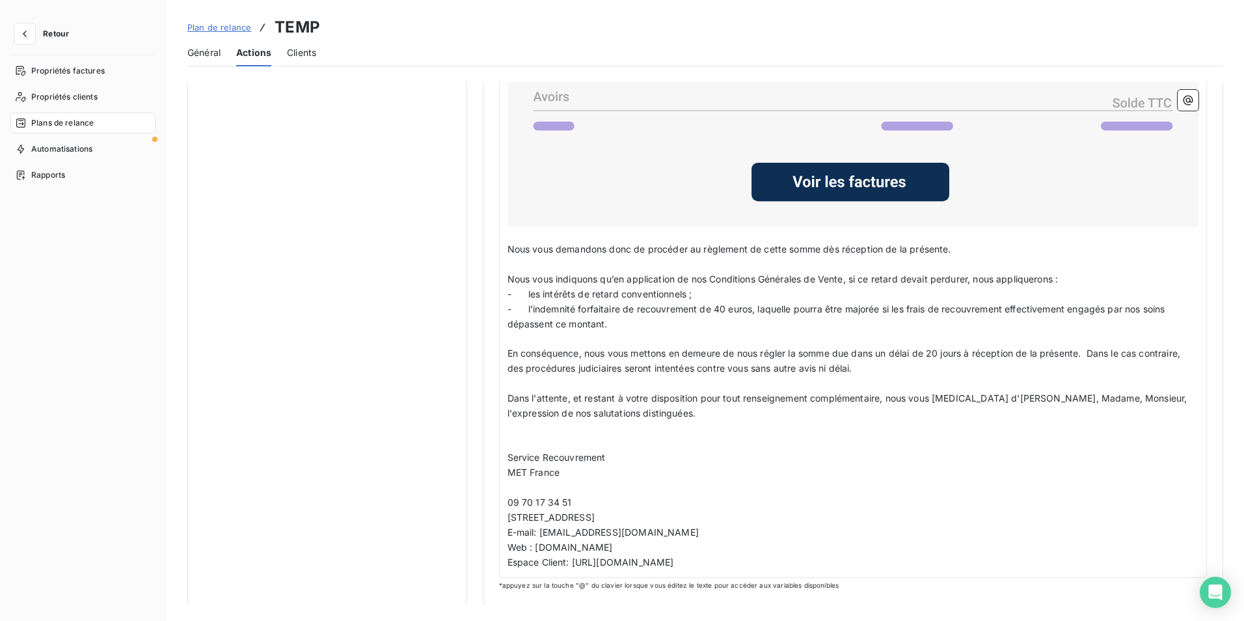
drag, startPoint x: 504, startPoint y: 273, endPoint x: 667, endPoint y: 273, distance: 163.3
click at [667, 273] on div "Code Client : Code client ﻿ ﻿ ﻿ Madame, Monsieur, ﻿ Malgré plusieurs relances, …" at bounding box center [853, 171] width 708 height 812
click at [732, 343] on p "﻿" at bounding box center [852, 338] width 691 height 15
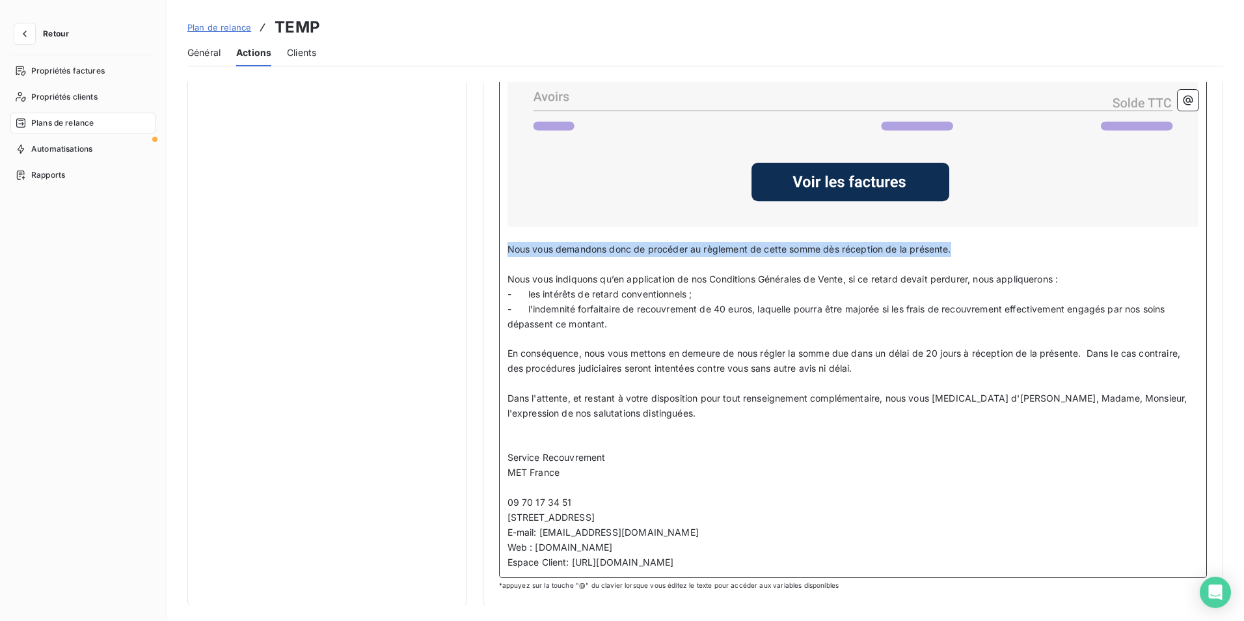
drag, startPoint x: 507, startPoint y: 248, endPoint x: 957, endPoint y: 250, distance: 450.1
click at [957, 250] on p "Nous vous demandons donc de procéder au règlement de cette somme dès réception …" at bounding box center [852, 249] width 691 height 15
copy span "Nous vous demandons donc de procéder au règlement de cette somme dès réception …"
click at [580, 305] on span "- l’indemnité forfaitaire de recouvrement de 40 euros, laquelle pourra être maj…" at bounding box center [837, 316] width 660 height 26
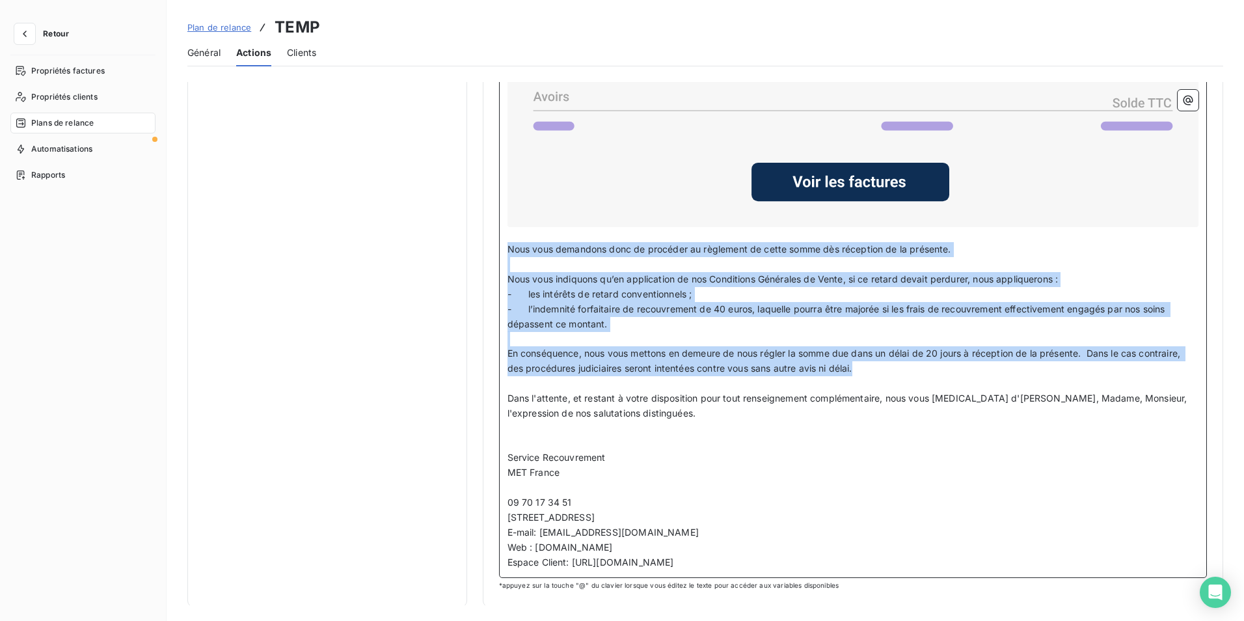
drag, startPoint x: 507, startPoint y: 245, endPoint x: 885, endPoint y: 370, distance: 398.0
click at [885, 370] on div "Code Client : Code client ﻿ ﻿ ﻿ Madame, Monsieur, ﻿ Malgré plusieurs relances, …" at bounding box center [852, 172] width 691 height 796
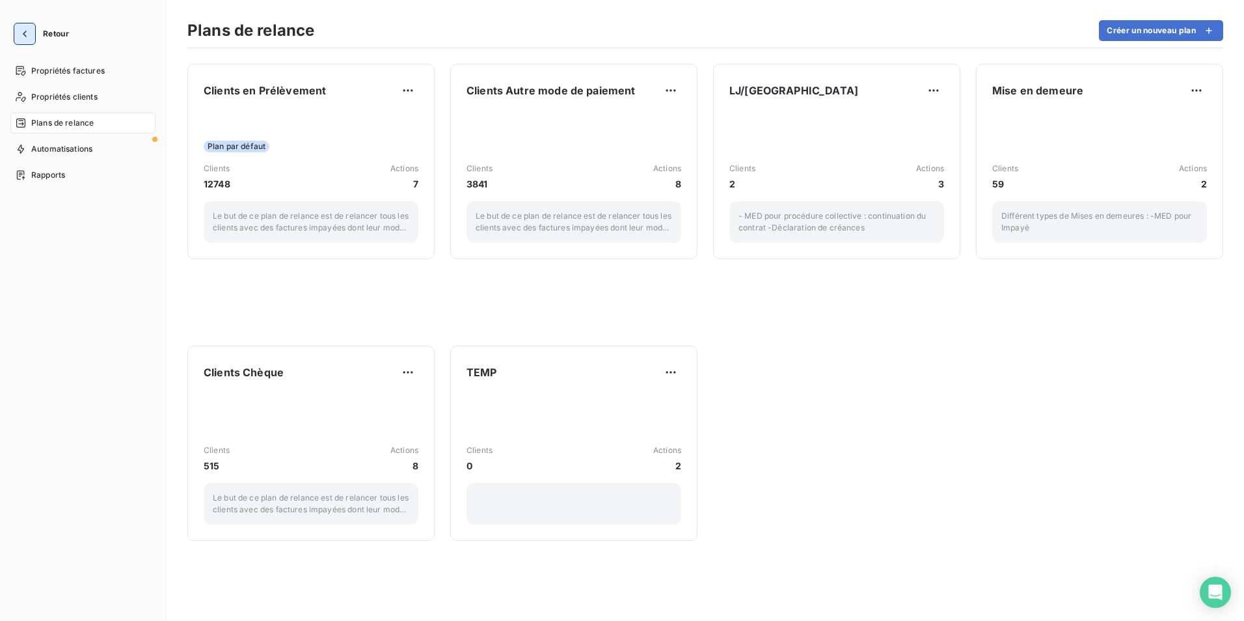
click at [26, 32] on icon "button" at bounding box center [25, 34] width 4 height 7
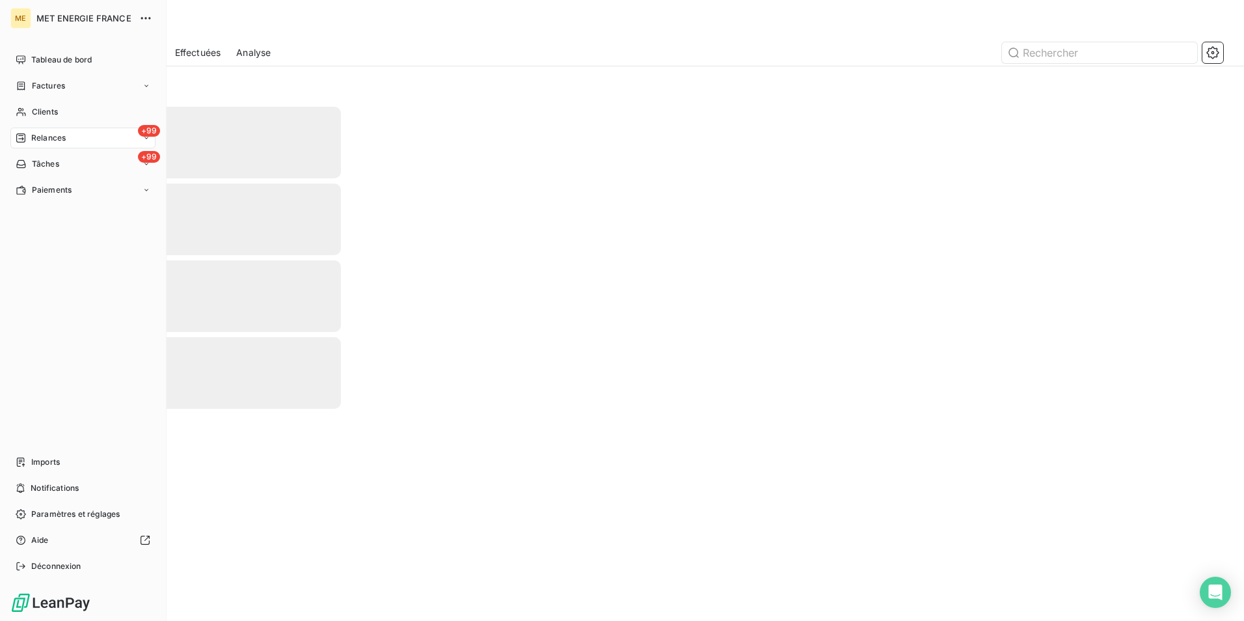
click at [59, 129] on div "+99 Relances" at bounding box center [82, 137] width 145 height 21
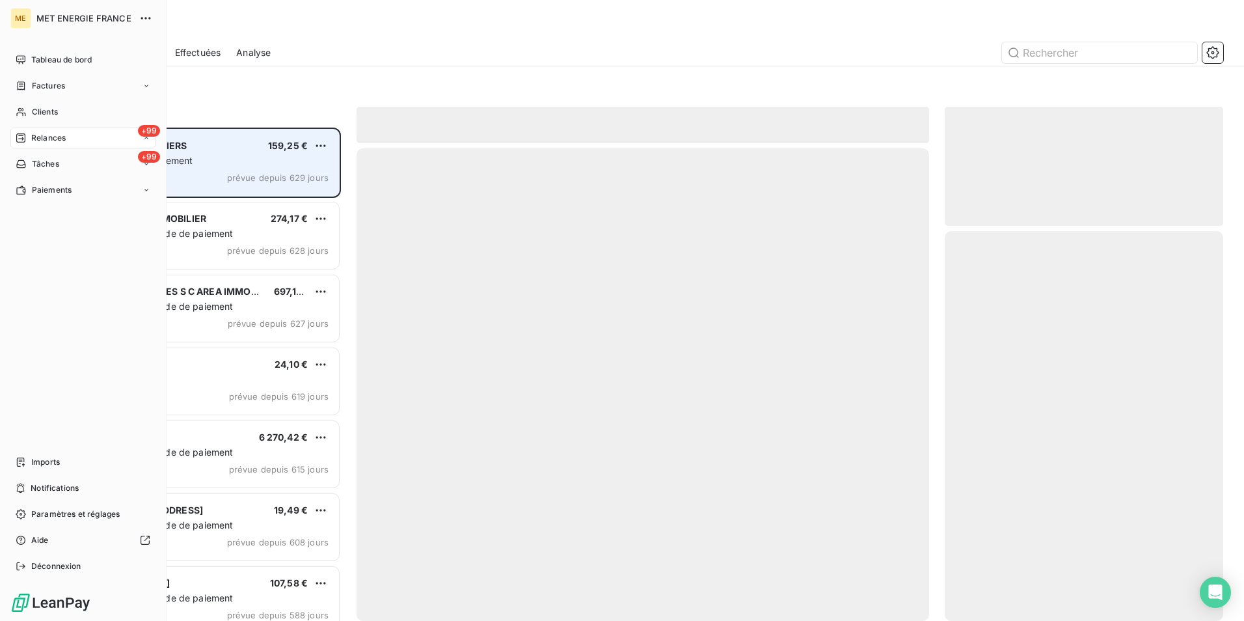
scroll to position [483, 269]
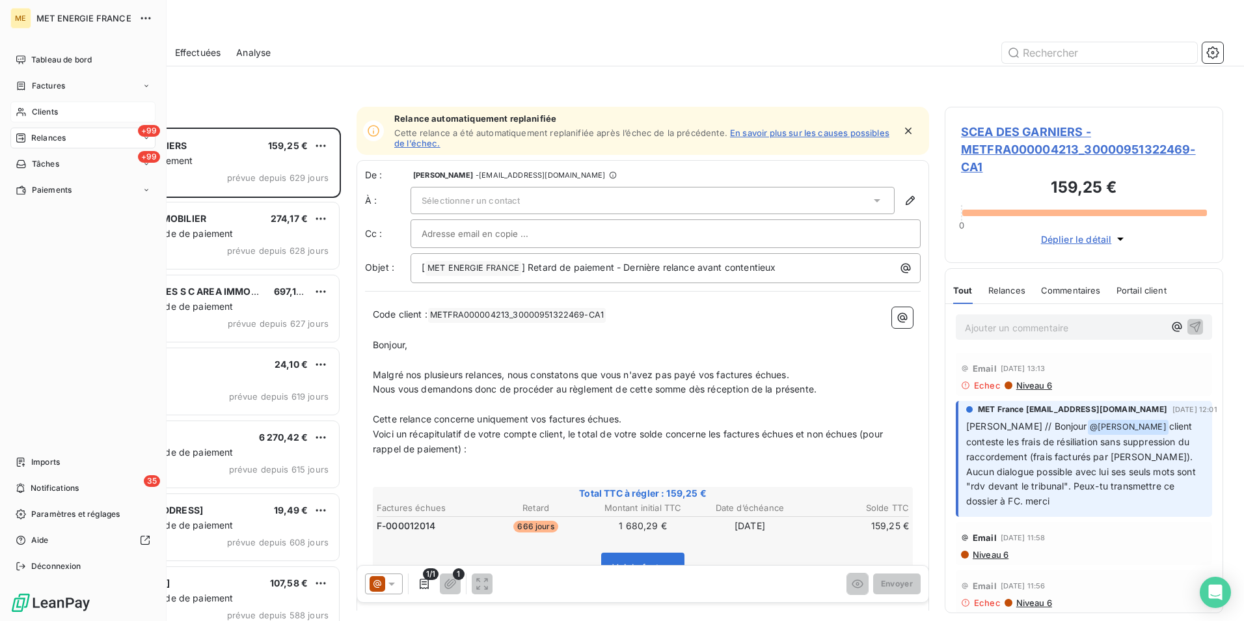
click at [71, 115] on div "Clients" at bounding box center [82, 111] width 145 height 21
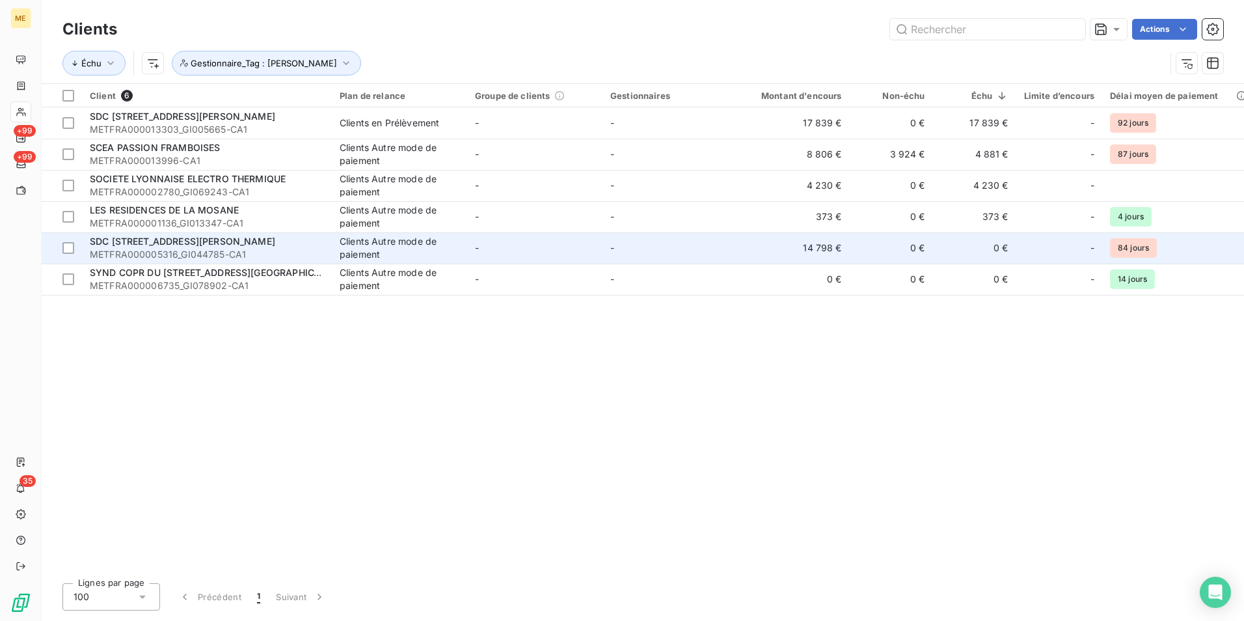
click at [519, 242] on td "-" at bounding box center [534, 247] width 135 height 31
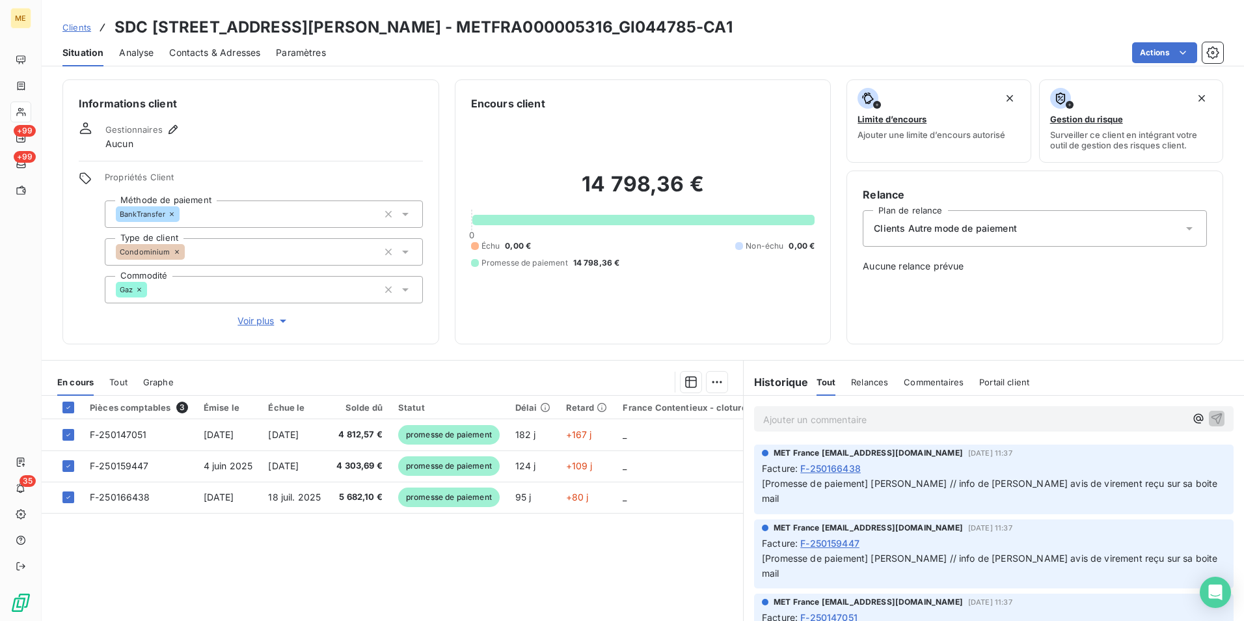
scroll to position [64, 0]
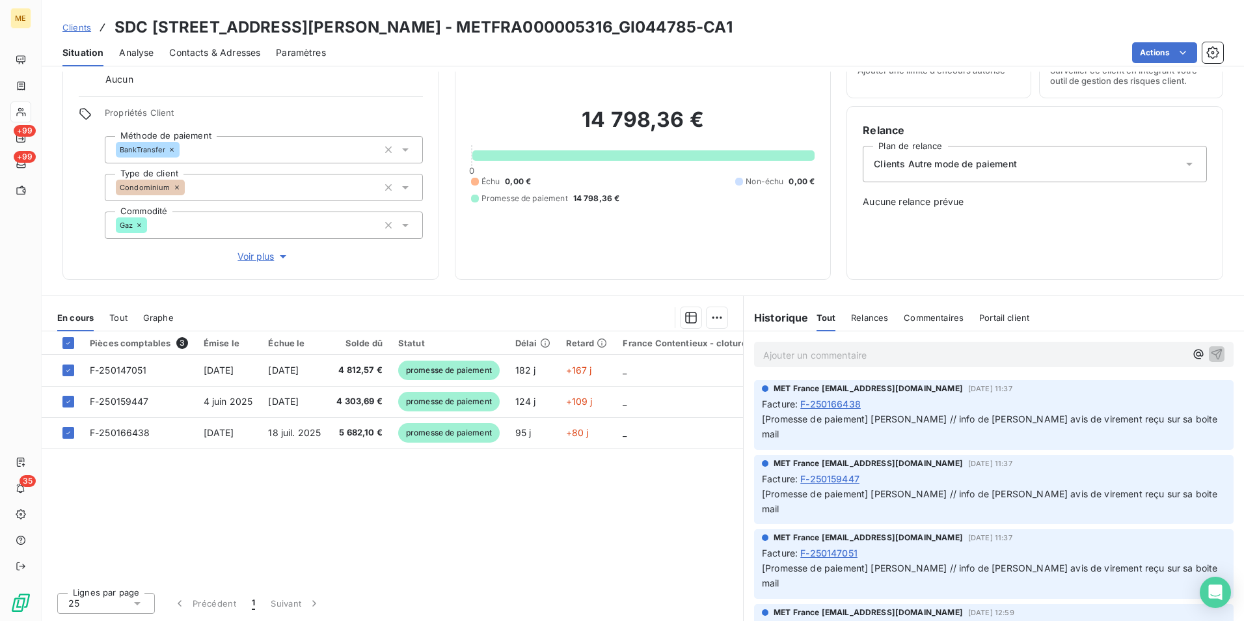
click at [615, 549] on div "Pièces comptables 3 Émise le Échue le Solde dû Statut Délai Retard France Conte…" at bounding box center [392, 456] width 701 height 250
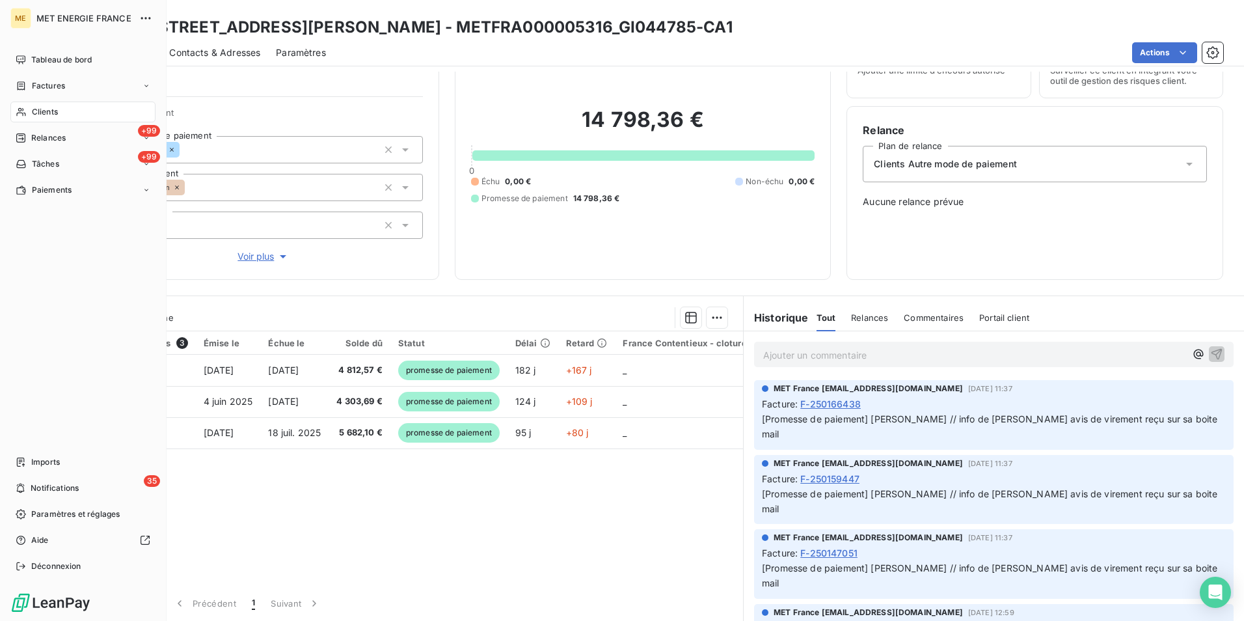
click at [59, 109] on div "Clients" at bounding box center [82, 111] width 145 height 21
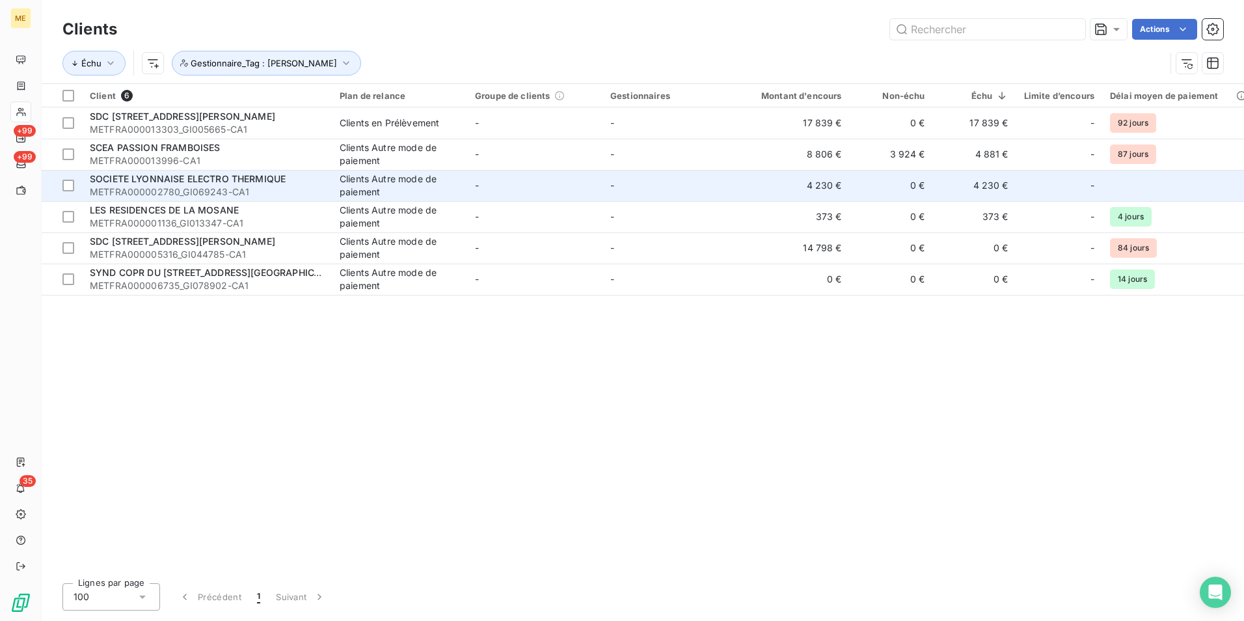
click at [499, 189] on td "-" at bounding box center [534, 185] width 135 height 31
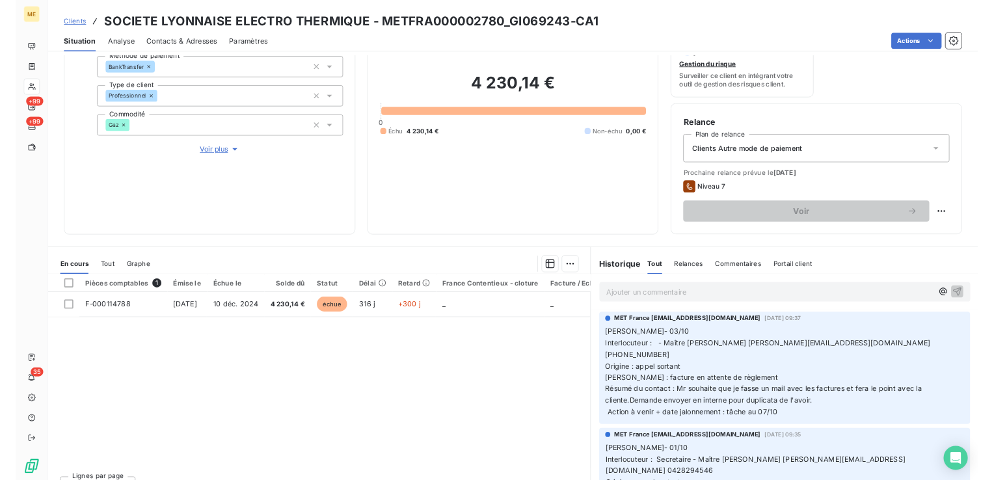
scroll to position [130, 0]
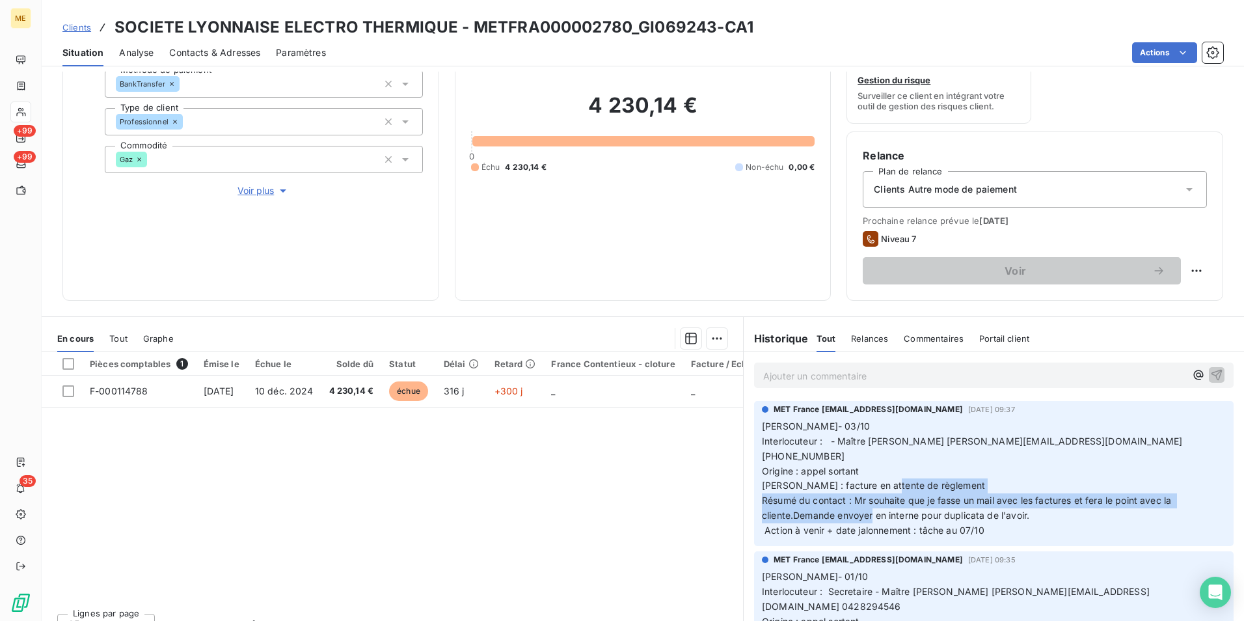
drag, startPoint x: 852, startPoint y: 481, endPoint x: 1034, endPoint y: 501, distance: 183.2
click at [1034, 501] on p "Lisa- 03/10 Interlocuteur : - Maître Thomas KAEMPF t.kaempf@bk-avocats.fr 04282…" at bounding box center [994, 478] width 464 height 119
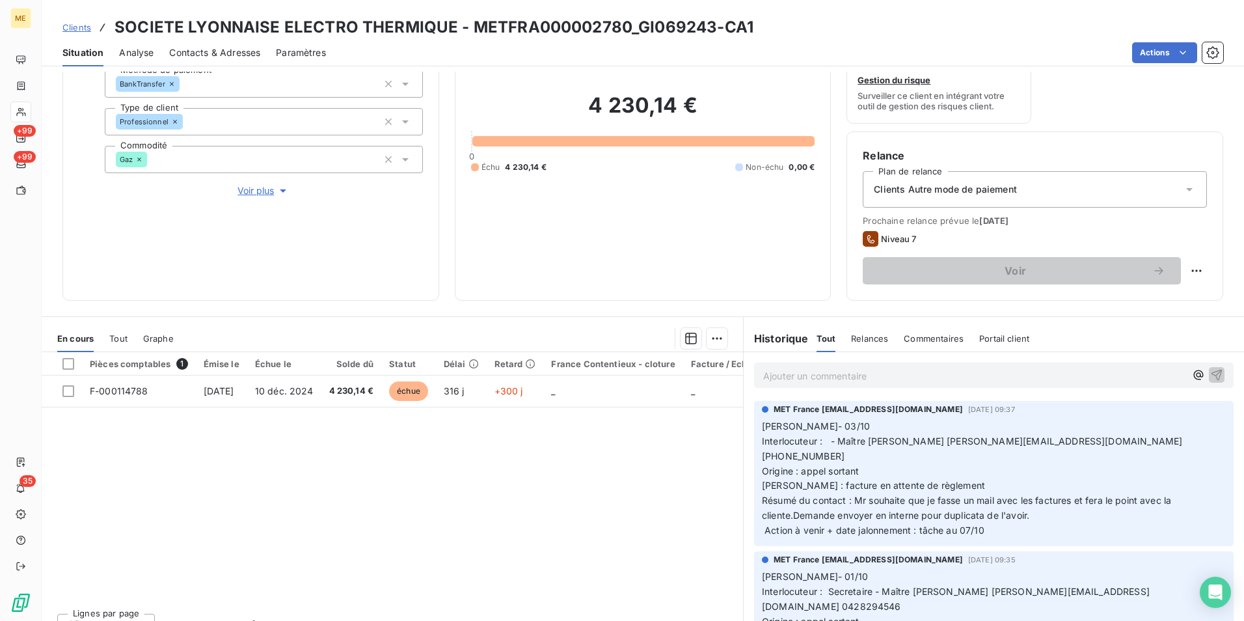
drag, startPoint x: 1034, startPoint y: 501, endPoint x: 1003, endPoint y: 511, distance: 32.7
click at [1013, 513] on p "Lisa- 03/10 Interlocuteur : - Maître Thomas KAEMPF t.kaempf@bk-avocats.fr 04282…" at bounding box center [994, 478] width 464 height 119
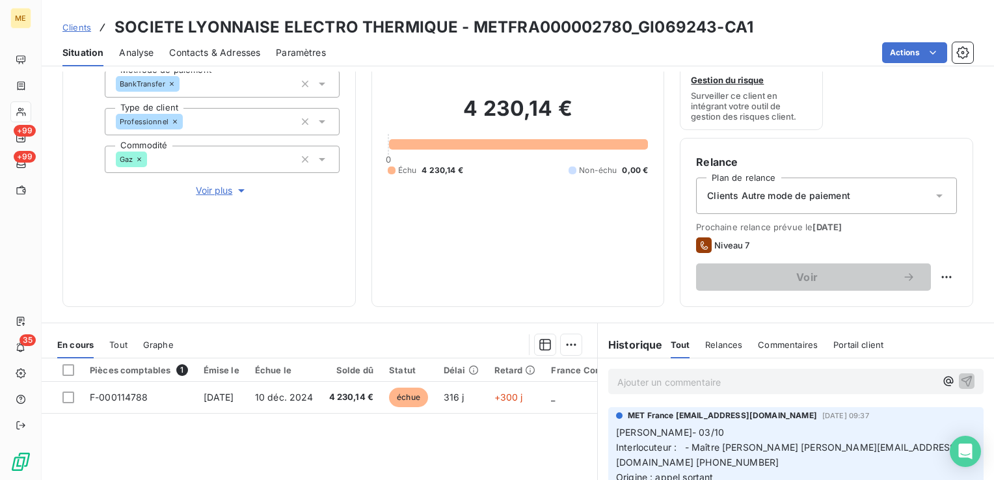
click at [211, 196] on span "Voir plus" at bounding box center [222, 190] width 52 height 13
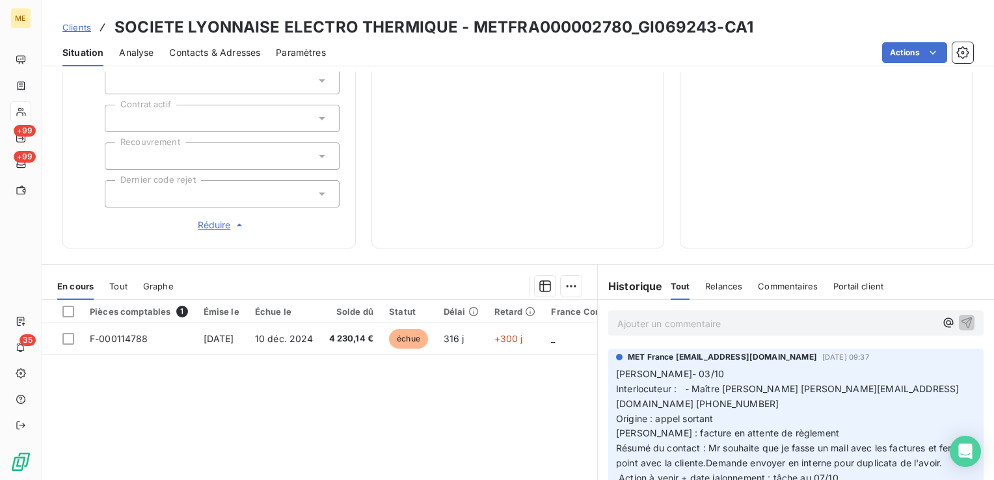
scroll to position [544, 0]
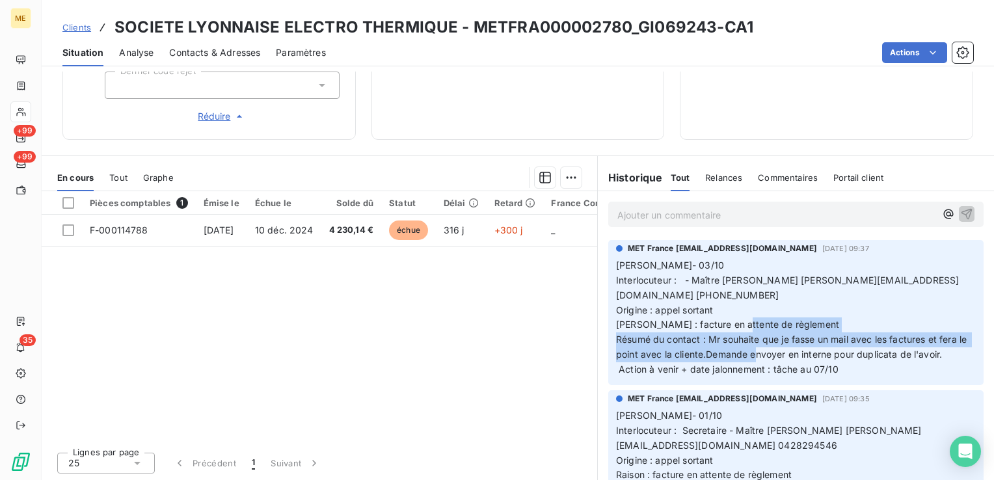
drag, startPoint x: 700, startPoint y: 340, endPoint x: 930, endPoint y: 360, distance: 231.2
click at [930, 360] on p "Lisa- 03/10 Interlocuteur : - Maître Thomas KAEMPF t.kaempf@bk-avocats.fr 04282…" at bounding box center [796, 317] width 360 height 119
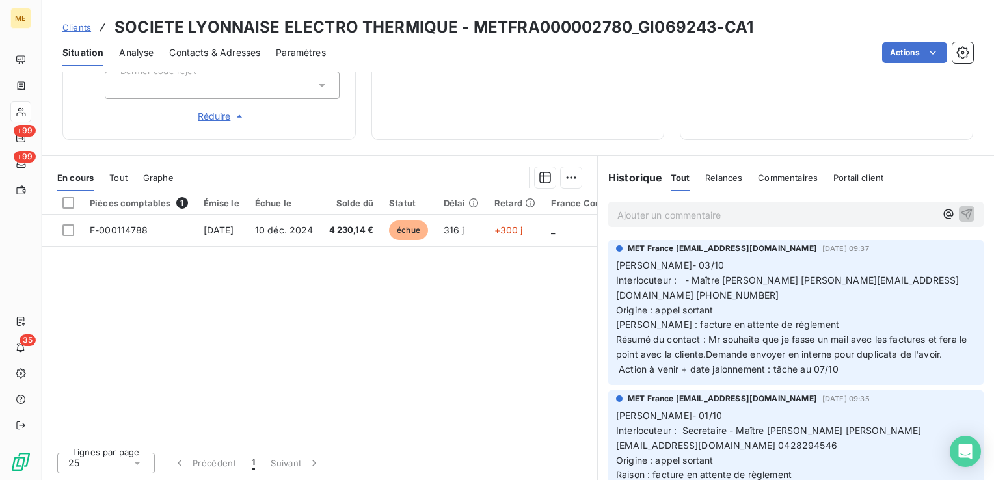
drag, startPoint x: 930, startPoint y: 360, endPoint x: 874, endPoint y: 366, distance: 56.8
click at [883, 366] on p "Lisa- 03/10 Interlocuteur : - Maître Thomas KAEMPF t.kaempf@bk-avocats.fr 04282…" at bounding box center [796, 317] width 360 height 119
drag, startPoint x: 716, startPoint y: 356, endPoint x: 949, endPoint y: 353, distance: 232.9
click at [949, 353] on span "Lisa- 03/10 Interlocuteur : - Maître Thomas KAEMPF t.kaempf@bk-avocats.fr 04282…" at bounding box center [792, 317] width 353 height 115
drag, startPoint x: 949, startPoint y: 353, endPoint x: 846, endPoint y: 358, distance: 102.9
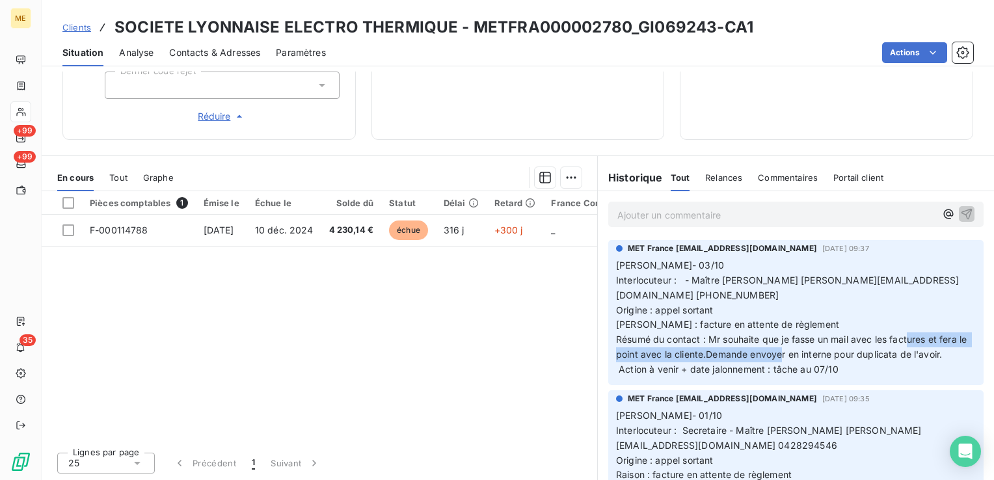
click at [846, 358] on span "Lisa- 03/10 Interlocuteur : - Maître Thomas KAEMPF t.kaempf@bk-avocats.fr 04282…" at bounding box center [792, 317] width 353 height 115
click at [541, 35] on h3 "SOCIETE LYONNAISE ELECTRO THERMIQUE - METFRA000002780_GI069243-CA1" at bounding box center [433, 27] width 639 height 23
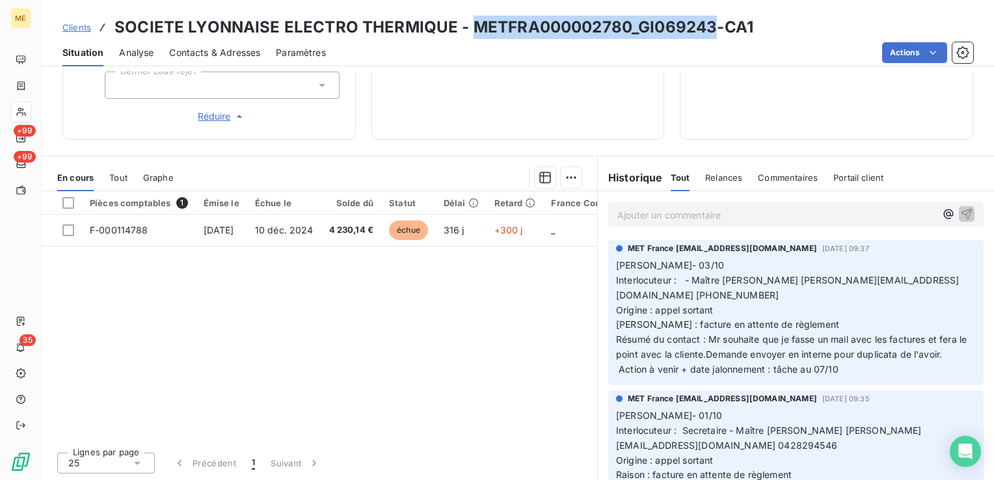
click at [541, 35] on h3 "SOCIETE LYONNAISE ELECTRO THERMIQUE - METFRA000002780_GI069243-CA1" at bounding box center [433, 27] width 639 height 23
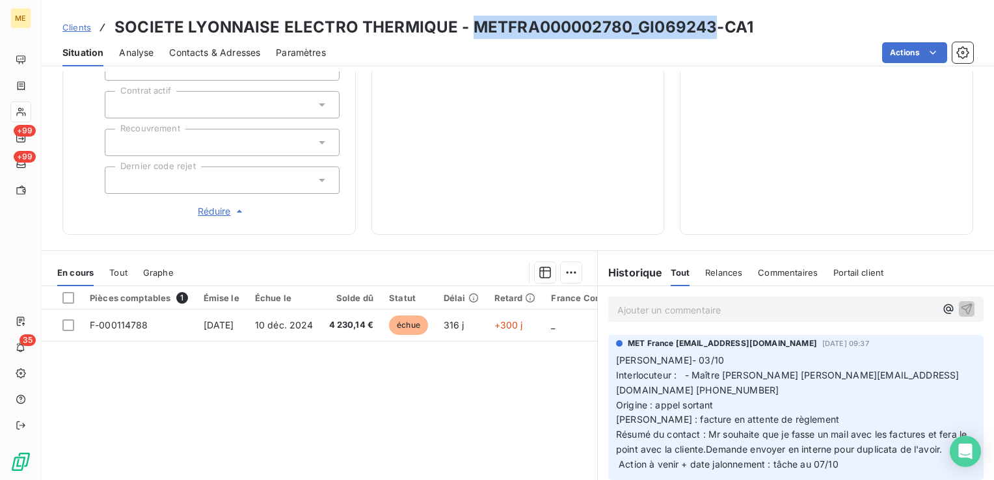
scroll to position [479, 0]
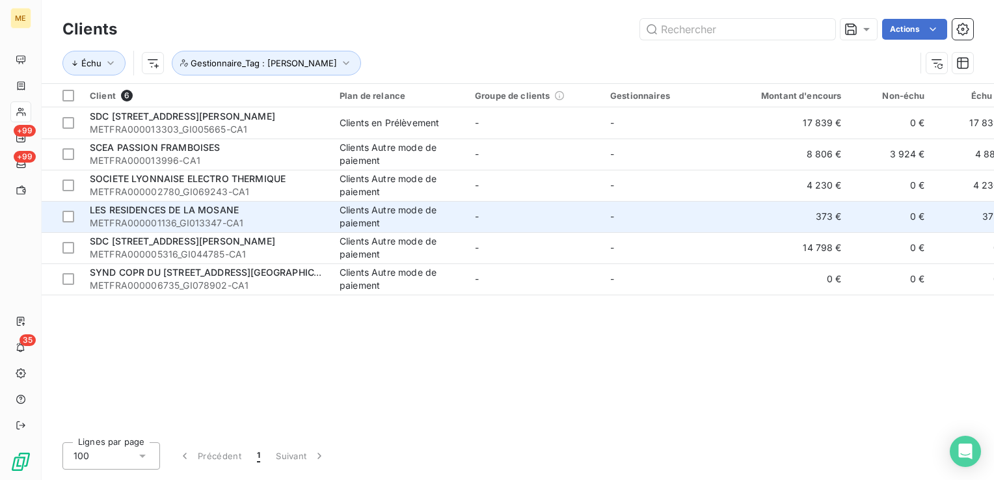
click at [509, 221] on td "-" at bounding box center [534, 216] width 135 height 31
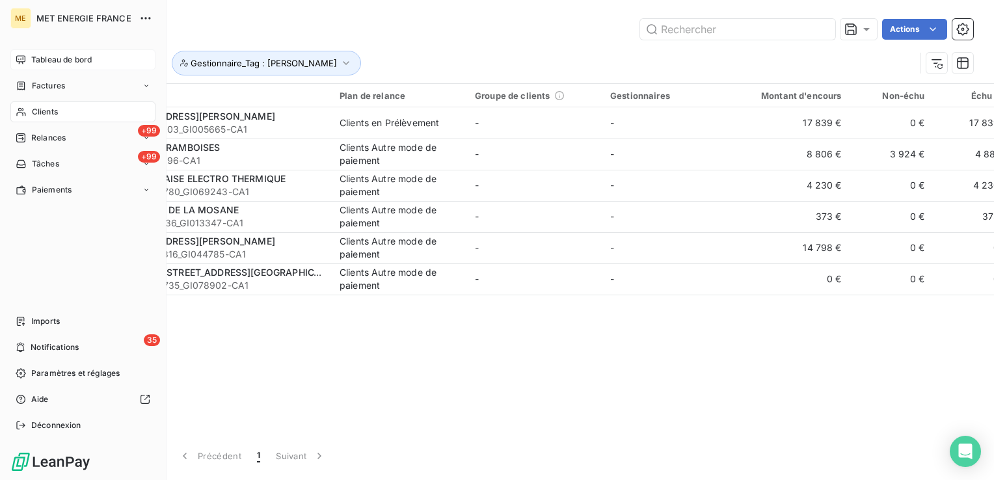
click at [47, 60] on span "Tableau de bord" at bounding box center [61, 60] width 60 height 12
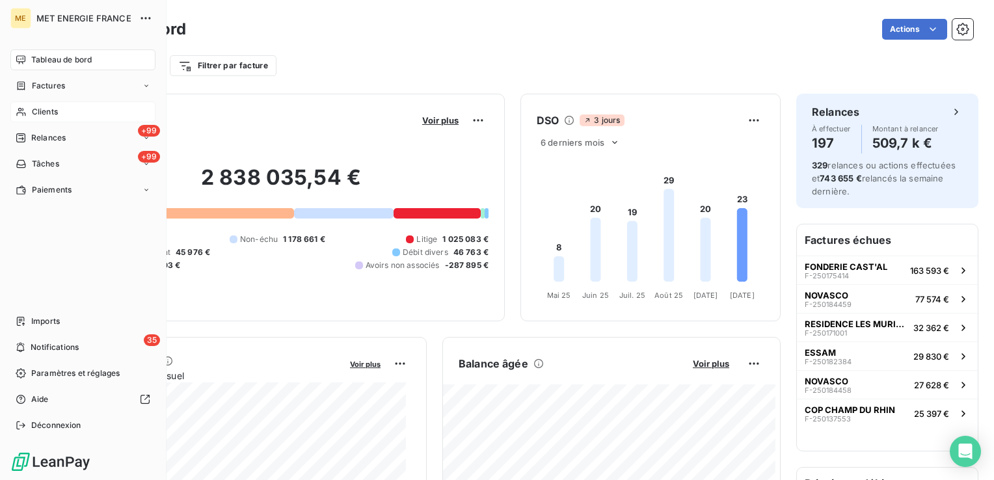
click at [57, 113] on span "Clients" at bounding box center [45, 112] width 26 height 12
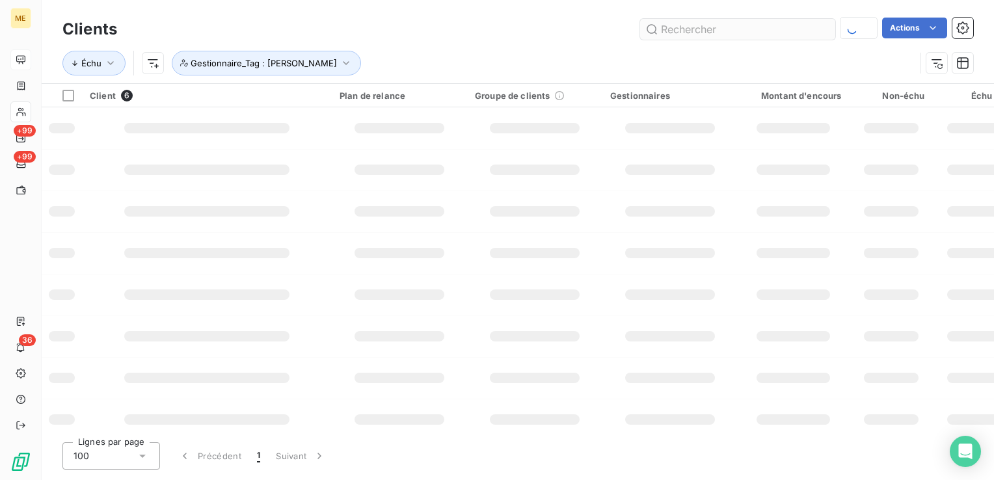
click at [757, 27] on input "text" at bounding box center [737, 29] width 195 height 21
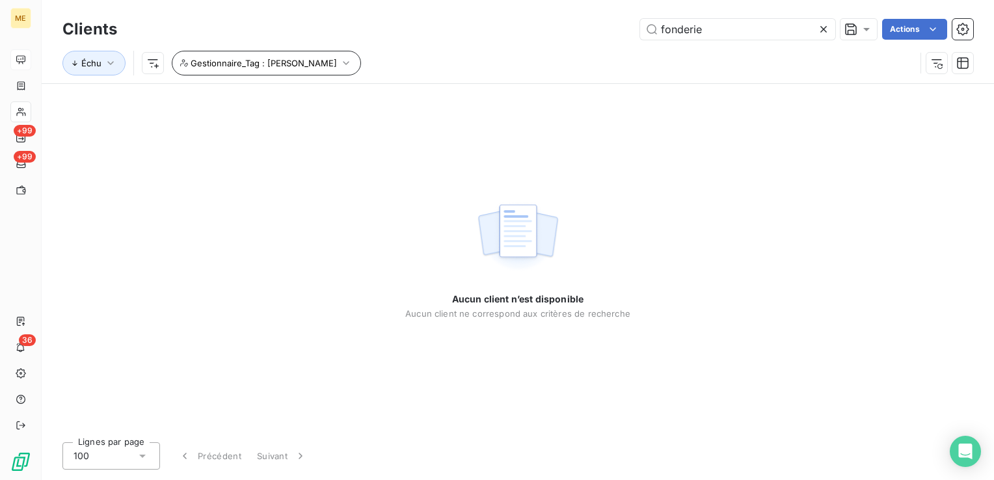
type input "fonderie"
click at [278, 71] on button "Gestionnaire_Tag : Bélinda" at bounding box center [266, 63] width 189 height 25
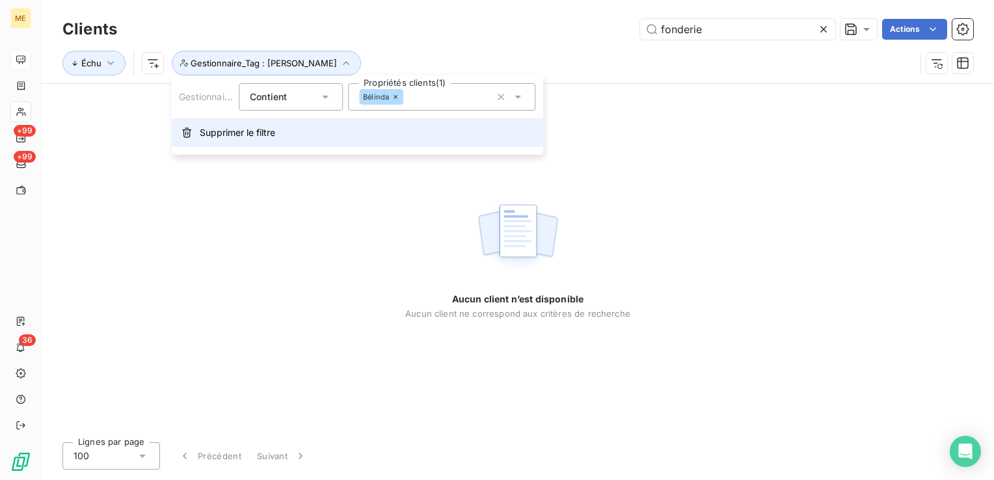
click at [258, 133] on span "Supprimer le filtre" at bounding box center [237, 132] width 75 height 13
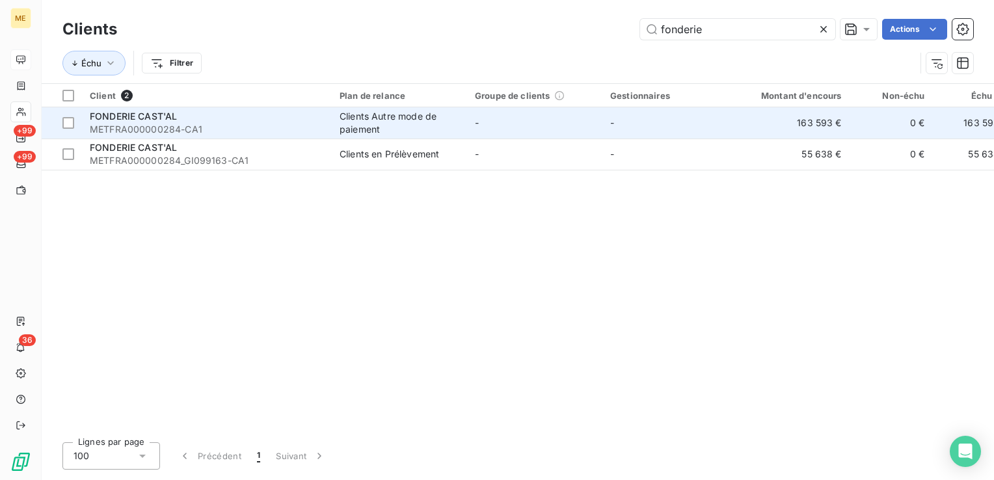
click at [580, 118] on td "-" at bounding box center [534, 122] width 135 height 31
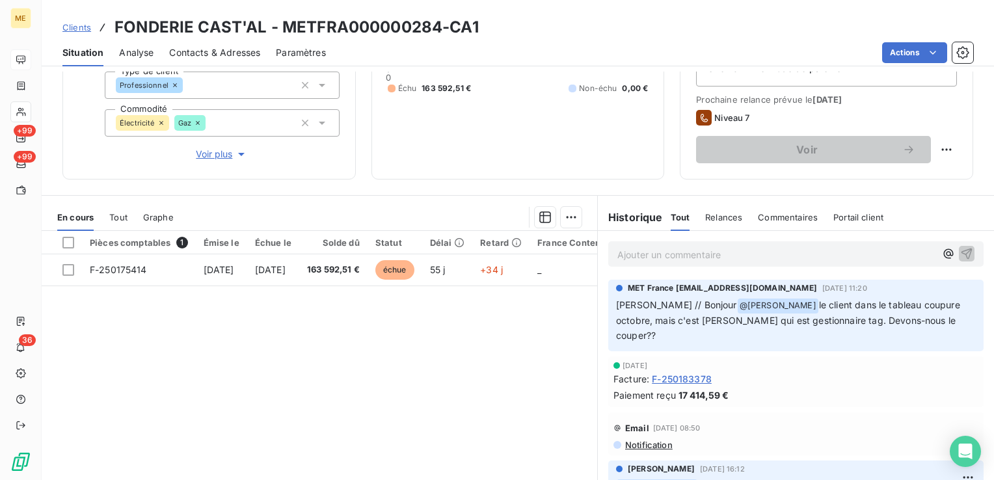
scroll to position [195, 0]
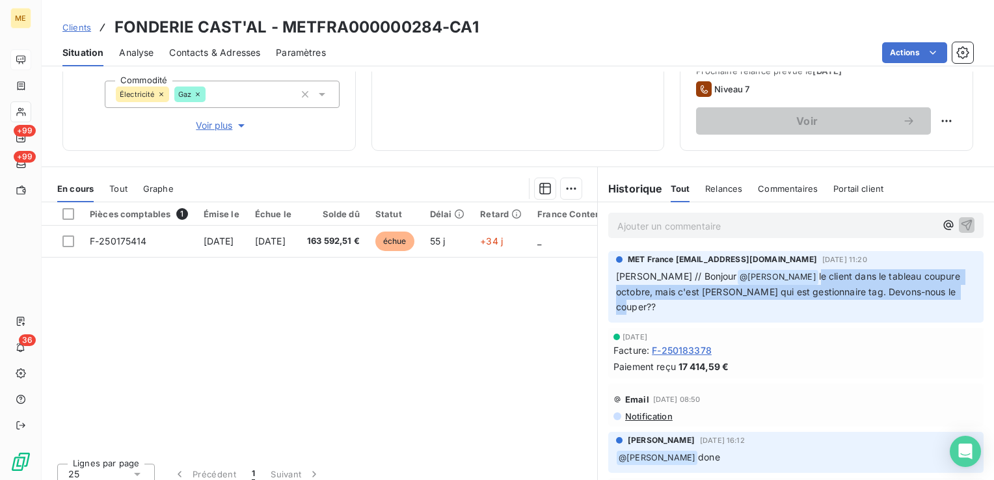
drag, startPoint x: 764, startPoint y: 276, endPoint x: 931, endPoint y: 291, distance: 168.4
click at [931, 291] on p "Sylvain // Bonjour @ Amélie Matray le client dans le tableau coupure octobre, m…" at bounding box center [796, 292] width 360 height 46
click at [801, 295] on span "le client dans le tableau coupure octobre, mais c'est Xavier qui est gestionnai…" at bounding box center [789, 292] width 347 height 42
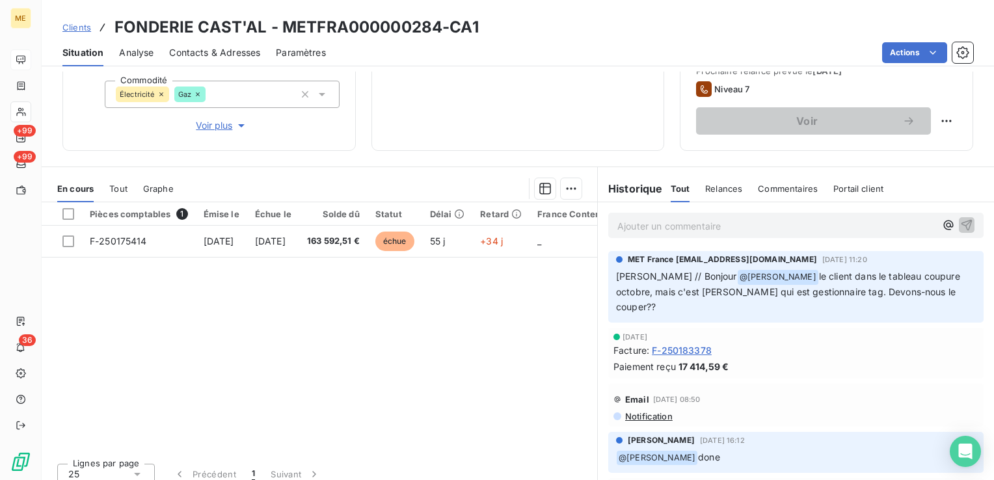
click at [857, 282] on p "Sylvain // Bonjour @ Amélie Matray le client dans le tableau coupure octobre, m…" at bounding box center [796, 292] width 360 height 46
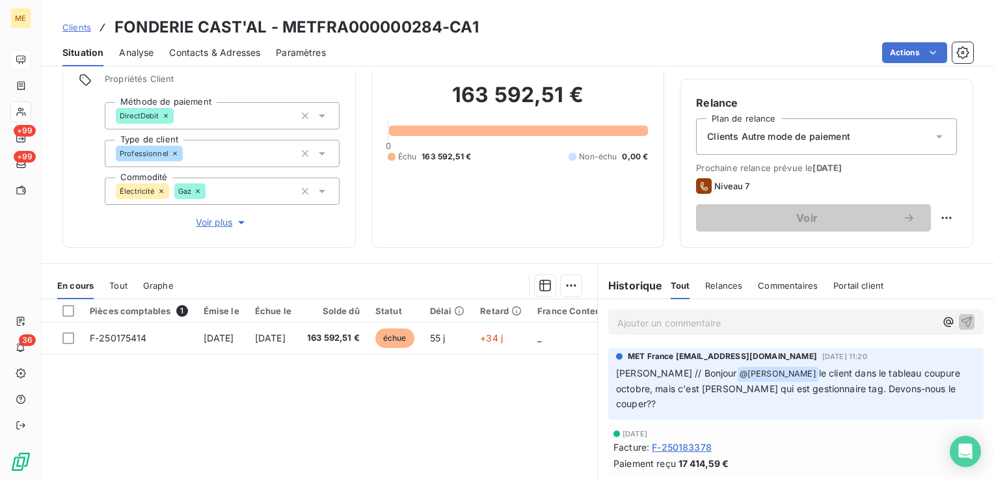
scroll to position [130, 0]
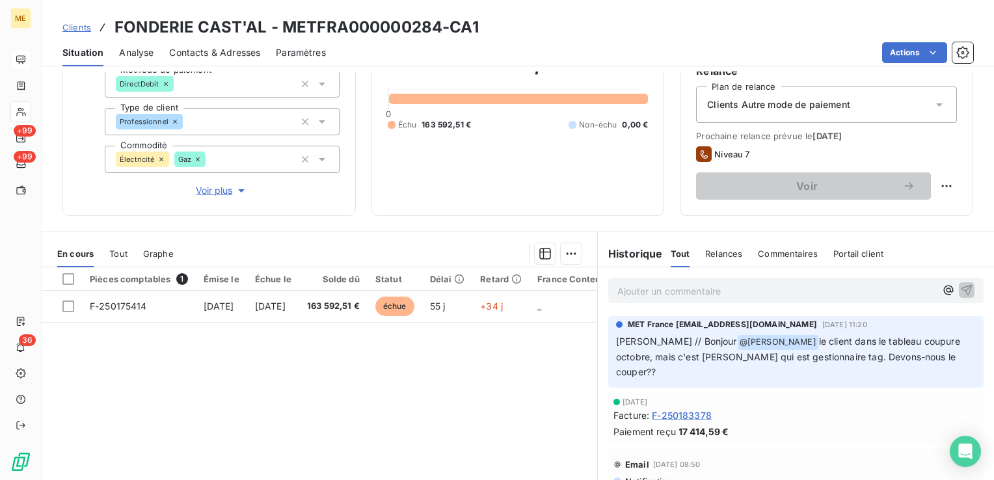
click at [760, 283] on p "Ajouter un commentaire ﻿" at bounding box center [776, 291] width 318 height 16
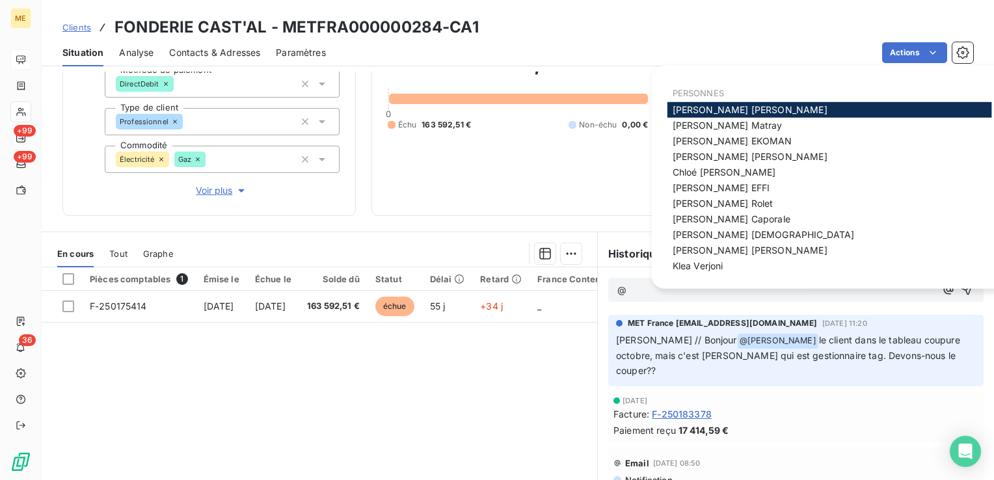
click at [788, 332] on div "Sylvain // Bonjour @ Amélie Matray le client dans le tableau coupure octobre, m…" at bounding box center [796, 355] width 360 height 47
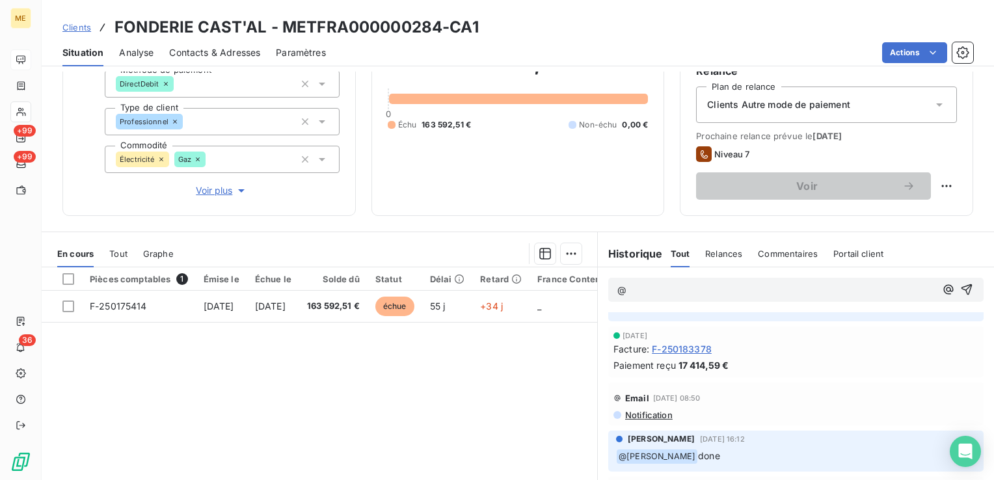
scroll to position [0, 0]
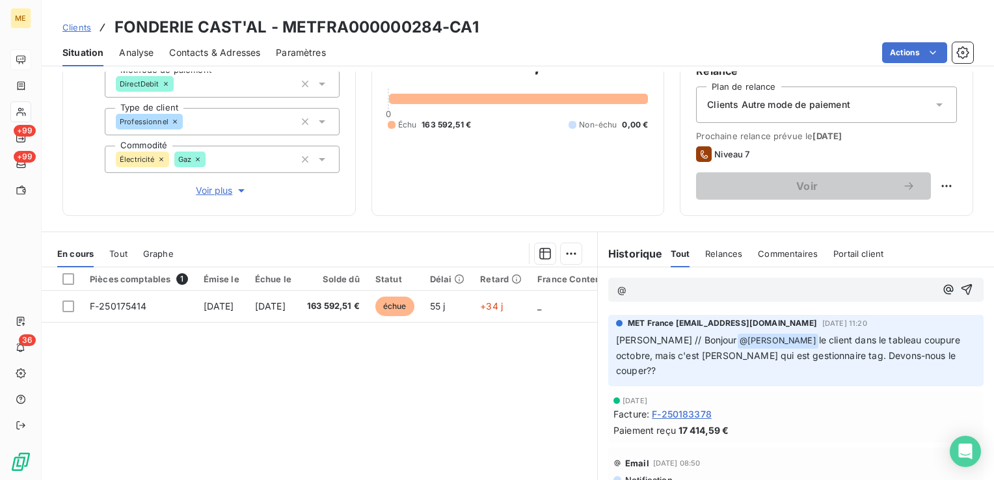
click at [755, 289] on p "@" at bounding box center [776, 290] width 318 height 15
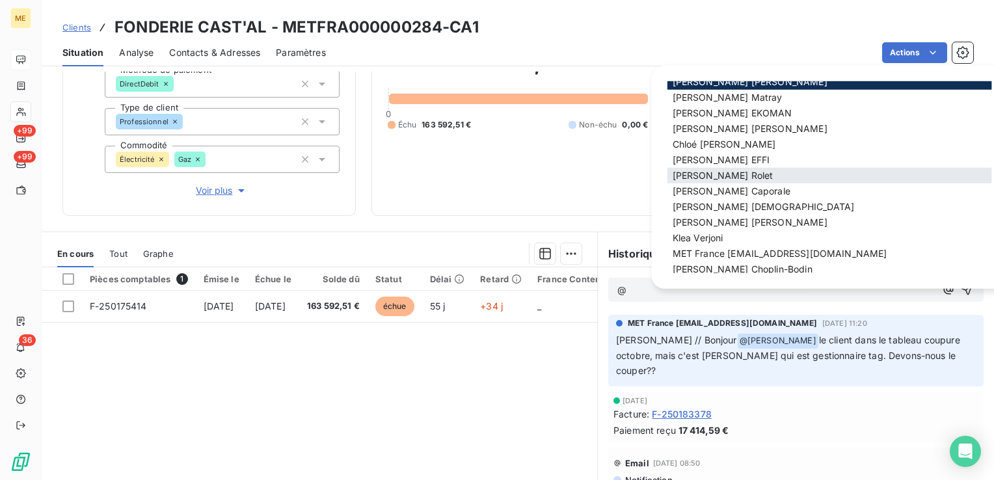
scroll to position [65, 0]
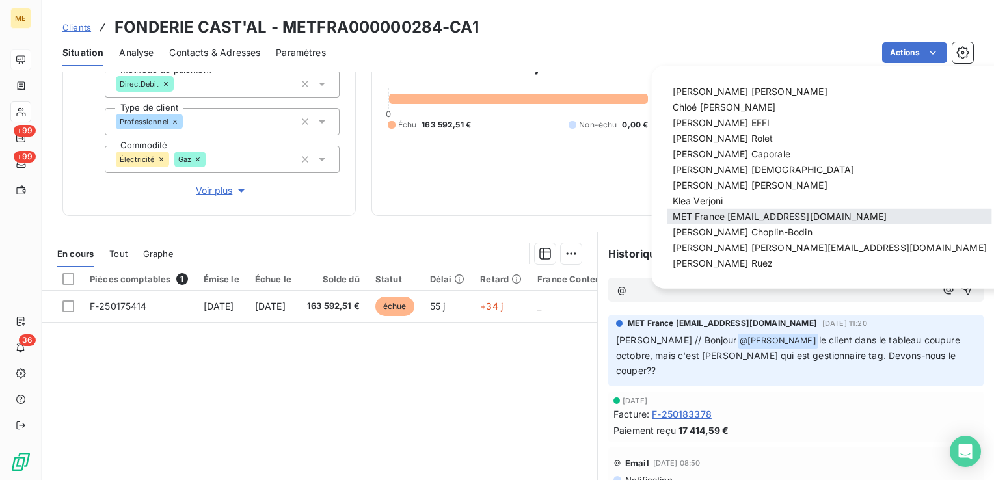
click at [765, 213] on span "MET France [EMAIL_ADDRESS][DOMAIN_NAME]" at bounding box center [780, 216] width 215 height 11
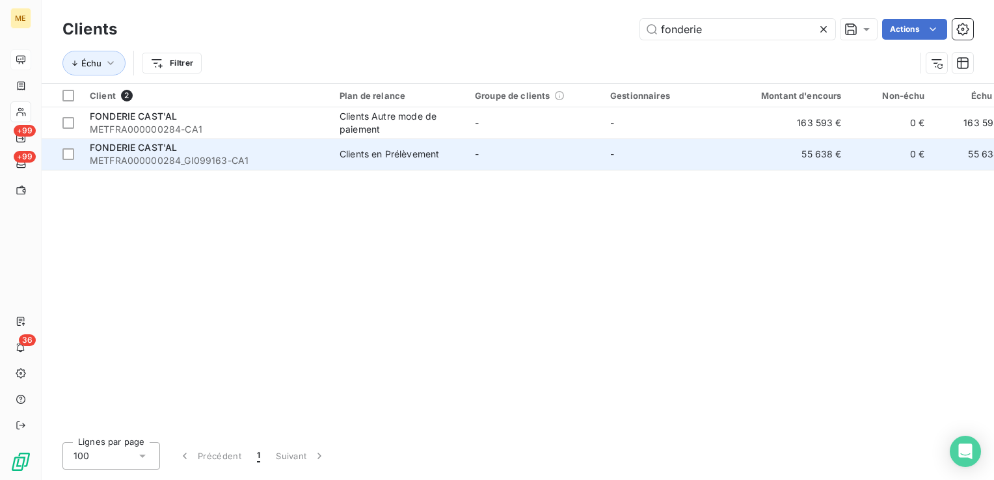
click at [491, 152] on td "-" at bounding box center [534, 154] width 135 height 31
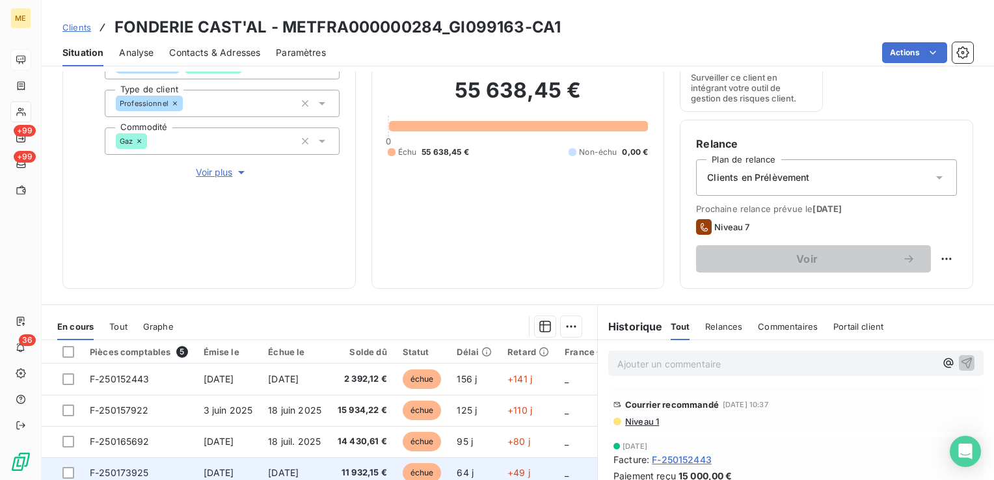
scroll to position [260, 0]
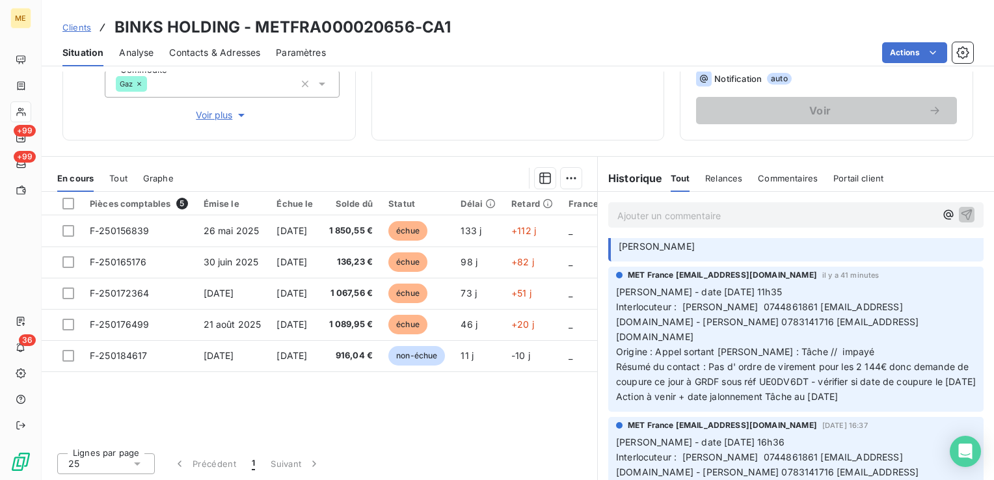
scroll to position [195, 0]
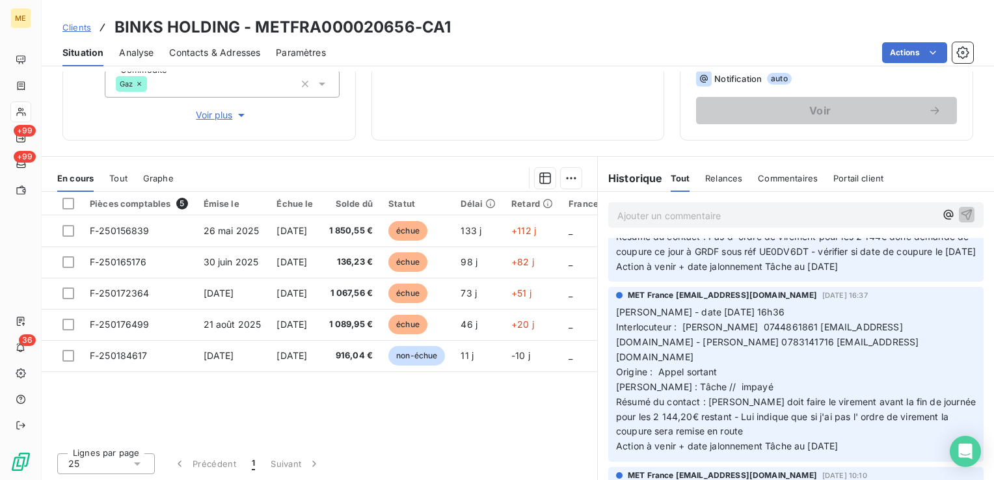
drag, startPoint x: 778, startPoint y: 399, endPoint x: 874, endPoint y: 442, distance: 105.4
click at [874, 442] on p "Valérie - date 03/10/2025 16h36 Interlocuteur : Faycal BOUBEKRI 0744861861 bink…" at bounding box center [796, 379] width 360 height 149
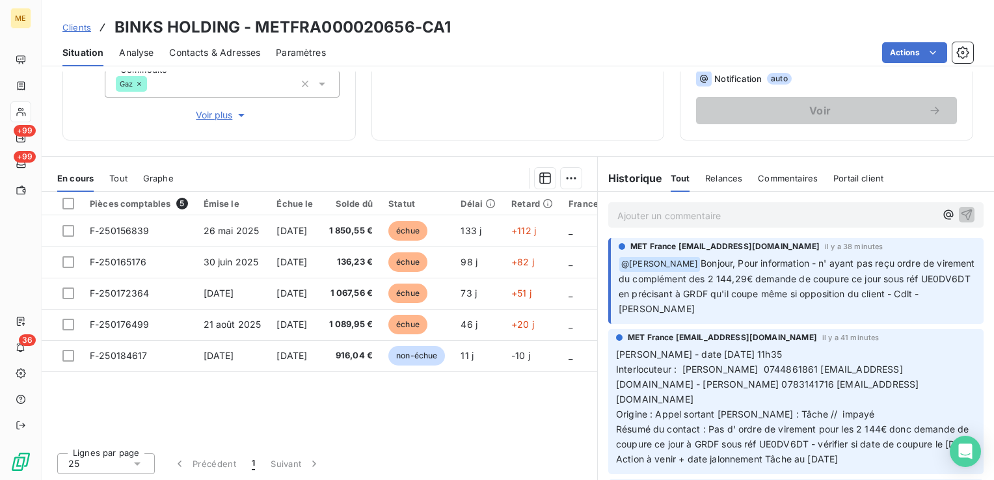
scroll to position [0, 0]
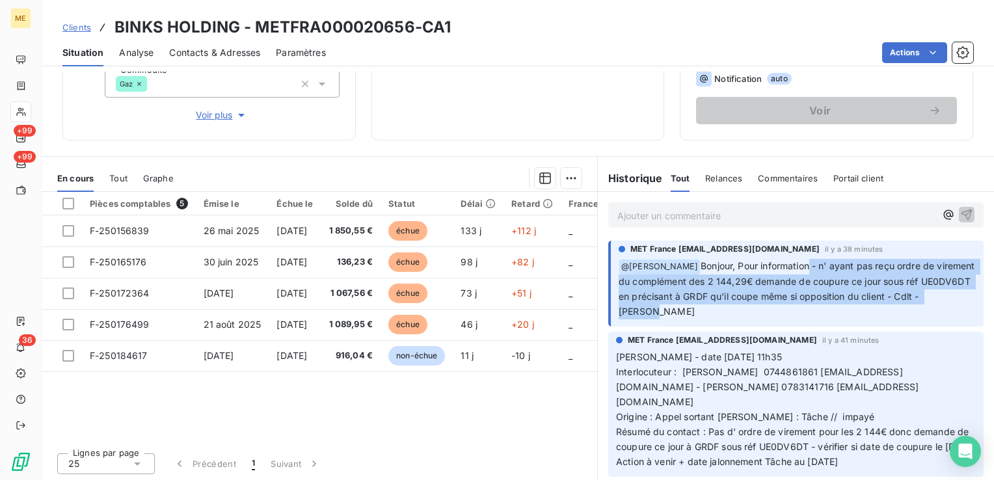
drag, startPoint x: 805, startPoint y: 261, endPoint x: 944, endPoint y: 310, distance: 148.3
click at [944, 310] on p "﻿ @ Bélinda Thomont Bonjour, Pour information - n' ayant pas reçu ordre de vire…" at bounding box center [797, 289] width 357 height 60
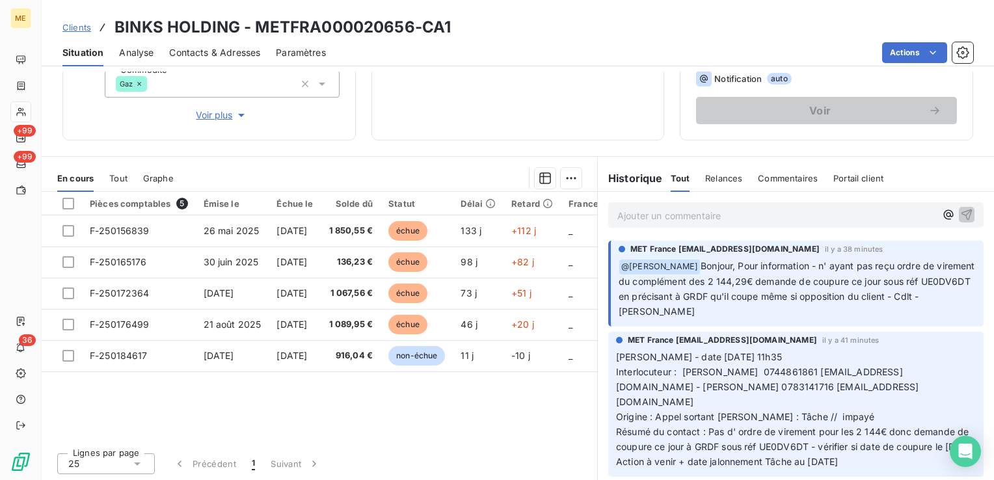
click at [451, 423] on div "Pièces comptables 5 Émise le Échue le Solde dû Statut Délai Retard France Conte…" at bounding box center [319, 317] width 555 height 250
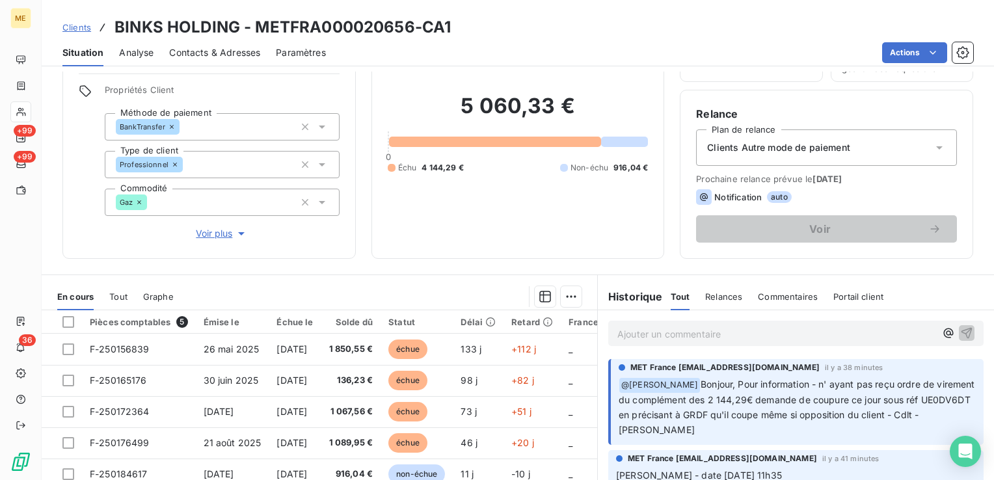
scroll to position [75, 0]
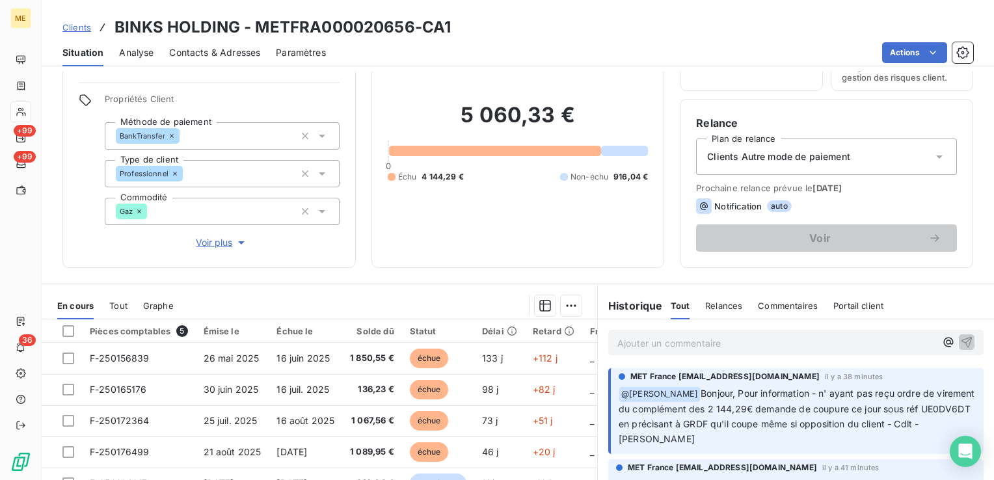
scroll to position [130, 0]
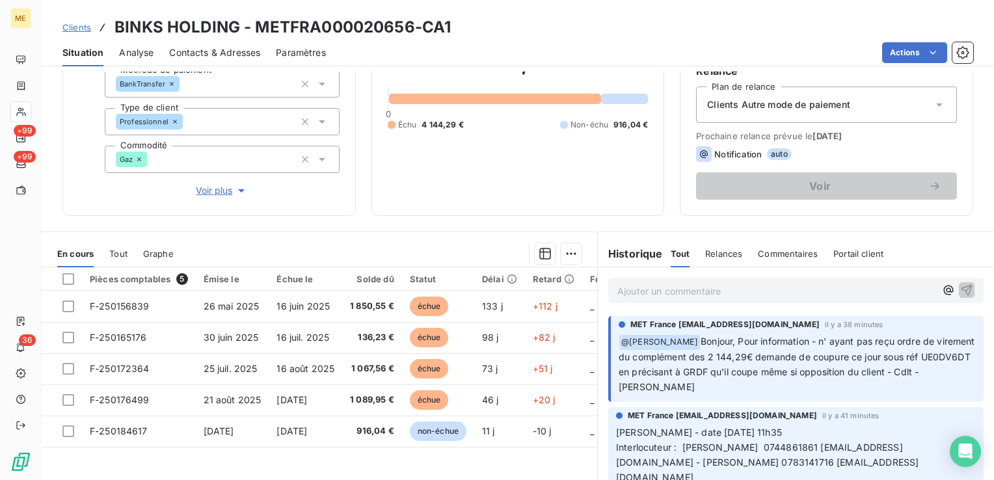
drag, startPoint x: 797, startPoint y: 139, endPoint x: 859, endPoint y: 140, distance: 61.1
click at [859, 140] on span "Prochaine relance prévue le [DATE]" at bounding box center [826, 136] width 261 height 10
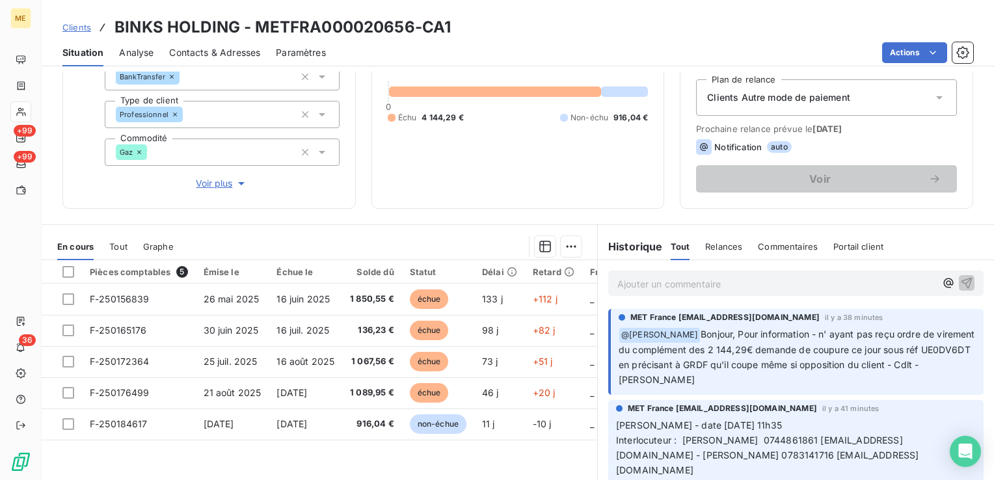
scroll to position [10, 0]
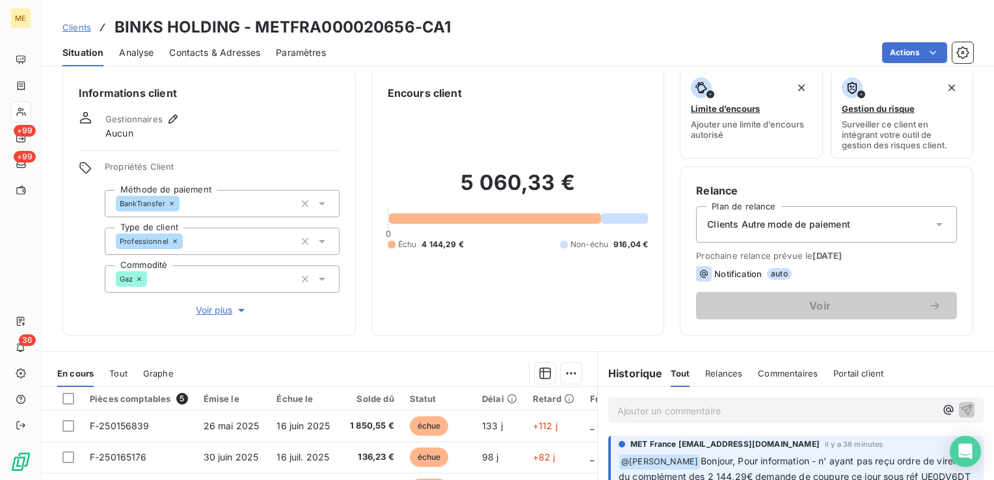
click at [813, 267] on div "Notification auto" at bounding box center [826, 274] width 261 height 16
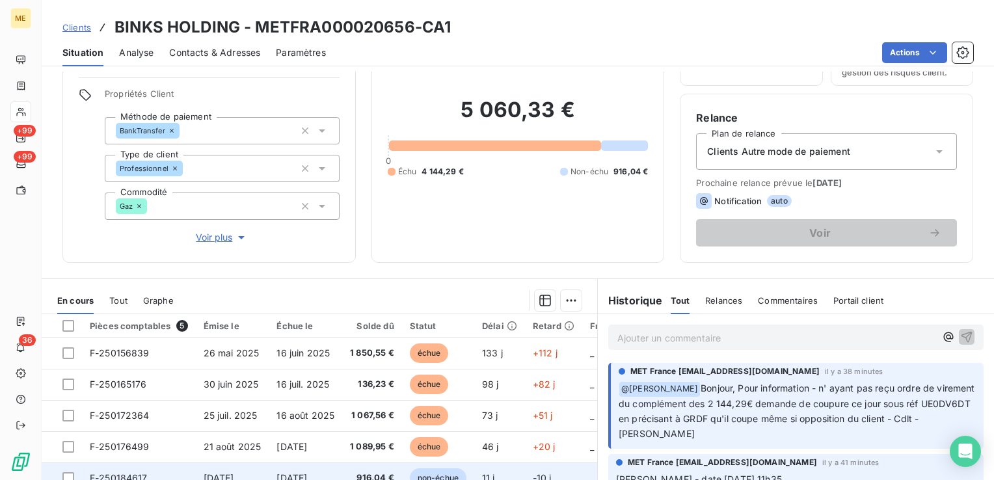
scroll to position [0, 0]
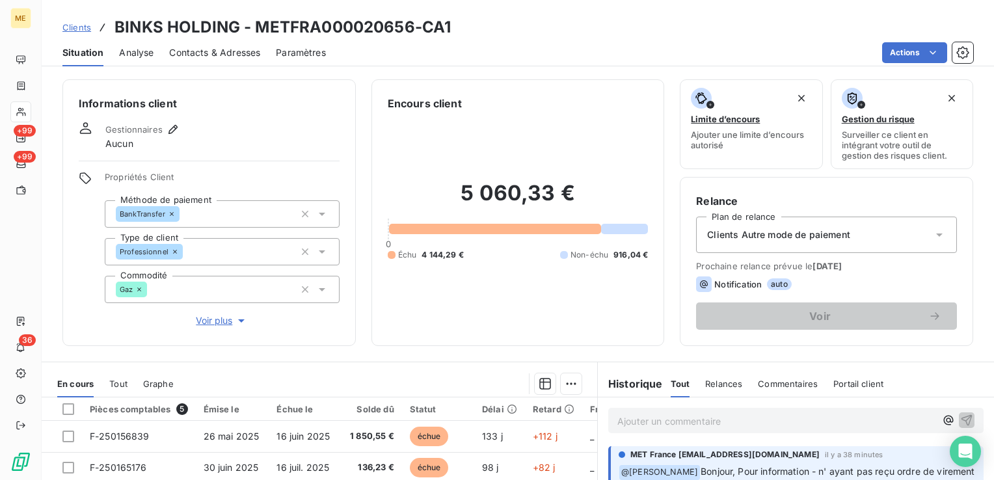
click at [81, 35] on div "Clients BINKS HOLDING - METFRA000020656-CA1" at bounding box center [256, 27] width 388 height 23
click at [75, 27] on span "Clients" at bounding box center [76, 27] width 29 height 10
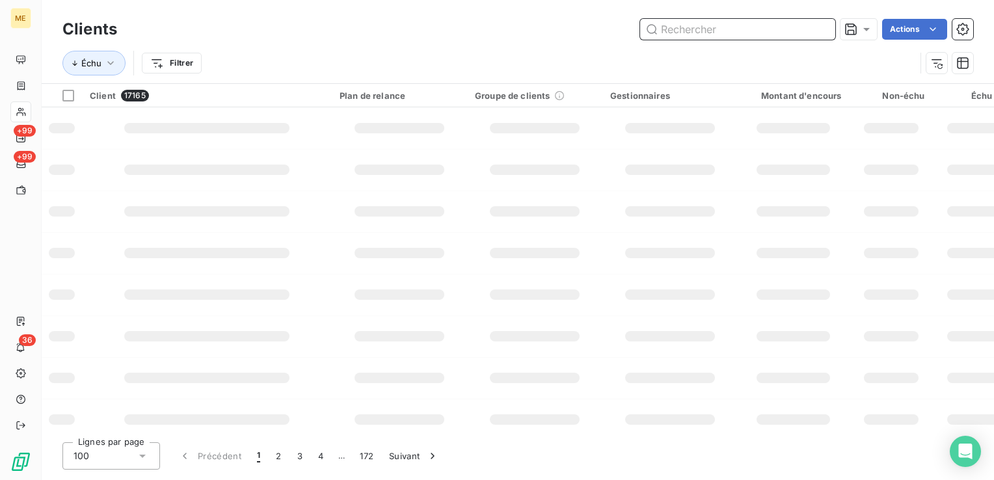
click at [765, 23] on input "text" at bounding box center [737, 29] width 195 height 21
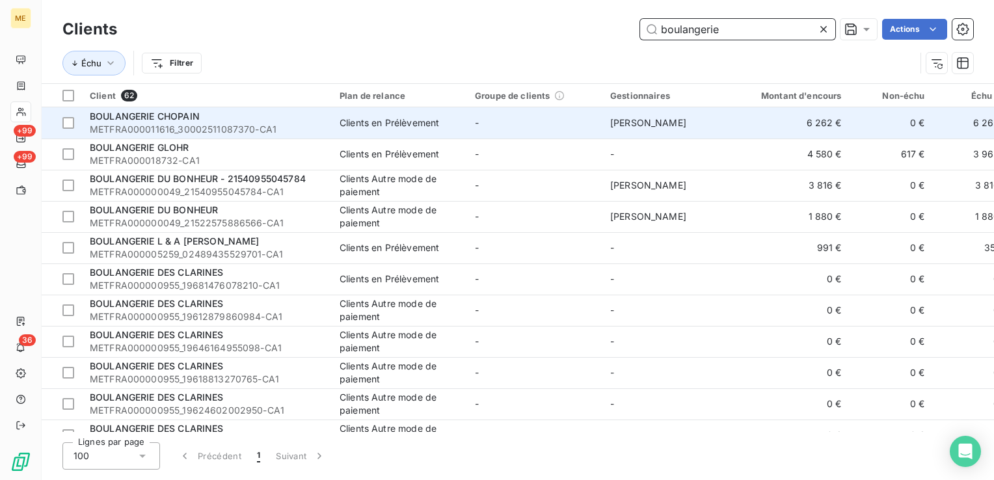
type input "boulangerie"
click at [278, 119] on div "BOULANGERIE CHOPAIN" at bounding box center [207, 116] width 234 height 13
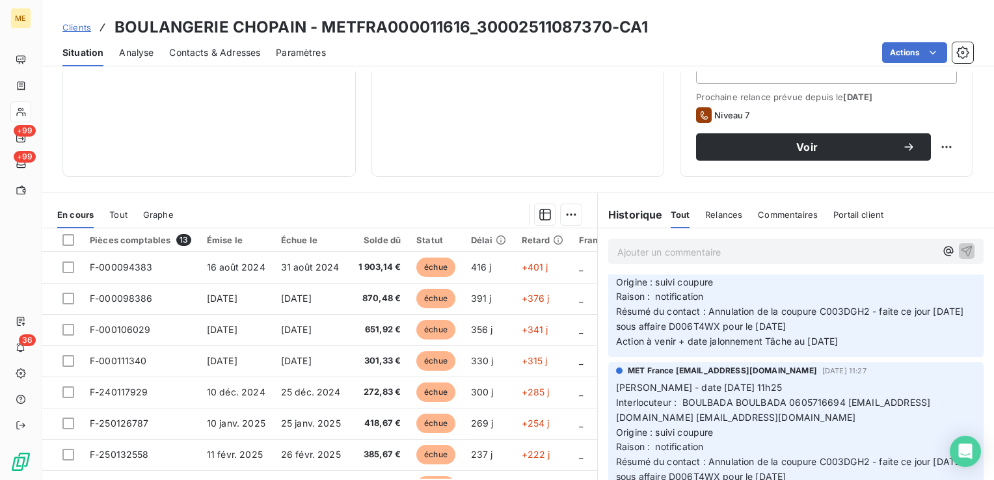
scroll to position [130, 0]
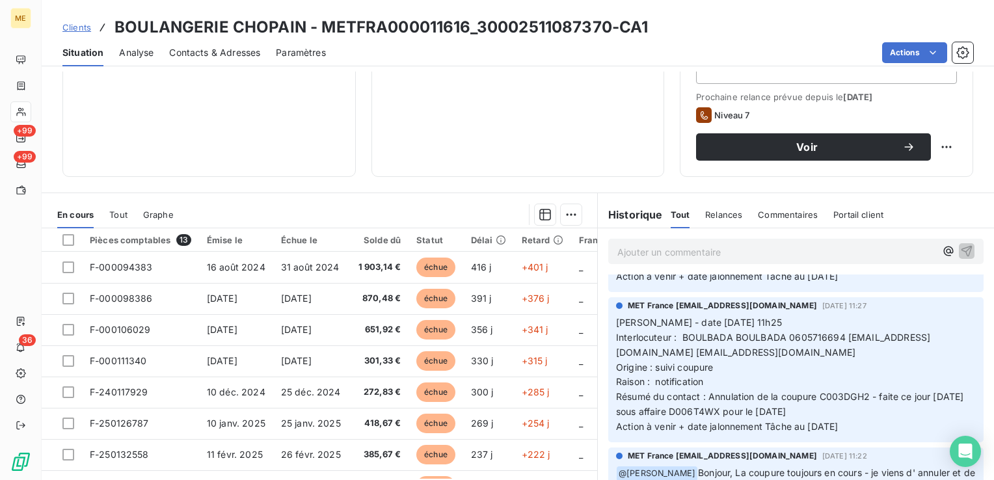
drag, startPoint x: 748, startPoint y: 397, endPoint x: 911, endPoint y: 416, distance: 163.7
click at [911, 416] on p "[PERSON_NAME] - date [DATE] 11h25 Interlocuteur : BOULBADA BOULBADA 0605716694 …" at bounding box center [796, 374] width 360 height 119
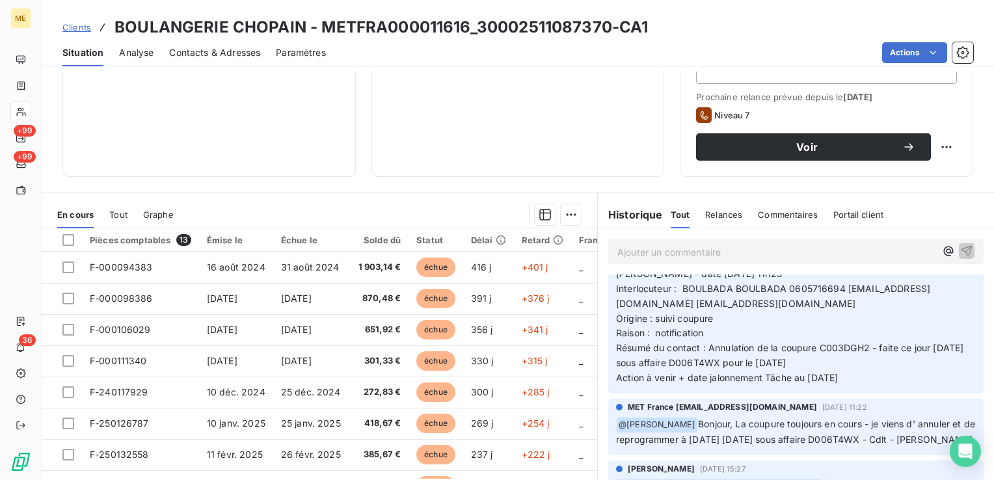
scroll to position [195, 0]
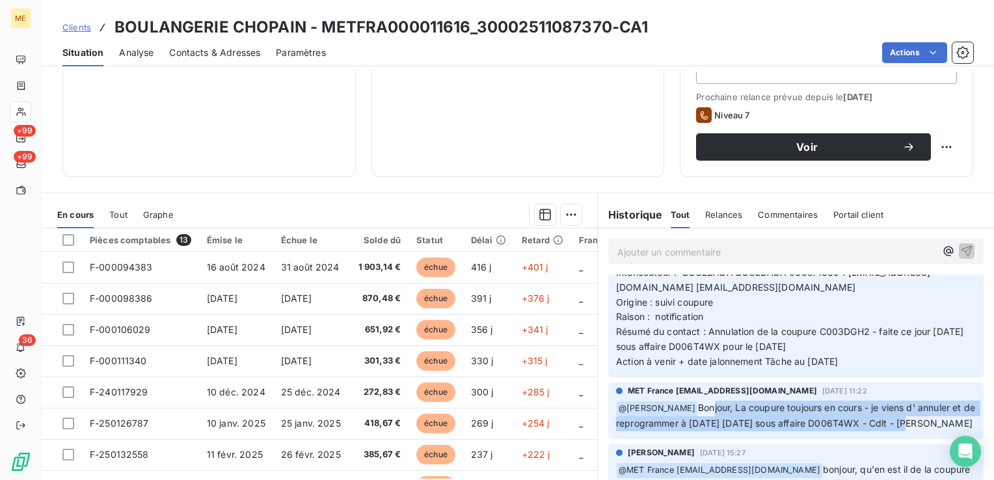
drag, startPoint x: 697, startPoint y: 407, endPoint x: 918, endPoint y: 425, distance: 221.3
click at [918, 425] on span "Bonjour, La coupure toujours en cours - je viens d' annuler et de reprogrammer …" at bounding box center [797, 415] width 362 height 27
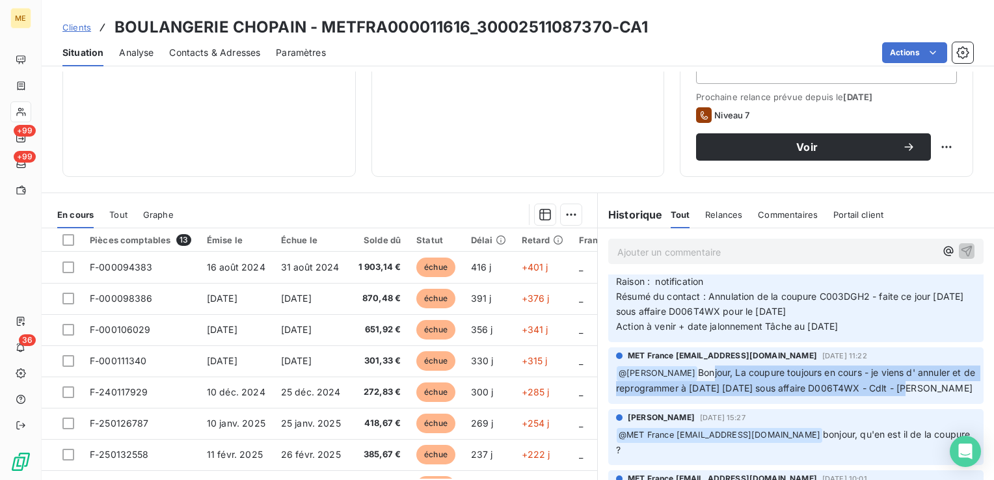
scroll to position [260, 0]
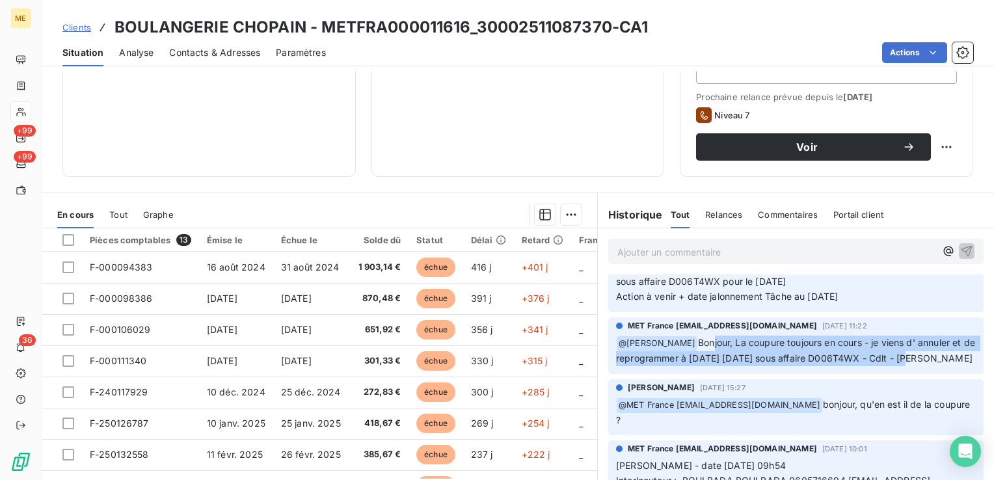
drag, startPoint x: 805, startPoint y: 401, endPoint x: 853, endPoint y: 429, distance: 55.7
click at [853, 429] on div "[PERSON_NAME] [DATE] 15:27 ﻿ @ MET [GEOGRAPHIC_DATA] [EMAIL_ADDRESS][DOMAIN_NAM…" at bounding box center [795, 407] width 375 height 57
drag, startPoint x: 853, startPoint y: 429, endPoint x: 801, endPoint y: 424, distance: 51.6
click at [804, 423] on p "﻿ @ MET [GEOGRAPHIC_DATA] [EMAIL_ADDRESS][DOMAIN_NAME] bonjour, qu'en est il de…" at bounding box center [796, 412] width 360 height 31
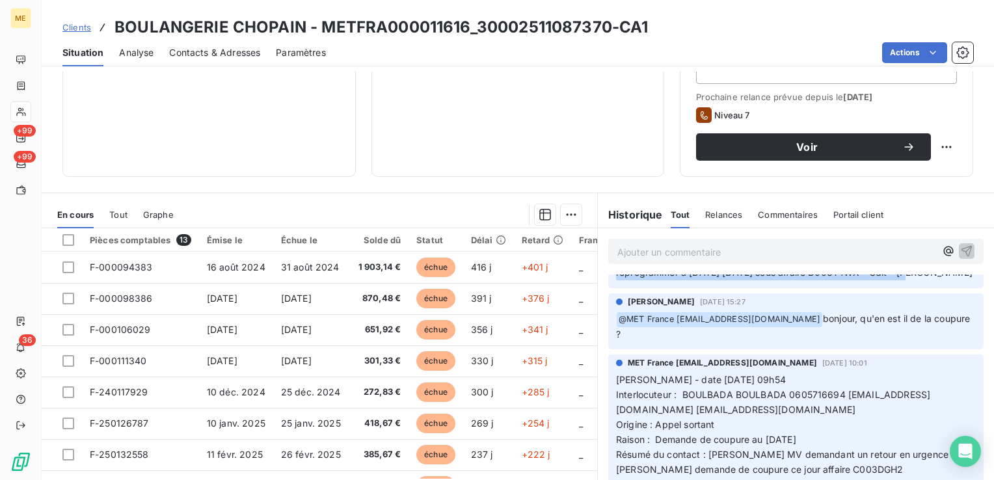
scroll to position [325, 0]
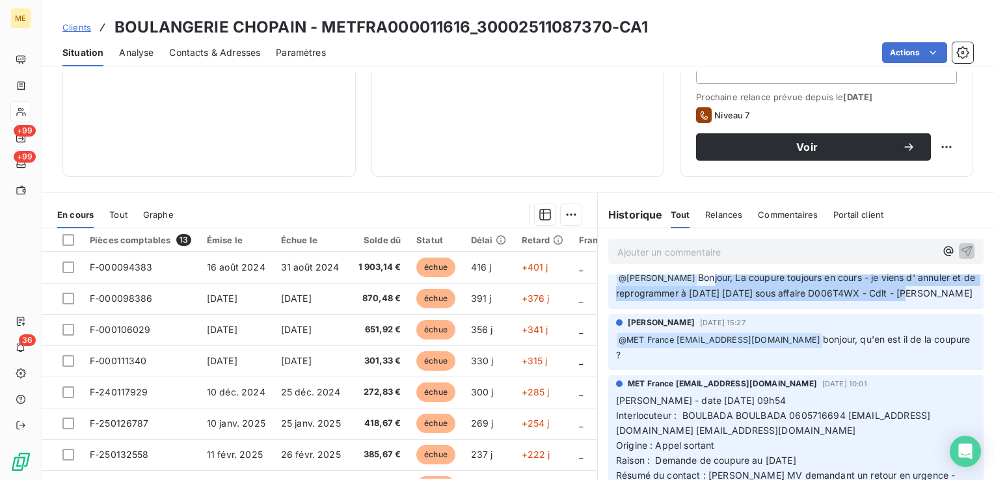
click at [848, 358] on p "﻿ @ MET [GEOGRAPHIC_DATA] [EMAIL_ADDRESS][DOMAIN_NAME] bonjour, qu'en est il de…" at bounding box center [796, 347] width 360 height 31
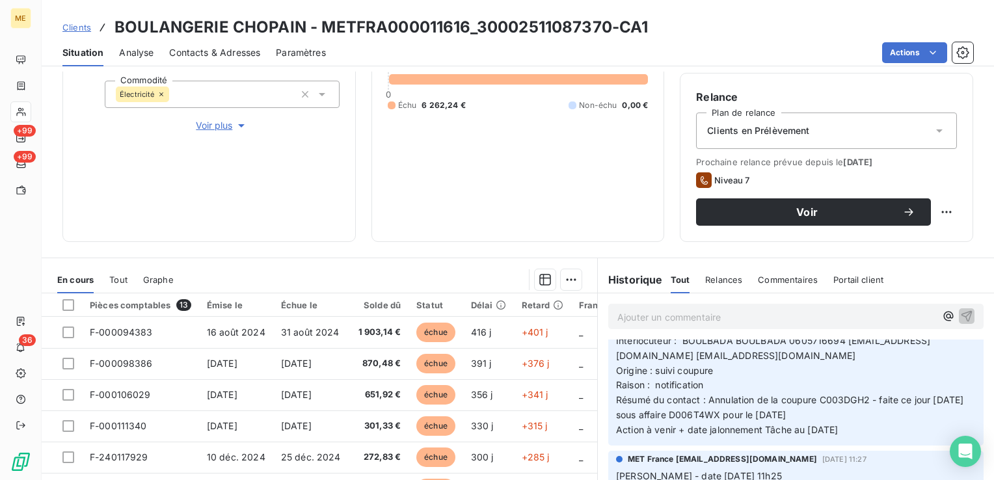
scroll to position [65, 0]
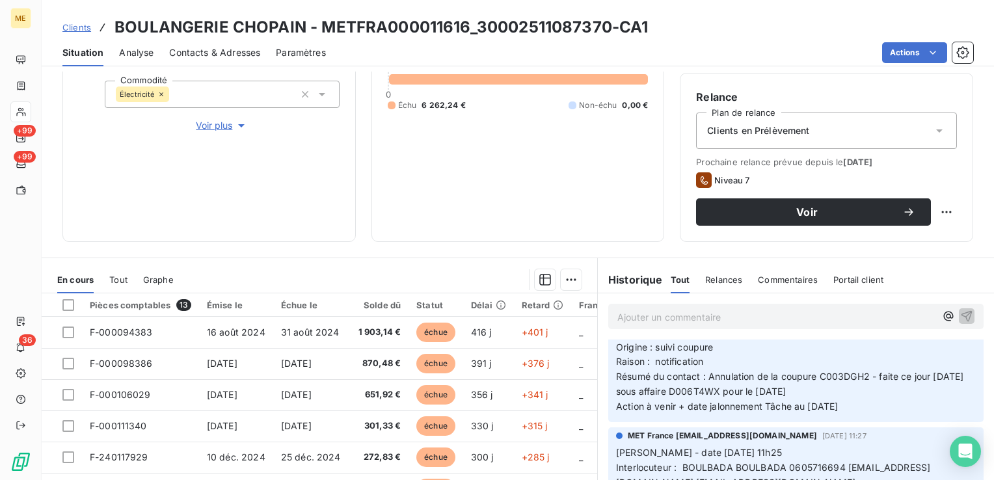
click at [743, 390] on span "Résumé du contact : Annulation de la coupure C003DGH2 - faite ce jour [DATE] so…" at bounding box center [791, 384] width 351 height 26
copy span "D006T4WX"
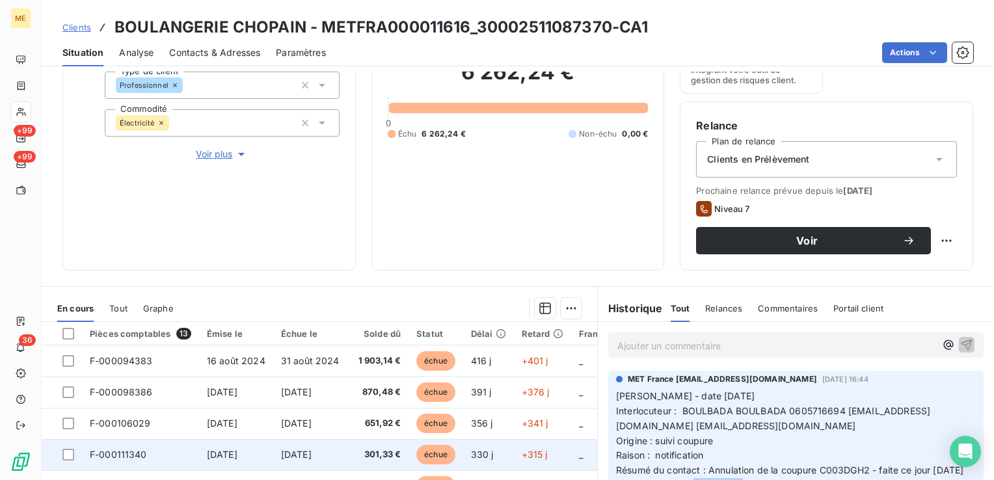
scroll to position [297, 0]
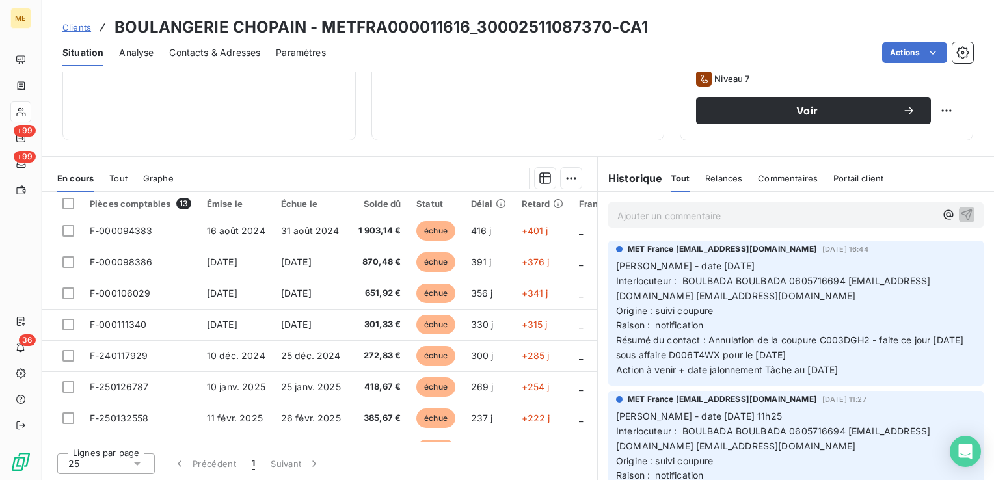
click at [627, 206] on div "Ajouter un commentaire ﻿" at bounding box center [776, 215] width 318 height 18
click at [627, 216] on p "Ajouter un commentaire ﻿" at bounding box center [776, 215] width 318 height 16
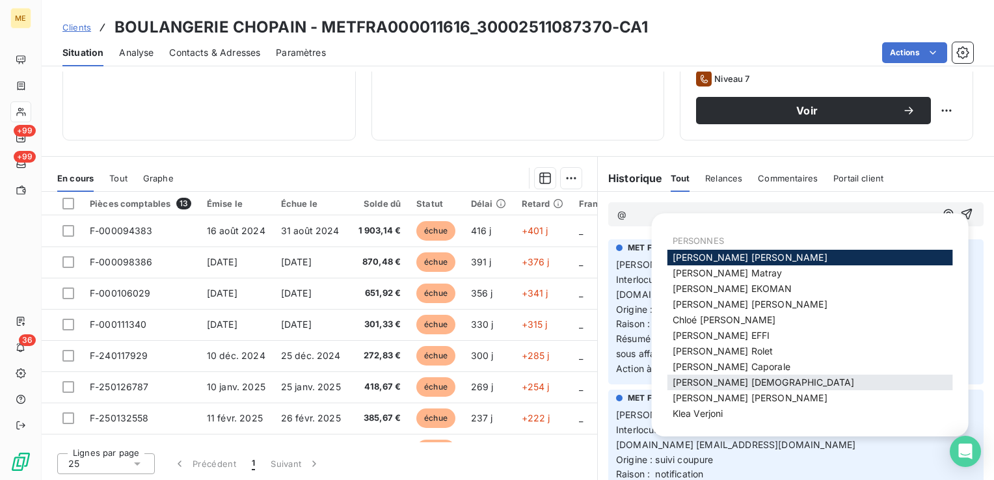
scroll to position [81, 0]
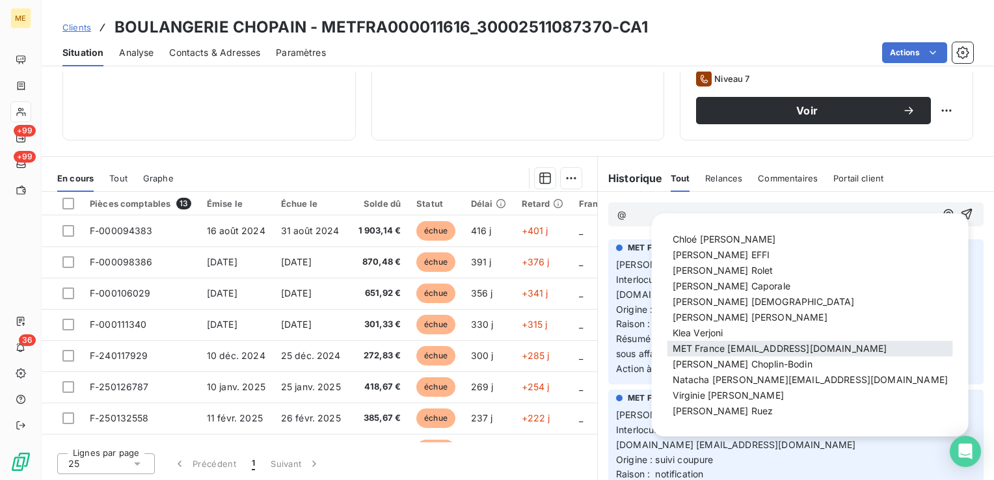
click at [793, 350] on span "MET France [EMAIL_ADDRESS][DOMAIN_NAME]" at bounding box center [780, 348] width 215 height 11
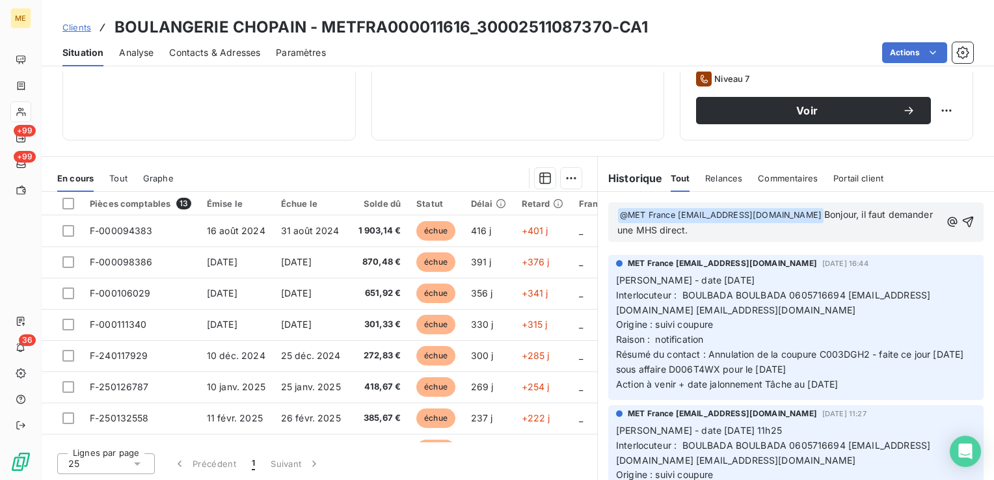
click at [768, 233] on p "﻿ @ MET [GEOGRAPHIC_DATA] [EMAIL_ADDRESS][DOMAIN_NAME] ﻿ Bonjour, il faut deman…" at bounding box center [778, 222] width 323 height 31
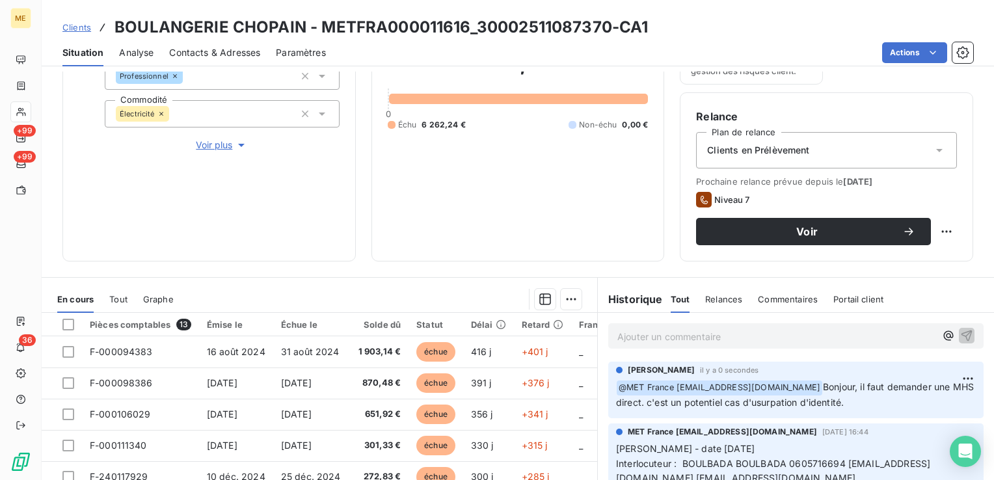
scroll to position [167, 0]
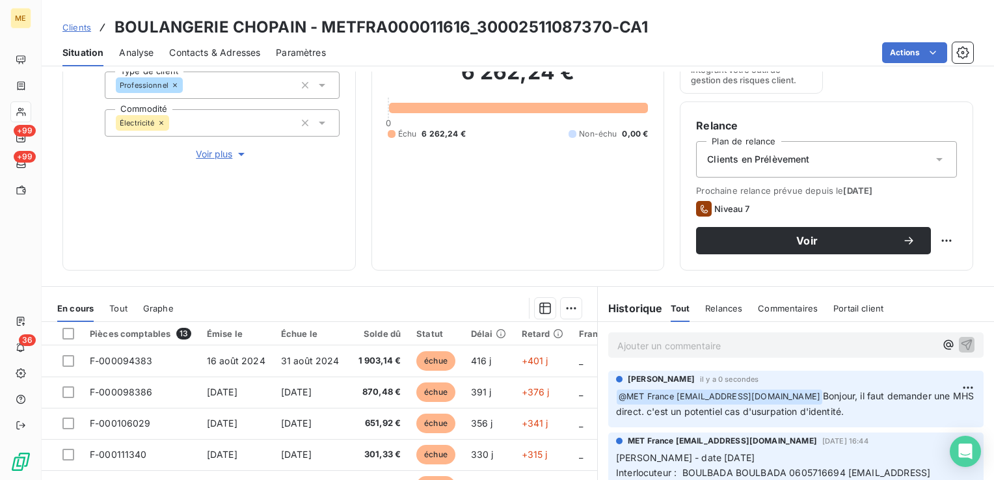
drag, startPoint x: 861, startPoint y: 165, endPoint x: 592, endPoint y: -14, distance: 323.1
